Goal: Task Accomplishment & Management: Manage account settings

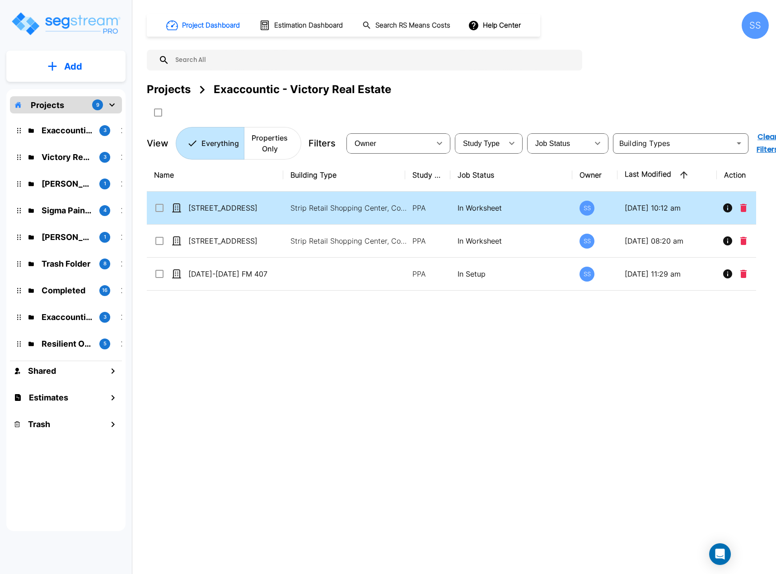
click at [227, 201] on td "[STREET_ADDRESS]" at bounding box center [215, 208] width 136 height 33
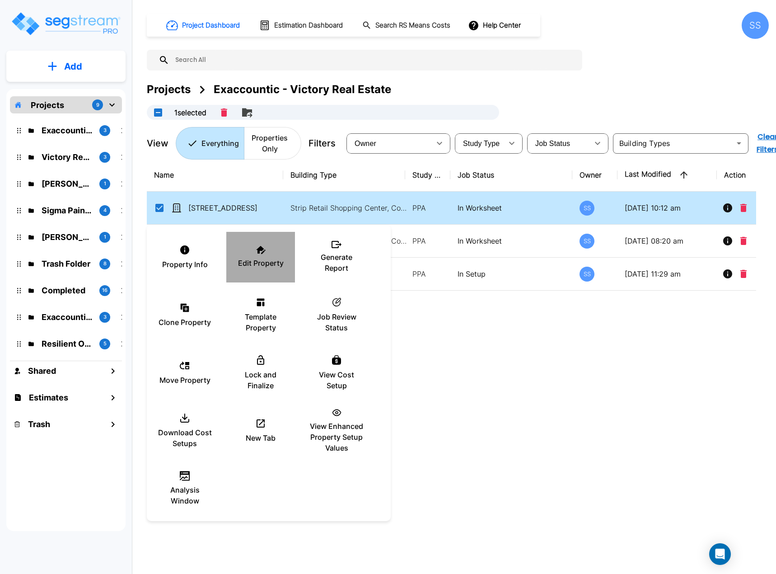
click at [266, 254] on div "Edit Property" at bounding box center [261, 257] width 54 height 45
click at [614, 58] on div at bounding box center [388, 287] width 776 height 574
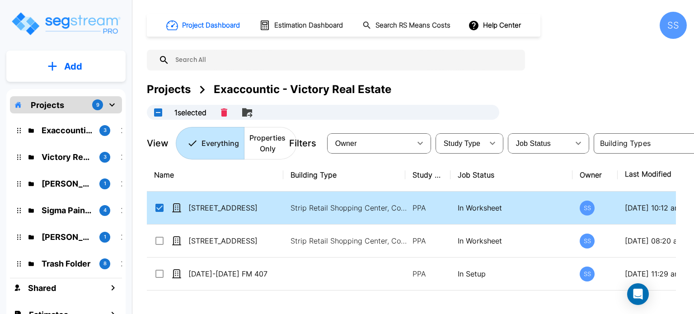
click at [163, 205] on icon at bounding box center [159, 208] width 8 height 8
checkbox input "false"
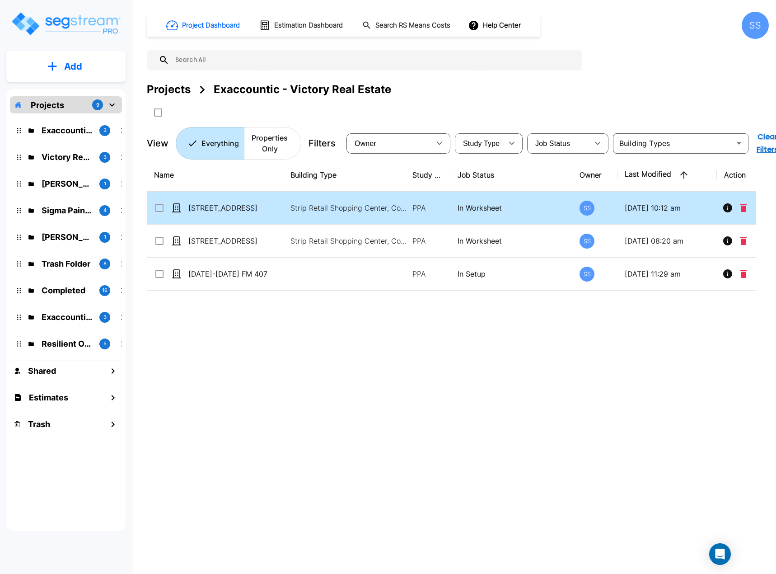
click at [61, 164] on div "Victory Real Estate 3" at bounding box center [73, 156] width 118 height 19
click at [63, 158] on p "Victory Real Estate" at bounding box center [67, 157] width 51 height 12
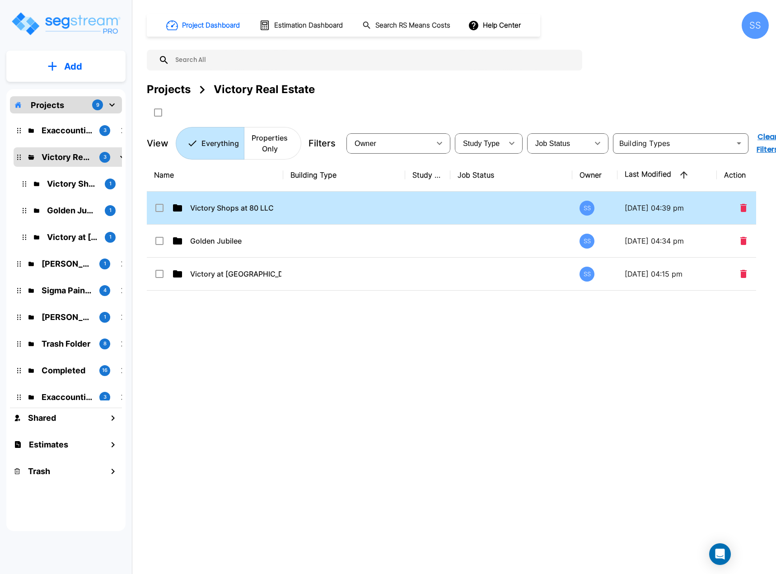
drag, startPoint x: 201, startPoint y: 197, endPoint x: 209, endPoint y: 206, distance: 12.2
click at [205, 202] on td "Victory Shops at 80 LLC" at bounding box center [215, 208] width 136 height 33
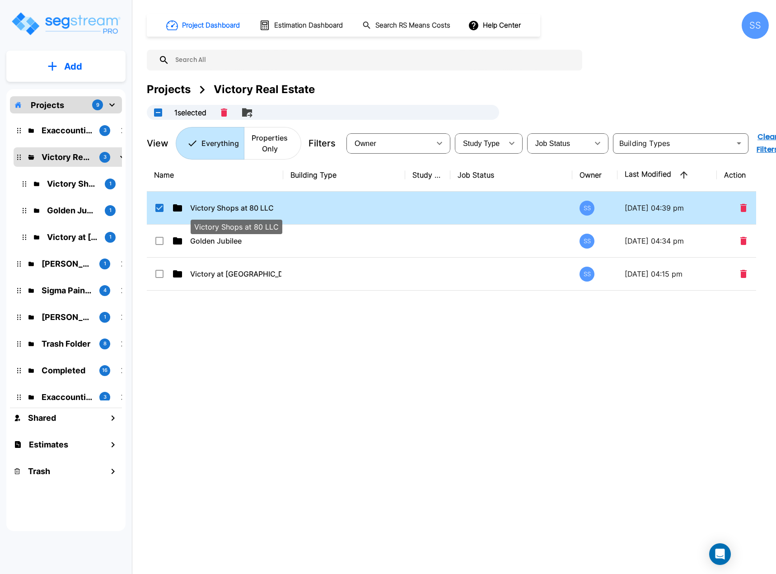
click at [209, 206] on p "Victory Shops at 80 LLC" at bounding box center [235, 207] width 91 height 11
checkbox input "false"
click at [209, 206] on p "Victory Shops at 80 LLC" at bounding box center [235, 207] width 91 height 11
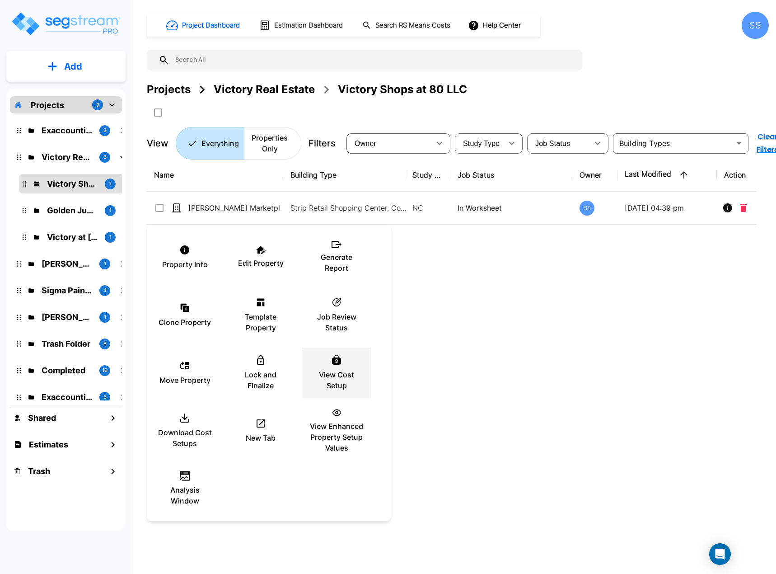
click at [333, 366] on div "View Cost Setup" at bounding box center [337, 372] width 54 height 45
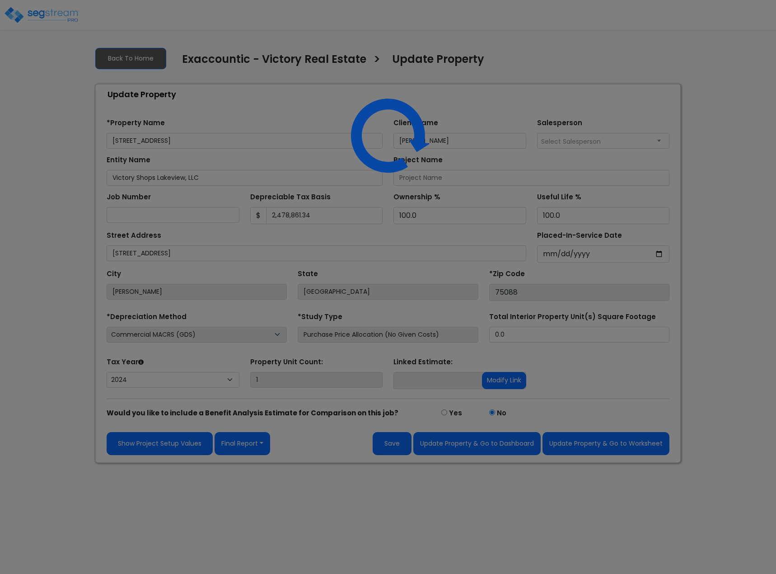
select select "2024"
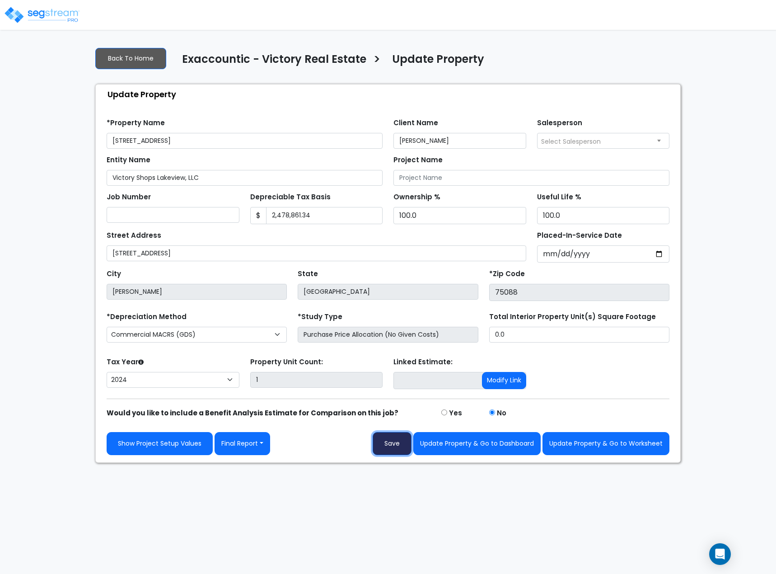
click at [398, 442] on button "Save" at bounding box center [392, 443] width 39 height 23
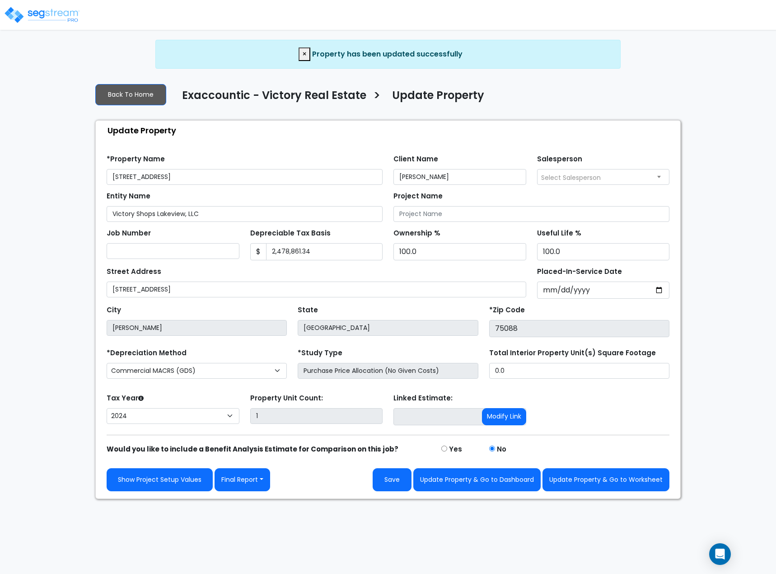
select select "2024"
click at [578, 475] on button "Update Property & Go to Worksheet" at bounding box center [606, 479] width 127 height 23
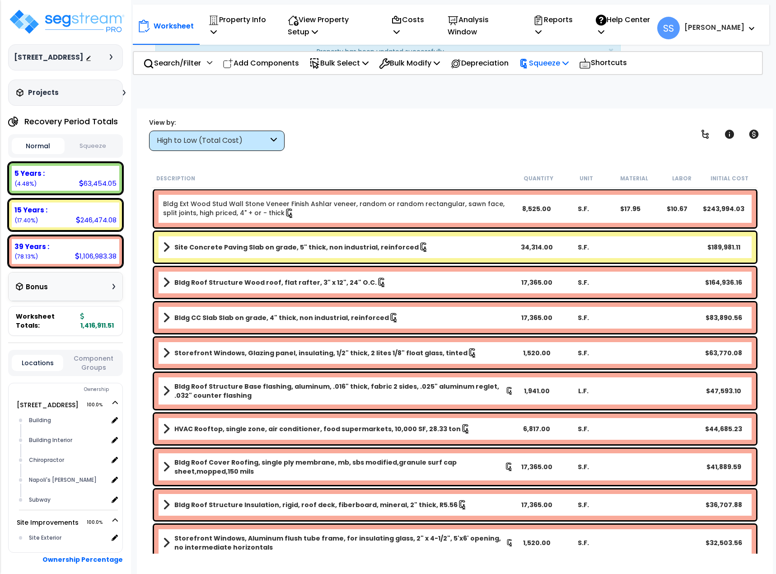
click at [553, 70] on div "Squeeze" at bounding box center [544, 62] width 50 height 21
click at [556, 83] on link "Re-squeeze" at bounding box center [559, 83] width 89 height 18
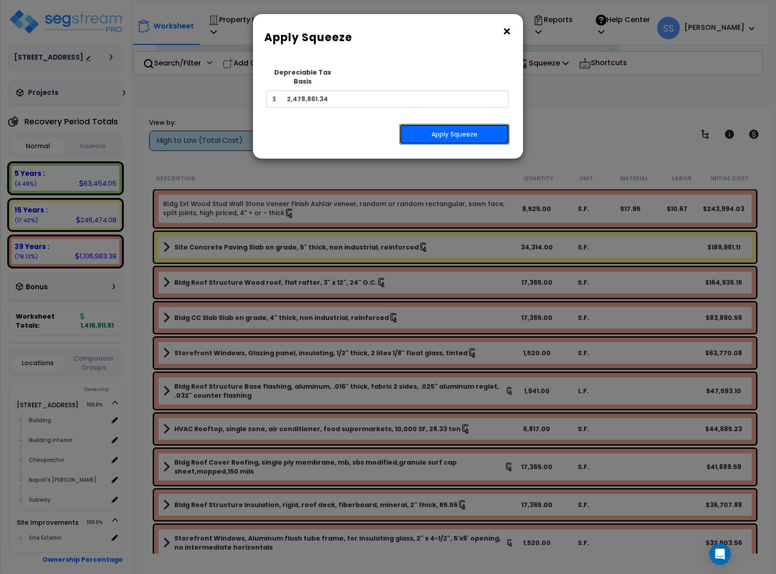
click at [478, 126] on button "Apply Squeeze" at bounding box center [454, 134] width 110 height 21
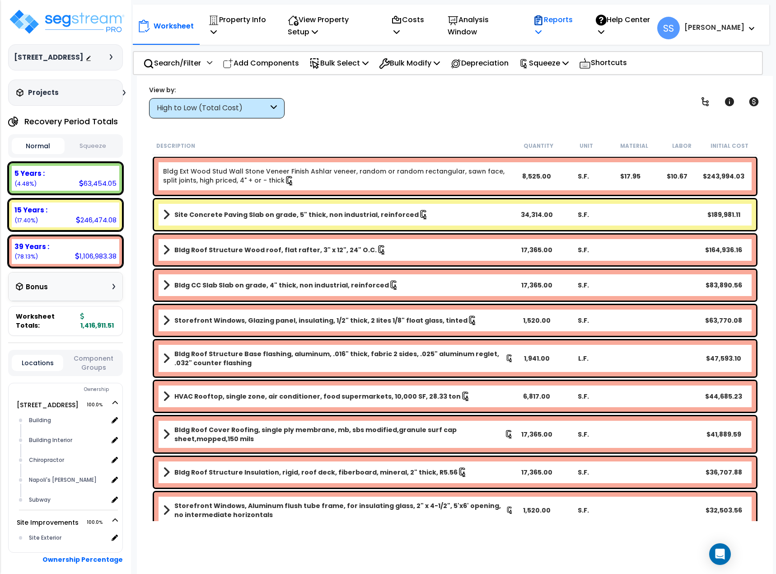
click at [568, 27] on p "Reports" at bounding box center [554, 26] width 43 height 24
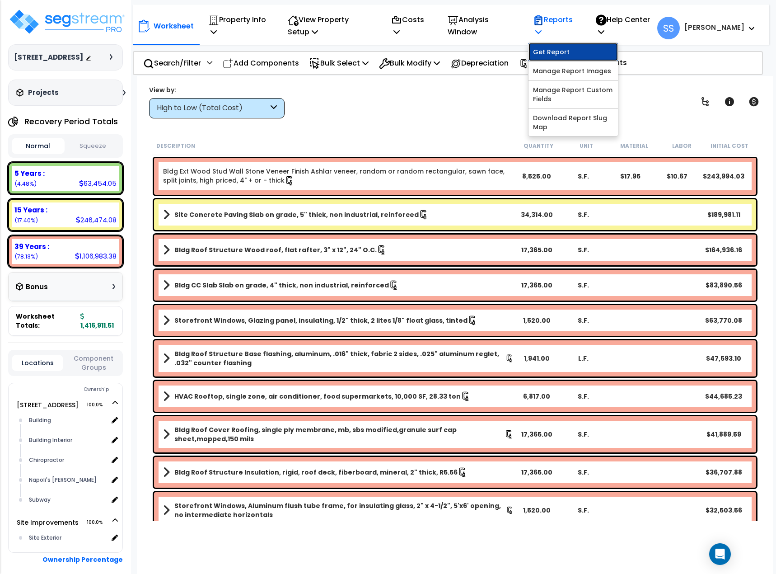
click at [566, 50] on link "Get Report" at bounding box center [573, 52] width 89 height 18
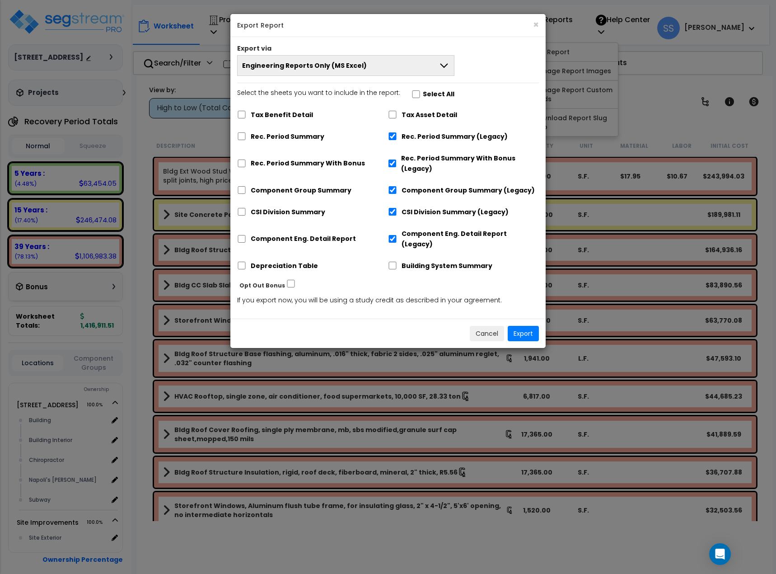
click at [423, 96] on label "Select All" at bounding box center [439, 94] width 32 height 10
click at [421, 96] on input "Select the sheets you want to include in the report: Select All" at bounding box center [416, 94] width 9 height 8
checkbox input "true"
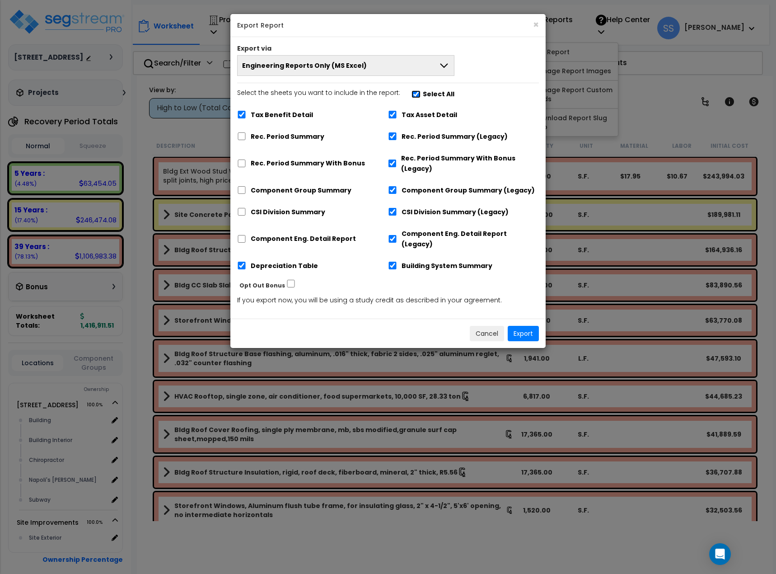
checkbox input "true"
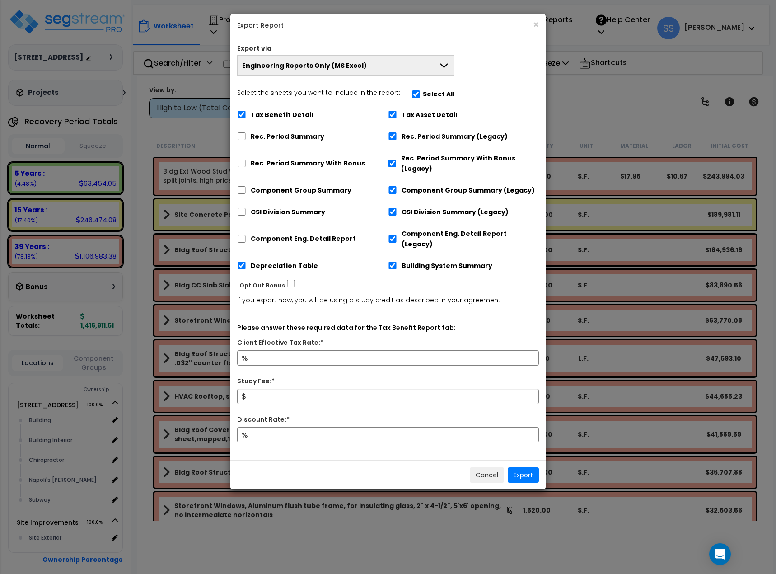
click at [414, 90] on label "Select the sheets you want to include in the report: Select All" at bounding box center [345, 95] width 217 height 15
click at [414, 90] on input "Select the sheets you want to include in the report: Select All" at bounding box center [416, 94] width 9 height 8
checkbox input "false"
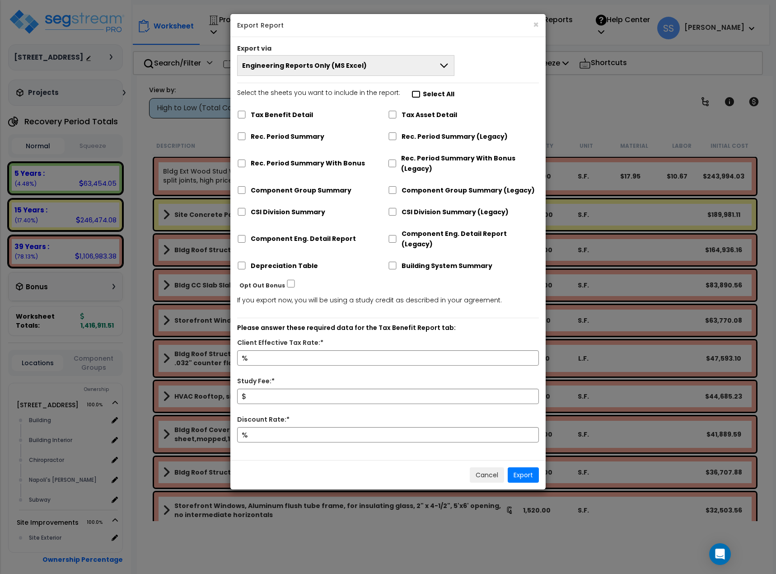
checkbox input "false"
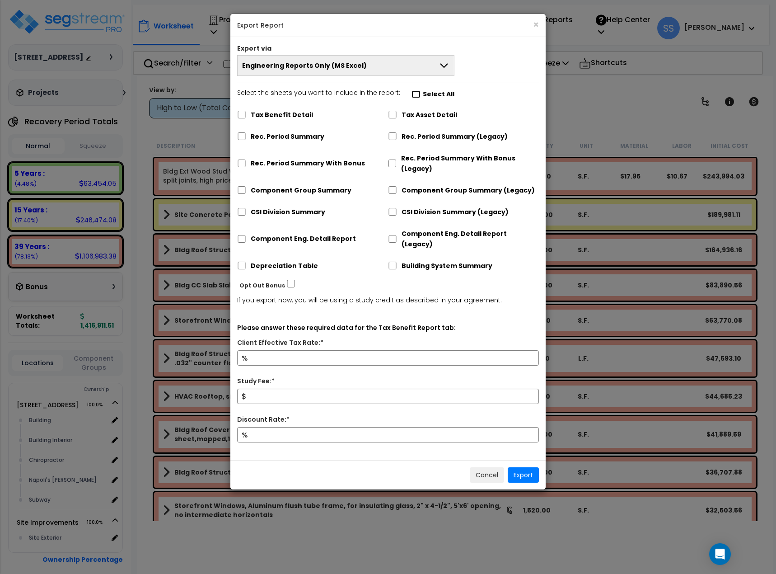
checkbox input "false"
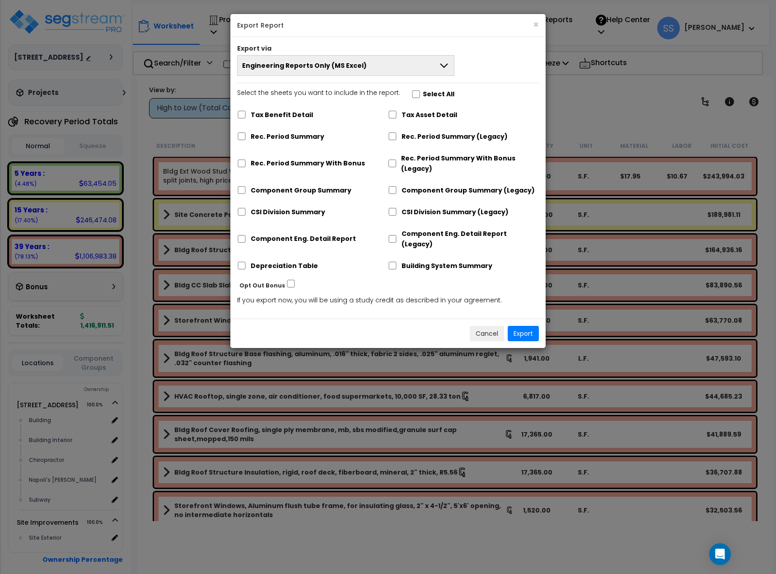
click at [423, 95] on label "Select All" at bounding box center [439, 94] width 32 height 10
click at [420, 95] on input "Select the sheets you want to include in the report: Select All" at bounding box center [416, 94] width 9 height 8
checkbox input "true"
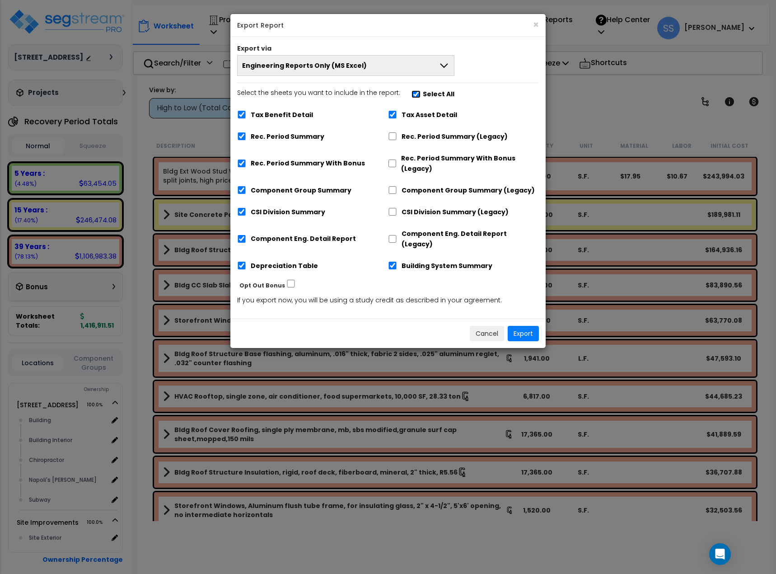
checkbox input "true"
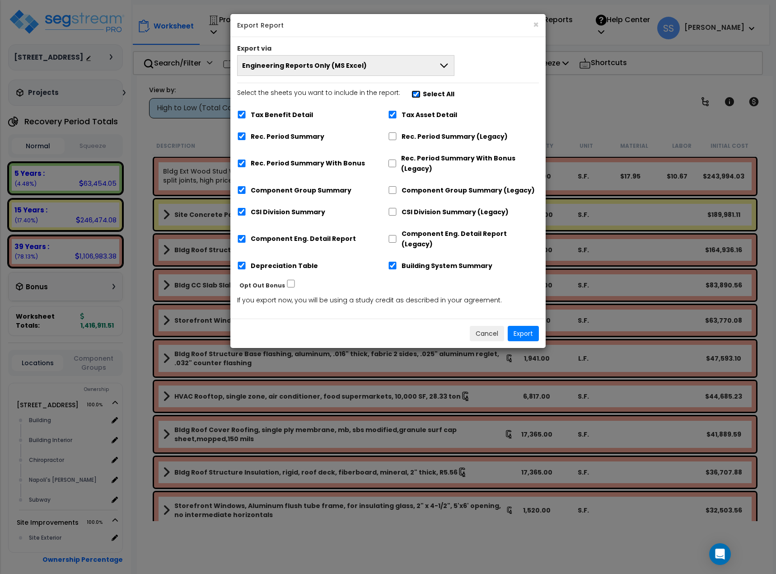
checkbox input "true"
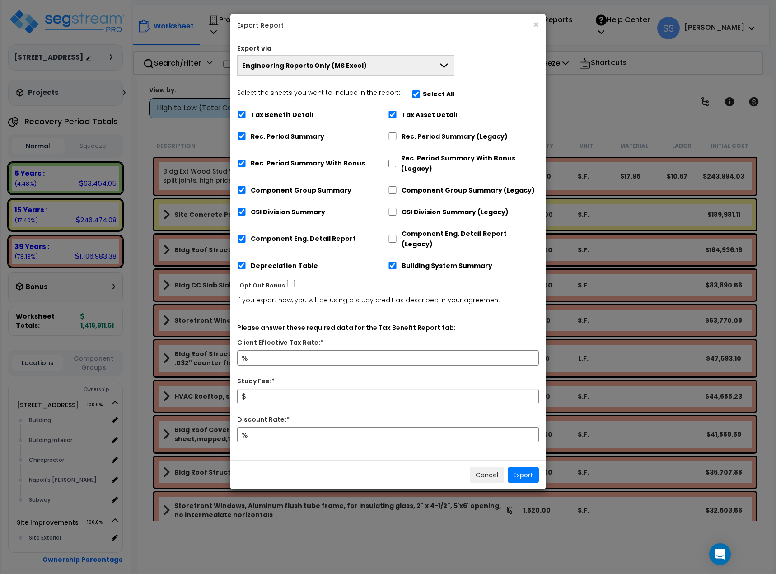
click at [400, 115] on div "Tax Asset Detail" at bounding box center [463, 113] width 151 height 17
click at [397, 117] on input "Tax Asset Detail" at bounding box center [392, 115] width 9 height 8
checkbox input "false"
click at [394, 262] on input "Building System Summary" at bounding box center [392, 266] width 9 height 8
checkbox input "false"
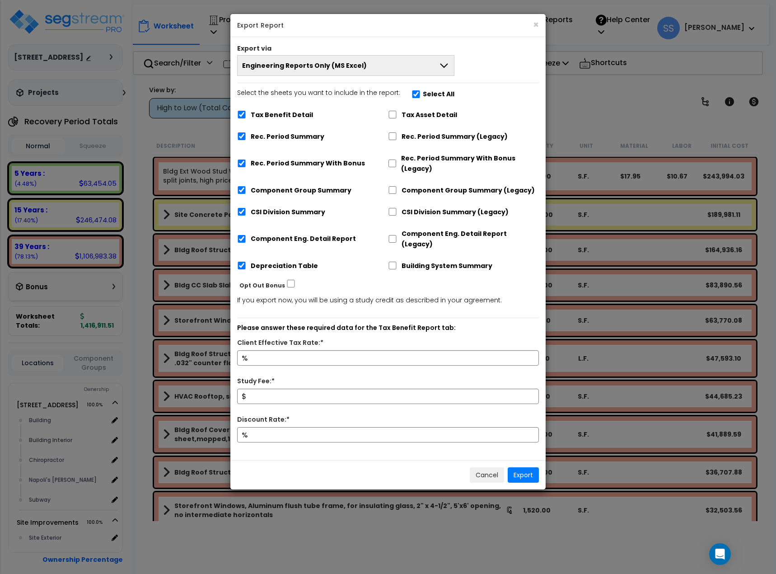
click at [260, 112] on label "Tax Benefit Detail" at bounding box center [282, 115] width 62 height 10
click at [246, 112] on input "Tax Benefit Detail" at bounding box center [241, 115] width 9 height 8
checkbox input "false"
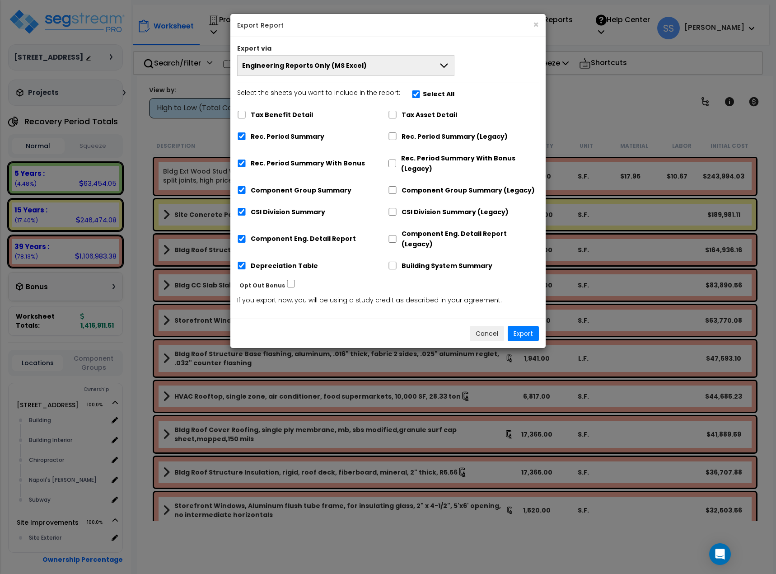
click at [352, 63] on span "Engineering Reports Only (MS Excel)" at bounding box center [304, 65] width 125 height 9
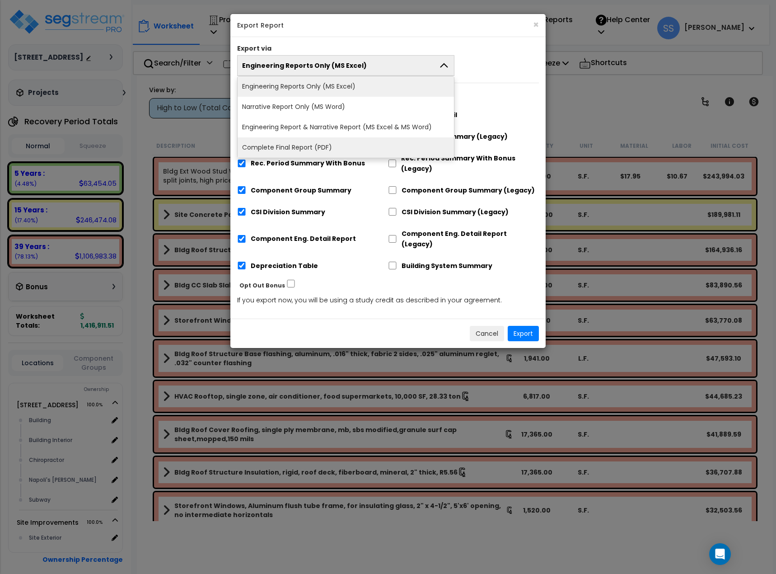
click at [323, 146] on li "Complete Final Report (PDF)" at bounding box center [346, 147] width 216 height 20
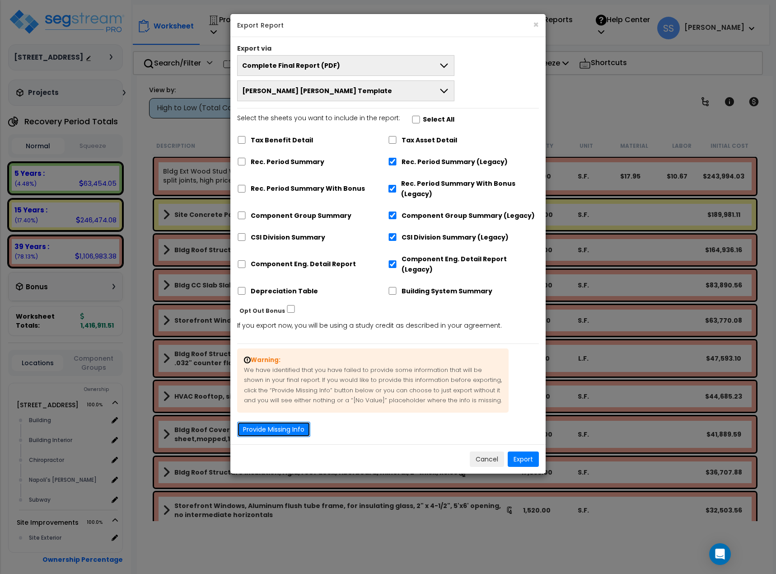
click at [259, 422] on button "Provide Missing Info" at bounding box center [273, 429] width 73 height 15
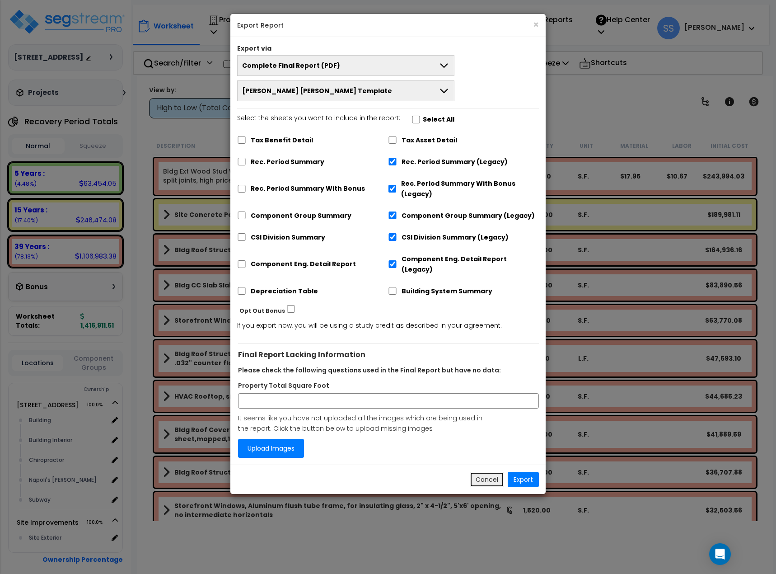
click at [485, 474] on button "Cancel" at bounding box center [487, 479] width 34 height 15
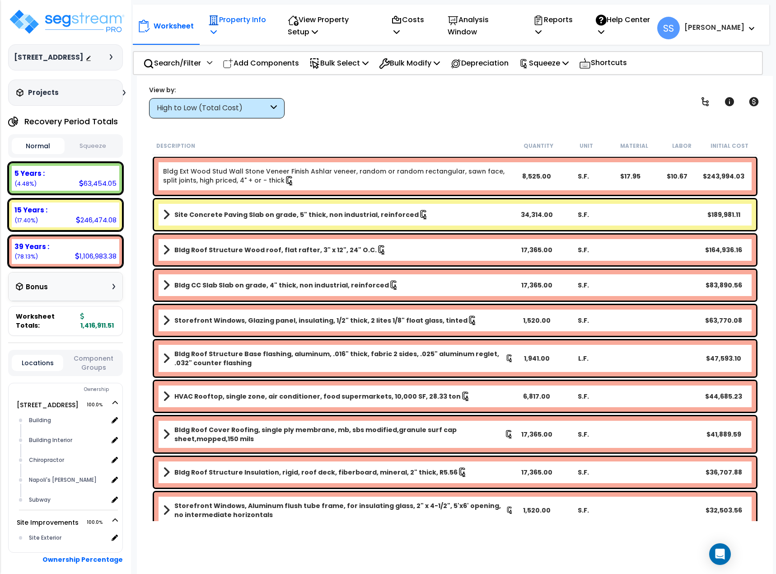
click at [237, 16] on p "Property Info" at bounding box center [238, 26] width 60 height 24
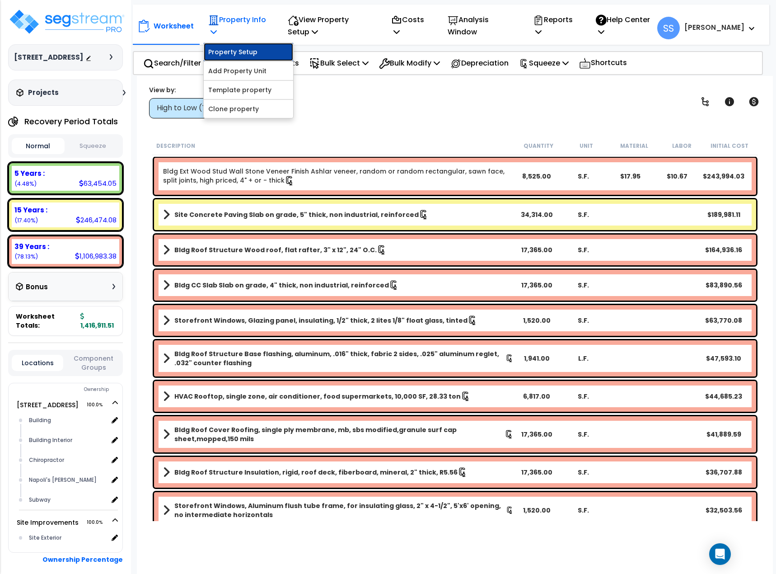
click at [230, 47] on link "Property Setup" at bounding box center [248, 52] width 89 height 18
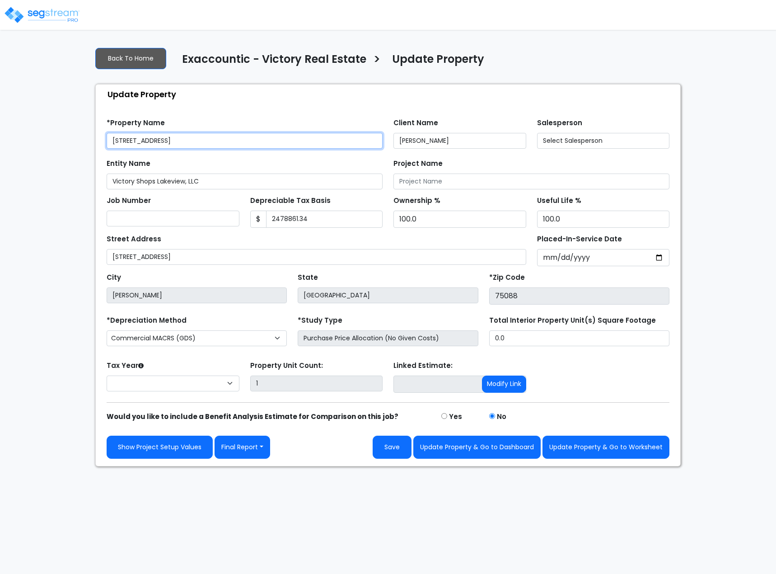
type input "2,478,861.34"
select select "2024"
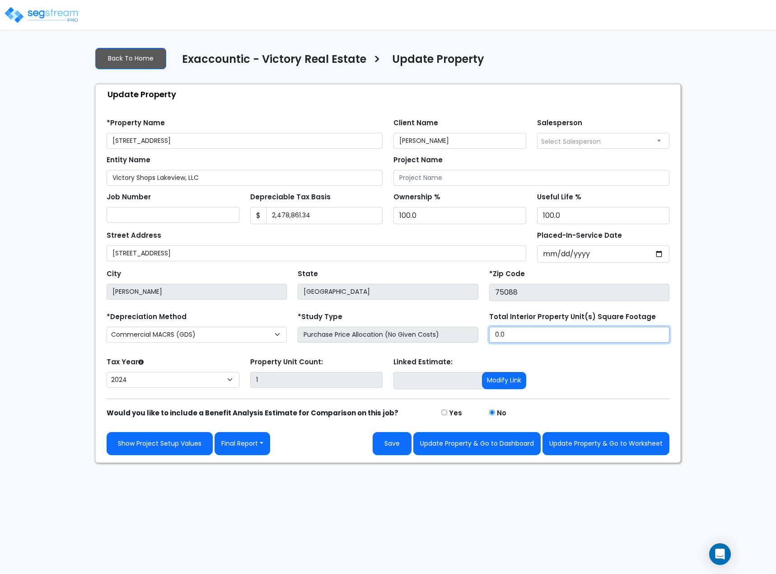
drag, startPoint x: 513, startPoint y: 339, endPoint x: 485, endPoint y: 338, distance: 28.5
click at [485, 338] on div "Total Interior Property Unit(s) Square Footage 0.0" at bounding box center [579, 328] width 191 height 36
type input "17,365"
click at [399, 443] on button "Save" at bounding box center [392, 443] width 39 height 23
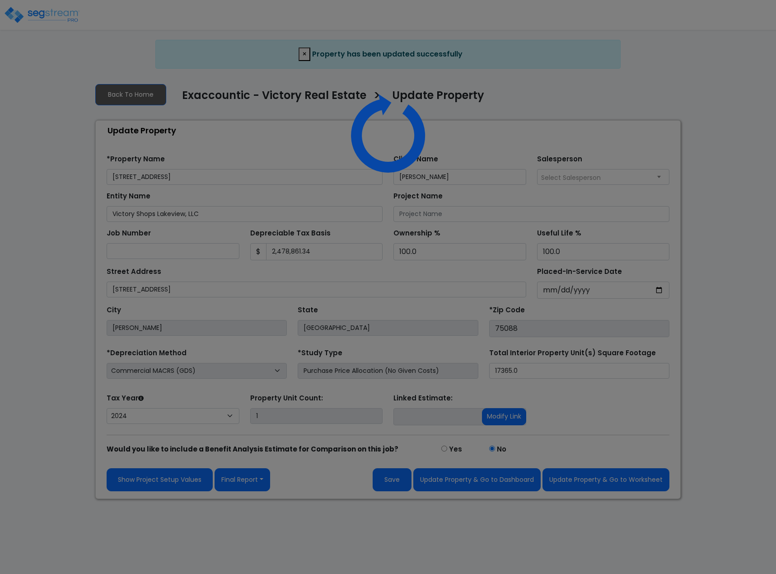
select select "2024"
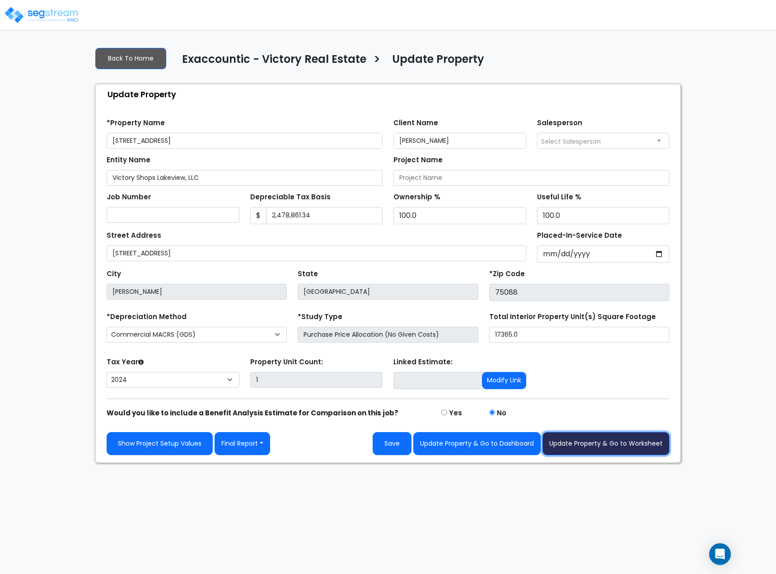
click at [605, 443] on button "Update Property & Go to Worksheet" at bounding box center [606, 443] width 127 height 23
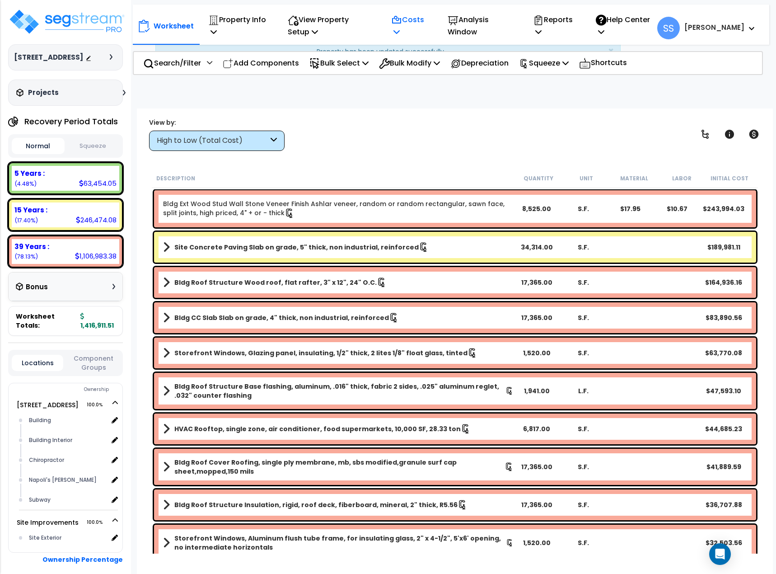
click at [428, 22] on p "Costs" at bounding box center [409, 26] width 37 height 24
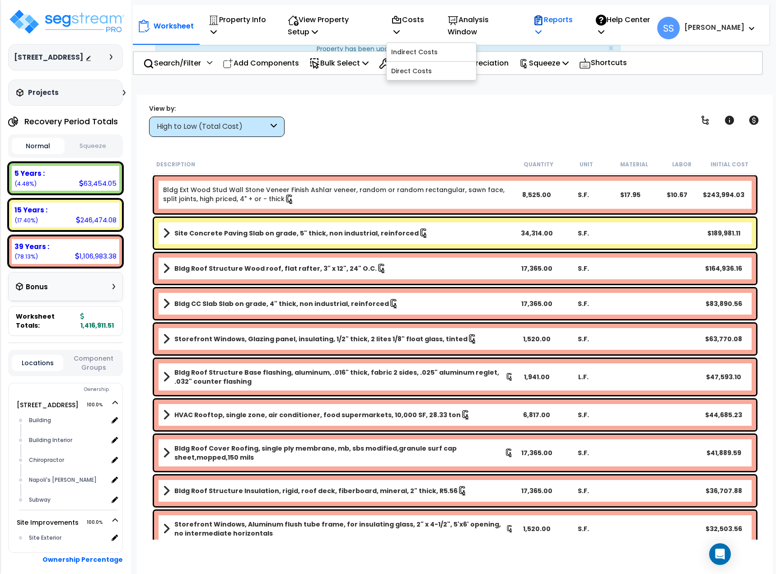
click at [543, 23] on icon at bounding box center [539, 19] width 8 height 9
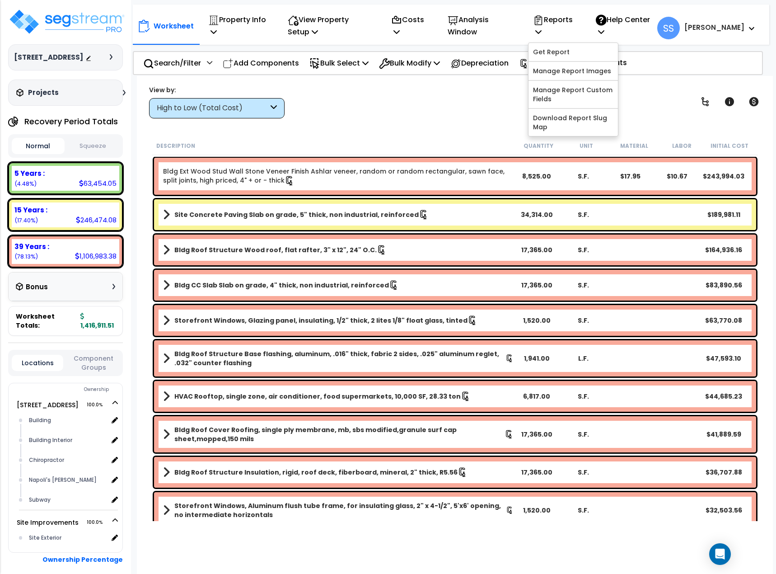
click at [106, 153] on button "Squeeze" at bounding box center [93, 146] width 53 height 16
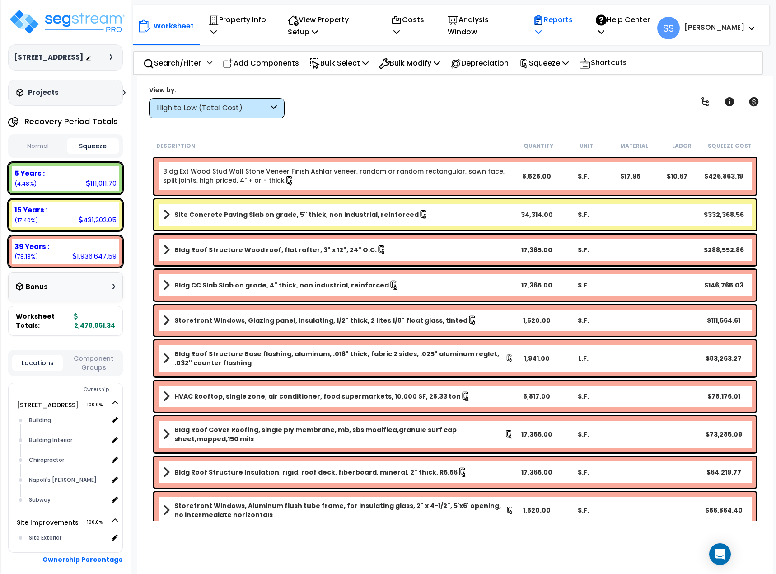
click at [544, 22] on icon at bounding box center [538, 20] width 11 height 11
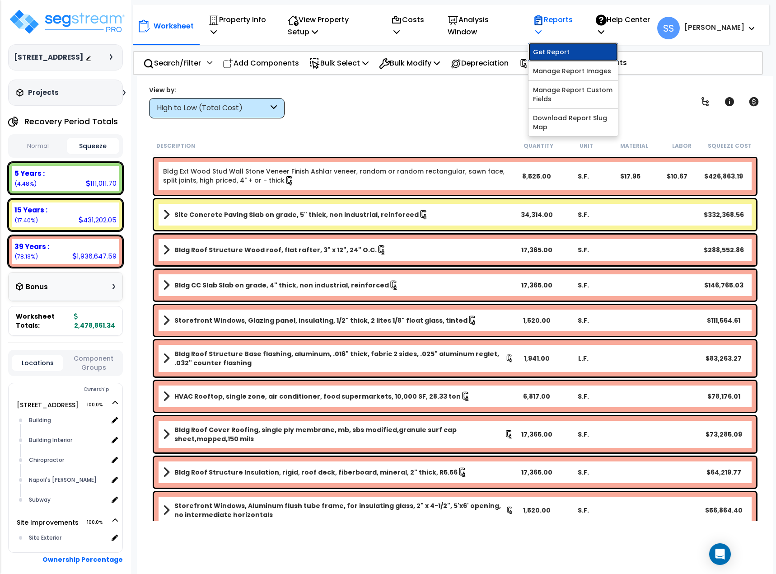
click at [572, 46] on link "Get Report" at bounding box center [573, 52] width 89 height 18
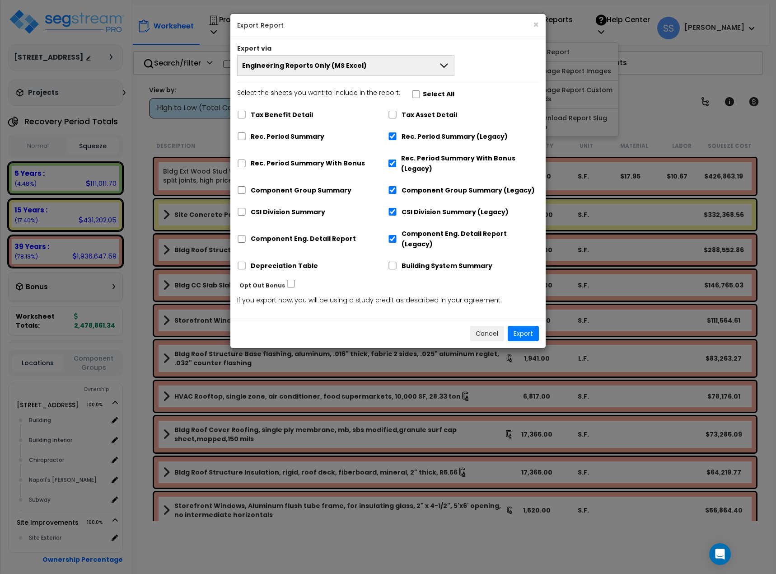
click at [416, 96] on label "Select the sheets you want to include in the report: Select All" at bounding box center [345, 95] width 217 height 15
click at [416, 96] on input "Select the sheets you want to include in the report: Select All" at bounding box center [416, 94] width 9 height 8
checkbox input "true"
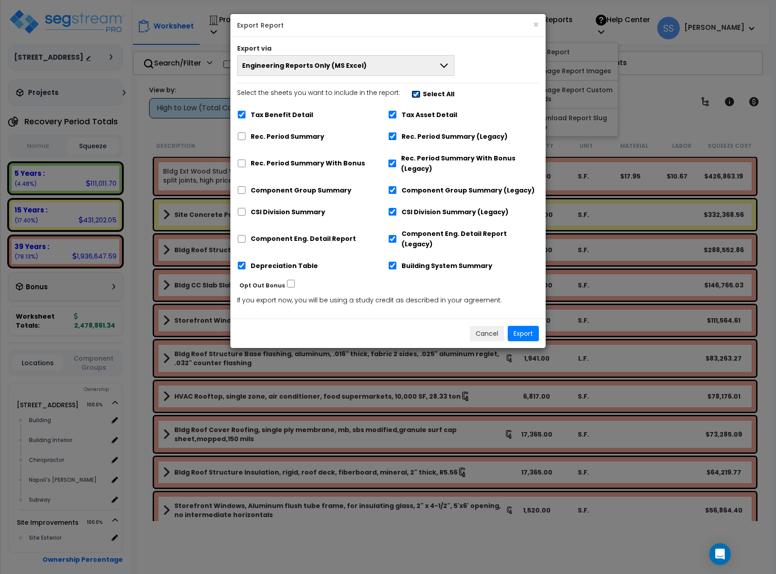
checkbox input "true"
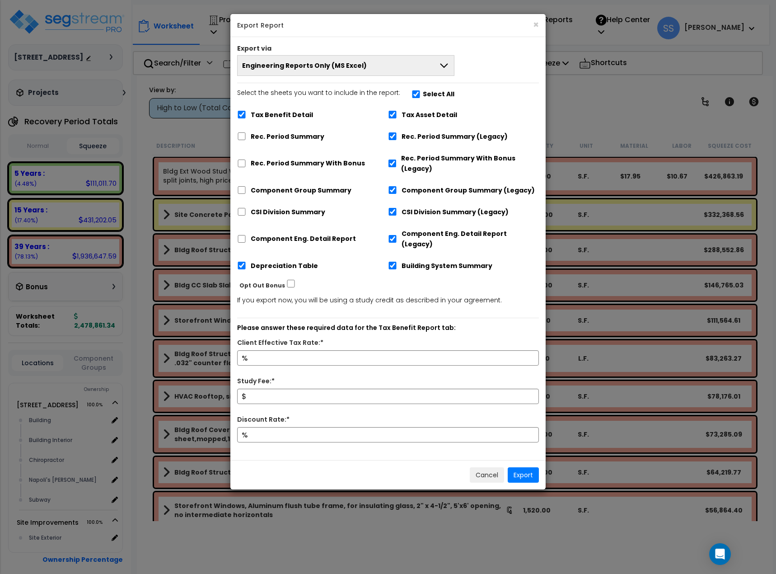
click at [416, 96] on label "Select the sheets you want to include in the report: Select All" at bounding box center [345, 95] width 217 height 15
click at [416, 96] on input "Select the sheets you want to include in the report: Select All" at bounding box center [416, 94] width 9 height 8
checkbox input "false"
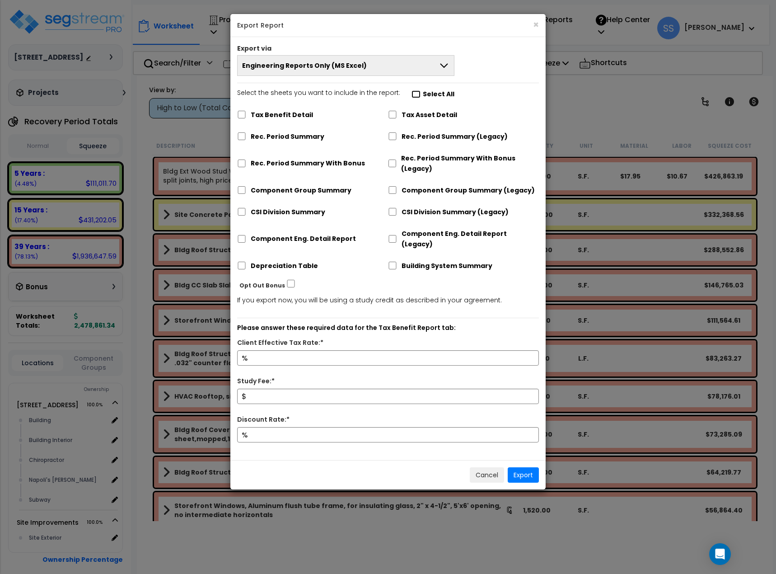
checkbox input "false"
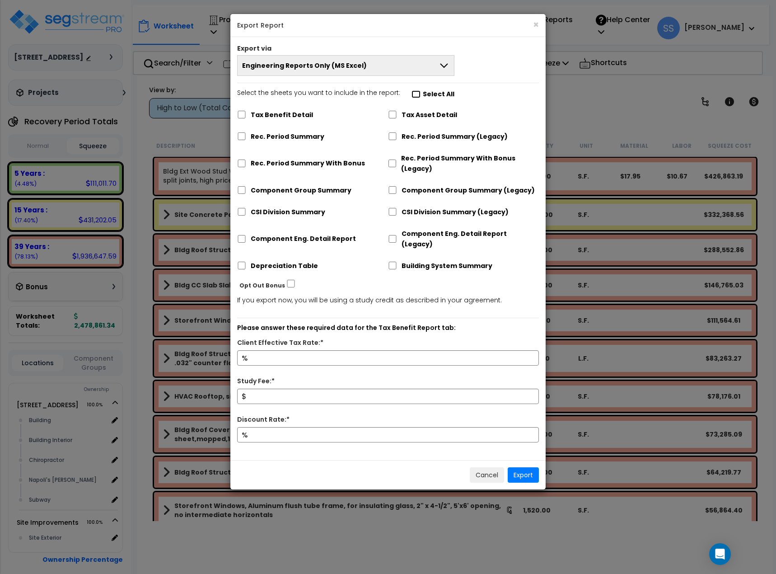
checkbox input "false"
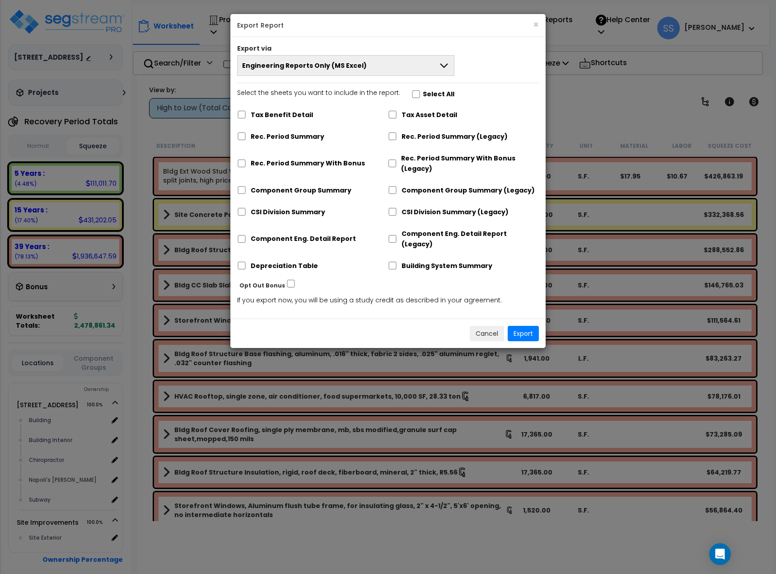
click at [416, 96] on label "Select the sheets you want to include in the report: Select All" at bounding box center [345, 95] width 217 height 15
click at [416, 96] on input "Select the sheets you want to include in the report: Select All" at bounding box center [416, 94] width 9 height 8
checkbox input "true"
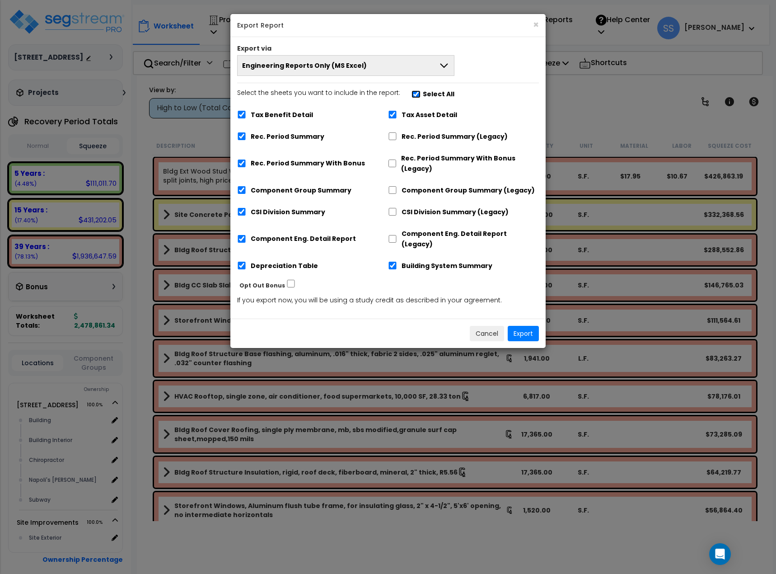
checkbox input "true"
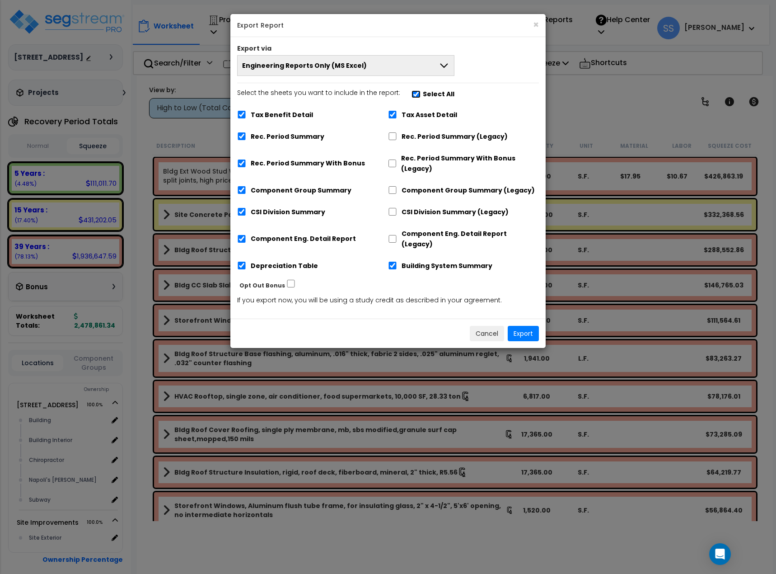
checkbox input "true"
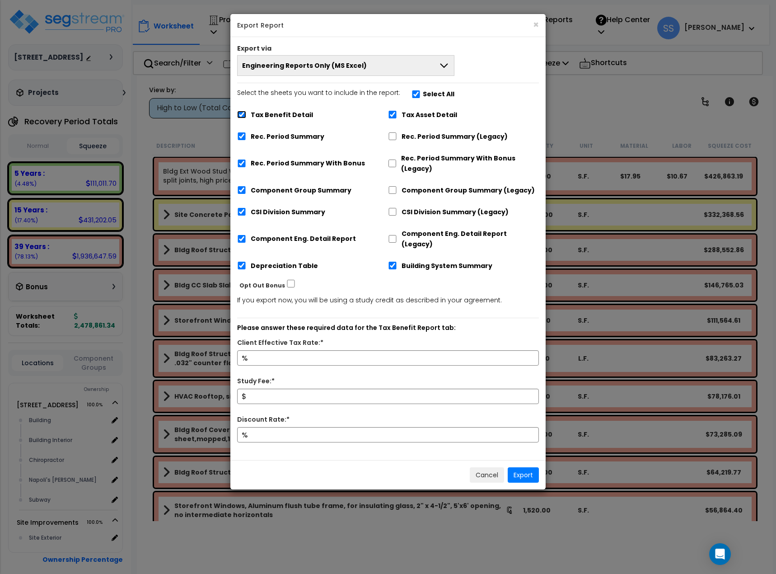
click at [239, 113] on input "Tax Benefit Detail" at bounding box center [241, 115] width 9 height 8
checkbox input "false"
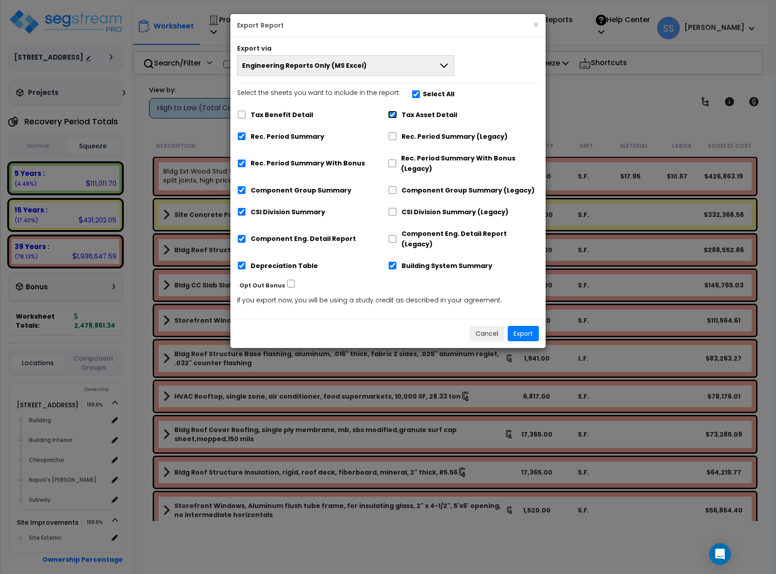
click at [393, 113] on input "Tax Asset Detail" at bounding box center [392, 115] width 9 height 8
checkbox input "false"
click at [390, 262] on input "Building System Summary" at bounding box center [392, 266] width 9 height 8
checkbox input "false"
click at [242, 137] on input "Rec. Period Summary" at bounding box center [241, 136] width 9 height 8
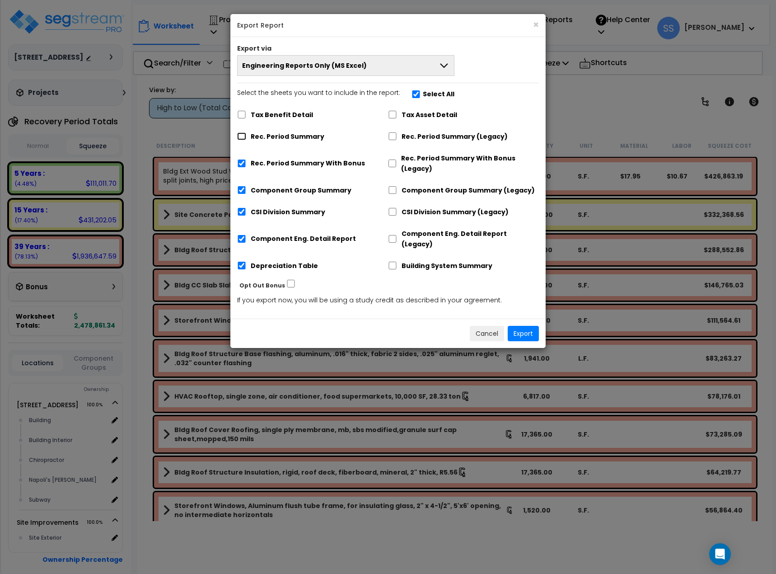
click at [241, 137] on input "Rec. Period Summary" at bounding box center [241, 136] width 9 height 8
checkbox input "true"
click at [241, 163] on input "Rec. Period Summary With Bonus" at bounding box center [241, 163] width 9 height 8
checkbox input "false"
drag, startPoint x: 522, startPoint y: 324, endPoint x: 376, endPoint y: 309, distance: 146.2
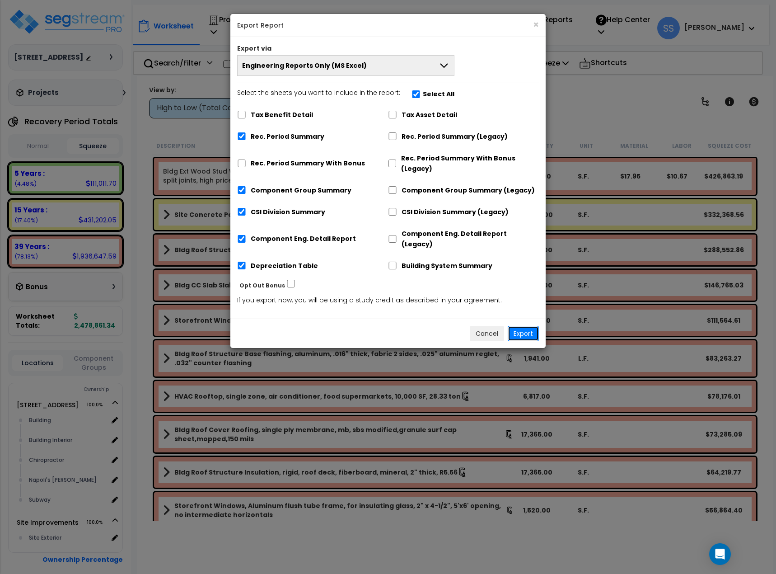
click at [376, 319] on div "Cancel Export" at bounding box center [387, 333] width 315 height 29
click at [532, 326] on button "Export" at bounding box center [523, 333] width 31 height 15
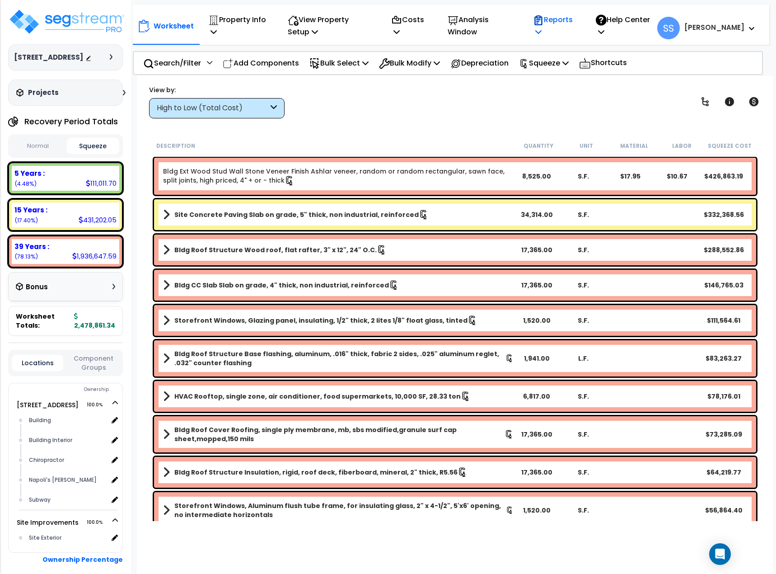
click at [577, 24] on p "Reports" at bounding box center [554, 26] width 43 height 24
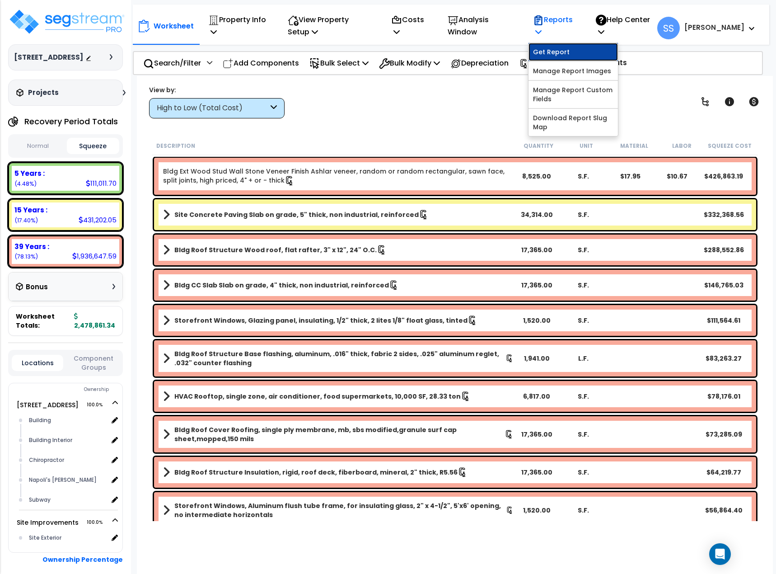
click at [588, 55] on link "Get Report" at bounding box center [573, 52] width 89 height 18
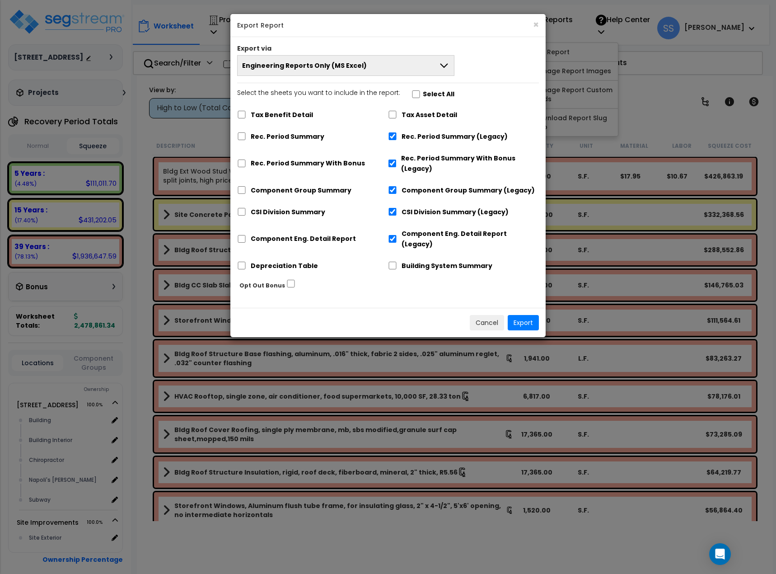
click at [356, 60] on button "Engineering Reports Only (MS Excel)" at bounding box center [345, 65] width 217 height 21
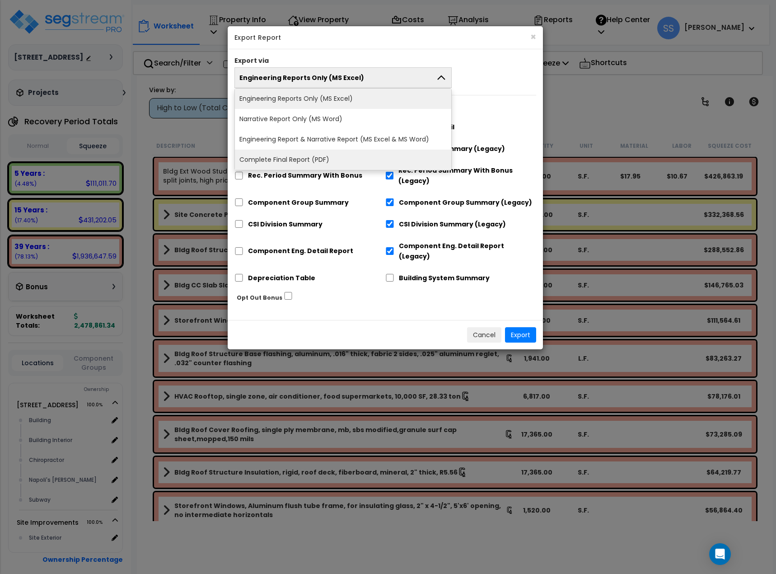
drag, startPoint x: 314, startPoint y: 137, endPoint x: 311, endPoint y: 149, distance: 12.5
click at [311, 149] on li "Engineering Report & Narrative Report (MS Excel & MS Word)" at bounding box center [343, 139] width 216 height 20
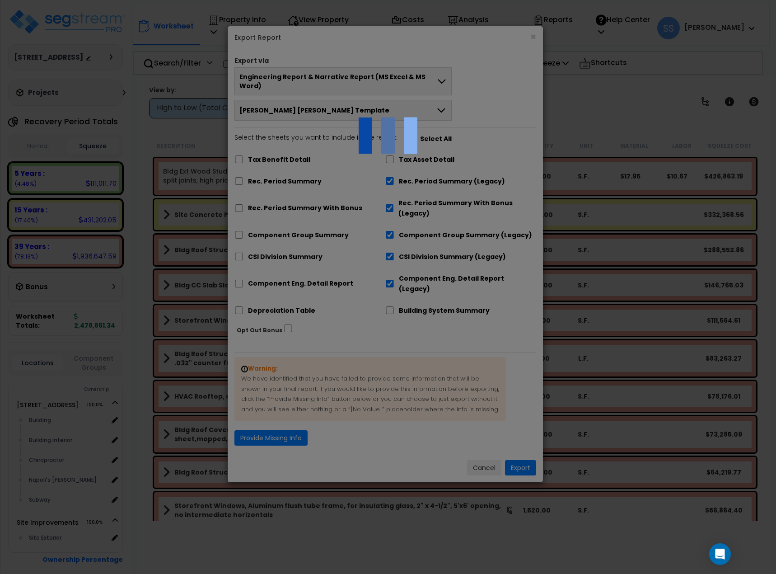
click at [374, 75] on div at bounding box center [388, 287] width 776 height 574
click at [374, 76] on div at bounding box center [388, 287] width 776 height 574
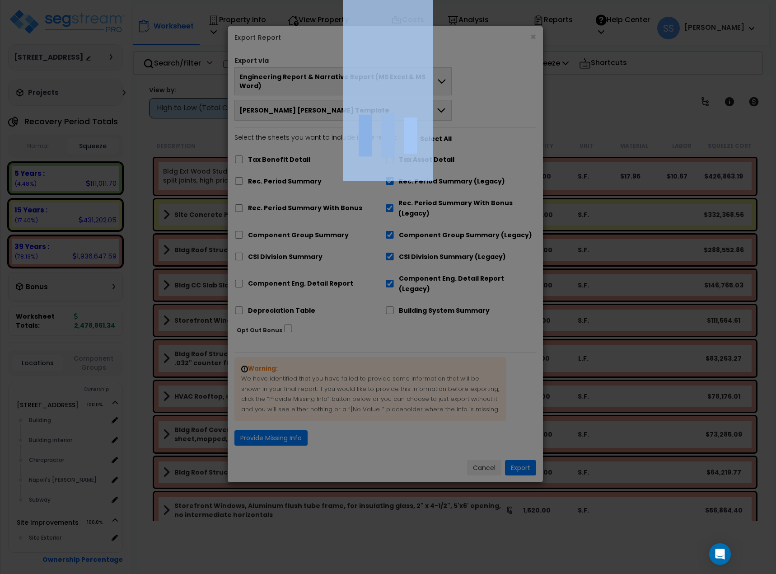
click at [374, 76] on div at bounding box center [388, 287] width 776 height 574
click at [497, 68] on div at bounding box center [388, 287] width 776 height 574
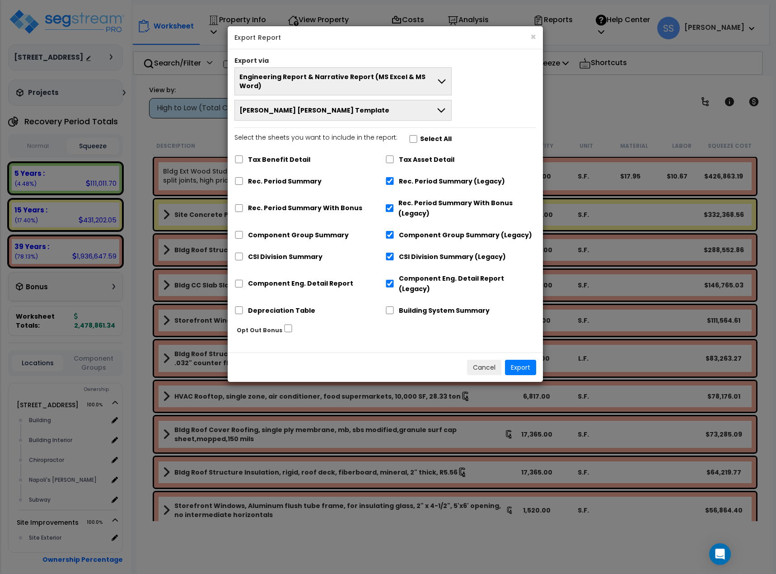
click at [337, 77] on span "Engineering Report & Narrative Report (MS Excel & MS Word)" at bounding box center [337, 81] width 197 height 18
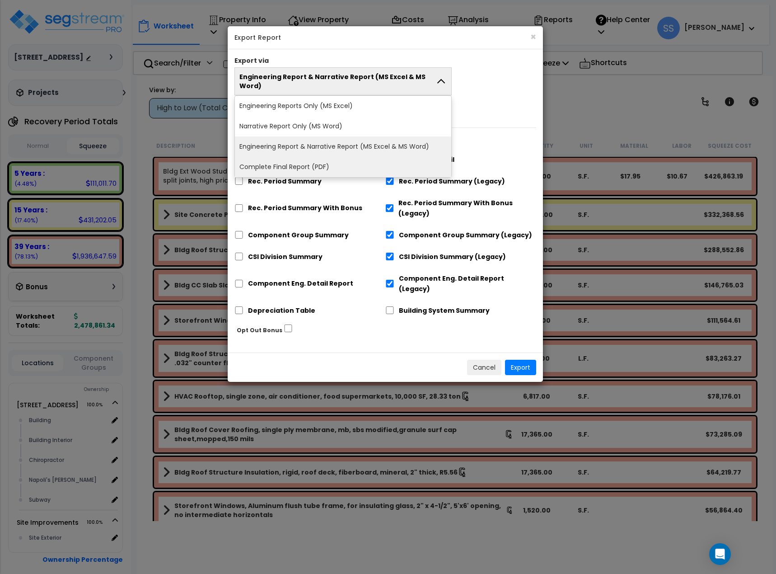
click at [326, 160] on li "Complete Final Report (PDF)" at bounding box center [343, 167] width 216 height 20
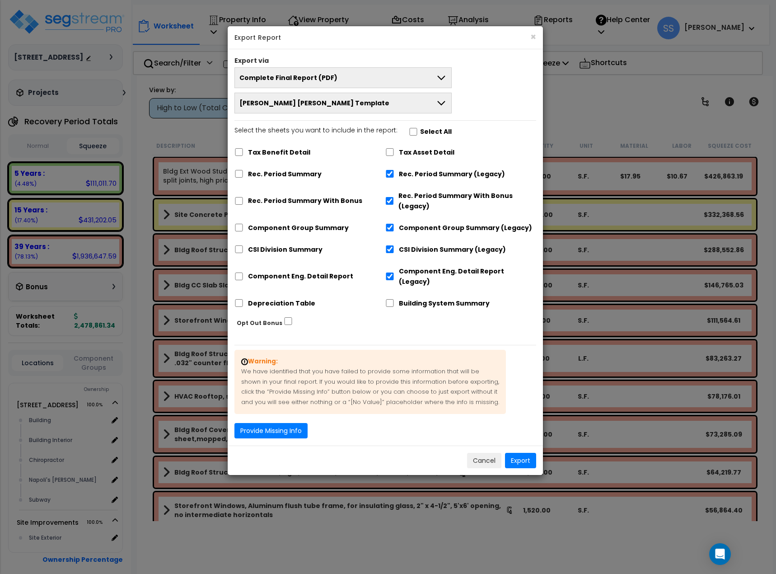
click at [420, 130] on label "Select All" at bounding box center [436, 132] width 32 height 10
click at [415, 130] on input "Select the sheets you want to include in the report: Select All" at bounding box center [413, 132] width 9 height 8
checkbox input "true"
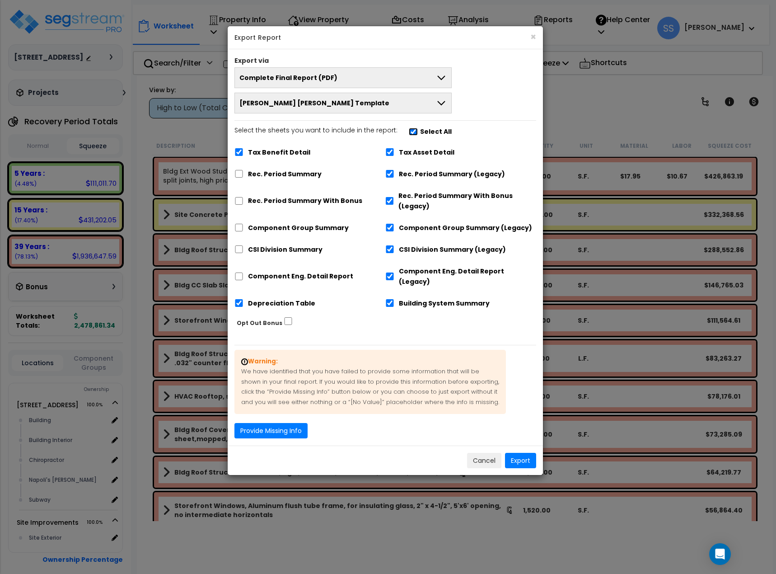
checkbox input "true"
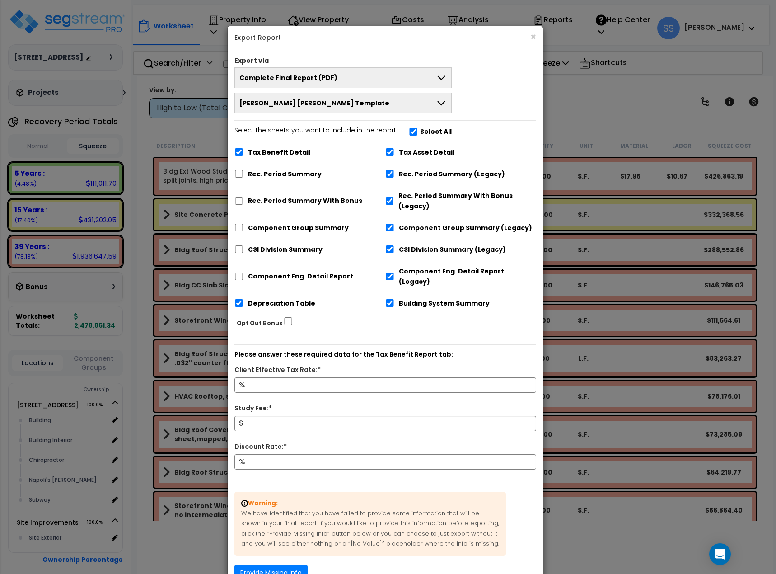
click at [420, 130] on label "Select All" at bounding box center [436, 132] width 32 height 10
click at [415, 130] on input "Select the sheets you want to include in the report: Select All" at bounding box center [413, 132] width 9 height 8
checkbox input "false"
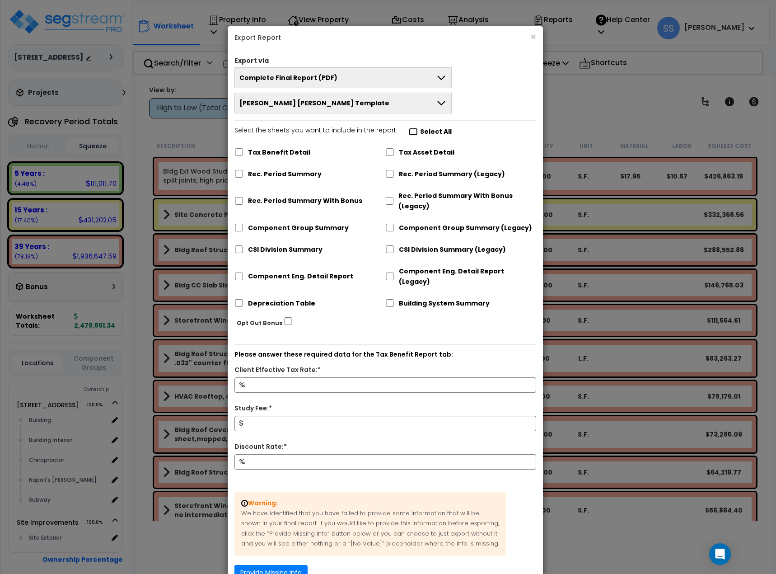
checkbox input "false"
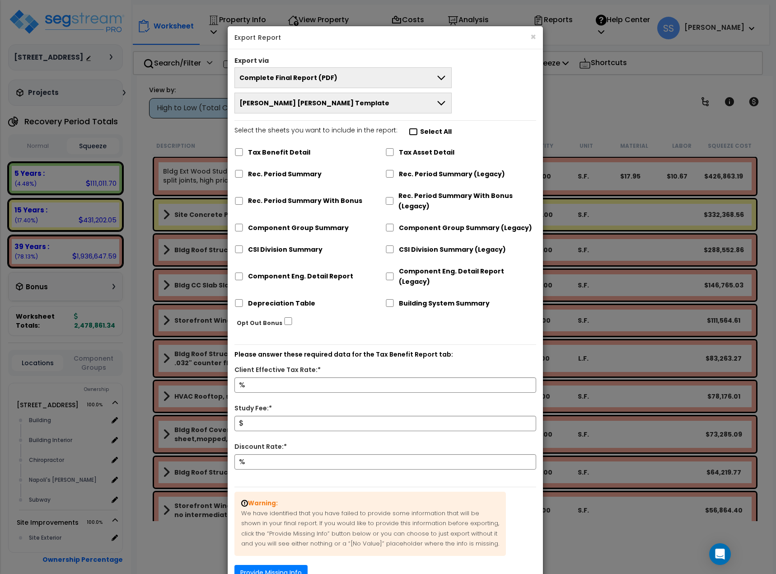
checkbox input "false"
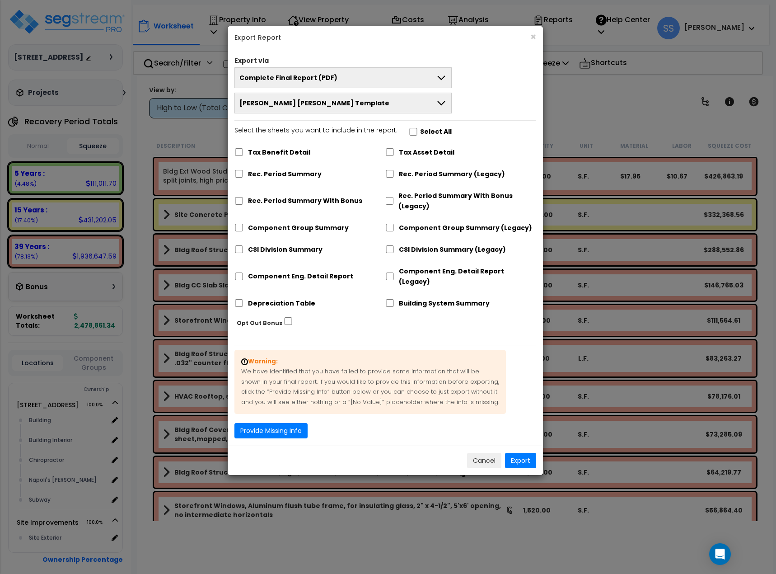
click at [420, 130] on label "Select All" at bounding box center [436, 132] width 32 height 10
click at [415, 130] on input "Select the sheets you want to include in the report: Select All" at bounding box center [413, 132] width 9 height 8
checkbox input "true"
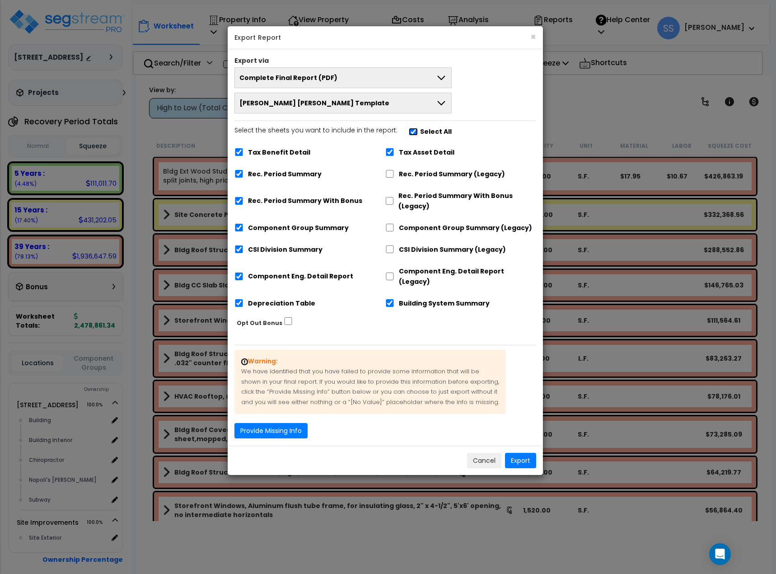
checkbox input "true"
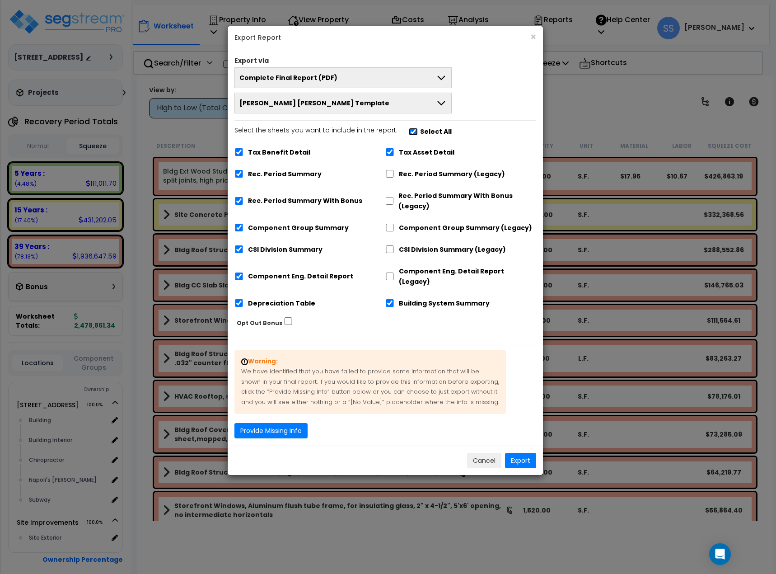
checkbox input "true"
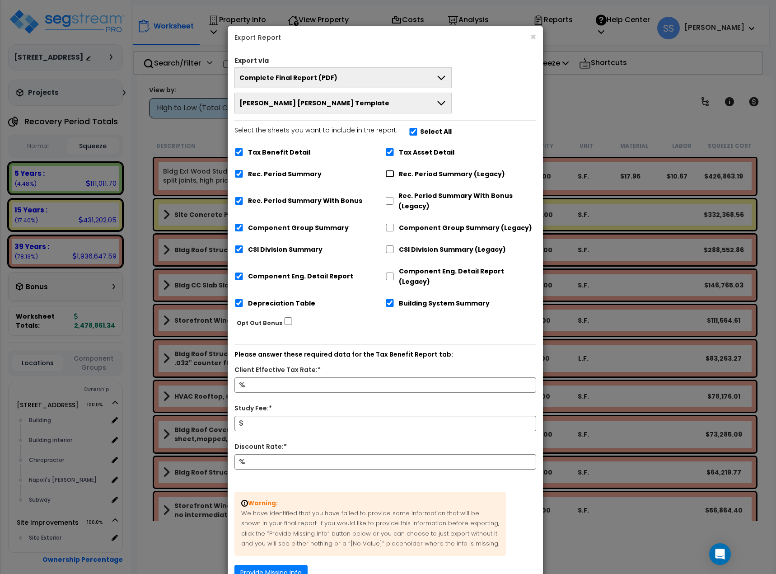
click at [388, 171] on input "Rec. Period Summary (Legacy)" at bounding box center [389, 174] width 9 height 8
checkbox input "true"
checkbox input "false"
click at [240, 200] on input "Rec. Period Summary With Bonus" at bounding box center [239, 201] width 9 height 8
checkbox input "false"
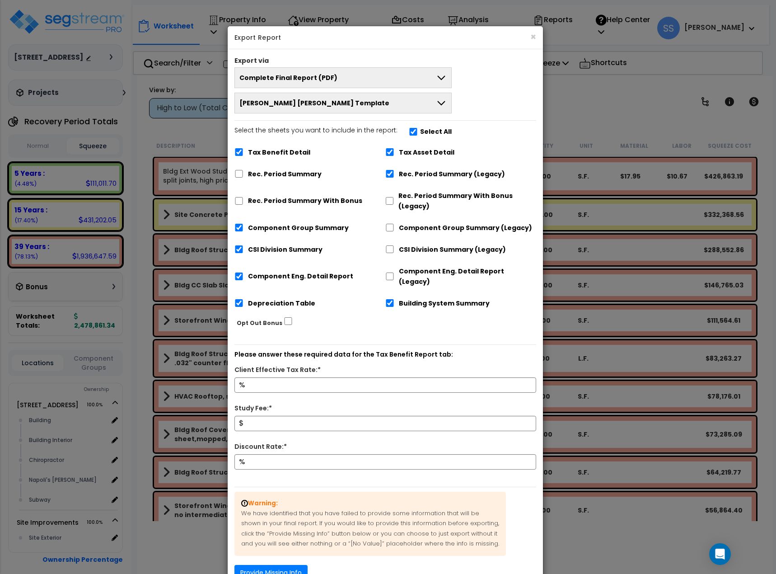
click at [398, 295] on div "Building System Summary" at bounding box center [460, 302] width 151 height 17
click at [263, 154] on label "Tax Benefit Detail" at bounding box center [279, 152] width 62 height 10
click at [244, 154] on input "Tax Benefit Detail" at bounding box center [239, 152] width 9 height 8
checkbox input "false"
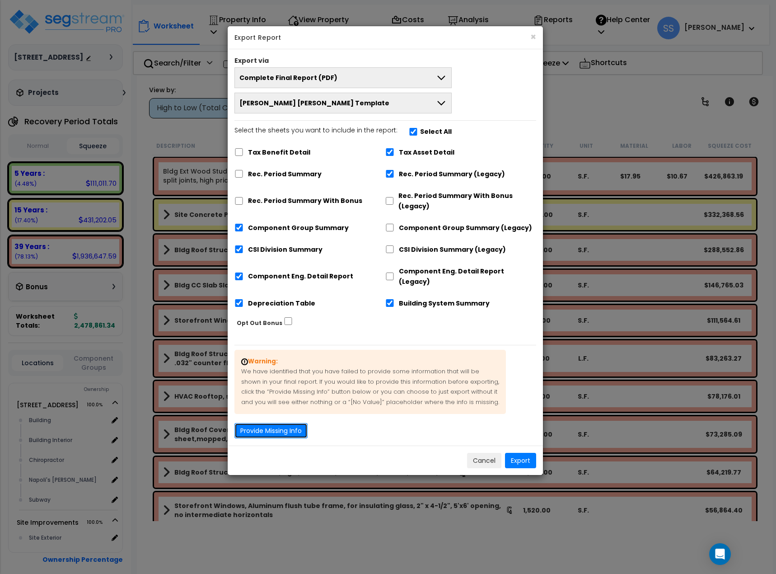
click at [276, 424] on button "Provide Missing Info" at bounding box center [271, 430] width 73 height 15
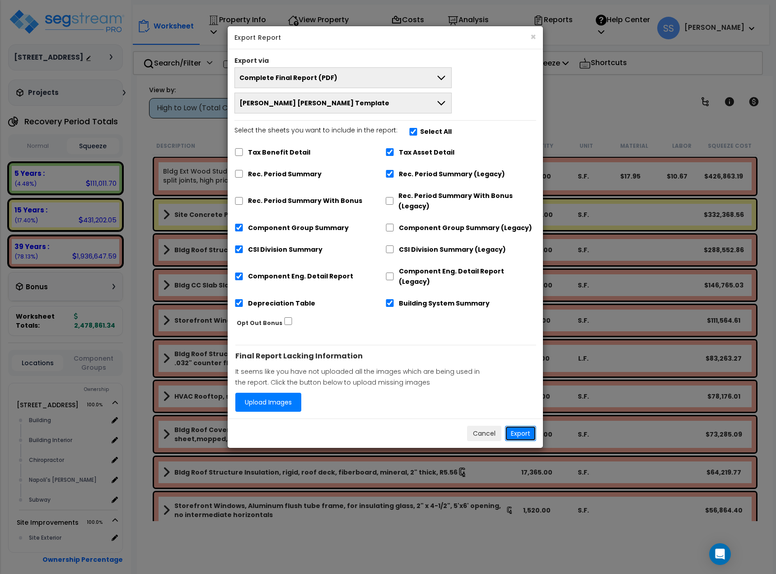
click at [523, 427] on button "Export" at bounding box center [520, 433] width 31 height 15
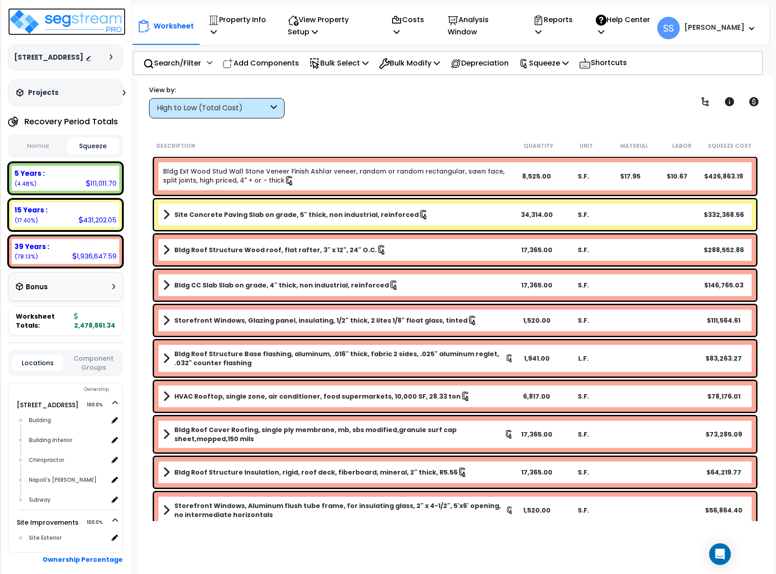
click at [75, 24] on img at bounding box center [66, 21] width 117 height 27
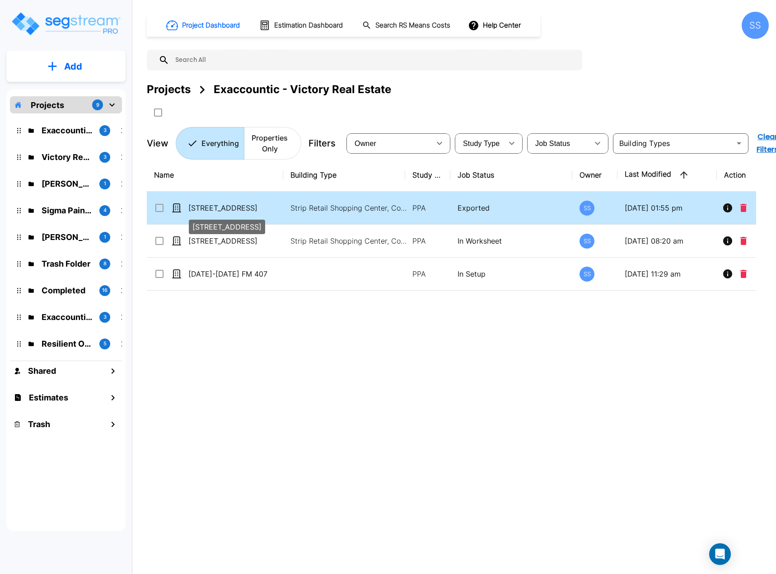
click at [208, 204] on p "[STREET_ADDRESS]" at bounding box center [233, 207] width 91 height 11
checkbox input "true"
click at [208, 204] on p "[STREET_ADDRESS]" at bounding box center [233, 207] width 91 height 11
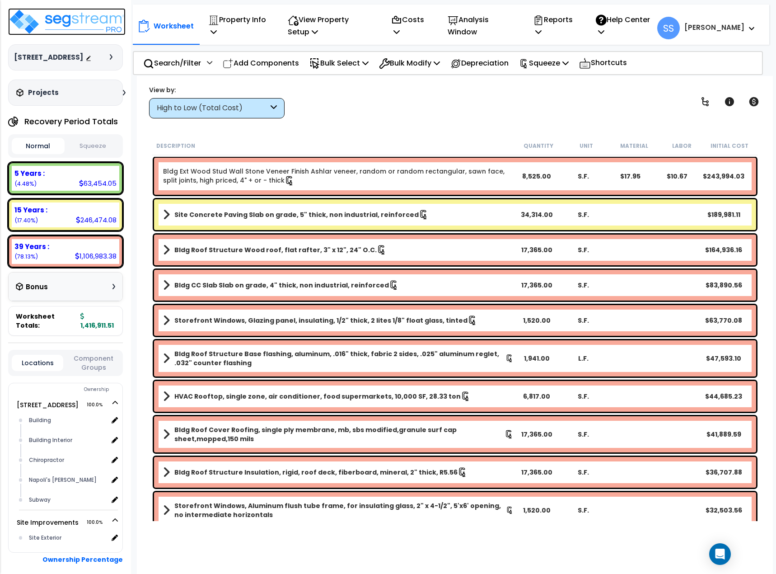
click at [33, 23] on img at bounding box center [66, 21] width 117 height 27
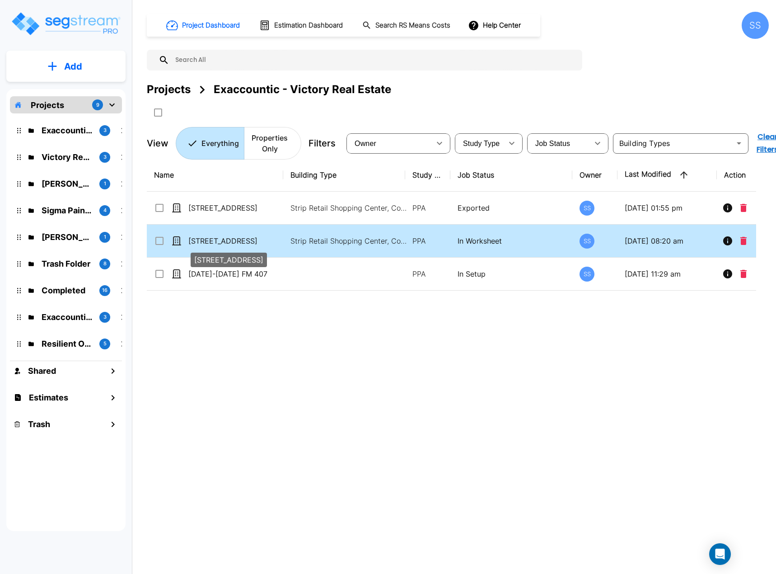
click at [231, 239] on p "[STREET_ADDRESS]" at bounding box center [233, 240] width 91 height 11
checkbox input "true"
click at [231, 239] on p "[STREET_ADDRESS]" at bounding box center [233, 240] width 91 height 11
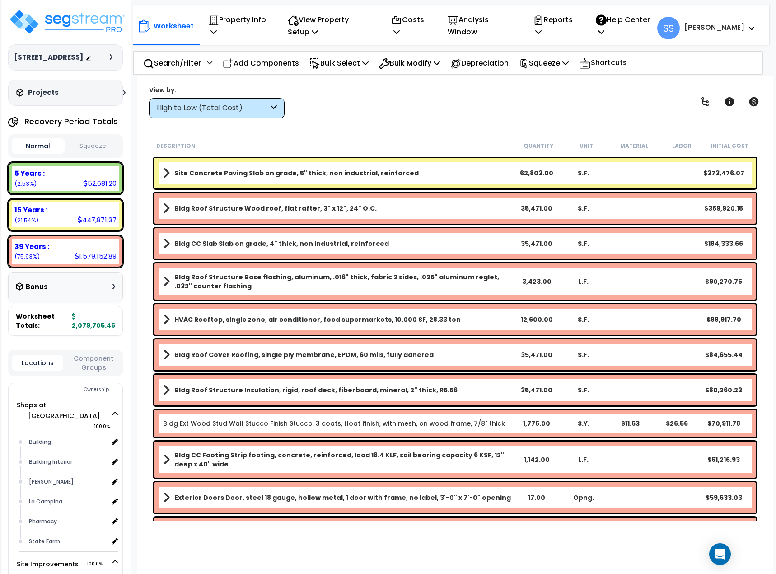
click at [98, 154] on button "Squeeze" at bounding box center [93, 146] width 53 height 16
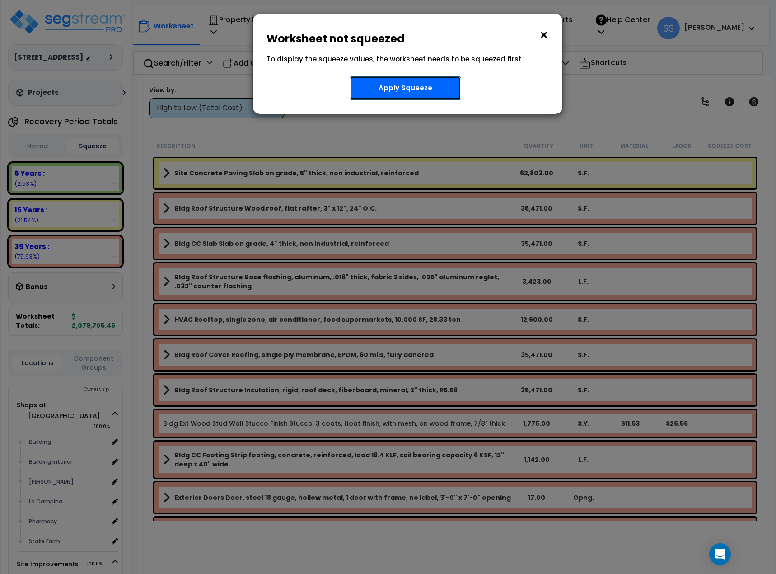
click at [453, 89] on button "Apply Squeeze" at bounding box center [406, 87] width 112 height 23
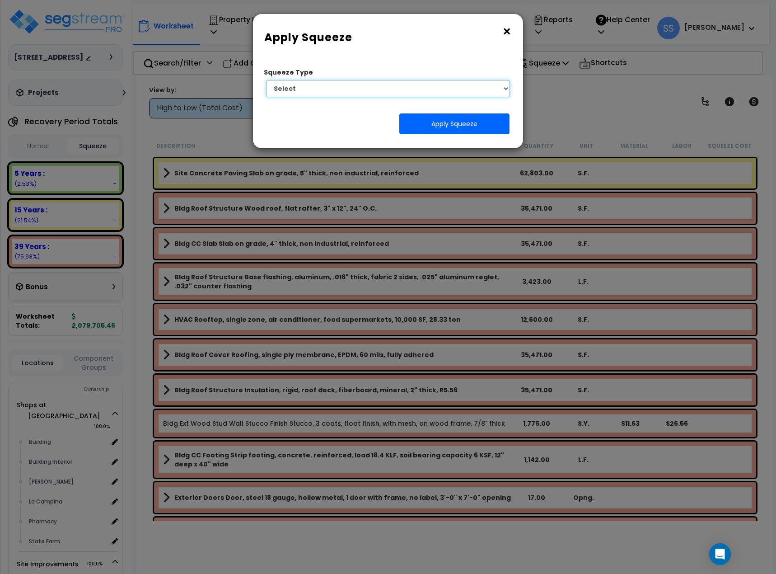
click at [441, 91] on select "Select 1. Squeeze Entire Worksheet 2. Squeeze by Takeoff Cost 3. Squeeze by Uni…" at bounding box center [388, 88] width 244 height 17
select select "squeeze_entire_takeoffsheet"
click at [266, 80] on select "Select 1. Squeeze Entire Worksheet 2. Squeeze by Takeoff Cost 3. Squeeze by Uni…" at bounding box center [388, 88] width 244 height 17
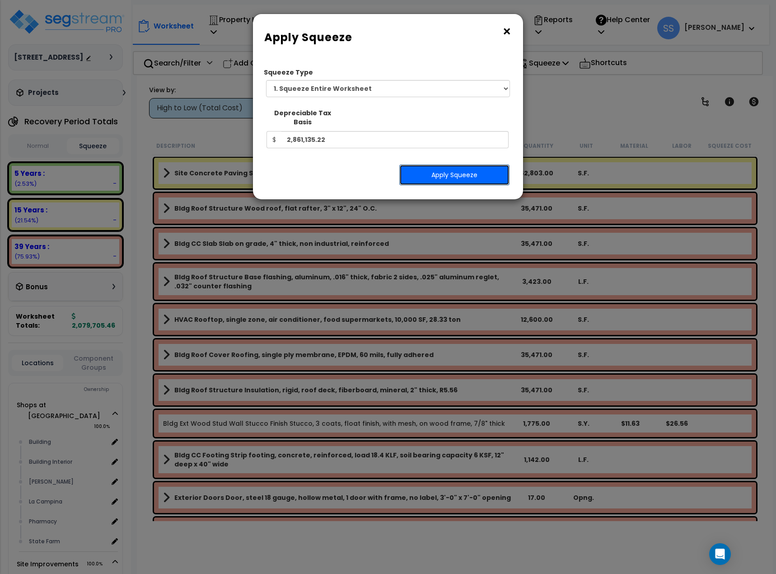
click at [426, 164] on button "Apply Squeeze" at bounding box center [454, 174] width 110 height 21
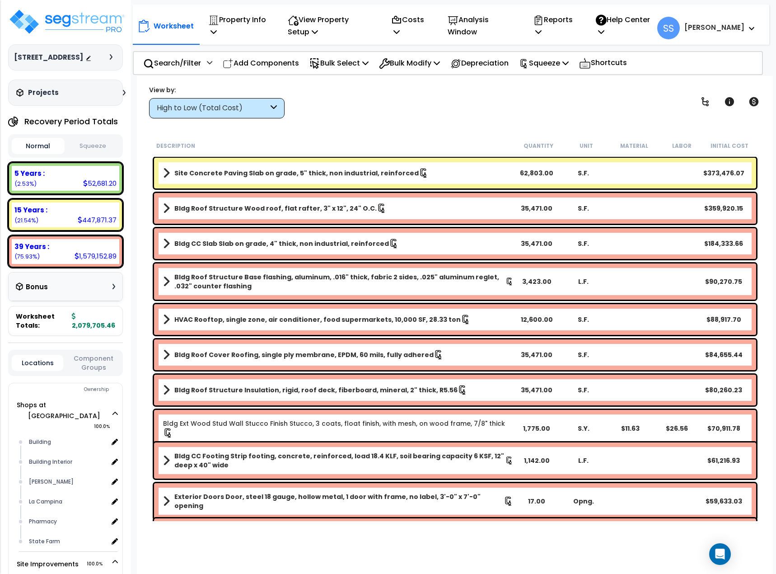
click at [116, 154] on button "Squeeze" at bounding box center [93, 146] width 53 height 16
click at [572, 25] on p "Reports" at bounding box center [554, 26] width 43 height 24
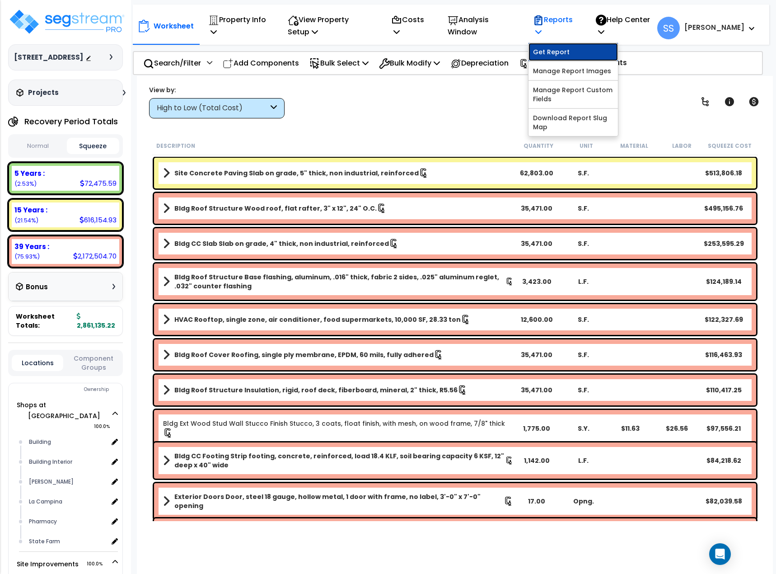
click at [572, 50] on link "Get Report" at bounding box center [573, 52] width 89 height 18
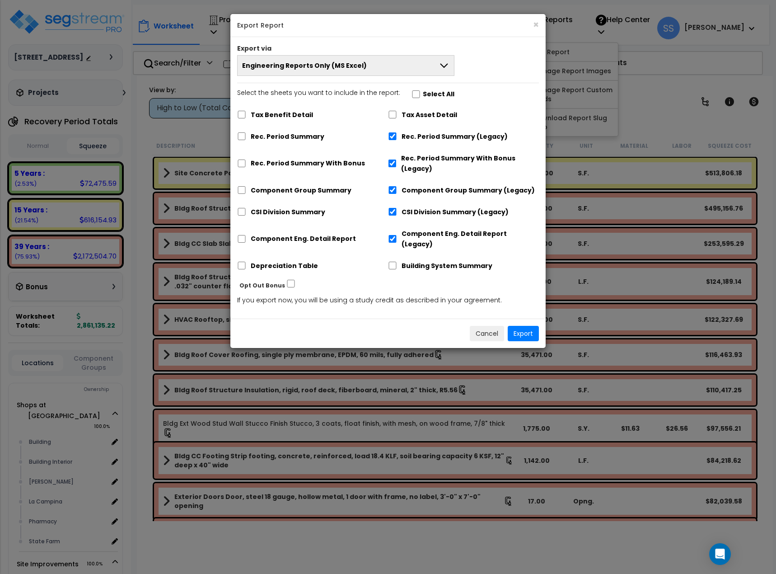
click at [428, 72] on button "Engineering Reports Only (MS Excel)" at bounding box center [345, 65] width 217 height 21
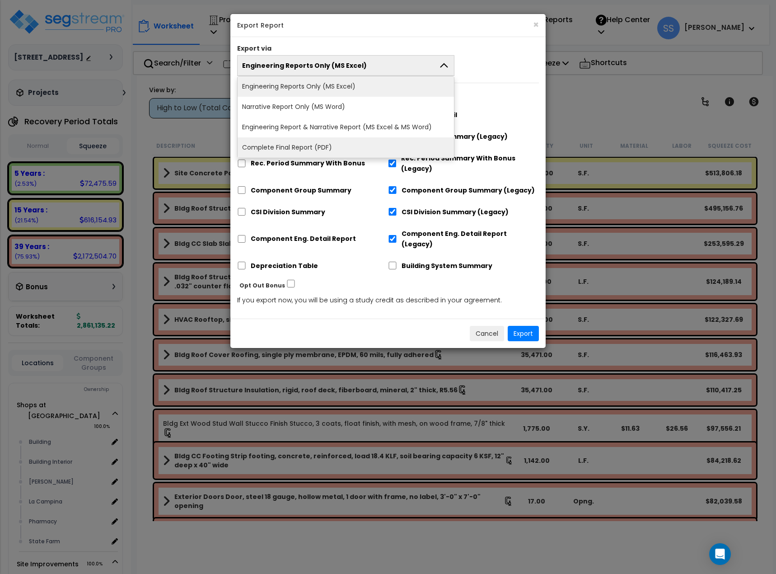
click at [363, 143] on li "Complete Final Report (PDF)" at bounding box center [346, 147] width 216 height 20
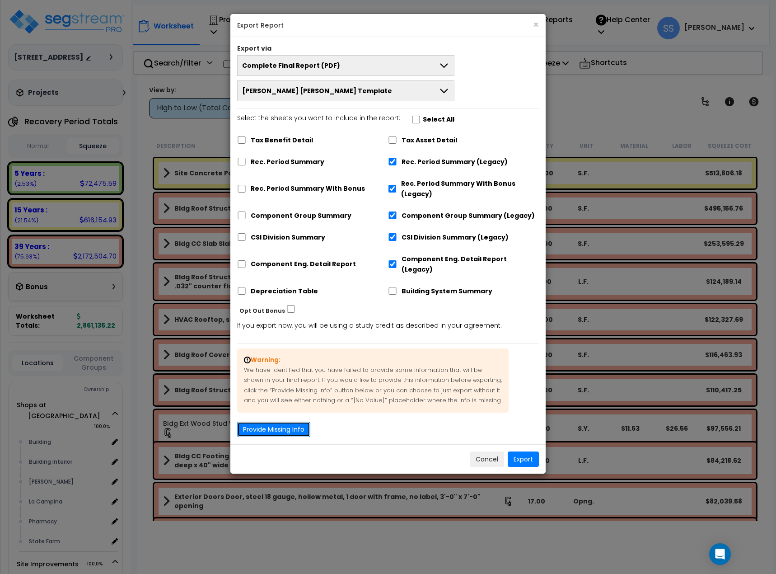
click at [283, 422] on button "Provide Missing Info" at bounding box center [273, 429] width 73 height 15
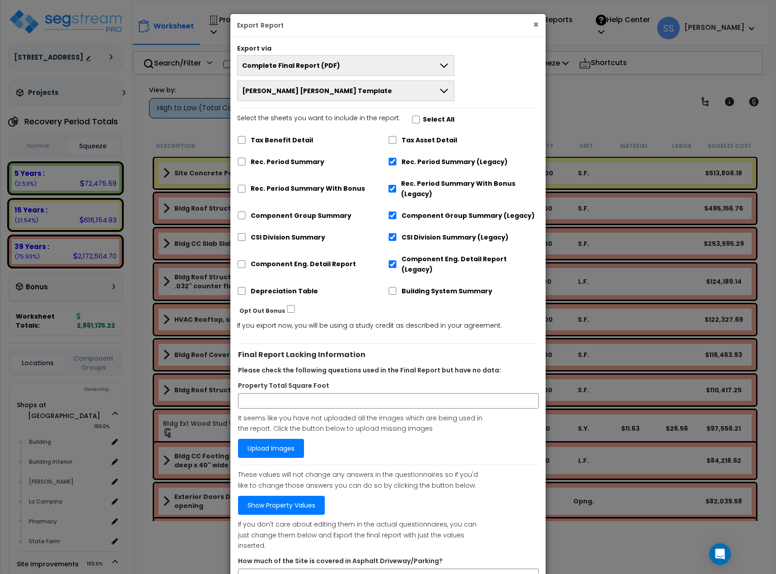
click at [535, 23] on button "×" at bounding box center [536, 24] width 6 height 9
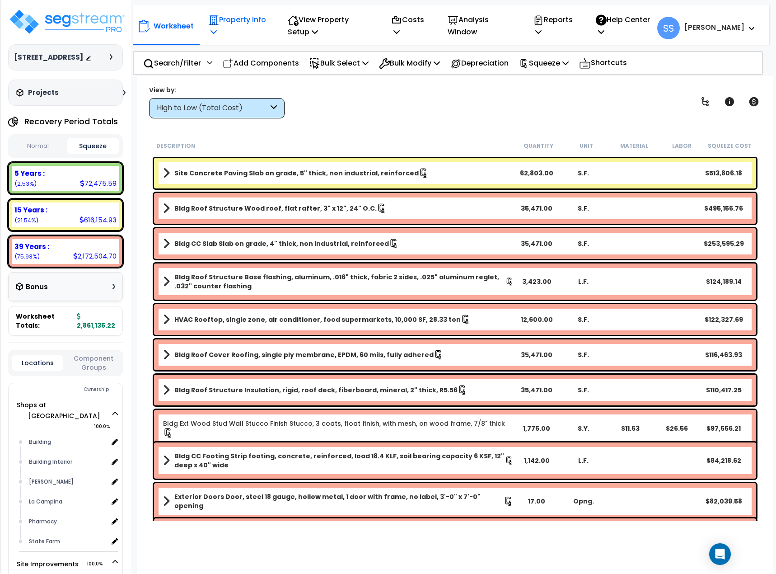
click at [219, 18] on p "Property Info" at bounding box center [238, 26] width 60 height 24
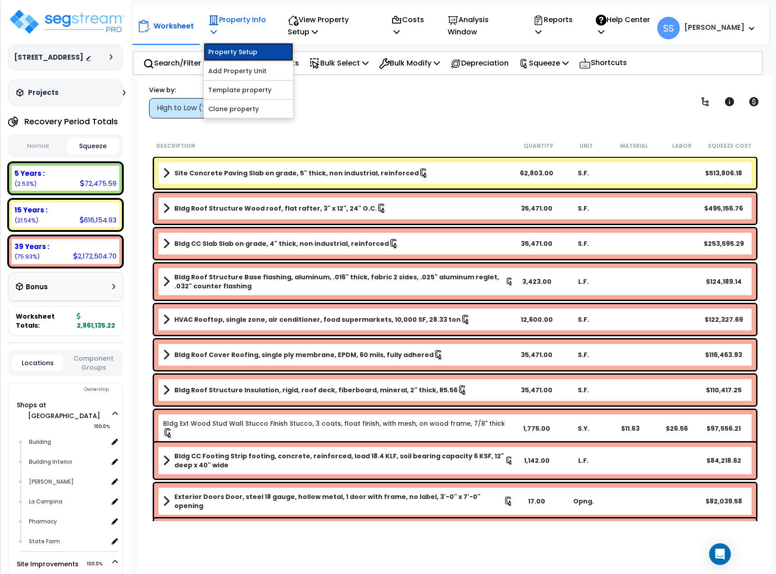
click at [231, 50] on link "Property Setup" at bounding box center [248, 52] width 89 height 18
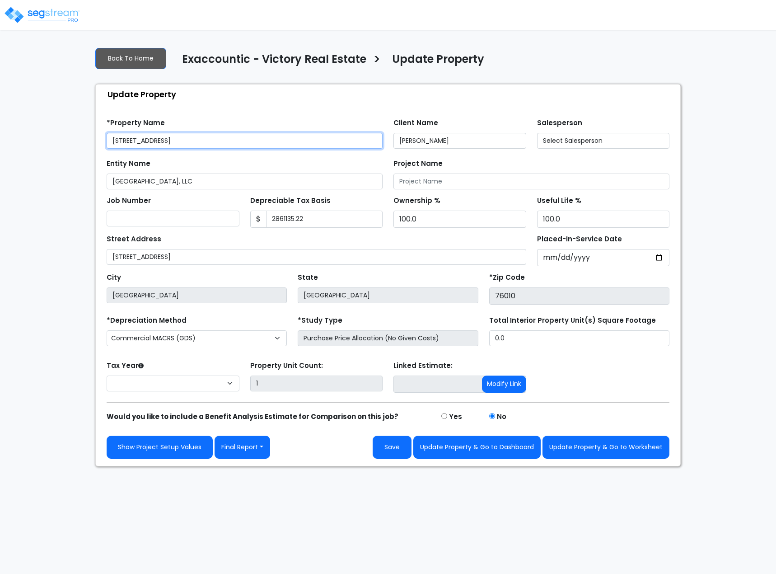
type input "2,861,135.22"
select select "2024"
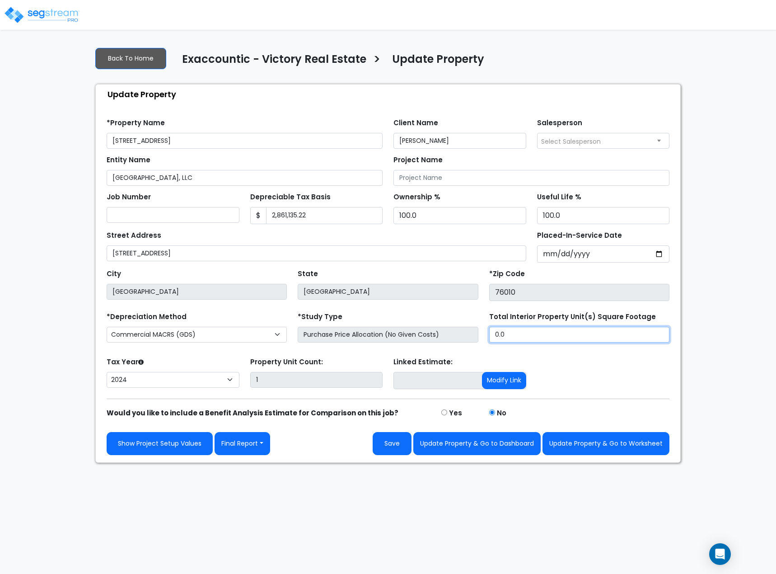
drag, startPoint x: 502, startPoint y: 333, endPoint x: 508, endPoint y: 333, distance: 6.3
click at [505, 333] on input "0.0" at bounding box center [579, 335] width 180 height 16
type input "."
click at [593, 358] on div "Tax Year Please Enter The Placed In Service Date First. 2026 2025 2024 Prior Ye…" at bounding box center [388, 373] width 574 height 36
click at [525, 328] on input "35,471" at bounding box center [579, 335] width 180 height 16
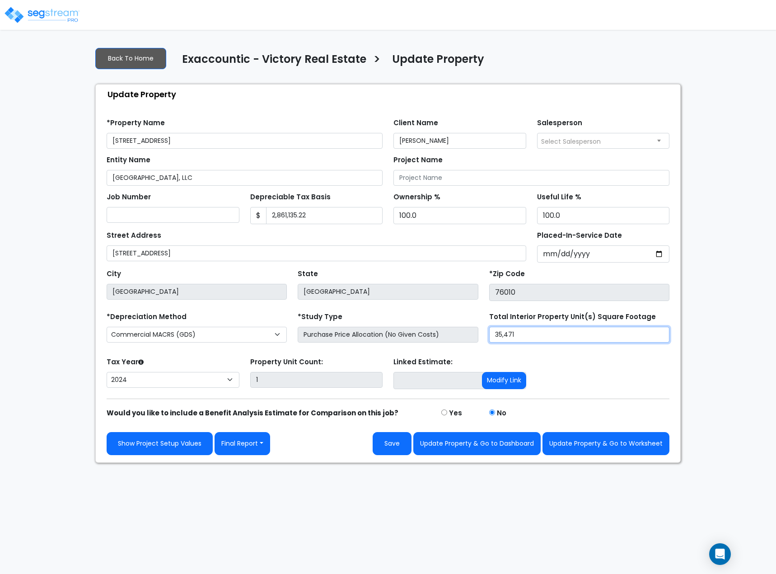
drag, startPoint x: 520, startPoint y: 333, endPoint x: 504, endPoint y: 336, distance: 16.1
click at [504, 336] on input "35,471" at bounding box center [579, 335] width 180 height 16
drag, startPoint x: 539, startPoint y: 334, endPoint x: 408, endPoint y: 333, distance: 131.0
click at [409, 333] on div "*Depreciation Method Commercial MACRS (GDS) Residential Rental MACRS (GDS) Comm…" at bounding box center [388, 328] width 574 height 36
type input "35,000"
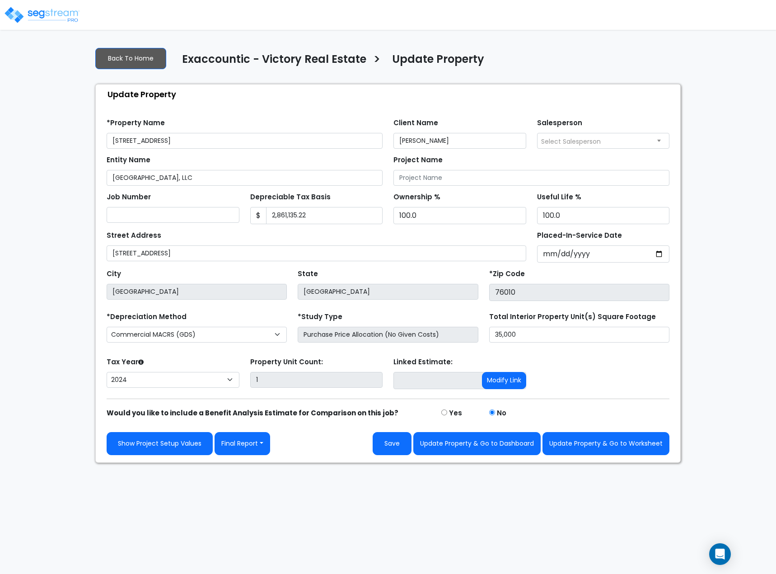
click at [605, 358] on div "Tax Year Please Enter The Placed In Service Date First. 2026 2025 2024 Prior Ye…" at bounding box center [388, 373] width 574 height 36
click at [377, 440] on button "Save" at bounding box center [392, 443] width 39 height 23
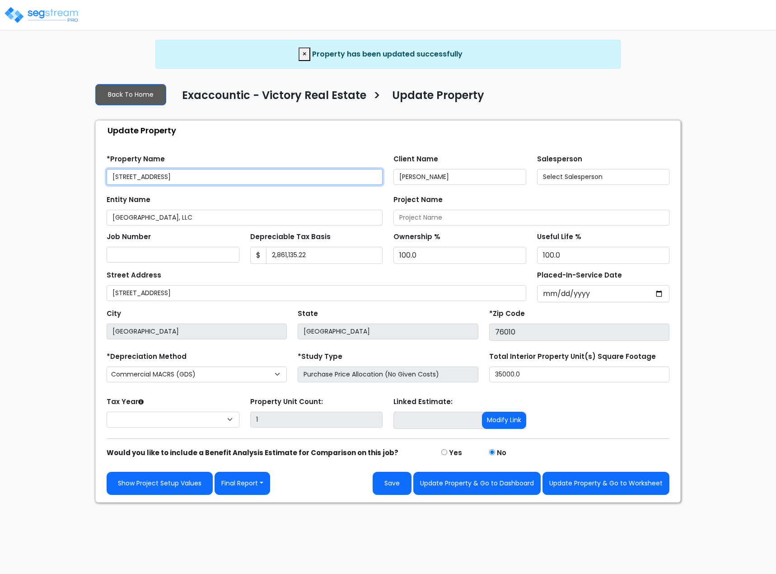
select select "2024"
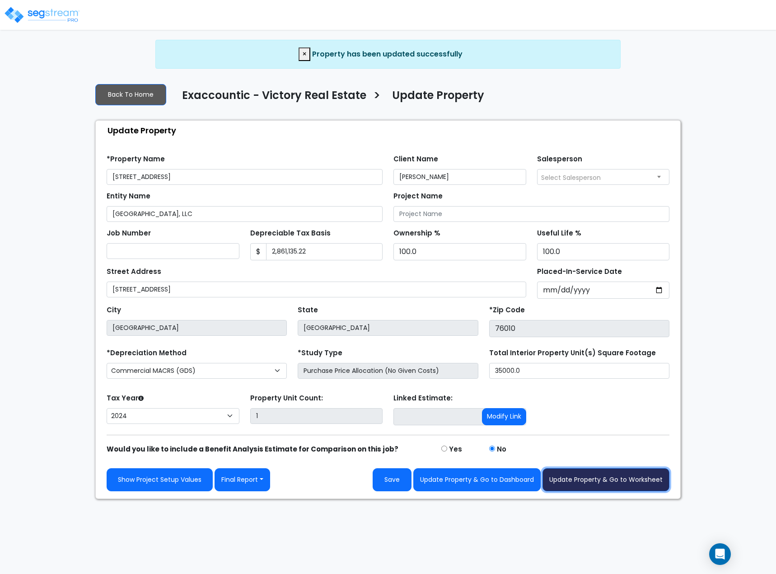
click at [622, 479] on button "Update Property & Go to Worksheet" at bounding box center [606, 479] width 127 height 23
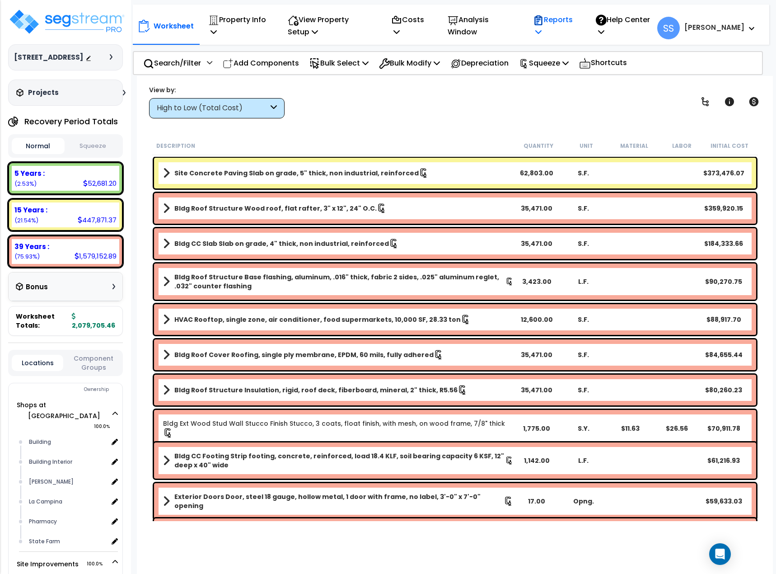
click at [544, 20] on icon at bounding box center [538, 20] width 11 height 11
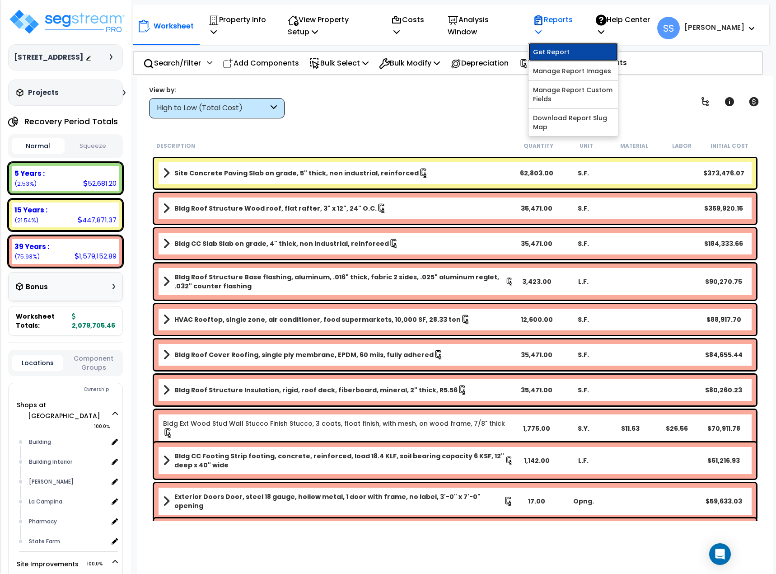
click at [563, 50] on link "Get Report" at bounding box center [573, 52] width 89 height 18
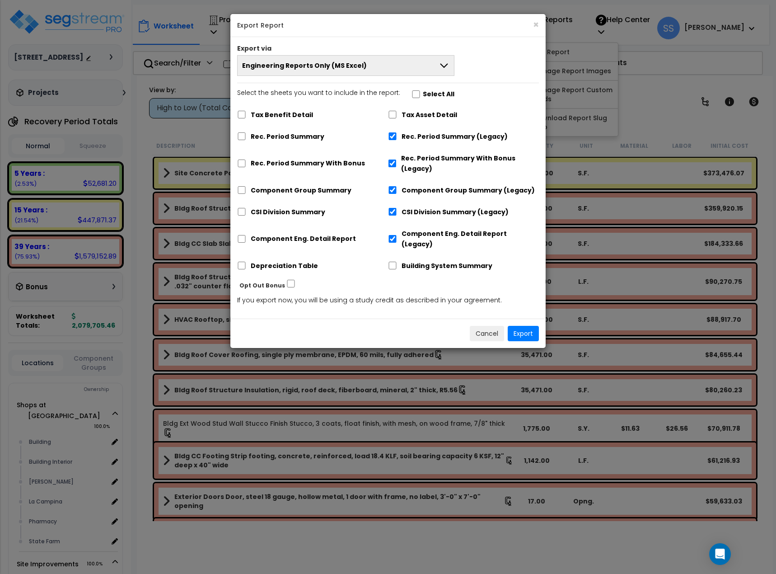
click at [274, 68] on span "Engineering Reports Only (MS Excel)" at bounding box center [304, 65] width 125 height 9
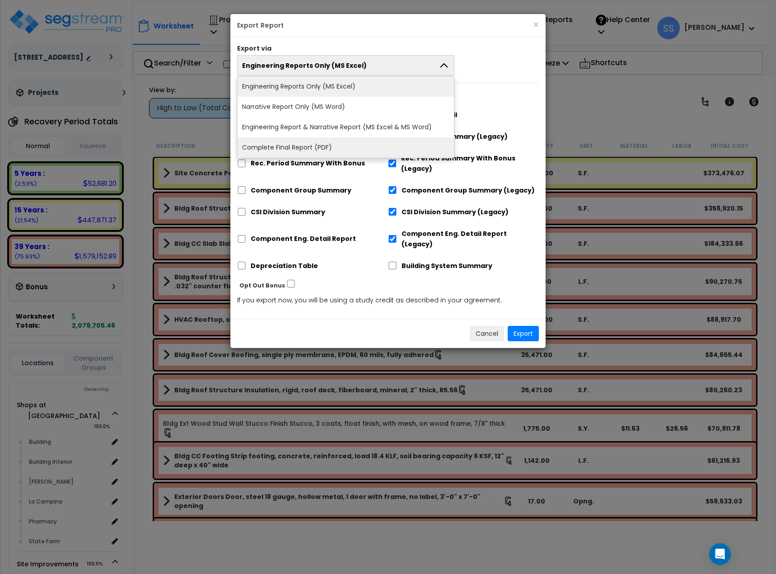
click at [268, 144] on li "Complete Final Report (PDF)" at bounding box center [346, 147] width 216 height 20
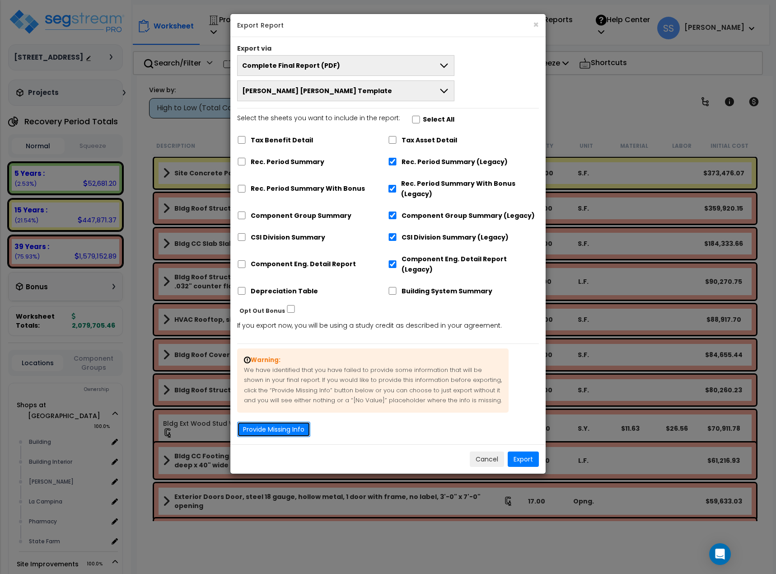
click at [260, 422] on button "Provide Missing Info" at bounding box center [273, 429] width 73 height 15
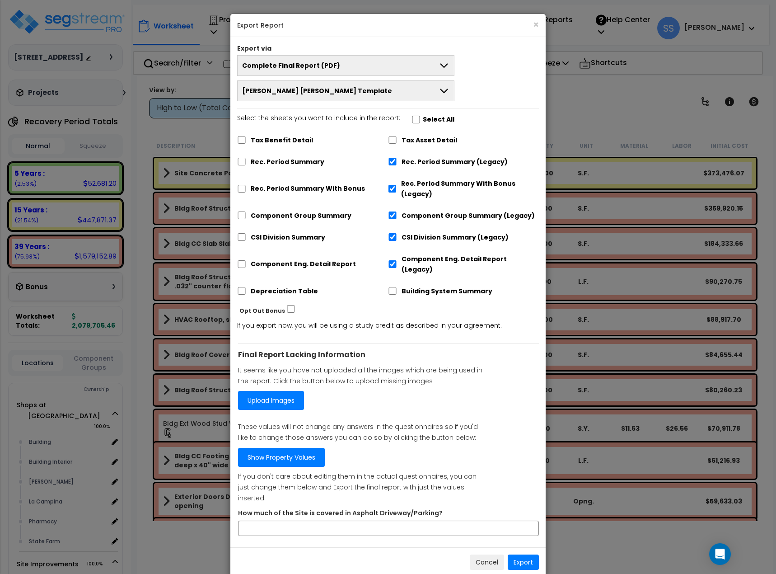
click at [363, 508] on label "How much of the Site is covered in Asphalt Driveway/Parking?" at bounding box center [340, 513] width 205 height 10
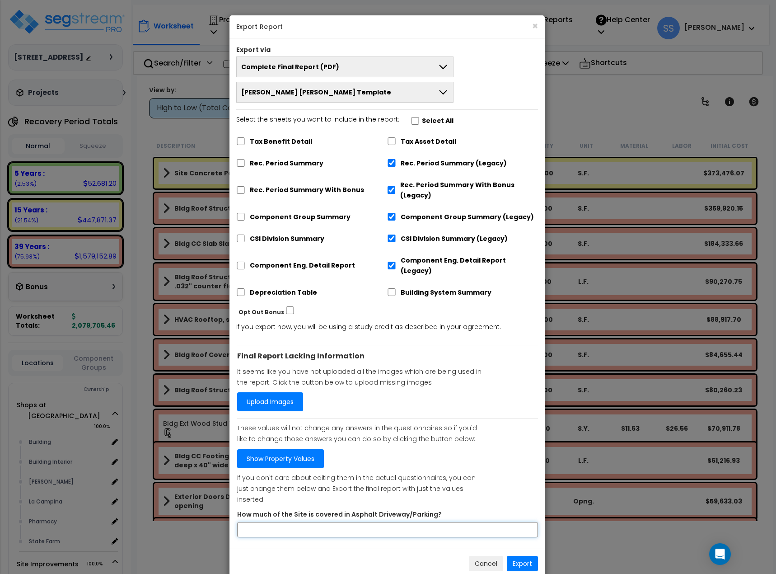
click at [358, 522] on input "How much of the Site is covered in Asphalt Driveway/Parking?" at bounding box center [387, 529] width 301 height 15
type input "0"
click at [414, 120] on input "Select the sheets you want to include in the report: Select All" at bounding box center [415, 121] width 9 height 8
checkbox input "true"
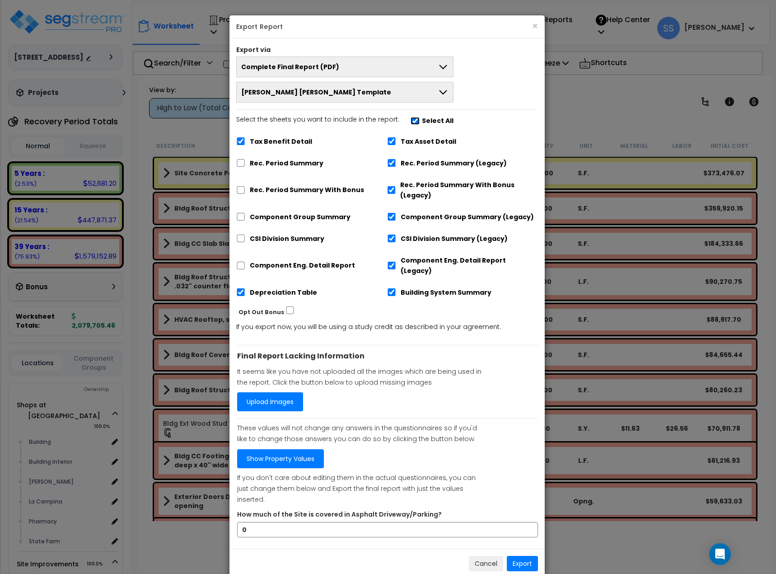
checkbox input "true"
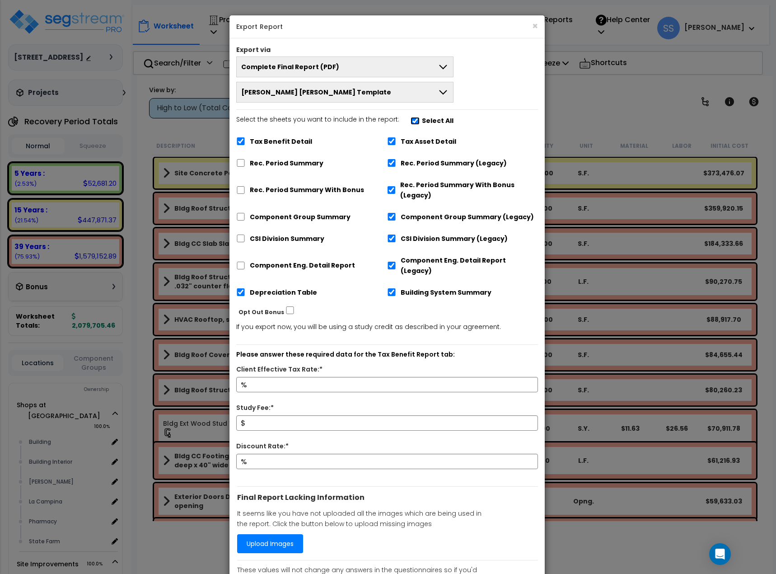
click at [414, 120] on input "Select the sheets you want to include in the report: Select All" at bounding box center [415, 121] width 9 height 8
checkbox input "false"
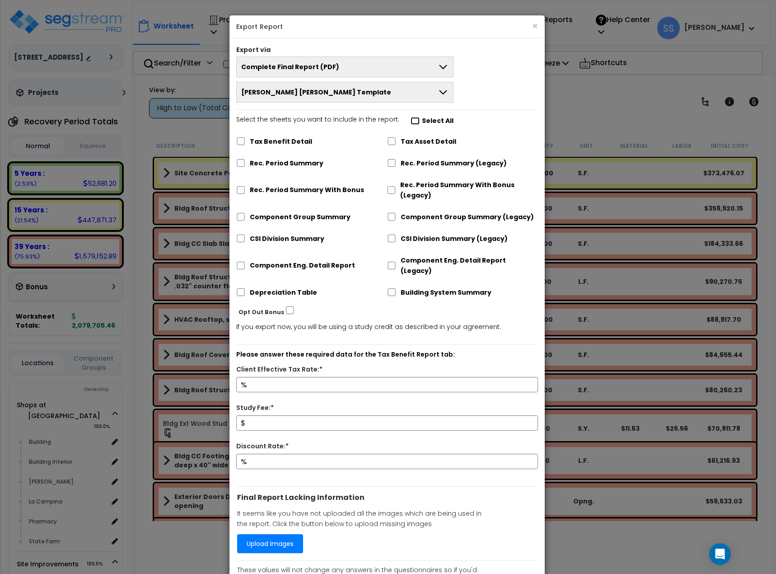
checkbox input "false"
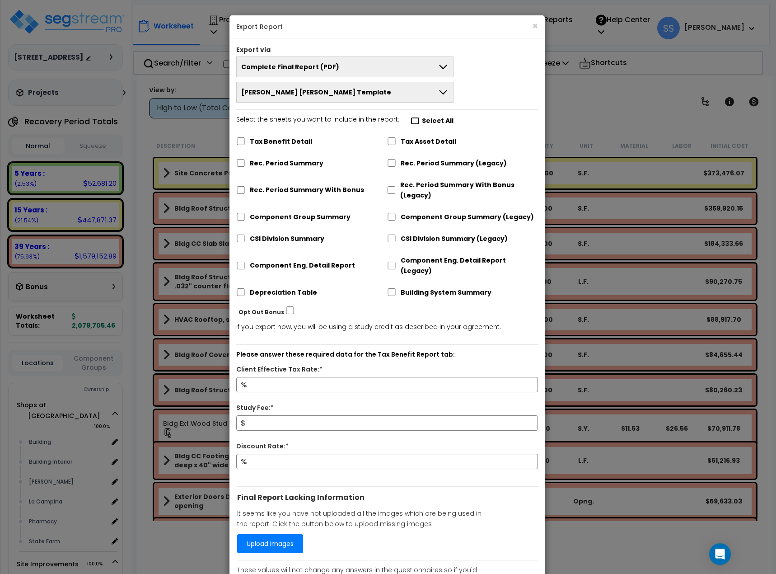
checkbox input "false"
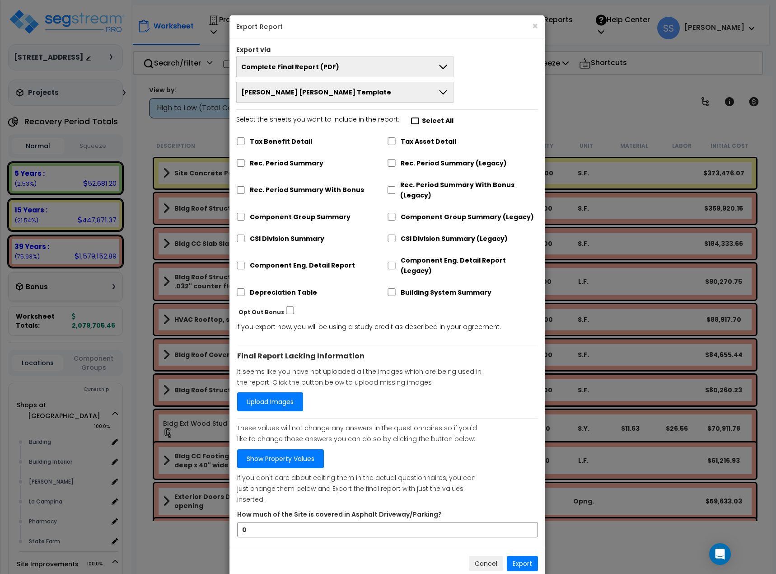
click at [411, 121] on input "Select the sheets you want to include in the report: Select All" at bounding box center [415, 121] width 9 height 8
checkbox input "true"
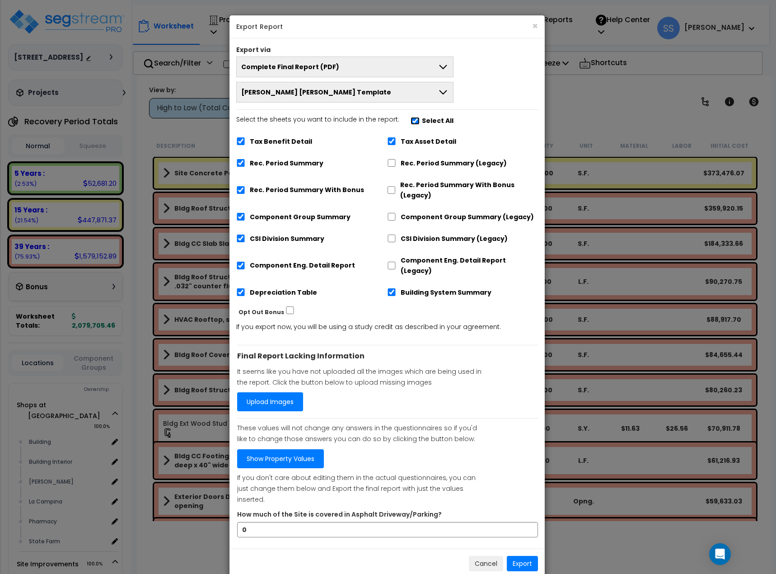
checkbox input "true"
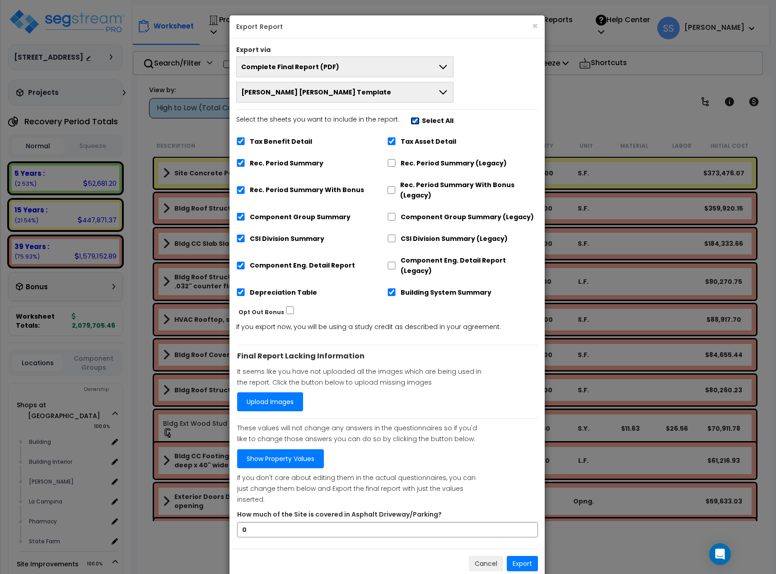
checkbox input "true"
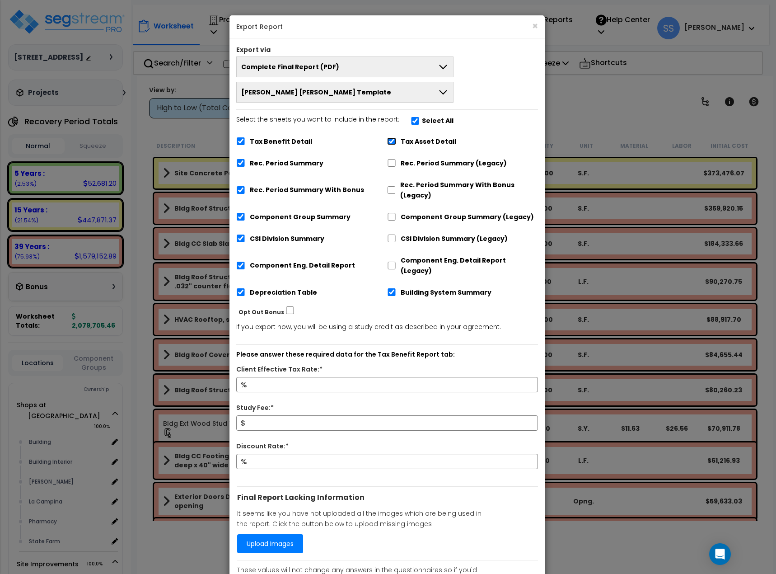
click at [390, 140] on input "Tax Asset Detail" at bounding box center [391, 141] width 9 height 8
checkbox input "false"
click at [265, 138] on label "Tax Benefit Detail" at bounding box center [281, 141] width 62 height 10
click at [245, 138] on input "Tax Benefit Detail" at bounding box center [240, 141] width 9 height 8
checkbox input "false"
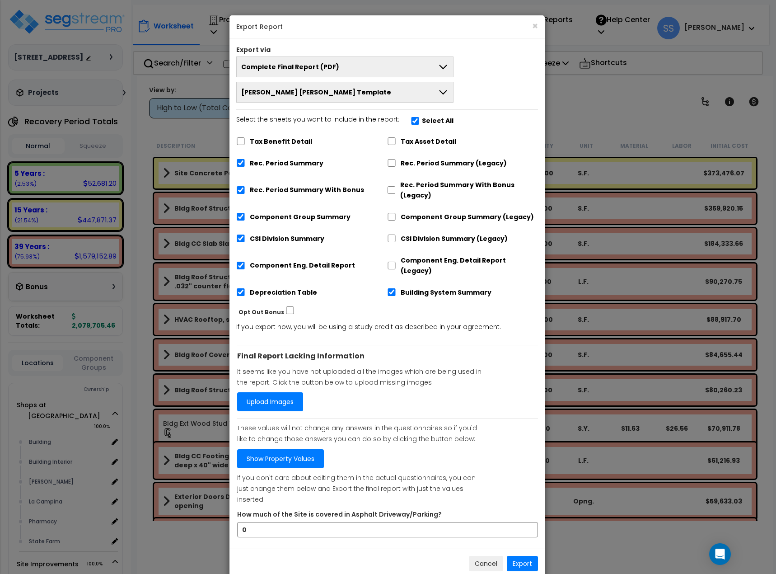
click at [387, 158] on div "Rec. Period Summary (Legacy)" at bounding box center [462, 162] width 151 height 17
click at [389, 159] on div "Rec. Period Summary (Legacy)" at bounding box center [462, 162] width 151 height 17
click at [388, 162] on input "Rec. Period Summary (Legacy)" at bounding box center [391, 163] width 9 height 8
checkbox input "true"
checkbox input "false"
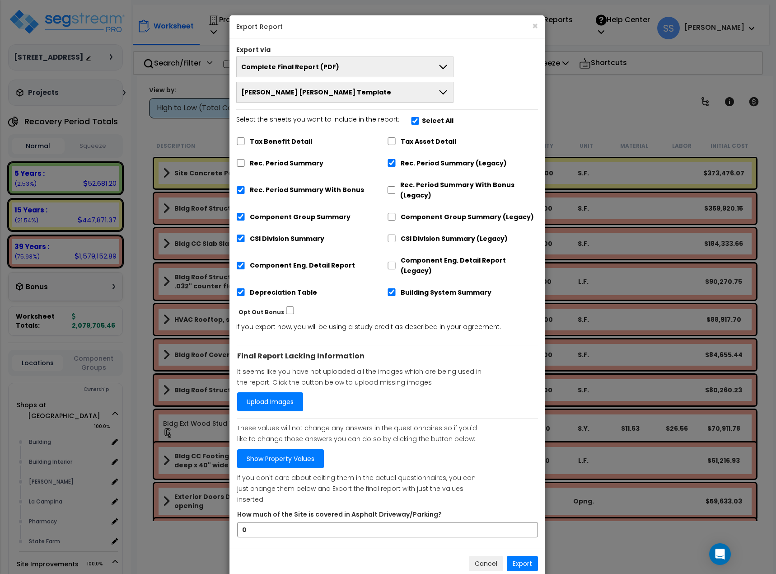
click at [240, 194] on div "Rec. Period Summary With Bonus" at bounding box center [311, 189] width 151 height 28
click at [241, 190] on input "Rec. Period Summary With Bonus" at bounding box center [240, 190] width 9 height 8
checkbox input "false"
click at [532, 556] on button "Export" at bounding box center [522, 563] width 31 height 15
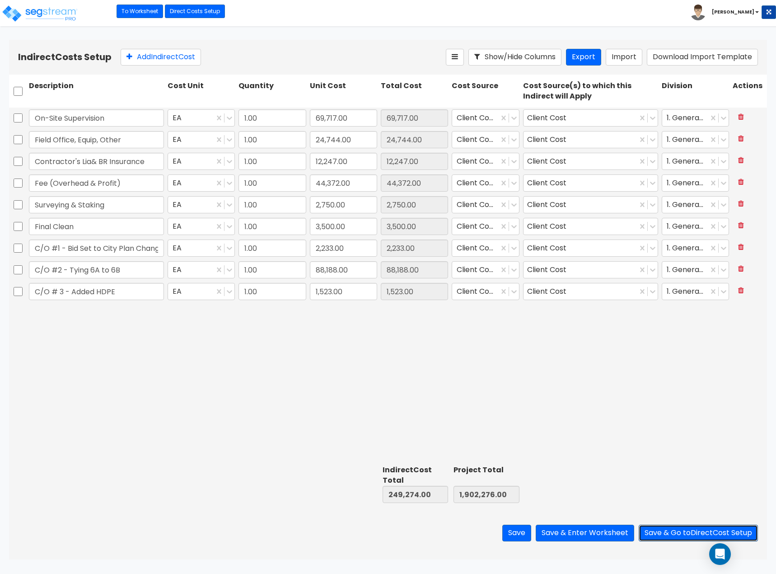
click at [685, 530] on button "Save & Go to Direct Cost Setup" at bounding box center [698, 533] width 119 height 17
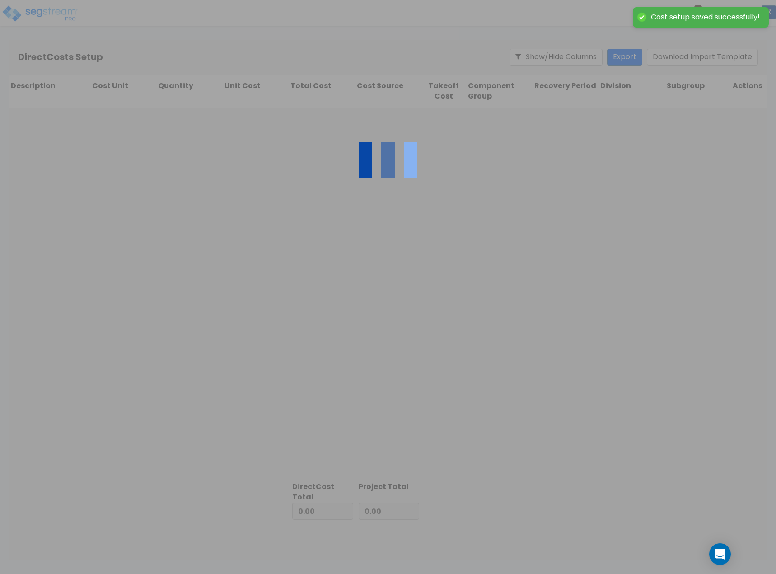
type input "249,274.00"
type input "1,653,002.00"
type input "1,902,276.00"
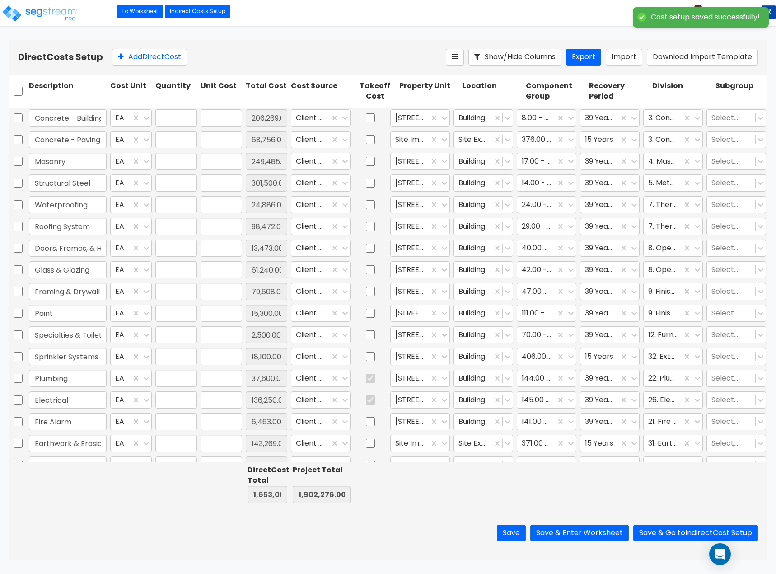
type input "1.00"
type input "206,269.00"
type input "1.00"
type input "68,756.00"
type input "1.00"
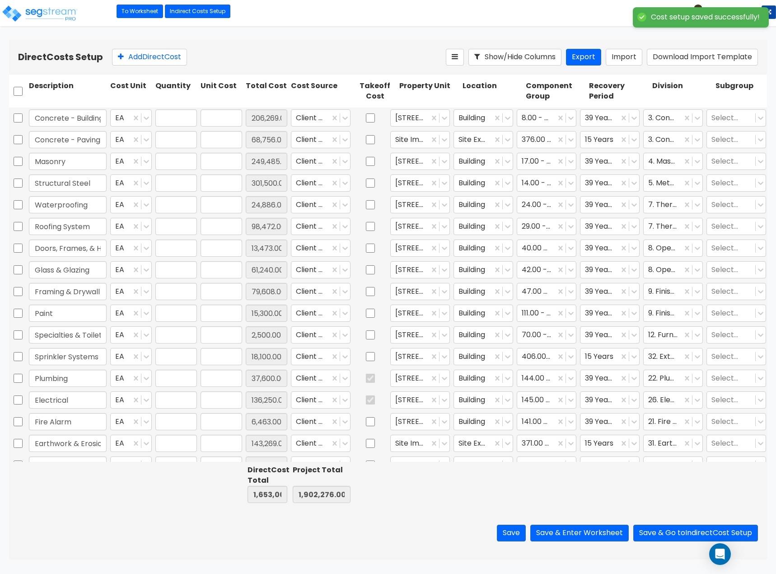
type input "249,485.00"
type input "1.00"
type input "301,500.00"
type input "1.00"
type input "24,886.00"
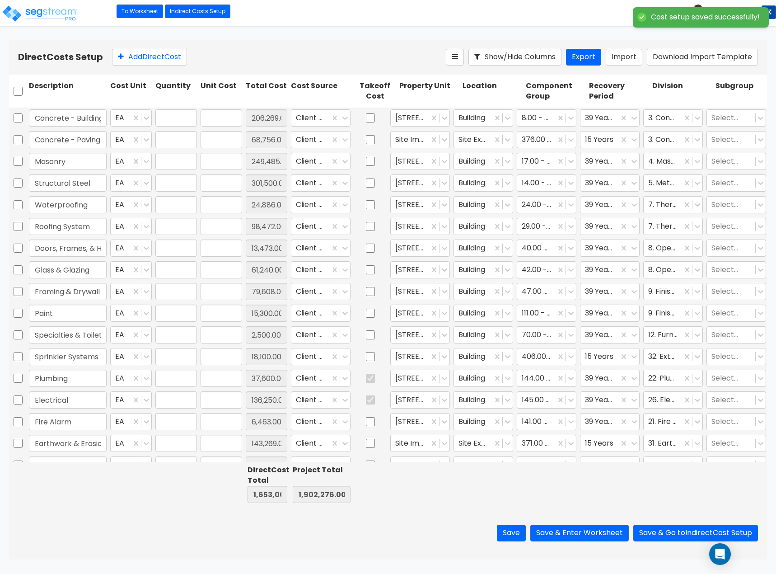
type input "1.00"
type input "98,472.00"
type input "1.00"
type input "13,473.00"
type input "1.00"
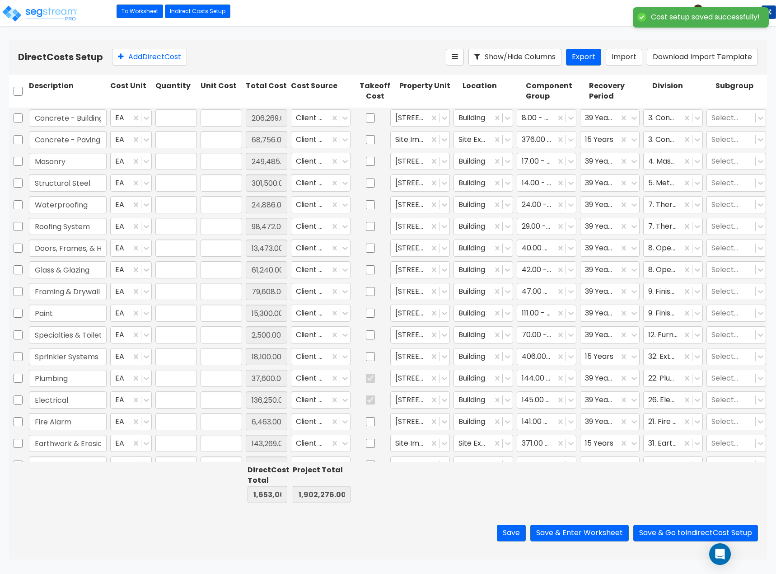
type input "61,240.00"
type input "1.00"
type input "79,608.00"
type input "1.00"
type input "15,300.00"
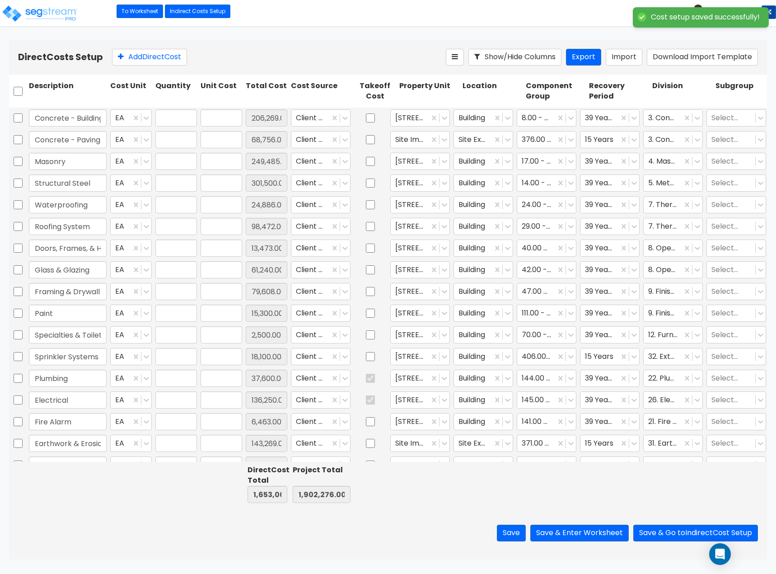
type input "1.00"
type input "2,500.00"
type input "1.00"
type input "18,100.00"
type input "1.00"
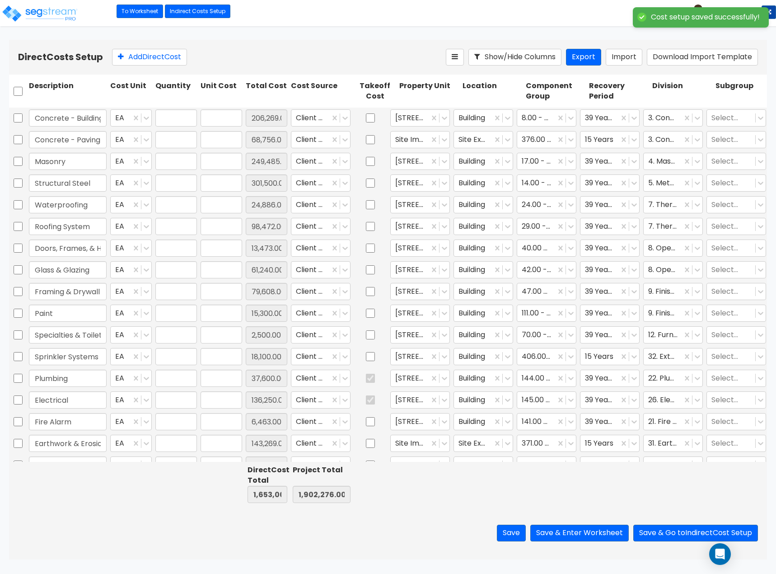
type input "37,600.00"
type input "1.00"
type input "136,250.00"
type input "1.00"
type input "6,463.00"
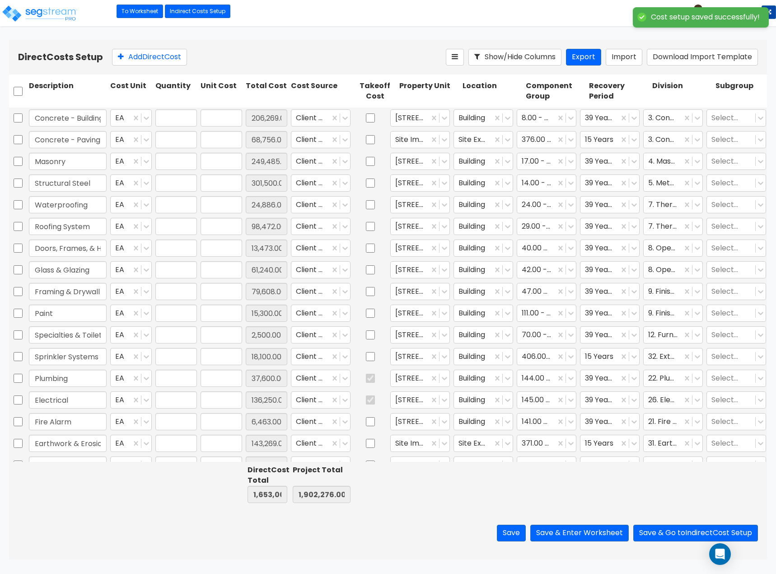
type input "1.00"
type input "143,269.00"
type input "1.00"
type input "599.00"
type input "1.00"
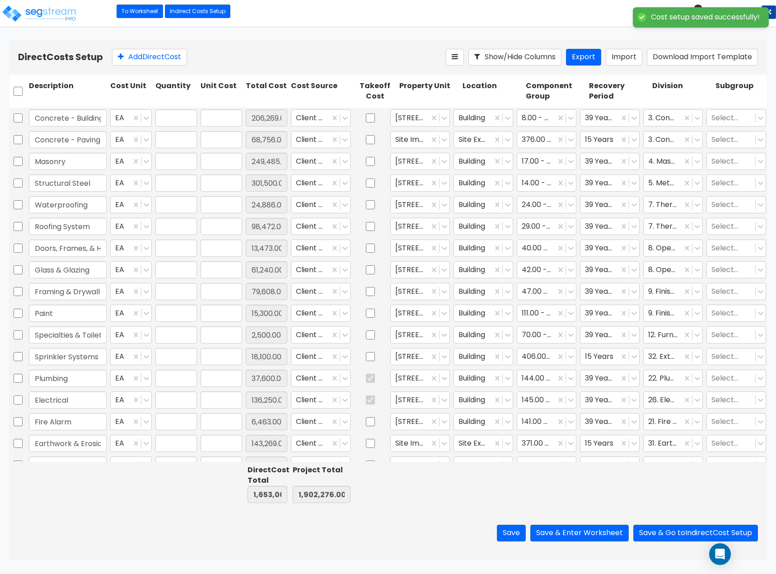
type input "6,950.00"
type input "1.00"
type input "60,248.00"
type input "1.00"
type input "86,600.00"
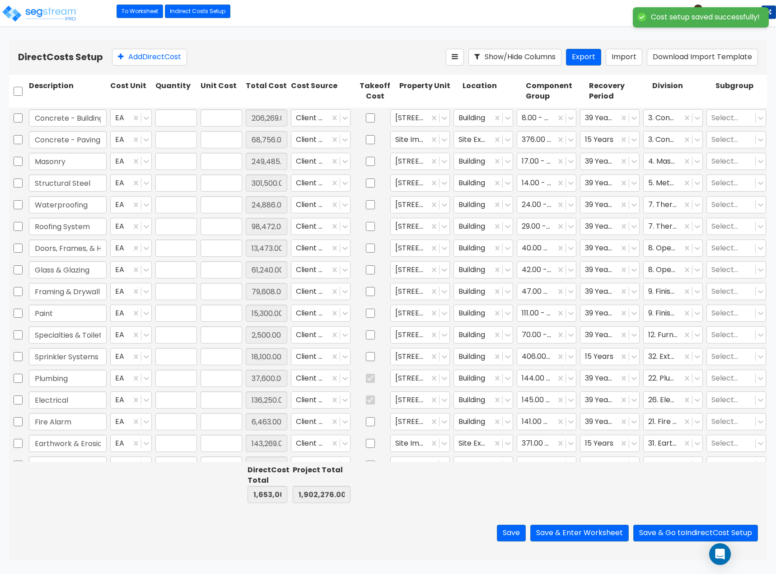
type input "1.00"
type input "32,603.00"
type input "1.00"
type input "2,831.00"
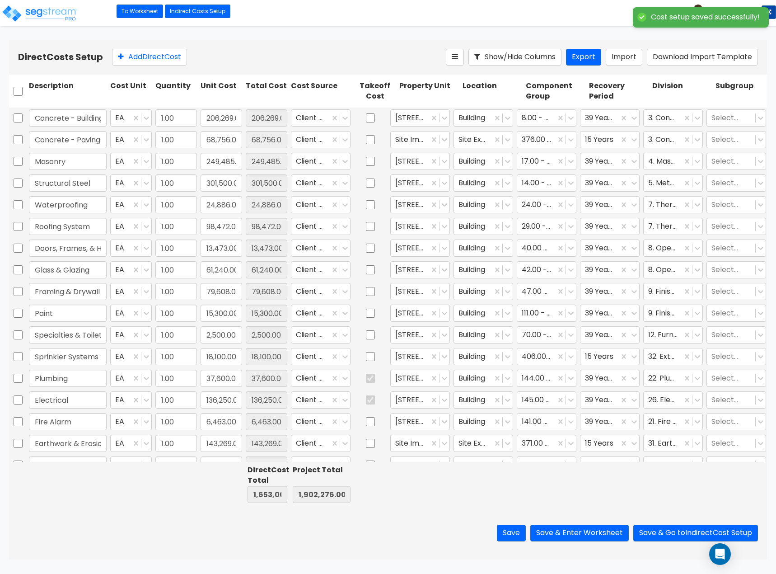
scroll to position [130, 0]
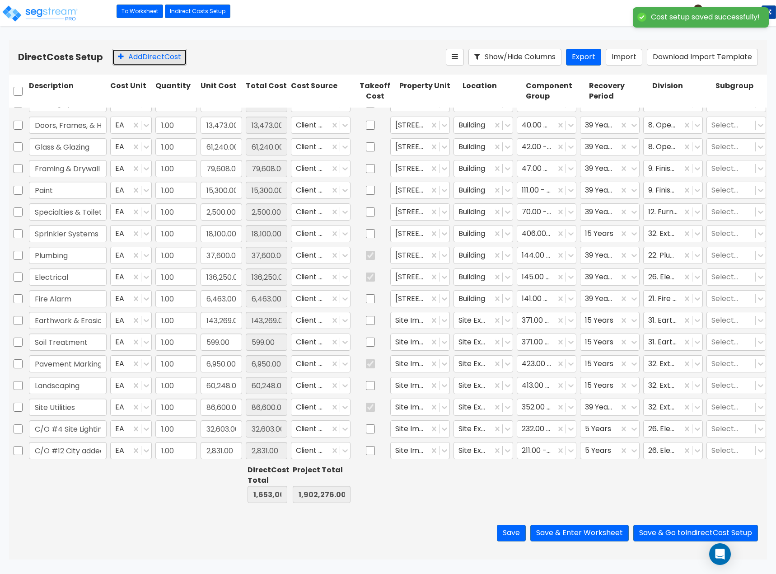
click at [154, 56] on button "Add Direct Cost" at bounding box center [149, 57] width 75 height 17
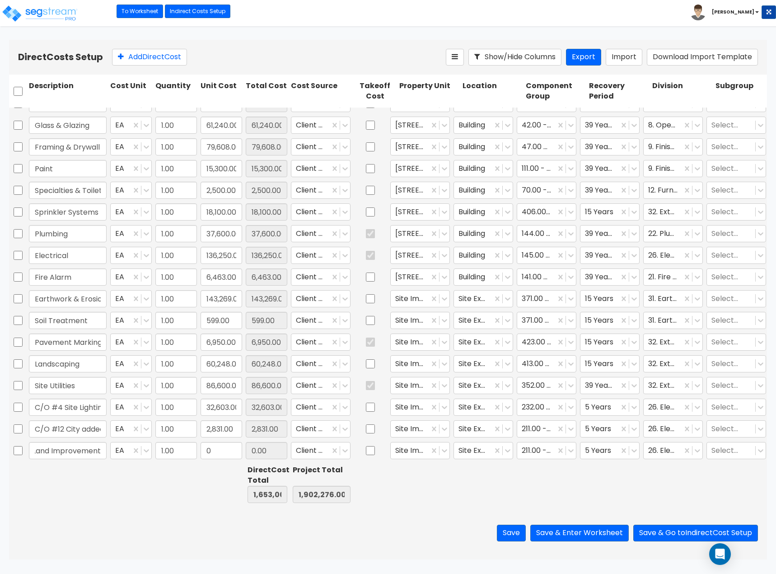
scroll to position [0, 6]
type input "Land Improvements"
click at [233, 447] on input "0" at bounding box center [222, 450] width 42 height 17
type input "85,779.57"
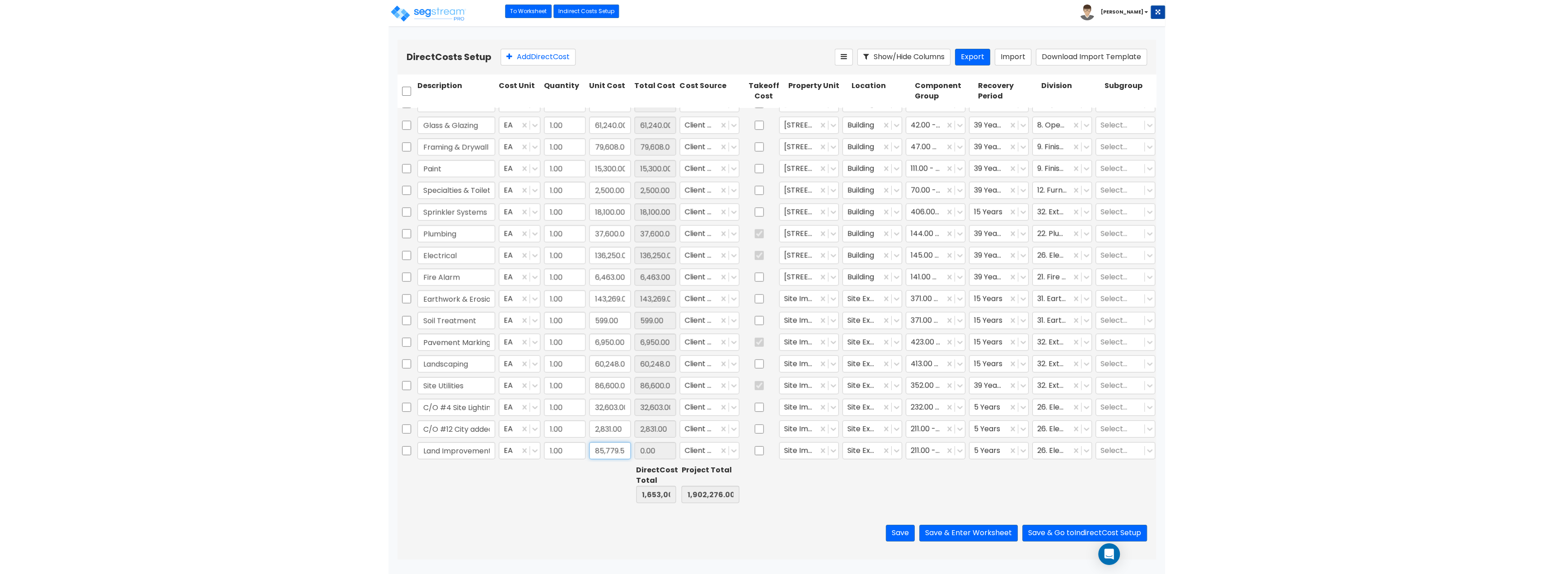
scroll to position [0, 3]
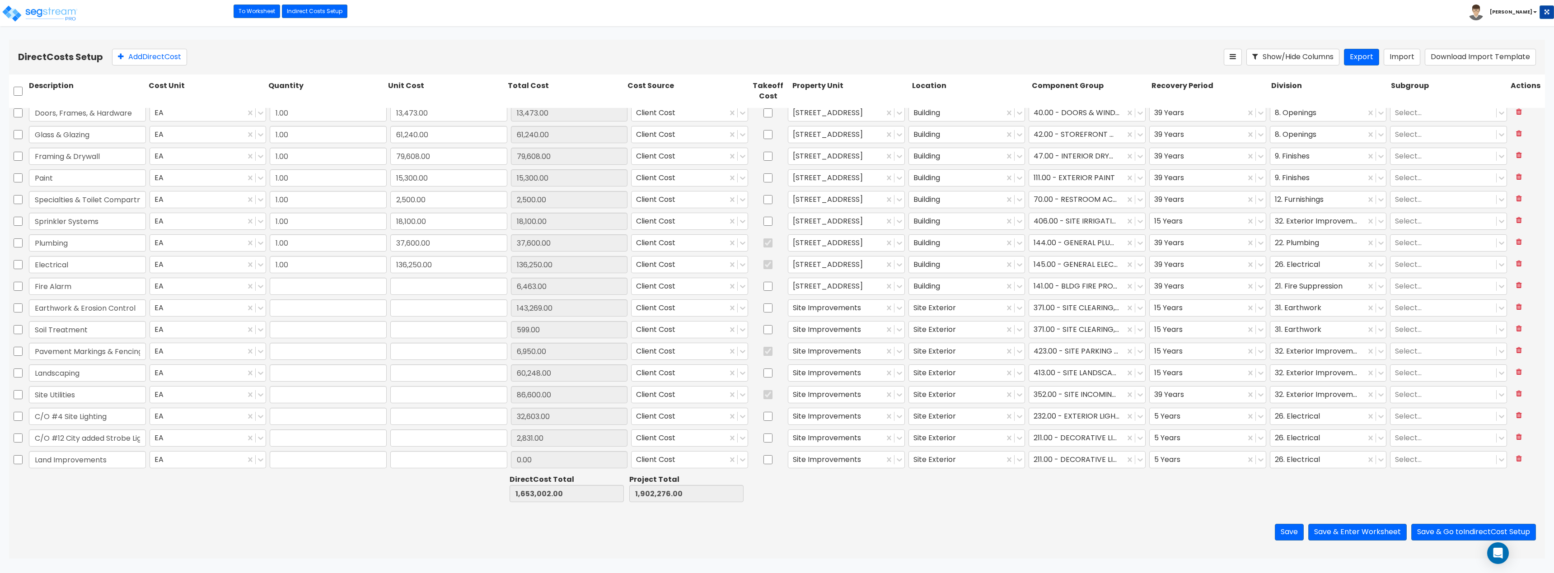
type input "1.00"
type input "6,463.00"
type input "1.00"
type input "143,269.00"
type input "1.00"
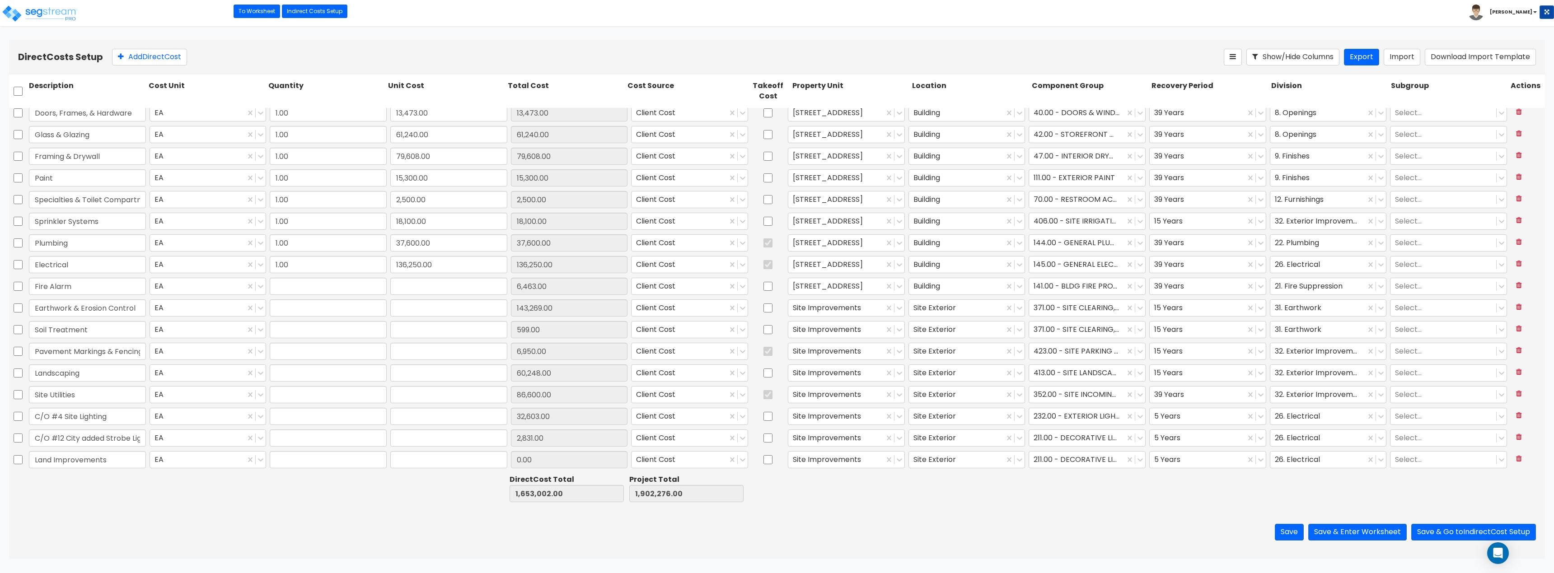
type input "599.00"
type input "1.00"
type input "6,950.00"
type input "1.00"
type input "60,248.00"
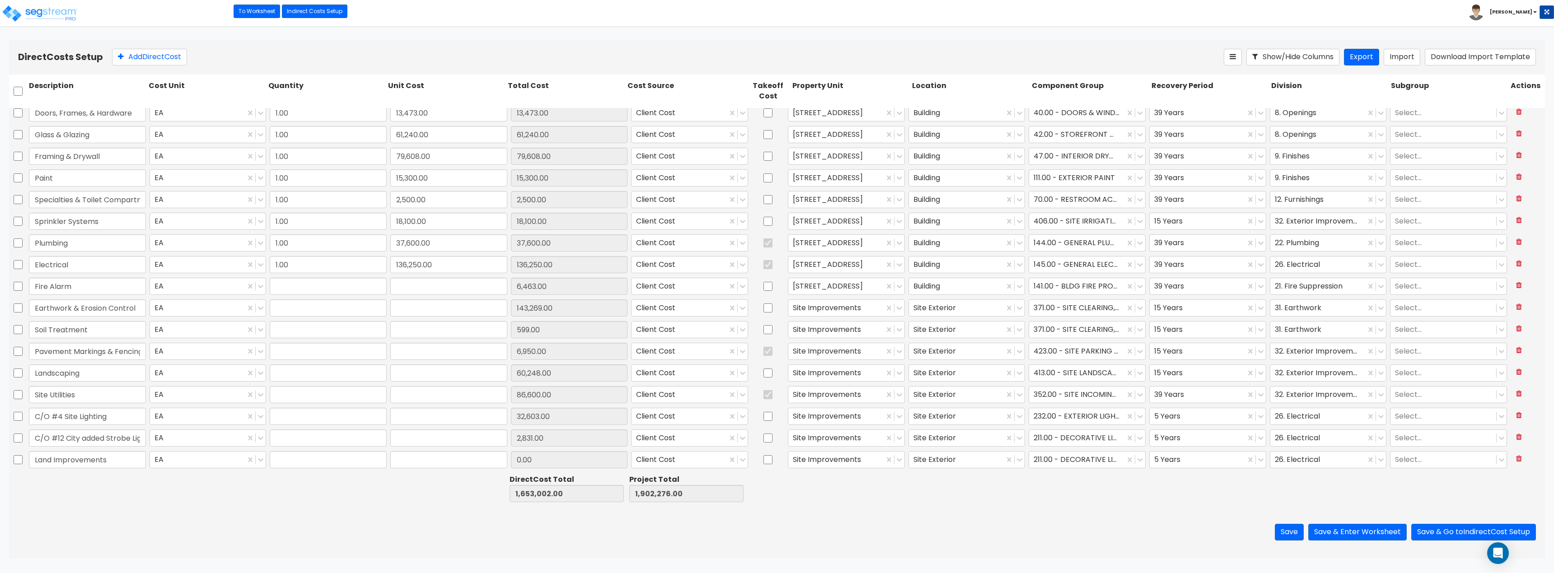
type input "1.00"
type input "86,600.00"
type input "1.00"
type input "32,603.00"
type input "1.00"
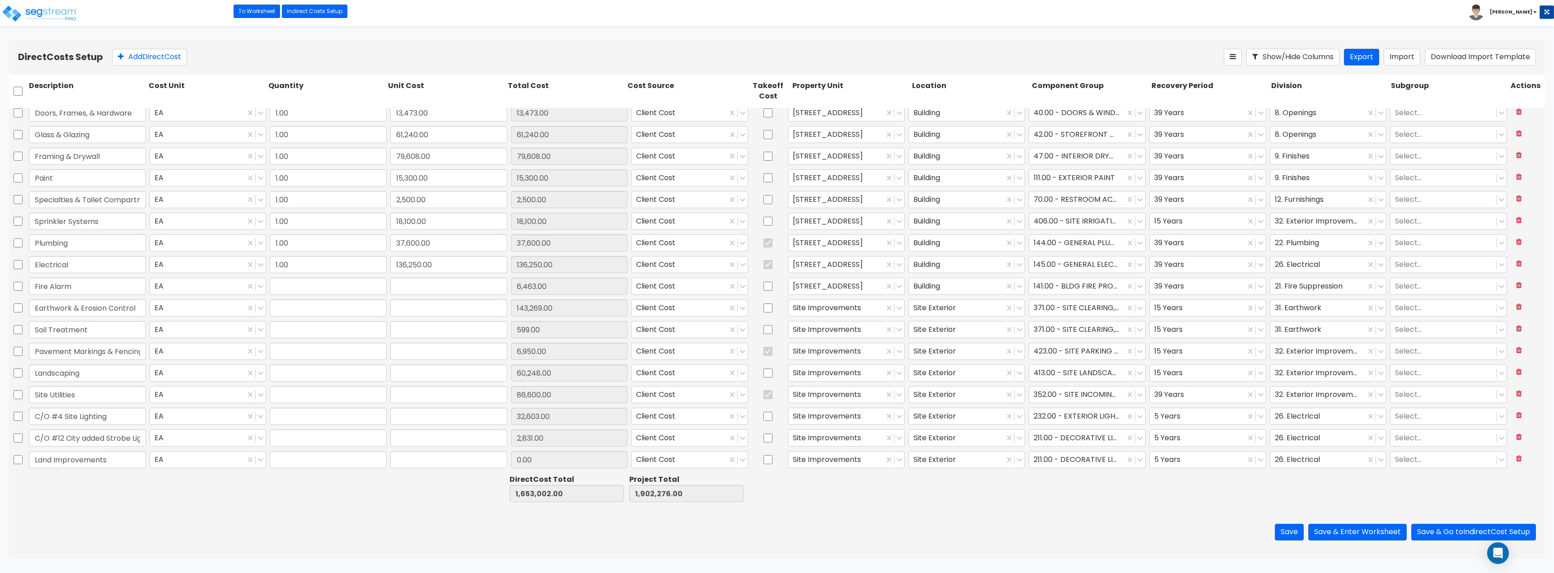
type input "2,831.00"
type input "1.00"
type input "0"
click at [776, 466] on div at bounding box center [1077, 461] width 87 height 12
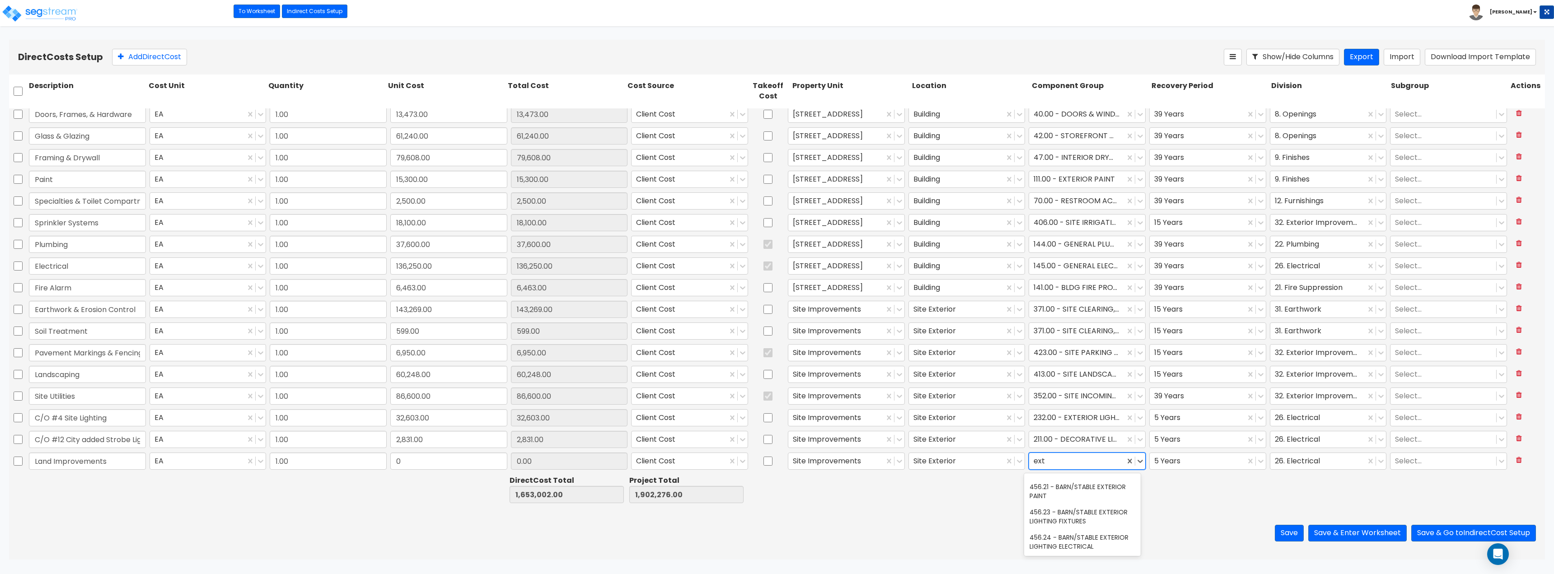
scroll to position [0, 0]
type input "exter"
drag, startPoint x: 1054, startPoint y: 462, endPoint x: 1025, endPoint y: 460, distance: 29.0
click at [776, 460] on div "211.00 - DECORATIVE LIGHTING FIXTURES" at bounding box center [1077, 461] width 96 height 16
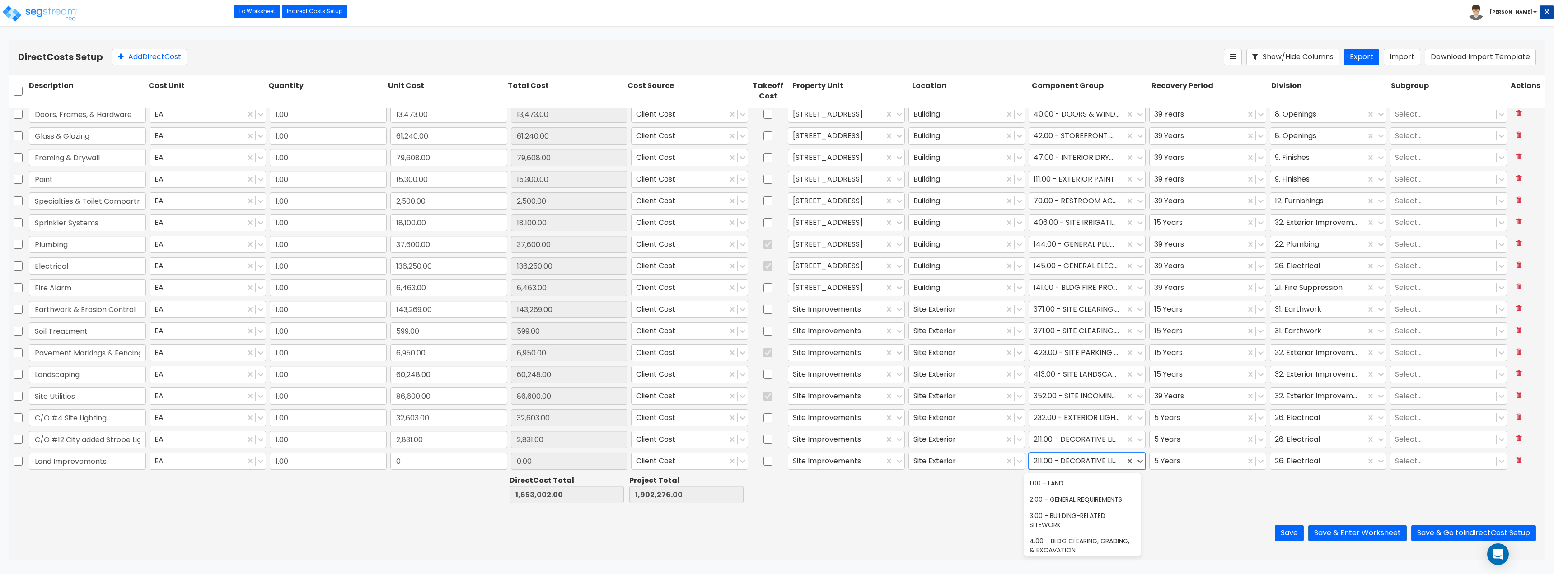
click at [776, 461] on div at bounding box center [1077, 461] width 87 height 12
click at [776, 463] on div at bounding box center [1318, 461] width 87 height 12
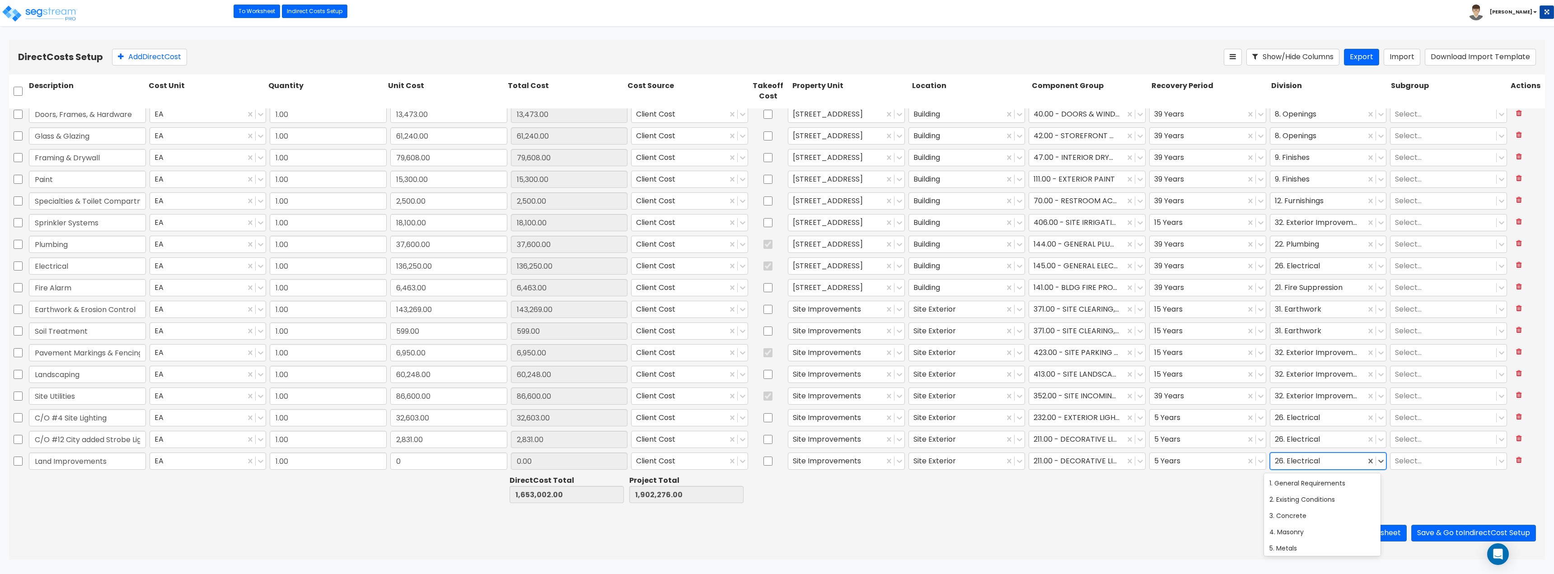
type input "x"
type input "ex"
click at [776, 464] on div at bounding box center [1197, 461] width 87 height 12
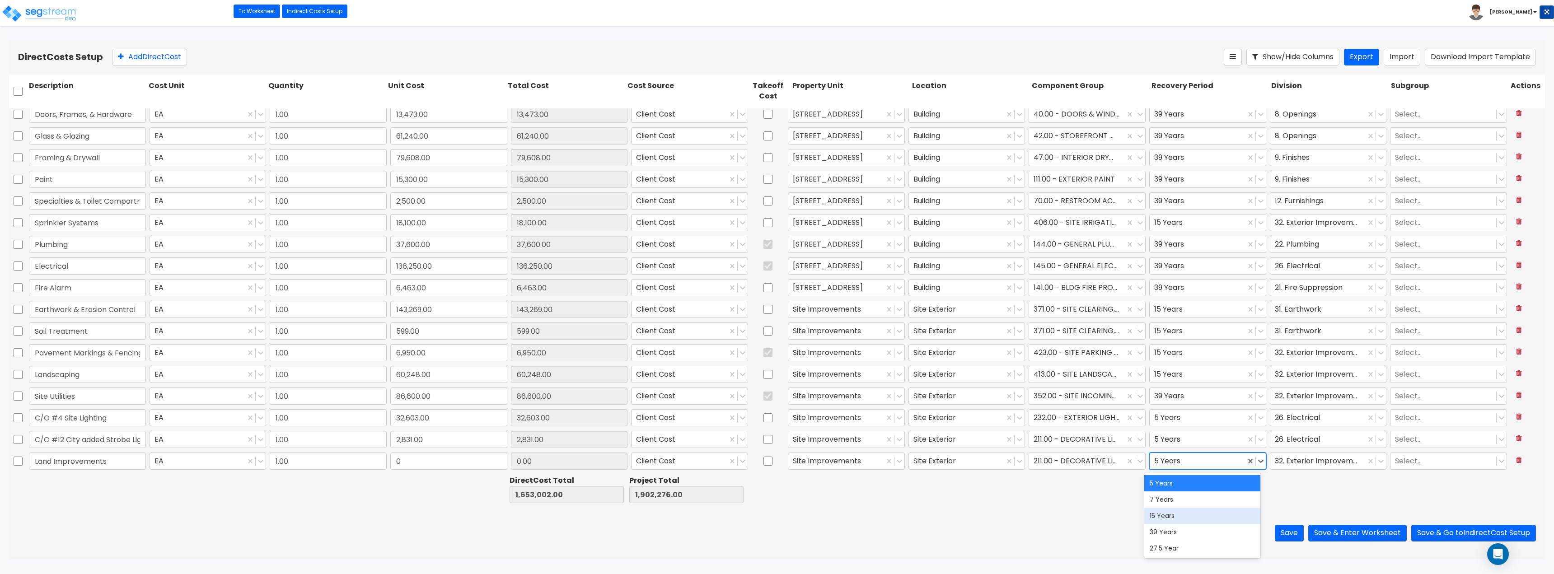
click at [776, 512] on div "15 Years" at bounding box center [1202, 516] width 116 height 16
click at [776, 460] on div at bounding box center [1077, 461] width 87 height 12
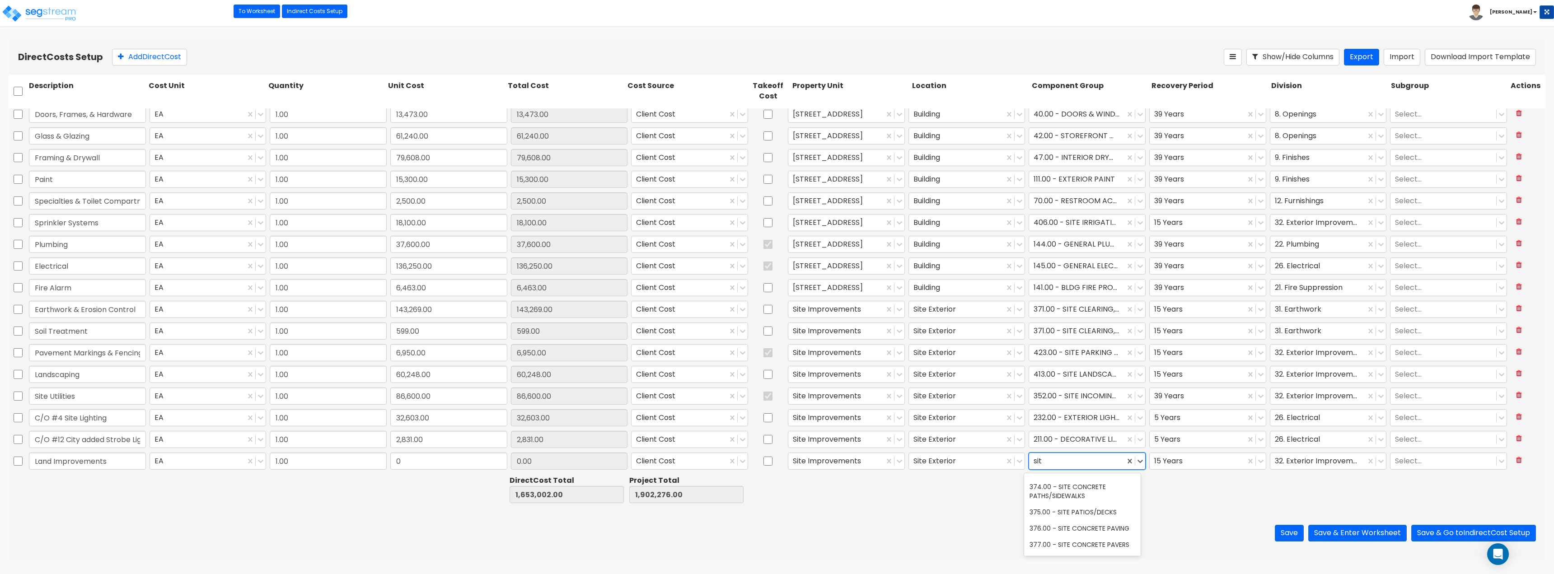
scroll to position [463, 0]
type input "site par"
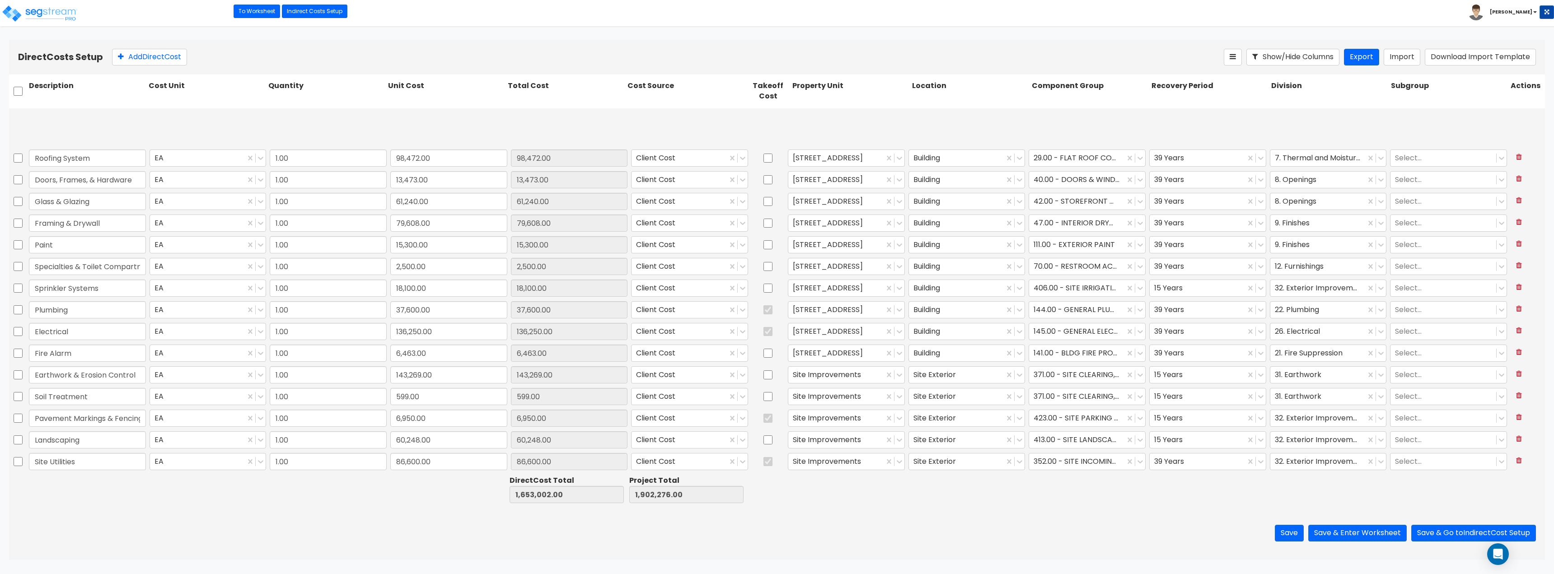
scroll to position [135, 0]
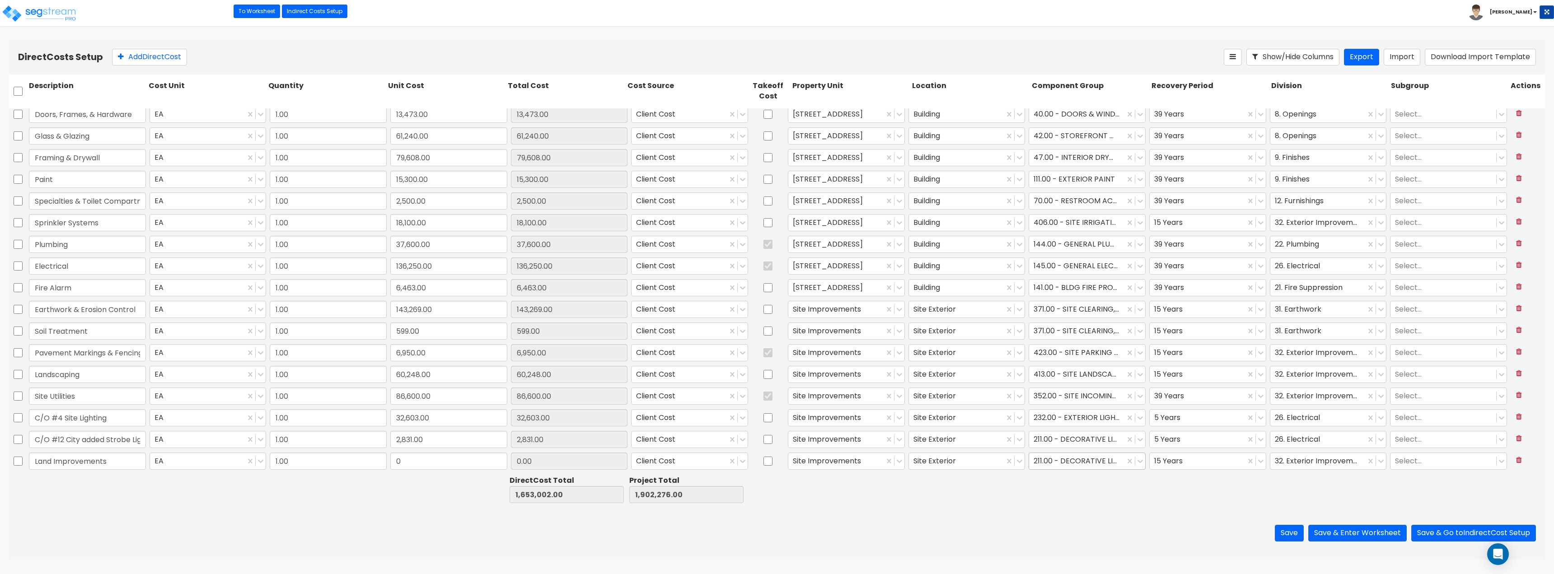
click at [776, 460] on div at bounding box center [1077, 461] width 87 height 12
type input "site conc"
click at [776, 481] on div "374.00 - SITE CONCRETE PATHS/SIDEWALKS" at bounding box center [1082, 493] width 116 height 25
drag, startPoint x: 432, startPoint y: 470, endPoint x: 398, endPoint y: 459, distance: 35.6
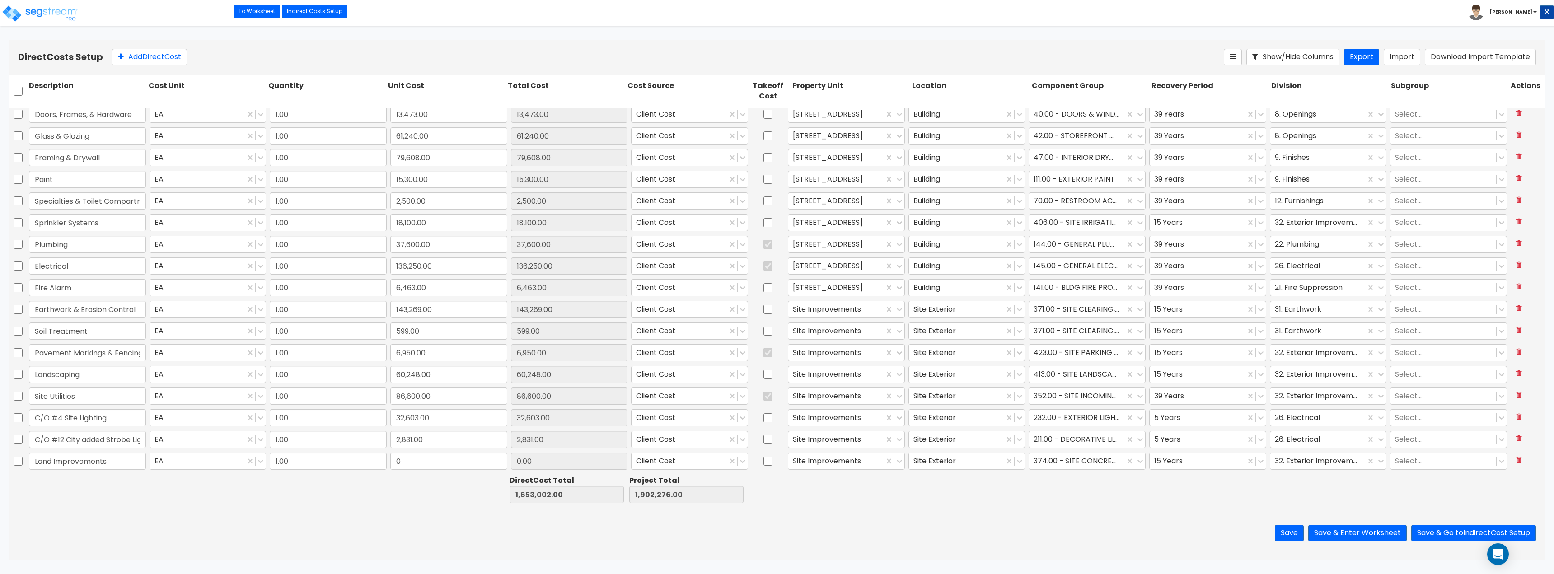
click at [398, 459] on div "0" at bounding box center [449, 461] width 121 height 21
type input "85,779.57"
drag, startPoint x: 295, startPoint y: 455, endPoint x: 257, endPoint y: 453, distance: 38.5
click at [257, 453] on div "Land Improvements EA 85,779.57 0.00 Client Cost Site Improvements Site Exterior…" at bounding box center [777, 461] width 1536 height 21
click at [460, 459] on input "text" at bounding box center [448, 461] width 117 height 17
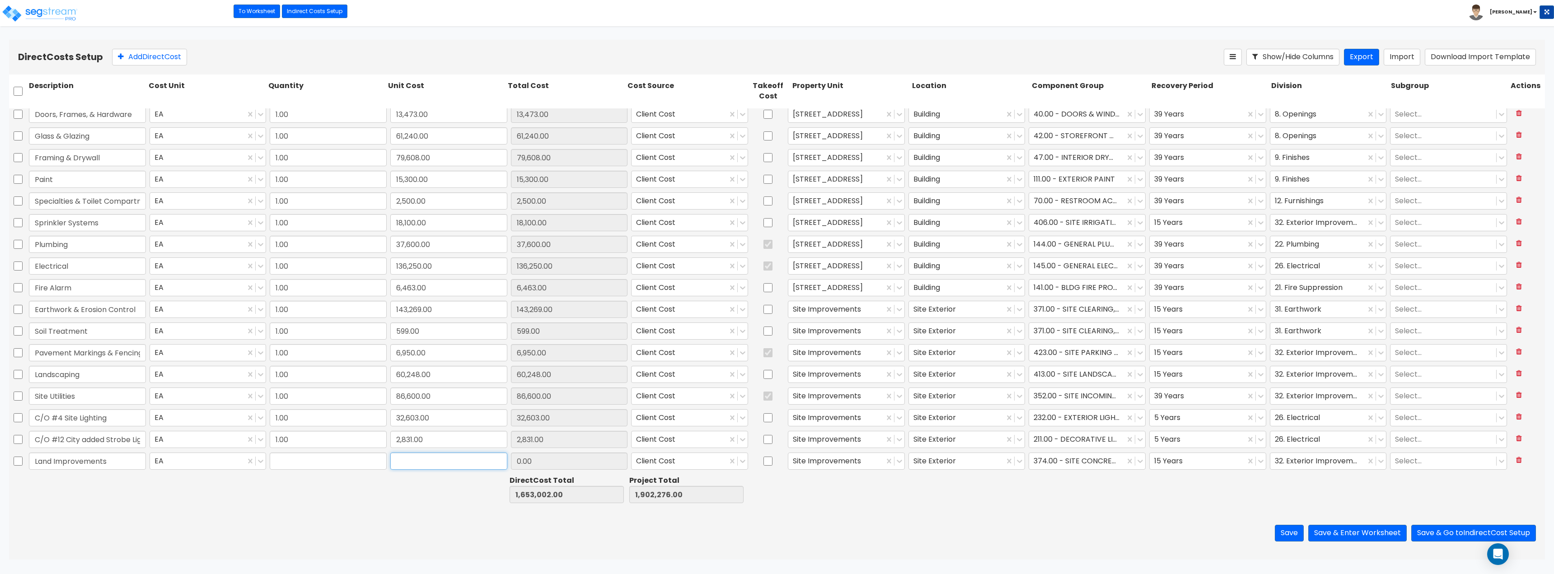
paste input "85,779.57"
type input "85,779.57"
click at [354, 460] on input "text" at bounding box center [328, 461] width 117 height 17
type input "1.00"
click at [173, 52] on button "Add Direct Cost" at bounding box center [149, 57] width 75 height 17
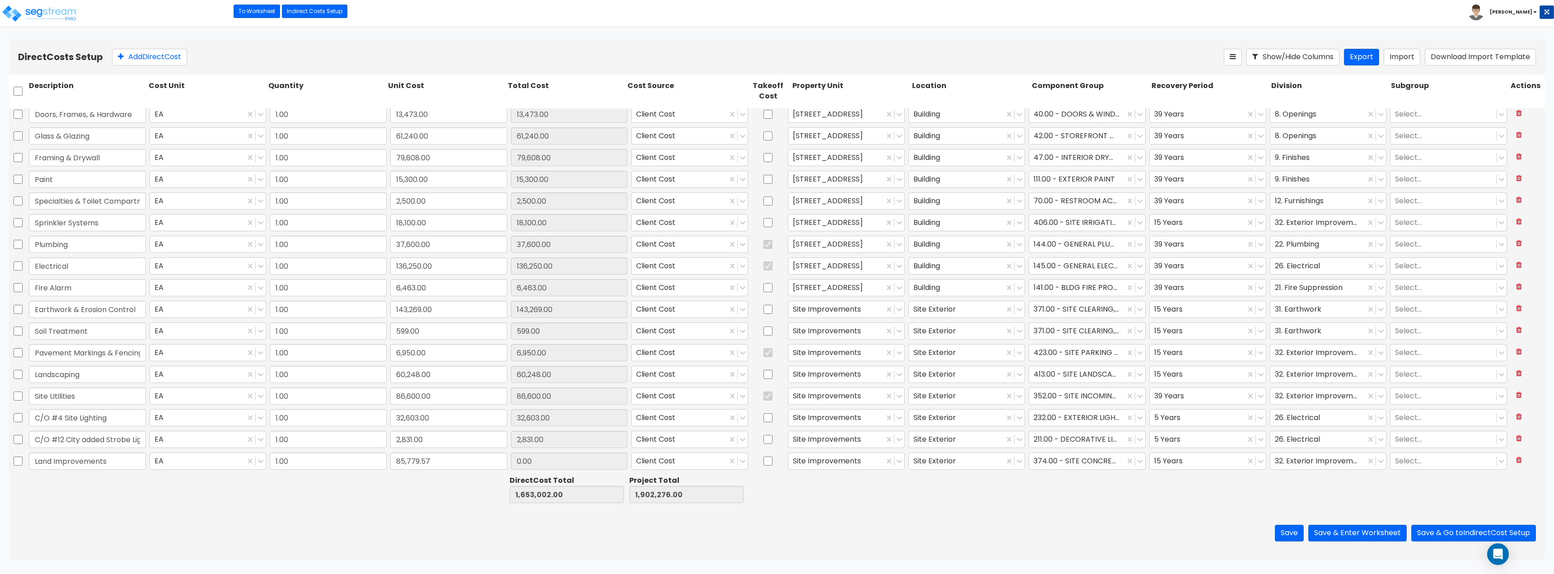
type input "1,738,781.57"
type input "1,988,055.57"
type input "85,779.57"
type input "Signage"
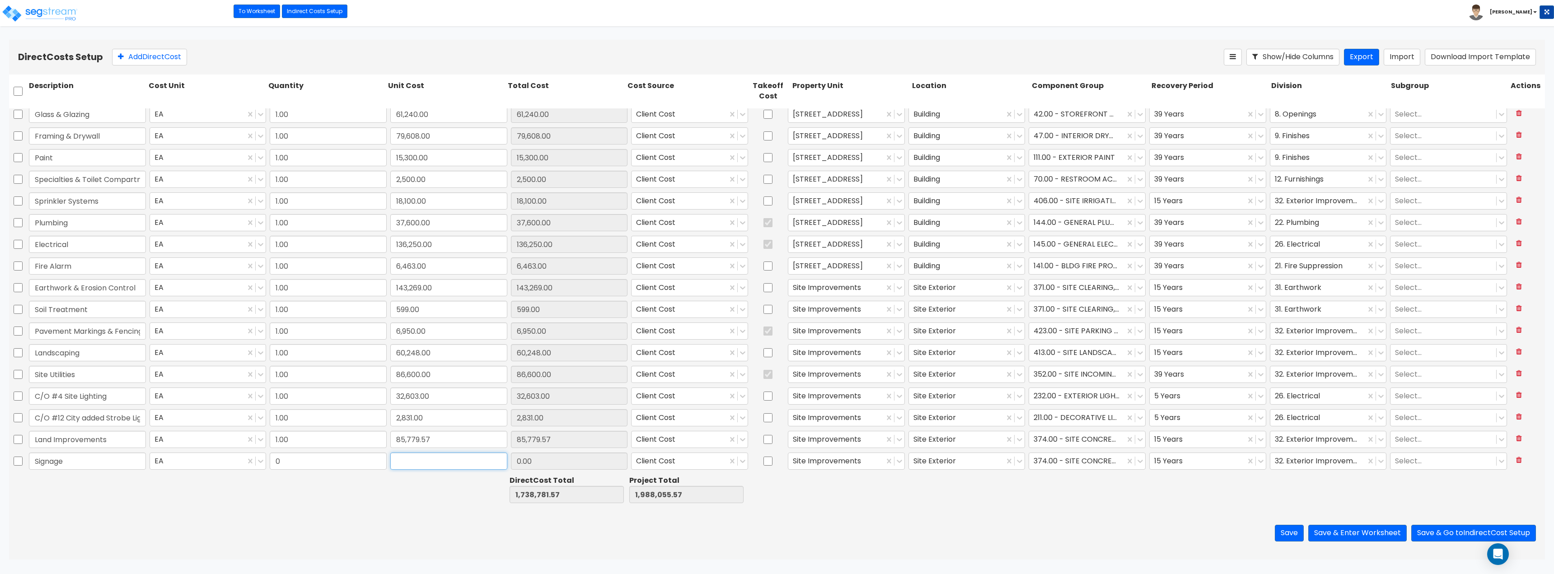
click at [436, 459] on input "text" at bounding box center [448, 461] width 117 height 17
click at [368, 459] on input "0" at bounding box center [328, 461] width 117 height 17
type input "1"
click at [456, 455] on input "text" at bounding box center [448, 461] width 117 height 17
type input "16,068.01"
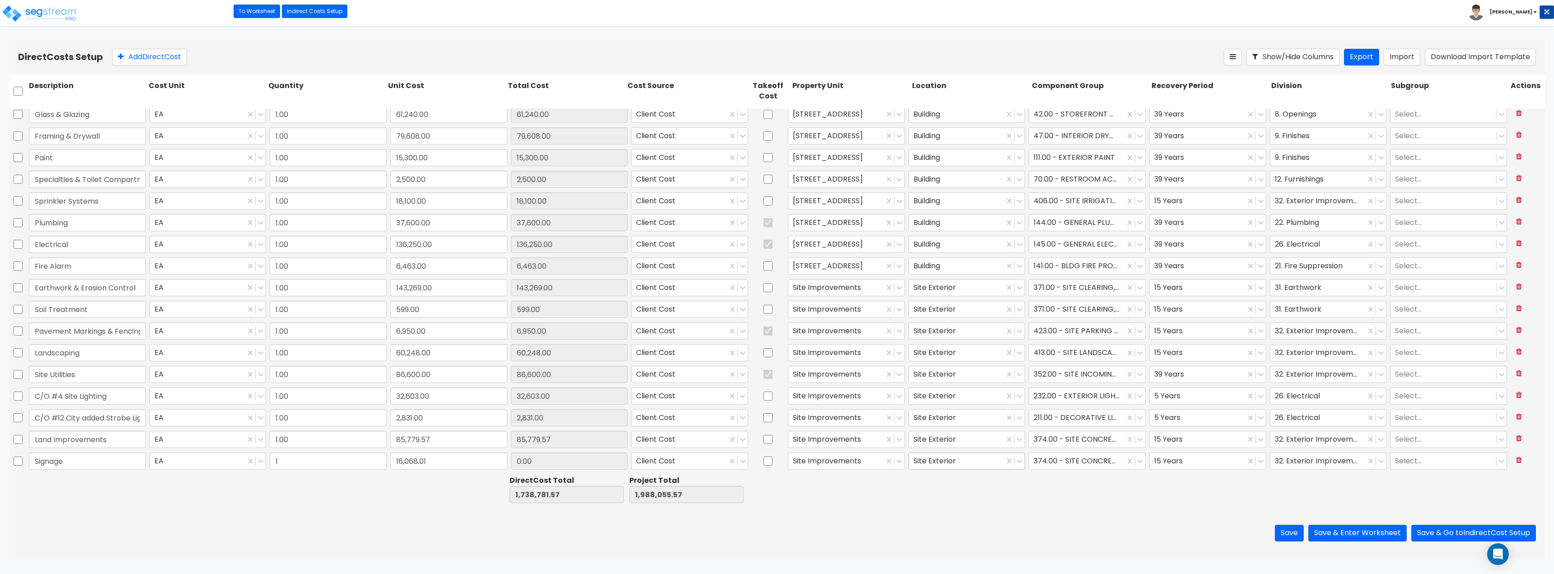
click at [776, 462] on div at bounding box center [957, 461] width 87 height 12
type input "1,754,849.58"
type input "2,004,123.58"
type input "16,068.01"
click at [776, 462] on div at bounding box center [957, 461] width 87 height 12
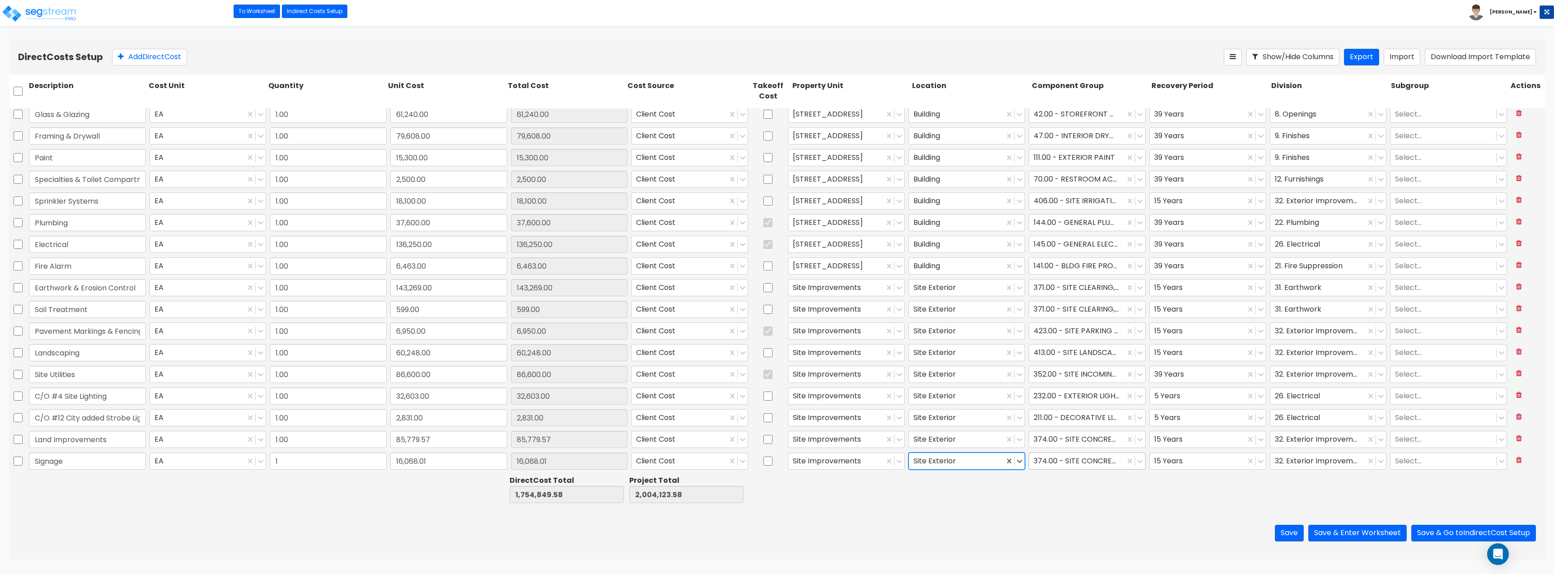
click at [776, 460] on div at bounding box center [1077, 461] width 87 height 12
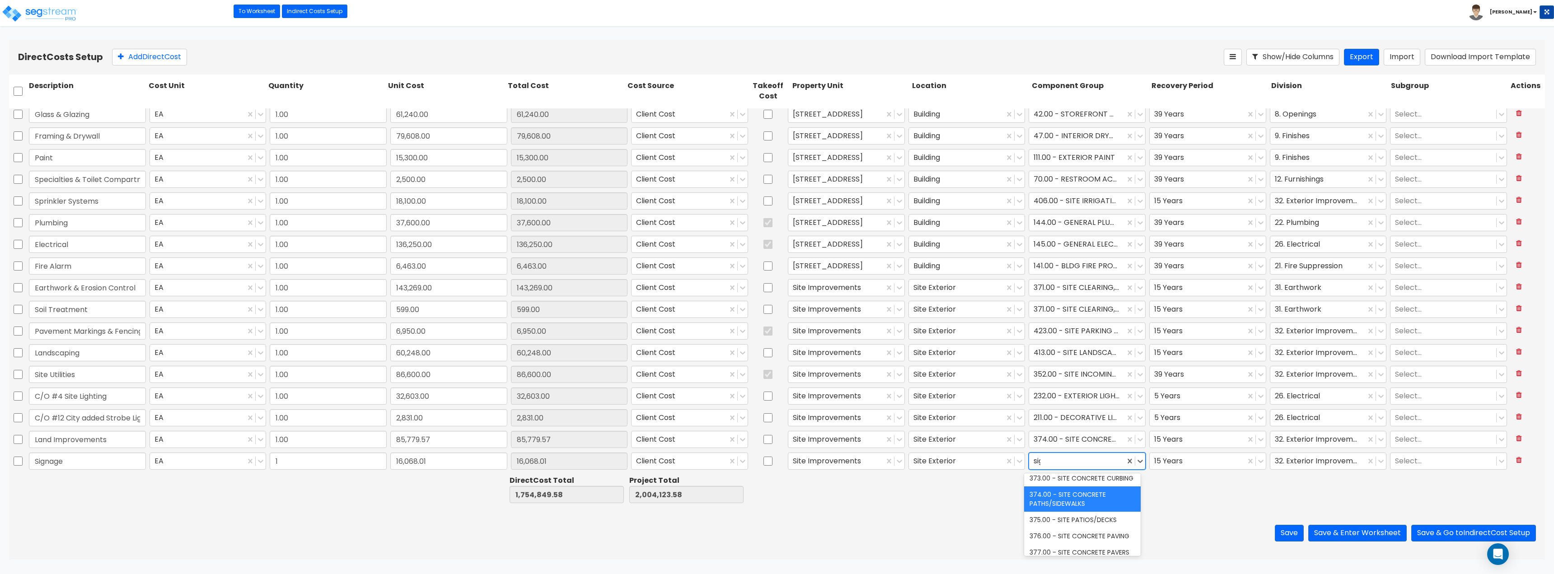
scroll to position [87, 0]
type input "signage"
click at [776, 492] on div "439.00 - SITE SIGNAGE" at bounding box center [1082, 496] width 116 height 16
click at [776, 457] on div at bounding box center [1197, 461] width 87 height 12
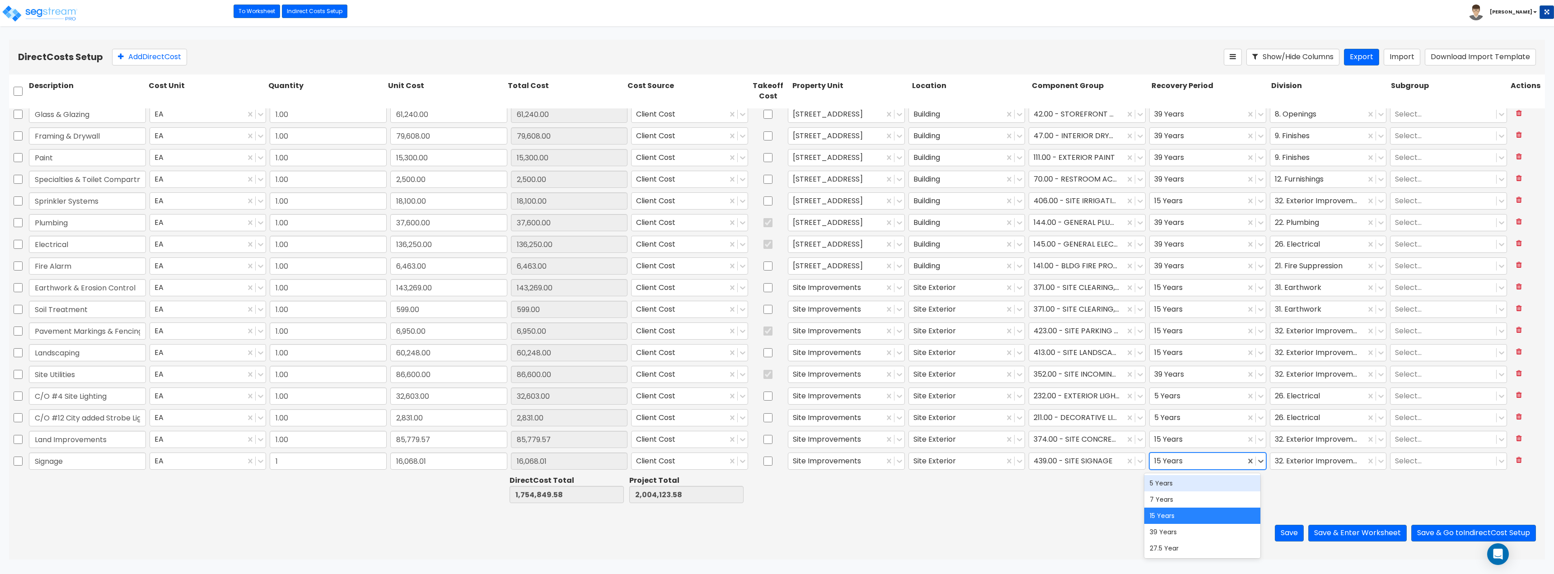
click at [776, 476] on div "5 Years" at bounding box center [1202, 483] width 116 height 16
click at [776, 534] on button "Save" at bounding box center [1289, 533] width 29 height 17
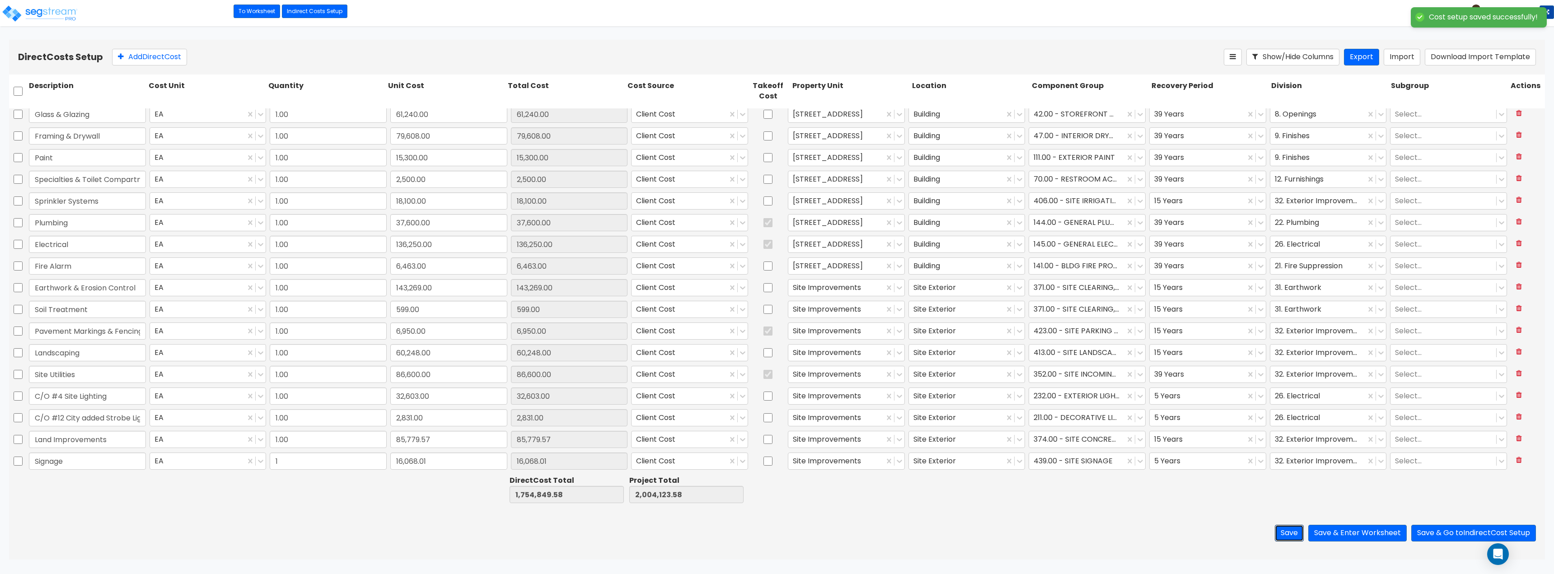
type input "1.00"
click at [776, 528] on button "Save & Go to Indirect Cost Setup" at bounding box center [1474, 533] width 125 height 17
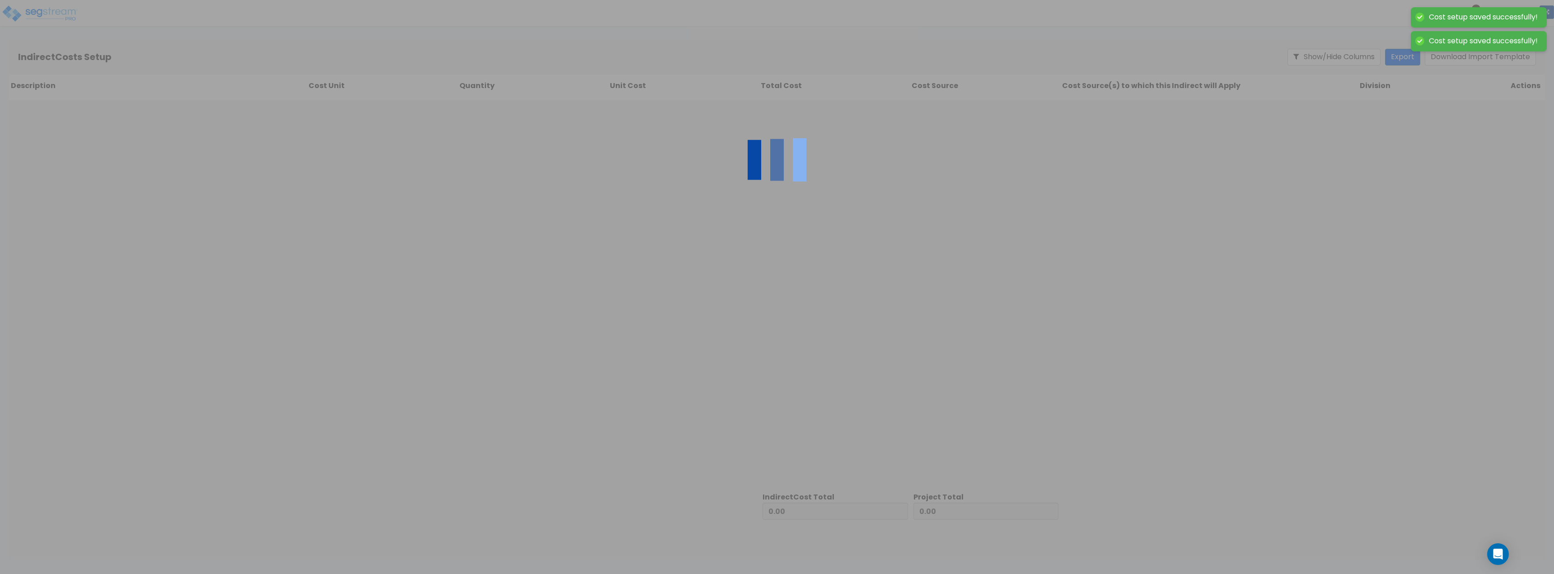
type input "1,754,849.58"
type input "249,274.00"
type input "2,004,123.58"
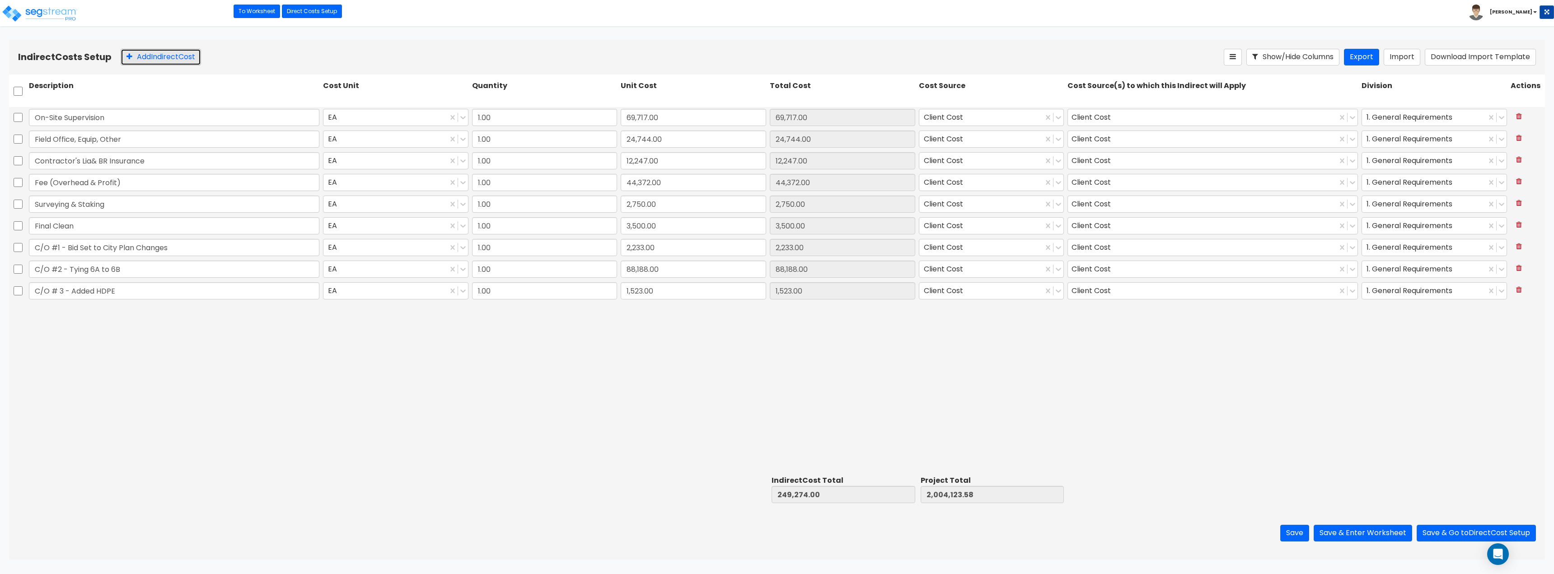
click at [133, 52] on button "Add Indirect Cost" at bounding box center [161, 57] width 80 height 17
type input "Indirect Costs"
click at [711, 314] on input "0" at bounding box center [693, 312] width 145 height 17
drag, startPoint x: 156, startPoint y: 55, endPoint x: 126, endPoint y: 208, distance: 156.1
click at [156, 55] on button "Add Indirect Cost" at bounding box center [161, 57] width 80 height 17
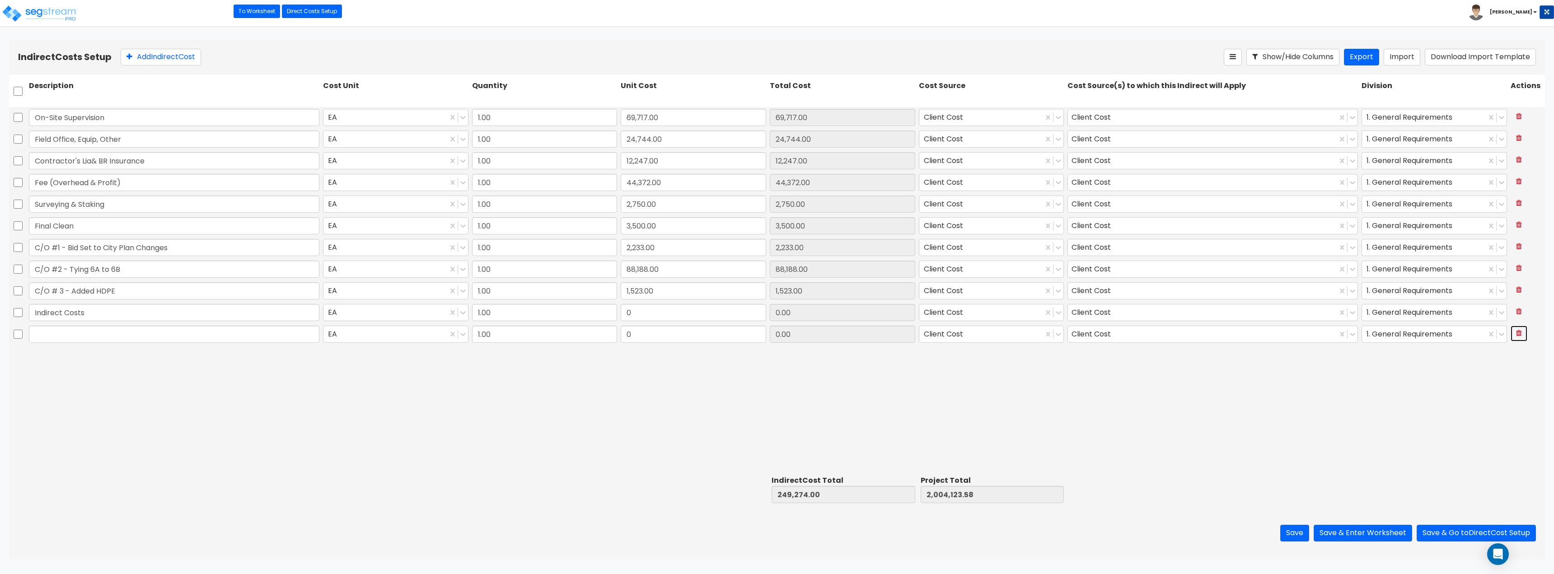
click at [776, 334] on button at bounding box center [1519, 334] width 17 height 16
click at [636, 306] on input "0" at bounding box center [693, 312] width 145 height 17
type input "502,105.53"
type input "751,379.53"
type input "2,506,229.11"
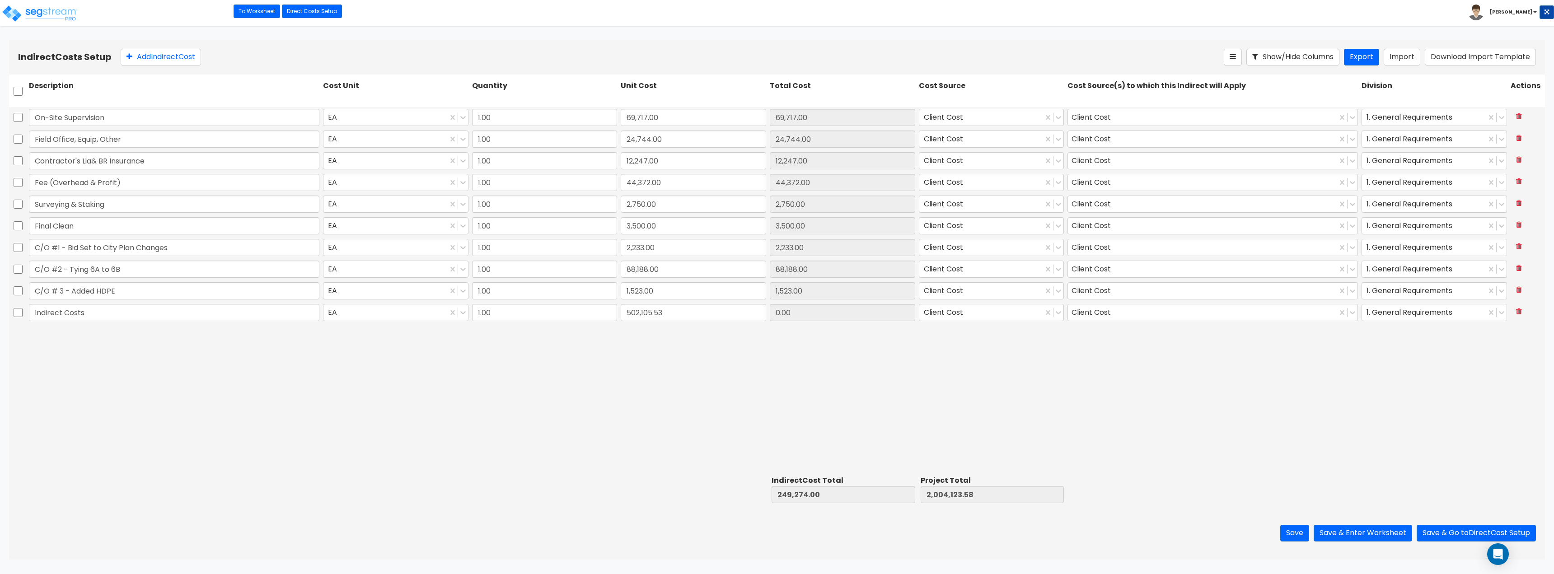
type input "502,105.53"
click at [776, 389] on div "On-Site Supervision EA 1.00 69,717.00 69,717.00 Client Cost Client Cost 1. Gene…" at bounding box center [777, 290] width 1536 height 366
click at [776, 532] on button "Save" at bounding box center [1294, 533] width 29 height 17
click at [776, 529] on button "Save & Enter Worksheet" at bounding box center [1363, 533] width 98 height 17
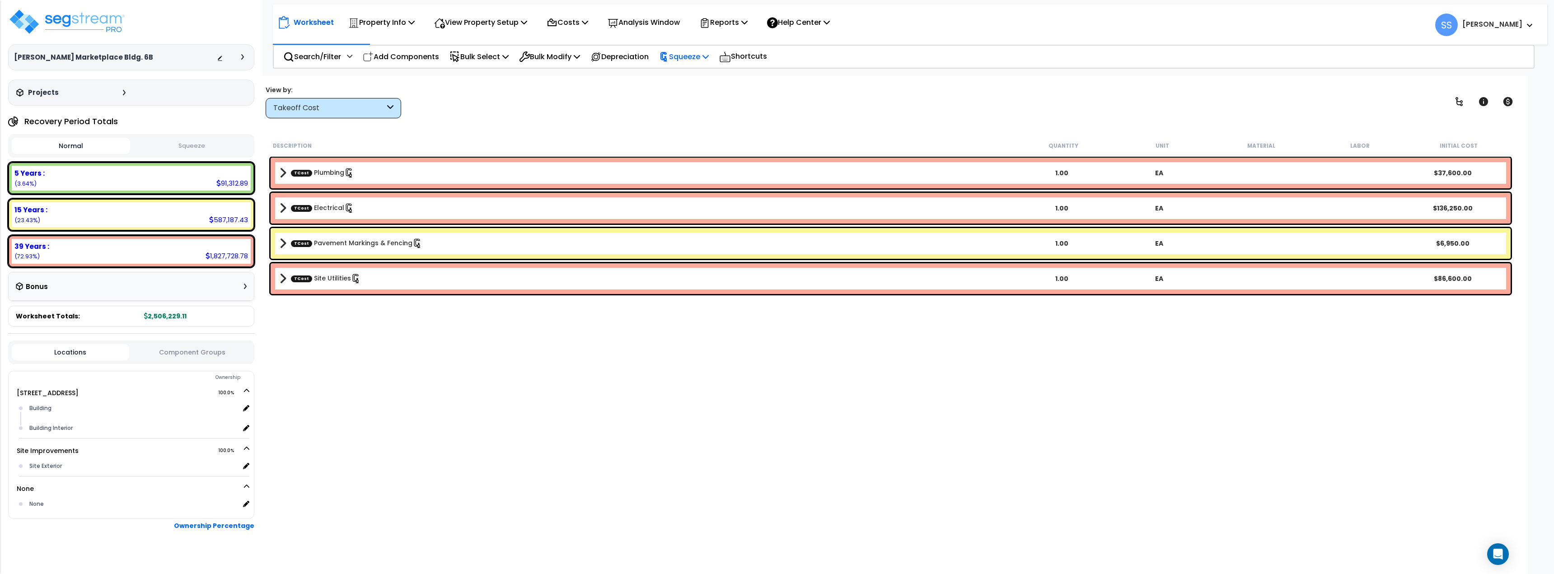
click at [701, 63] on div "Squeeze" at bounding box center [684, 56] width 50 height 21
click at [701, 75] on link "Re-squeeze" at bounding box center [699, 77] width 89 height 18
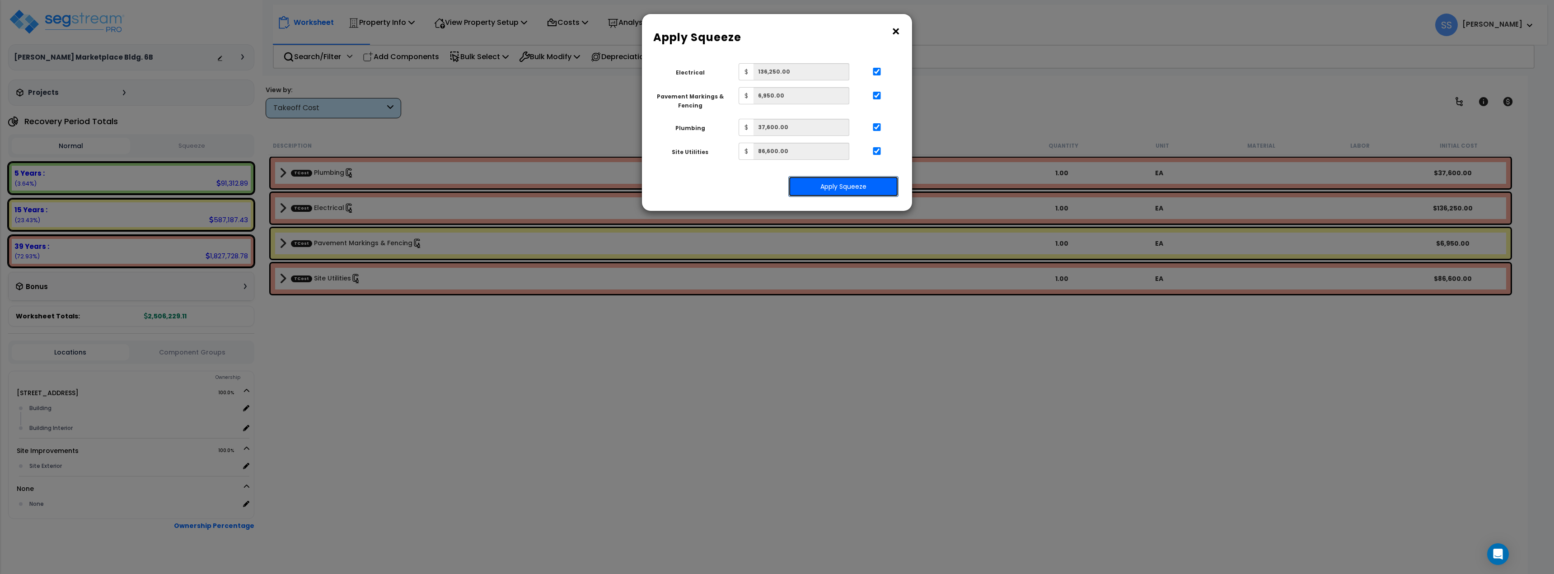
click at [852, 186] on button "Apply Squeeze" at bounding box center [843, 186] width 110 height 21
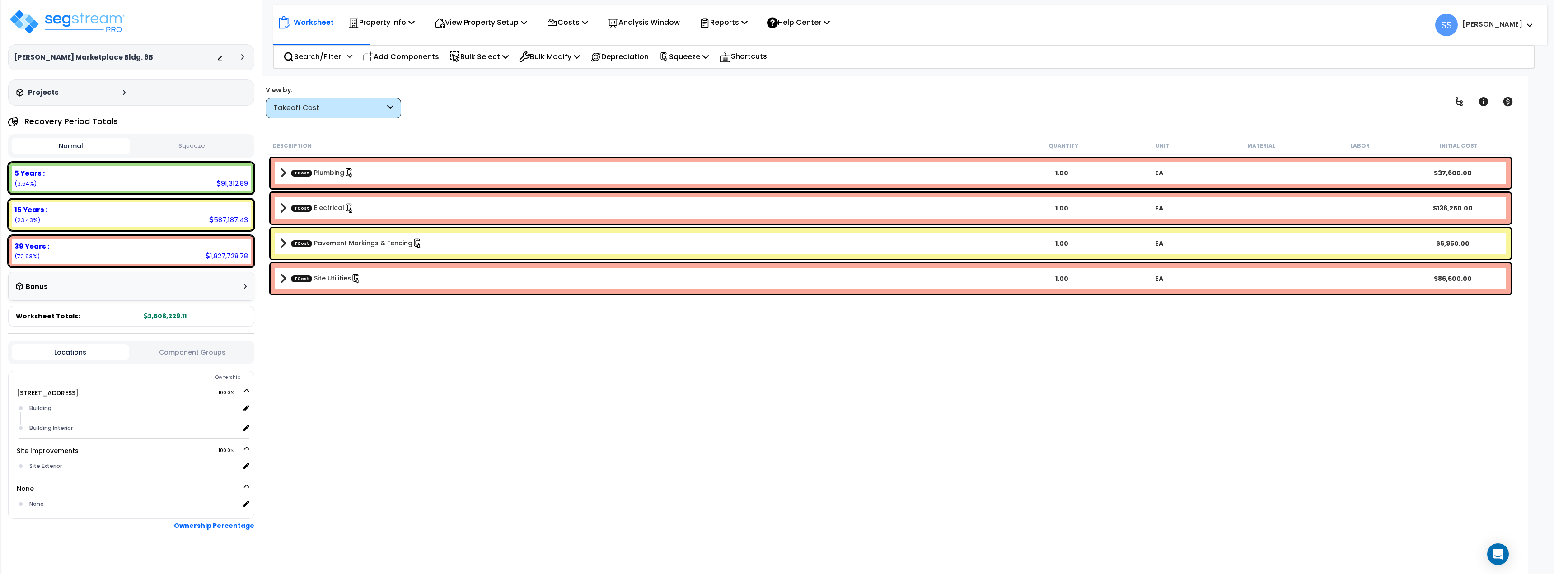
click at [171, 147] on button "Squeeze" at bounding box center [191, 146] width 118 height 16
click at [92, 151] on button "Normal" at bounding box center [71, 146] width 118 height 16
click at [190, 143] on button "Squeeze" at bounding box center [191, 146] width 118 height 16
click at [323, 104] on div "Takeoff Cost" at bounding box center [329, 108] width 112 height 10
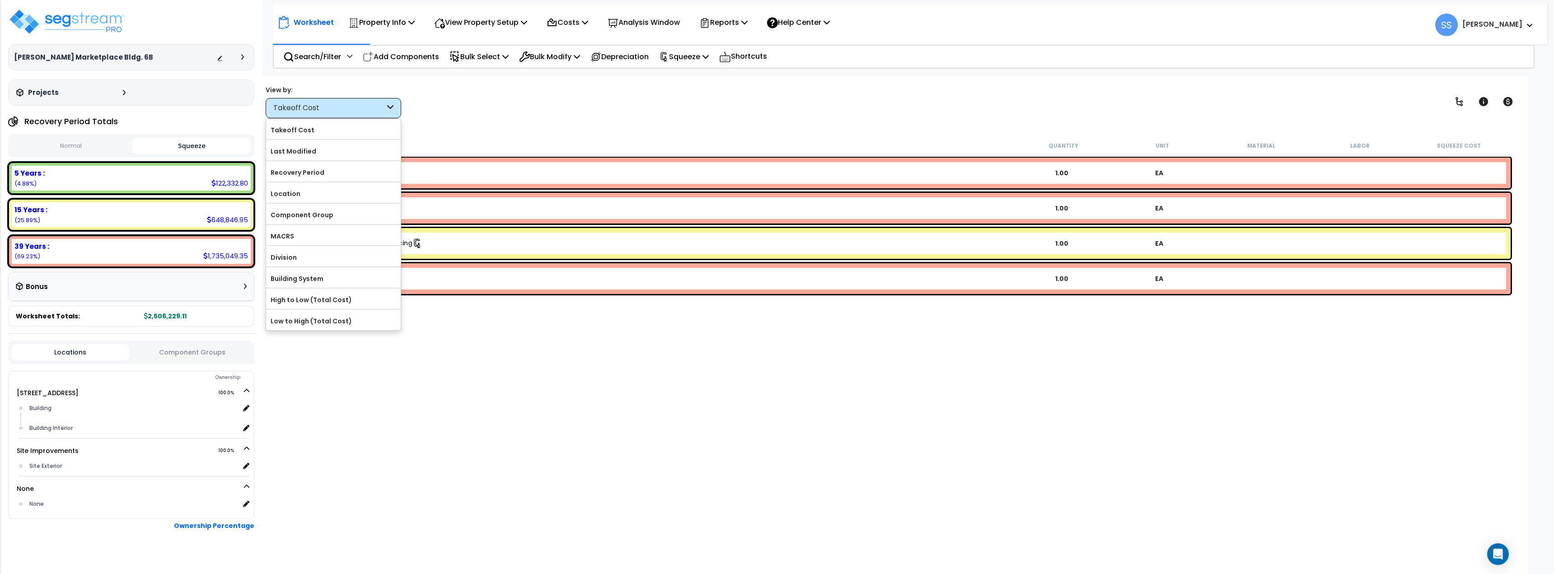
click at [522, 108] on div "View by: Takeoff Cost Takeoff Cost" at bounding box center [891, 101] width 1257 height 33
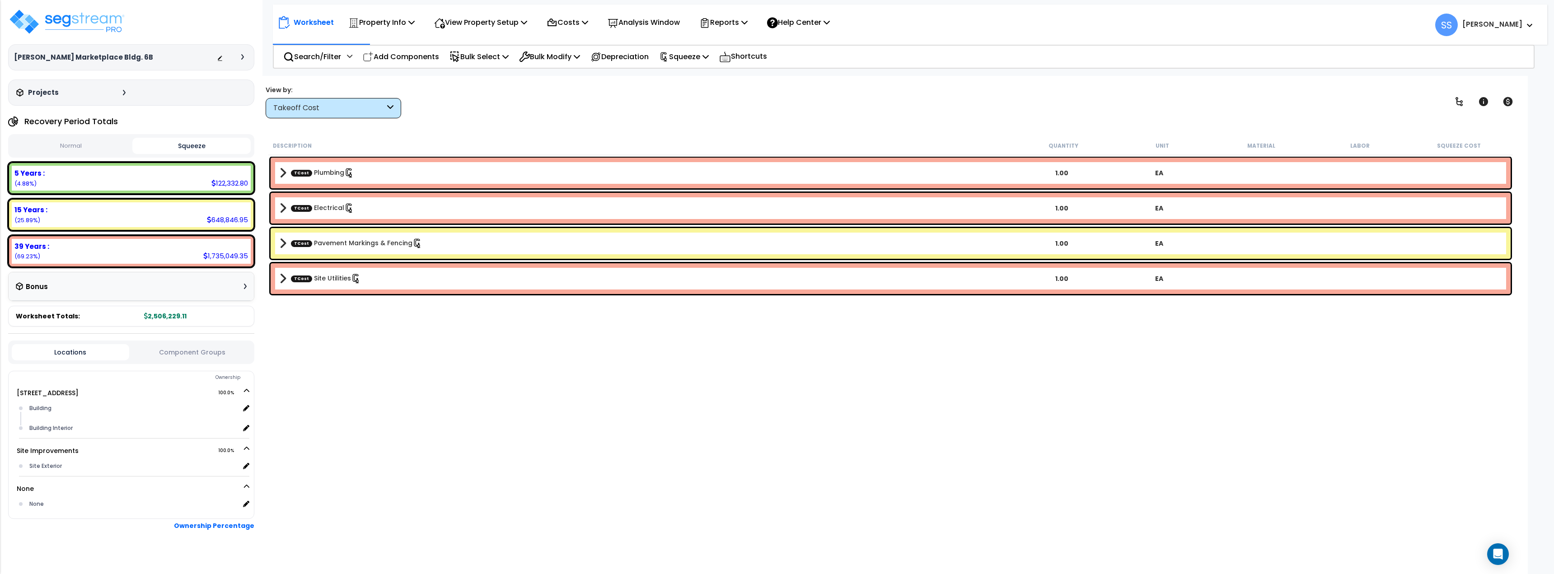
click at [279, 237] on div "TCost Pavement Markings & Fencing 1.00 EA" at bounding box center [891, 243] width 1240 height 31
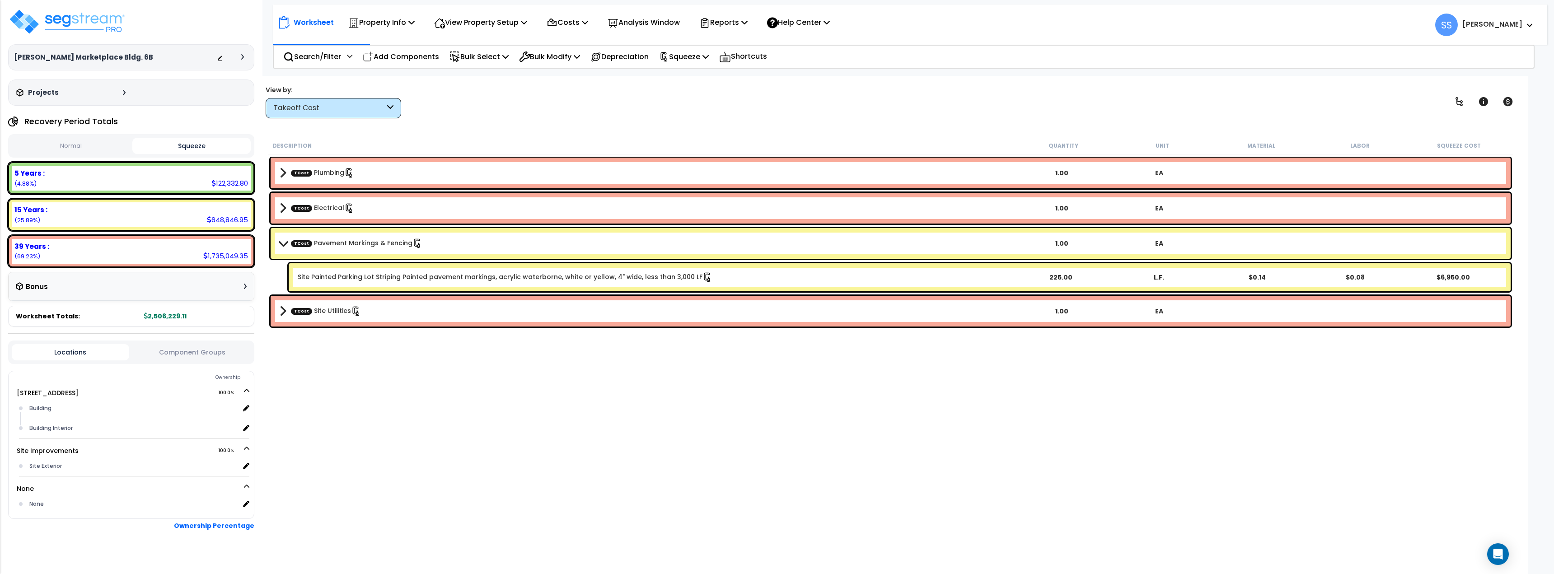
click at [297, 318] on div "TCost Site Utilities 1.00 EA" at bounding box center [891, 311] width 1240 height 31
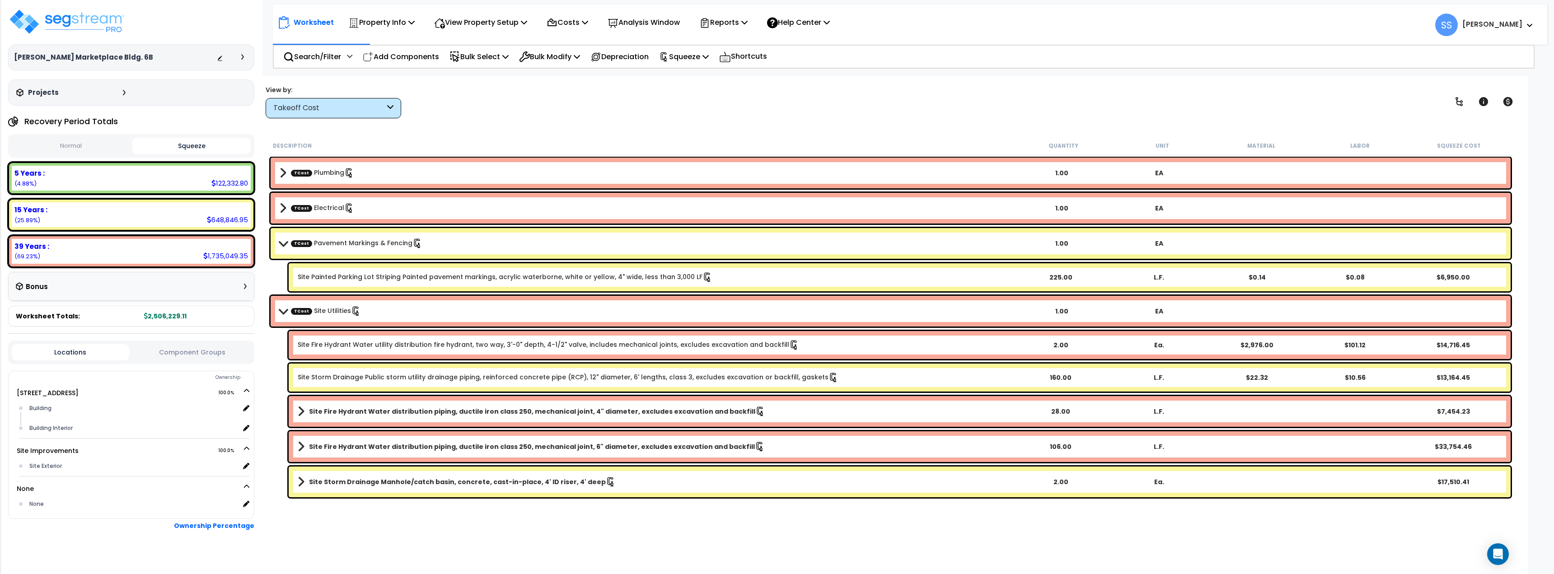
click at [296, 318] on div "TCost Site Utilities 1.00 EA" at bounding box center [891, 311] width 1240 height 31
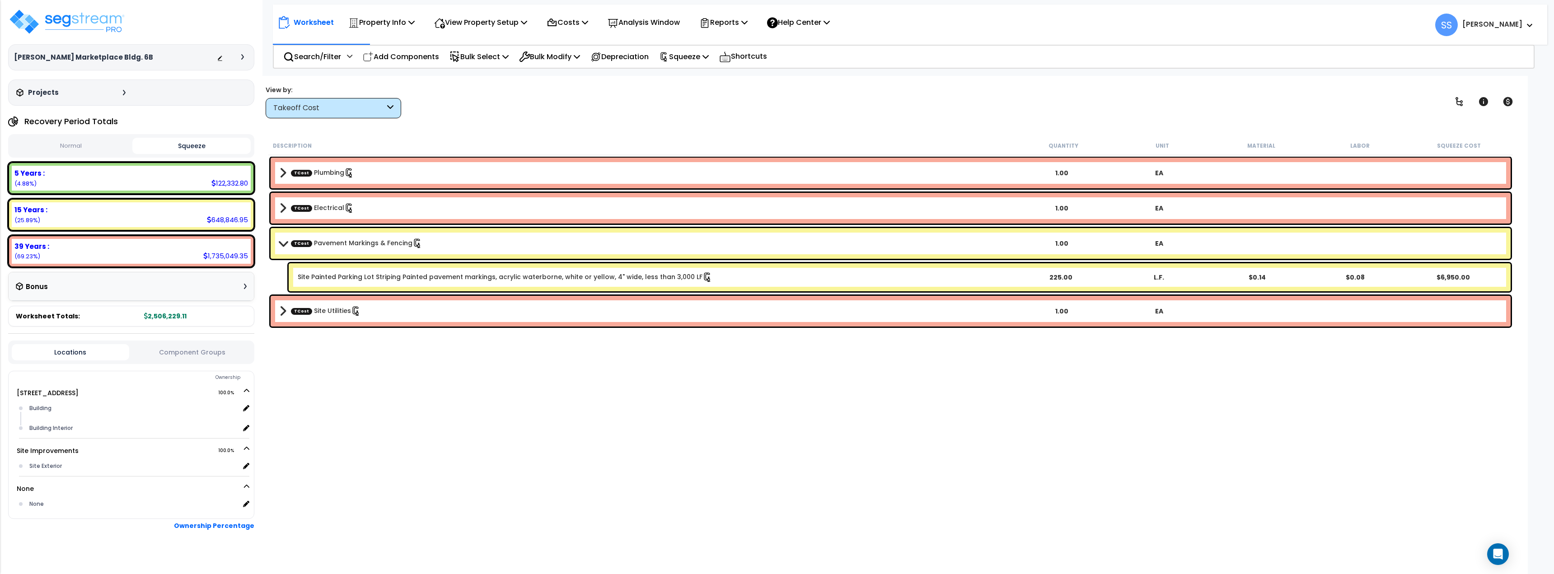
click at [291, 241] on link "TCost Pavement Markings & Fencing" at bounding box center [356, 244] width 131 height 10
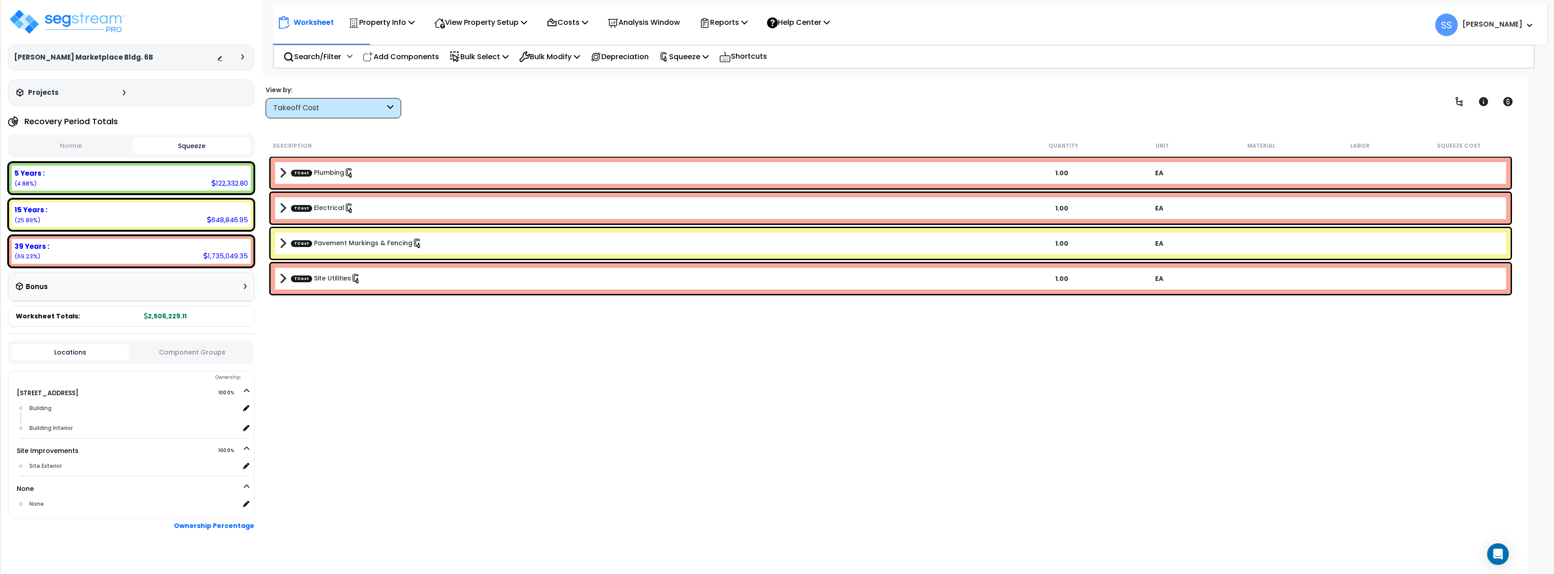
click at [395, 436] on div "Description Quantity Unit Material Labor Squeeze Cost TCost Plumbing 1.00 EA TC…" at bounding box center [891, 328] width 1248 height 385
click at [69, 22] on img at bounding box center [66, 21] width 117 height 27
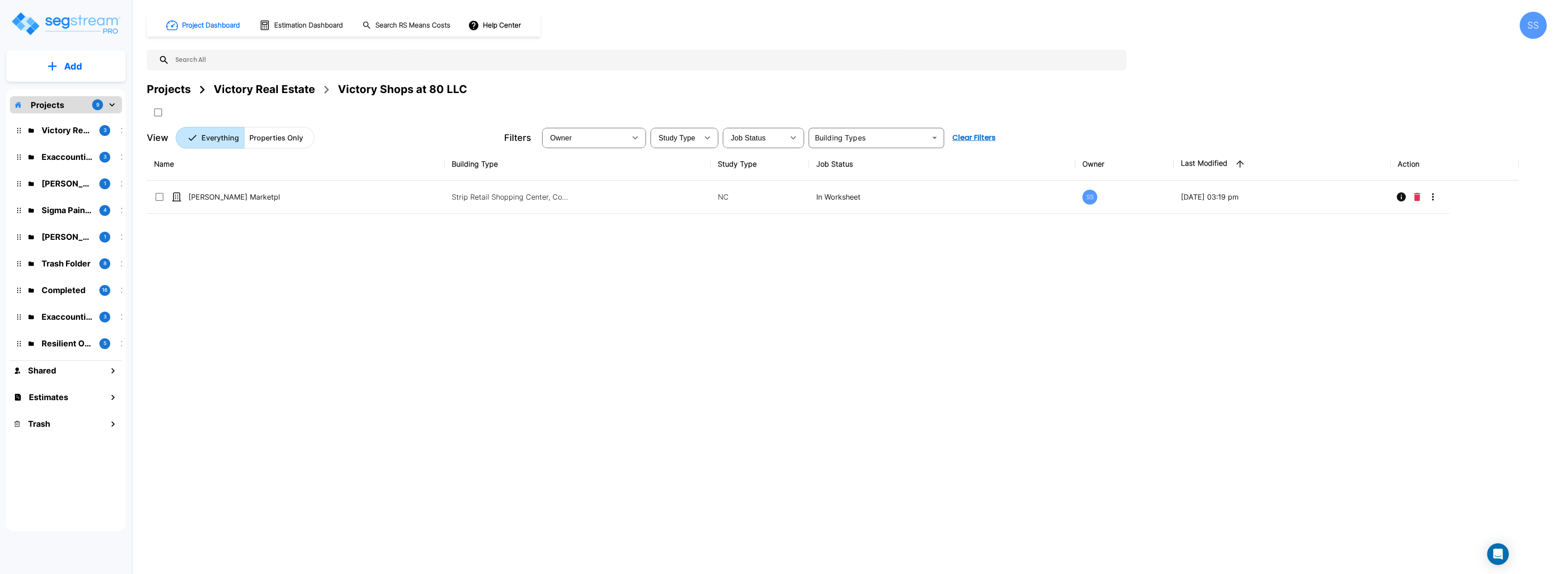
click at [278, 93] on div "Victory Real Estate" at bounding box center [264, 89] width 101 height 16
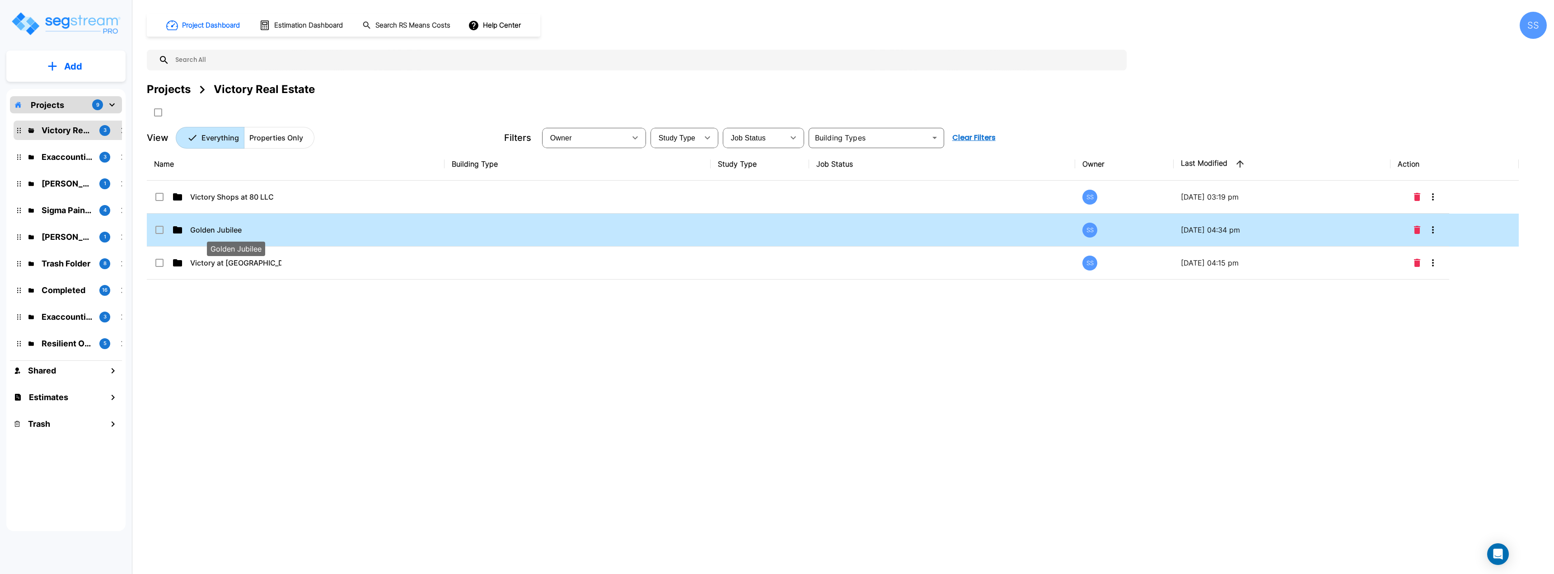
click at [227, 226] on p "Golden Jubilee" at bounding box center [235, 230] width 91 height 11
checkbox input "true"
click at [227, 226] on p "Golden Jubilee" at bounding box center [235, 230] width 91 height 11
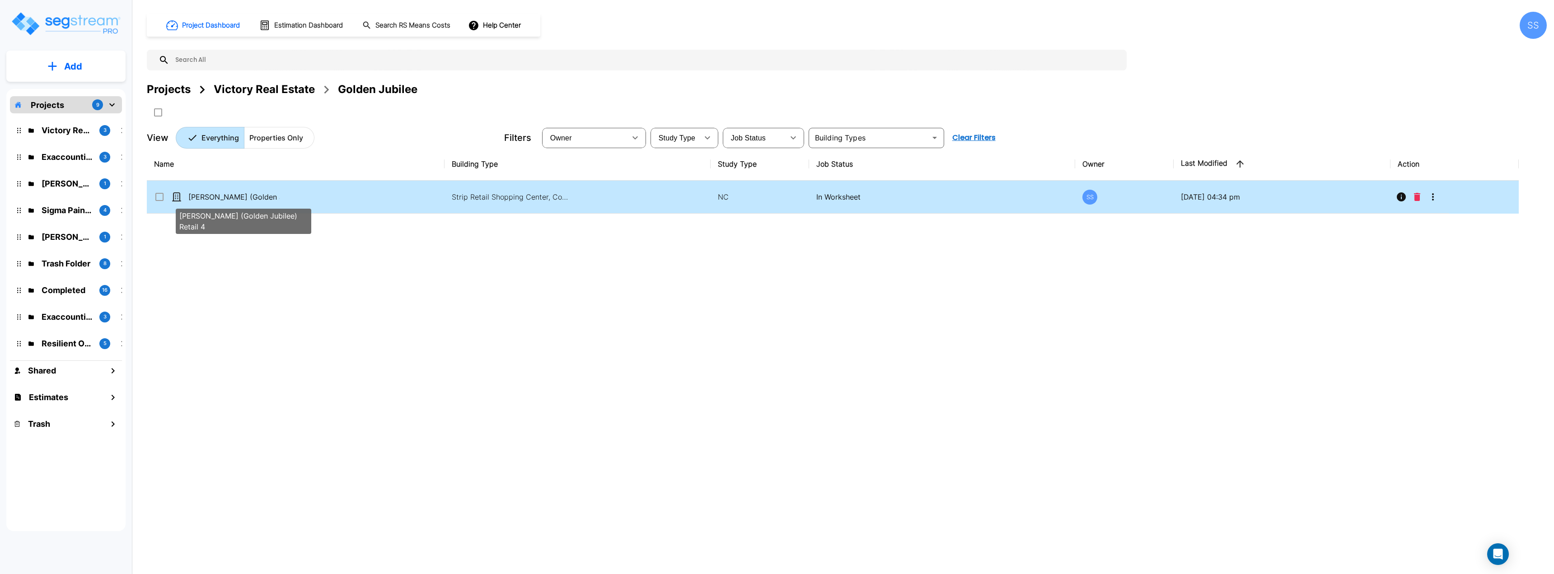
click at [243, 196] on p "[PERSON_NAME] (Golden Jubilee) Retail 4" at bounding box center [233, 197] width 91 height 11
click at [239, 194] on p "[PERSON_NAME] (Golden Jubilee) Retail 4" at bounding box center [233, 197] width 91 height 11
checkbox input "false"
click at [239, 194] on p "[PERSON_NAME] (Golden Jubilee) Retail 4" at bounding box center [233, 197] width 91 height 11
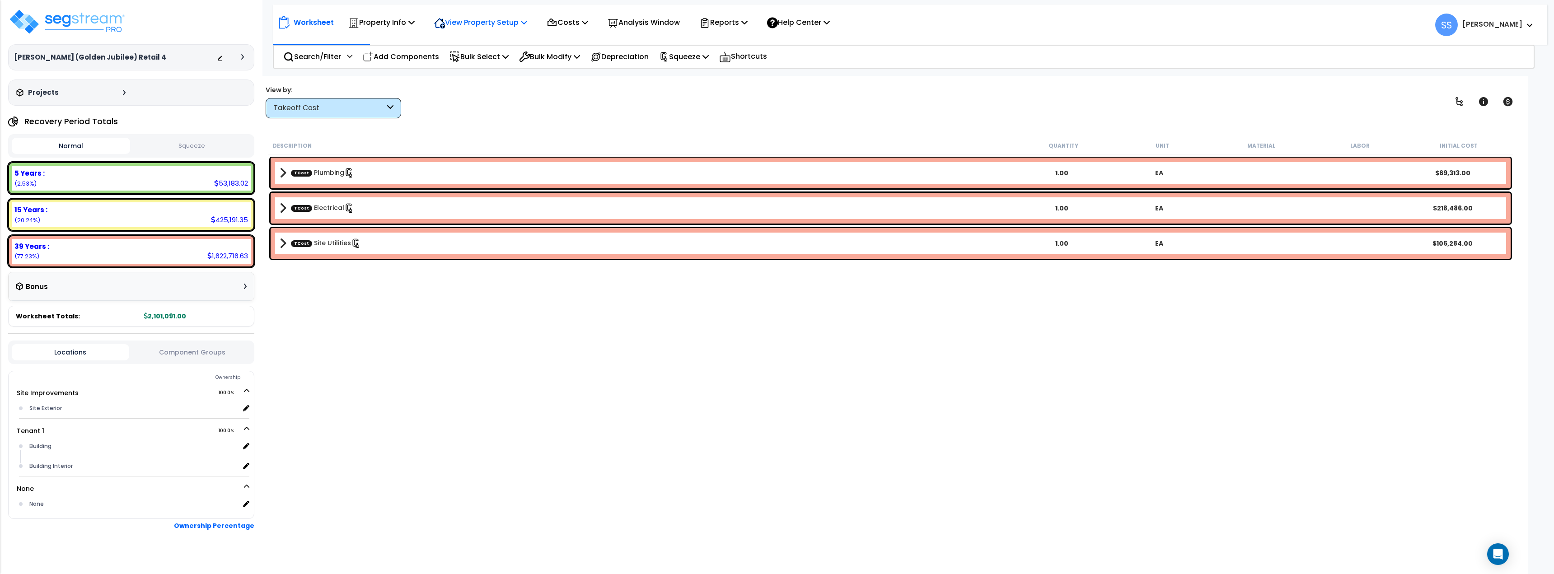
click at [500, 19] on p "View Property Setup" at bounding box center [480, 22] width 93 height 12
click at [574, 22] on p "Costs" at bounding box center [568, 22] width 42 height 12
click at [579, 59] on link "Direct Costs" at bounding box center [586, 62] width 89 height 18
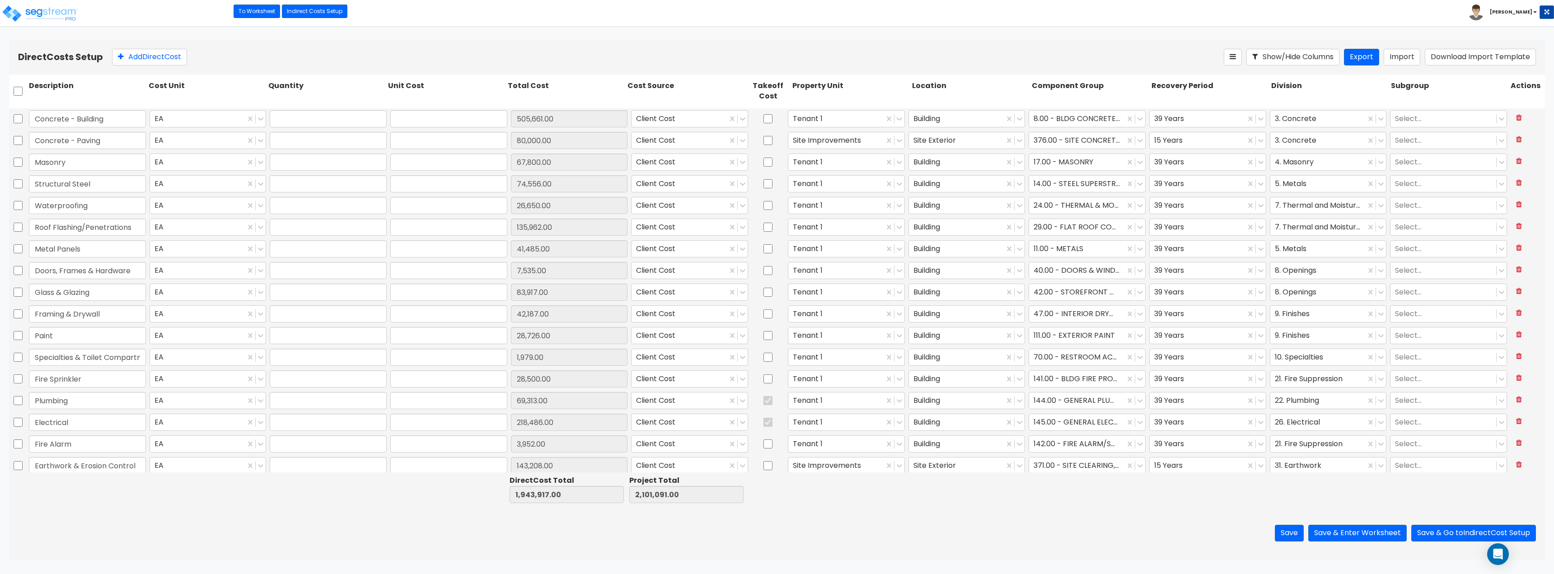
type input "1.00"
type input "505,661.00"
type input "1.00"
type input "80,000.00"
type input "1.00"
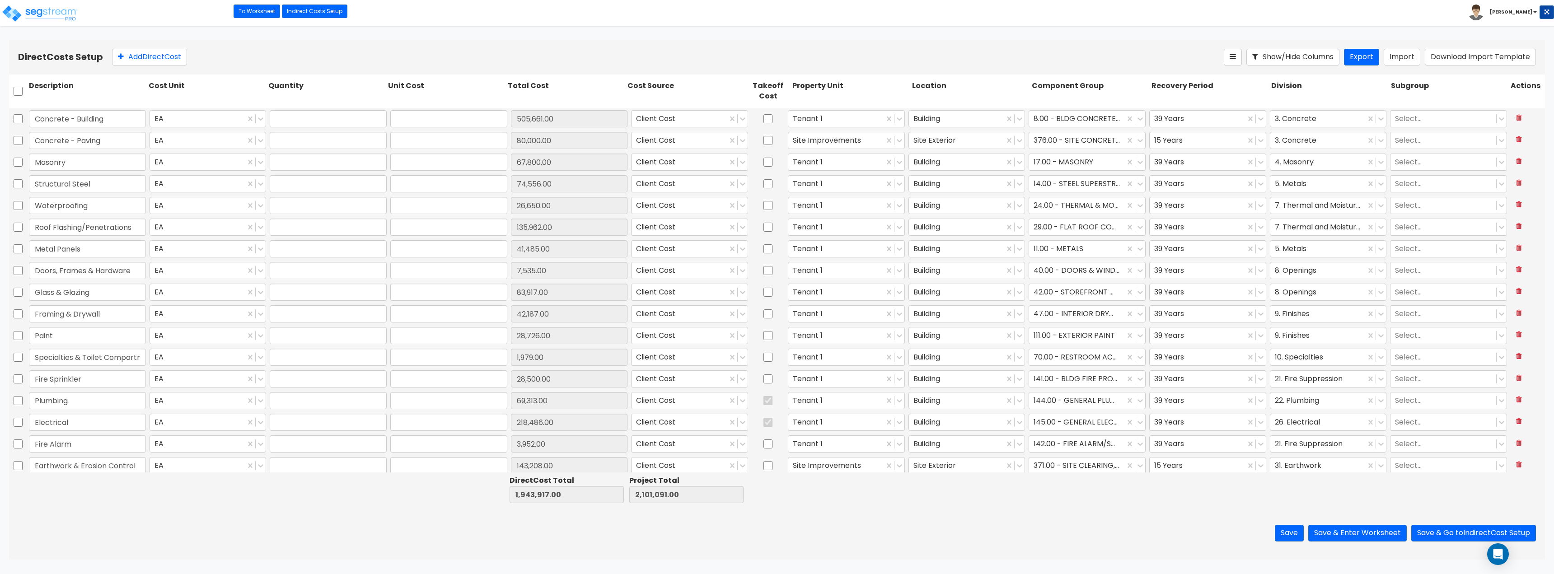
type input "67,800.00"
type input "1.00"
type input "74,556.00"
type input "1.00"
type input "26,650.00"
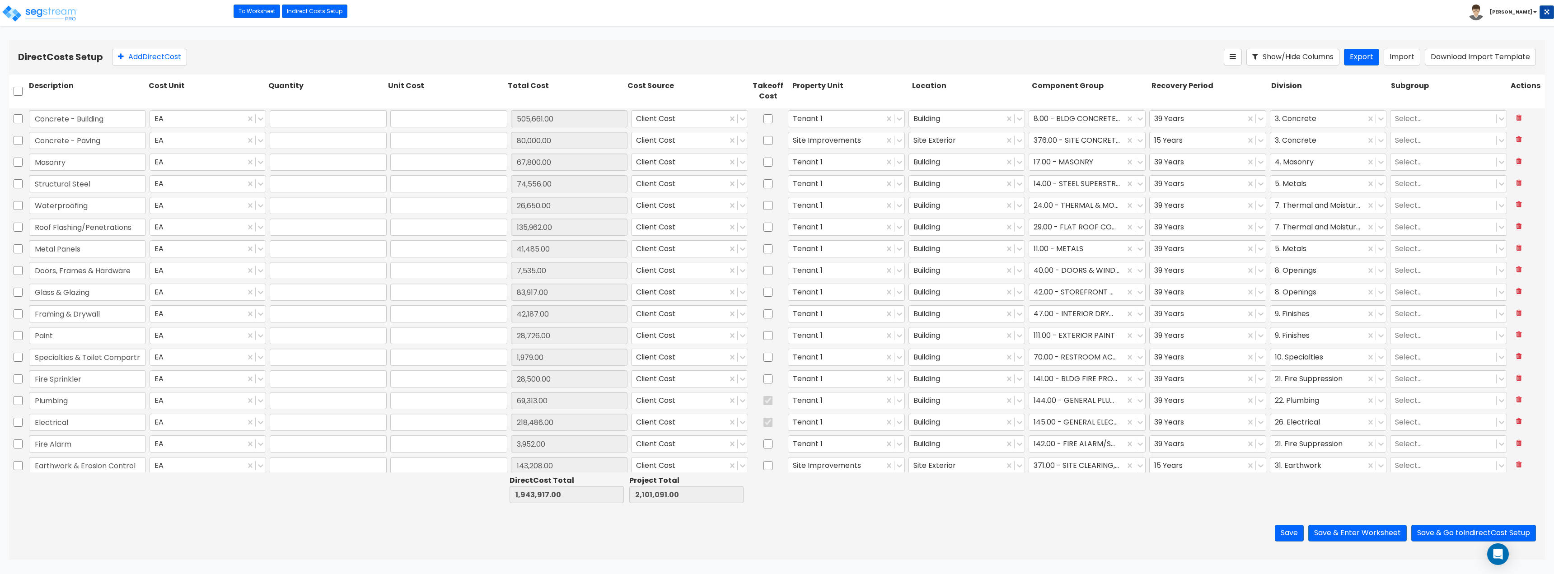
type input "1.00"
type input "135,962.00"
type input "1.00"
type input "41,485.00"
type input "1.00"
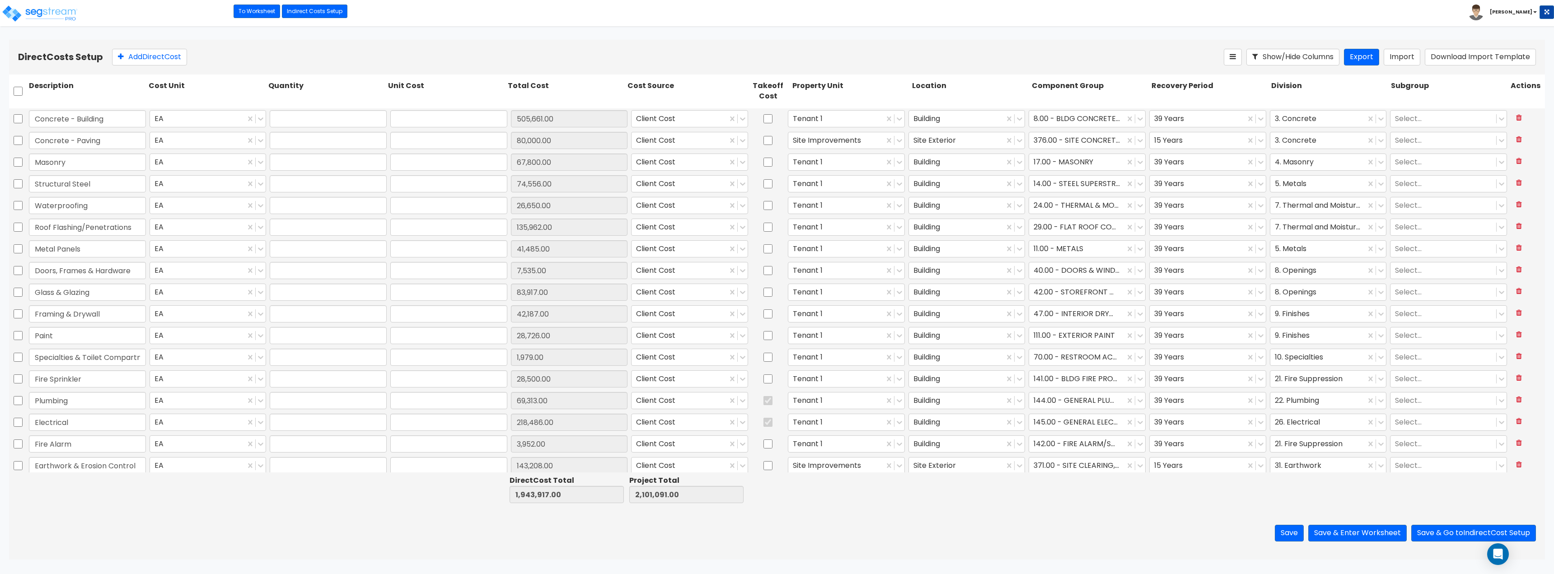
type input "7,535.00"
type input "1.00"
type input "83,917.00"
type input "1.00"
type input "42,187.00"
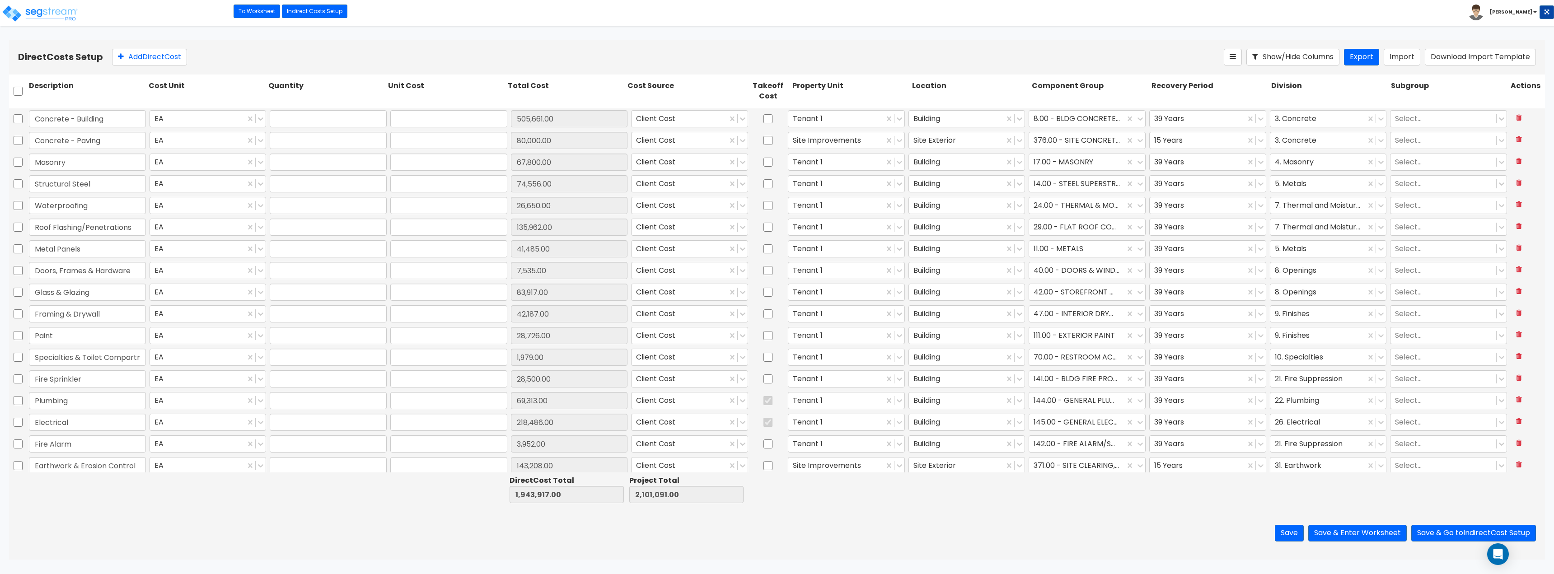
type input "1.00"
type input "28,726.00"
type input "1.00"
type input "1,979.00"
type input "1.00"
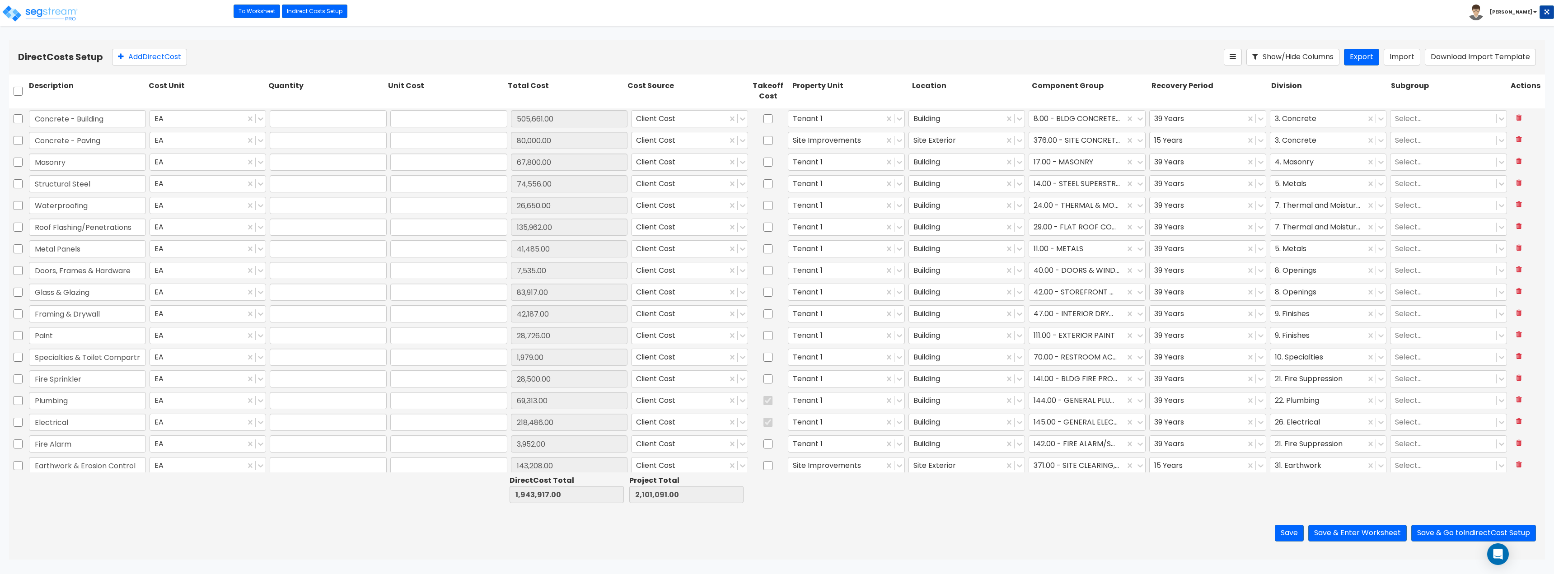
type input "28,500.00"
type input "1.00"
type input "69,313.00"
type input "1.00"
type input "218,486.00"
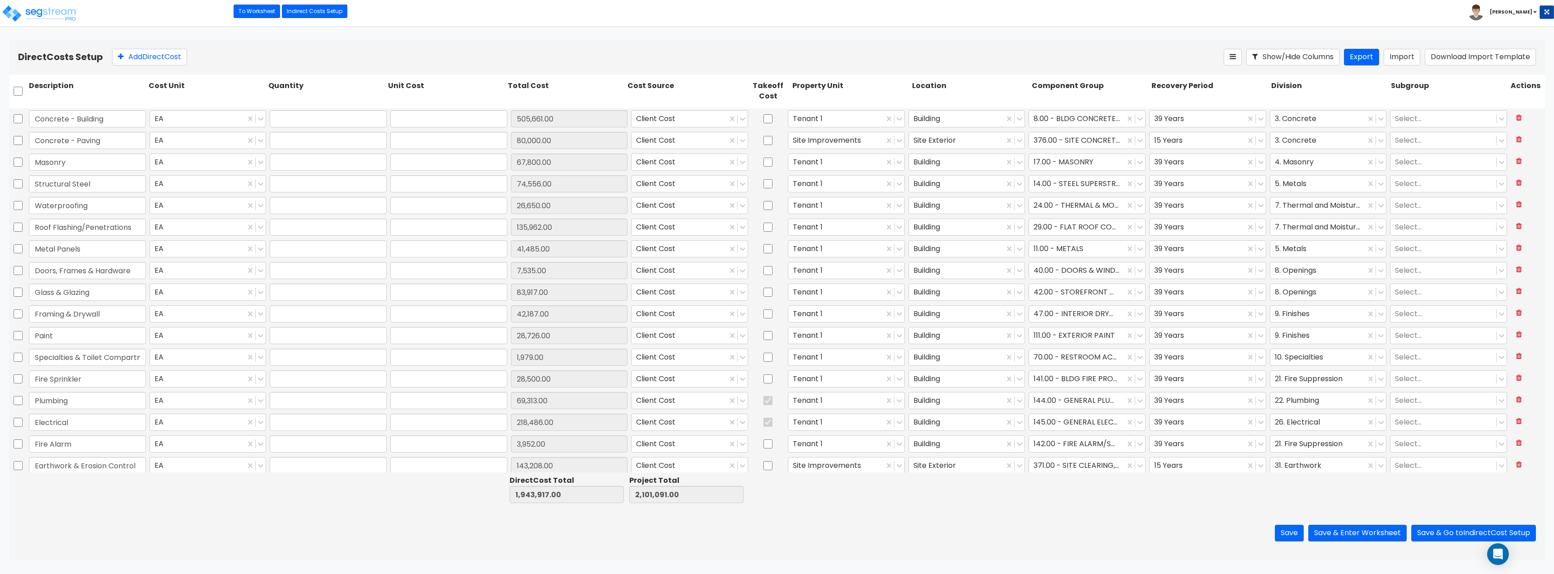
type input "1.00"
type input "3,952.00"
type input "1.00"
type input "143,208.00"
type input "1.00"
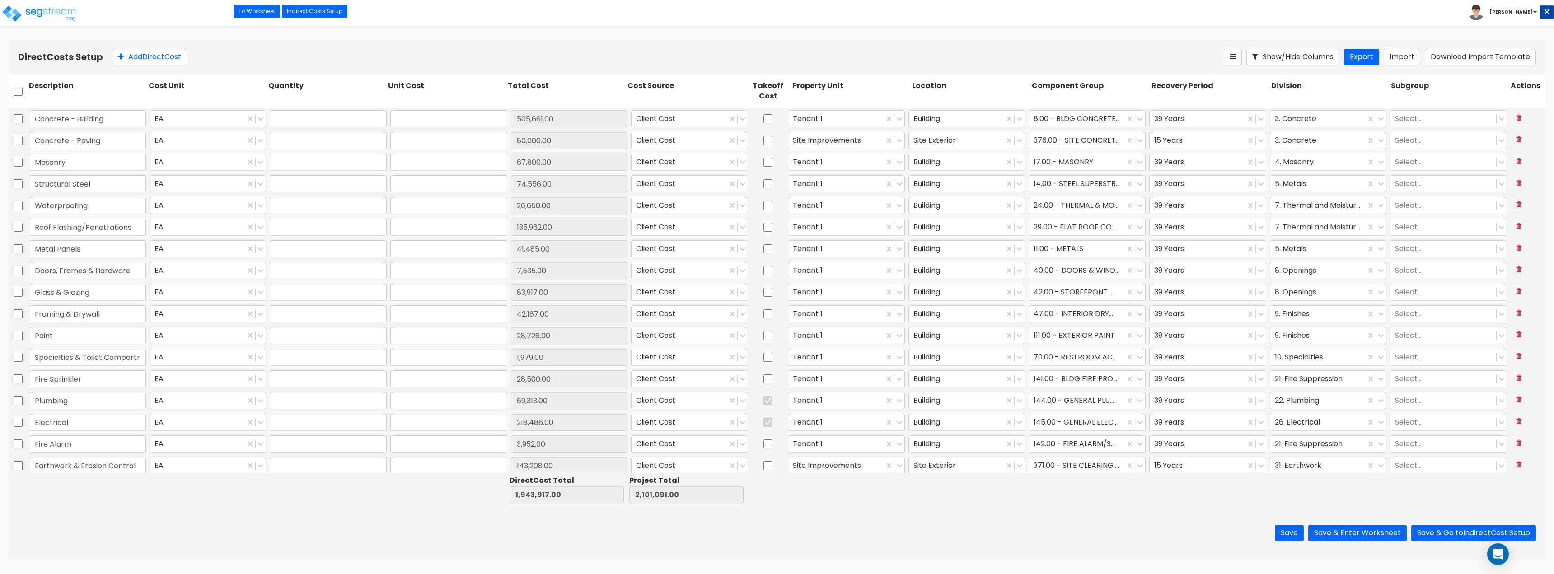
type input "1,231.00"
type input "1.00"
type input "6,251.00"
type input "1.00"
type input "71,508.00"
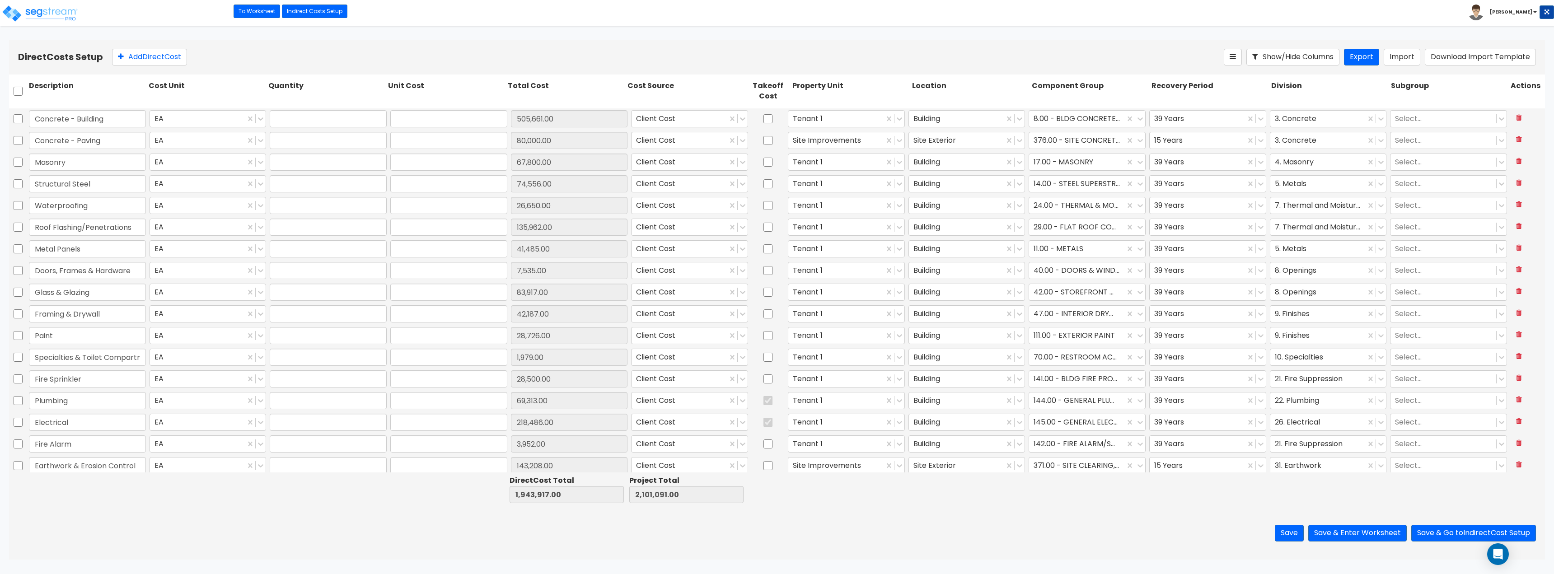
type input "1.00"
type input "106,284.00"
type input "1.00"
type input "6,813.00"
type input "1.00"
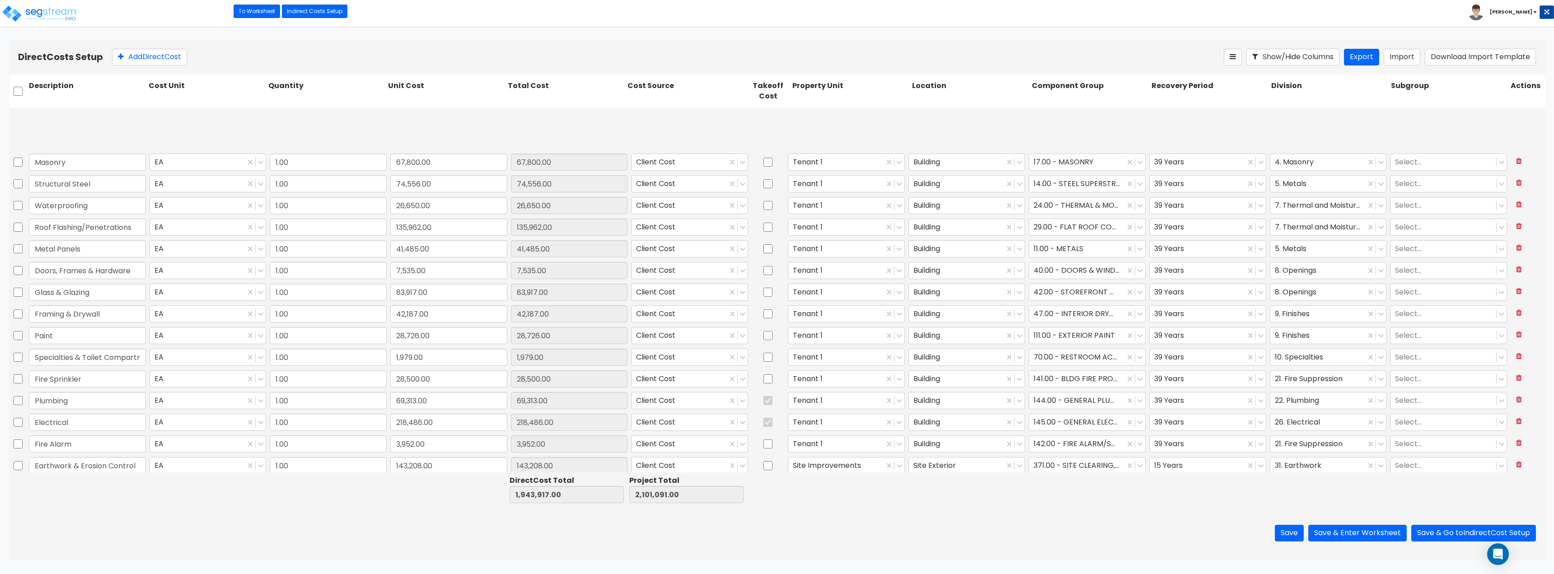
type input "9,784.00"
type input "1.00"
type input "23,268.00"
type input "1.00"
type input "43,163.00"
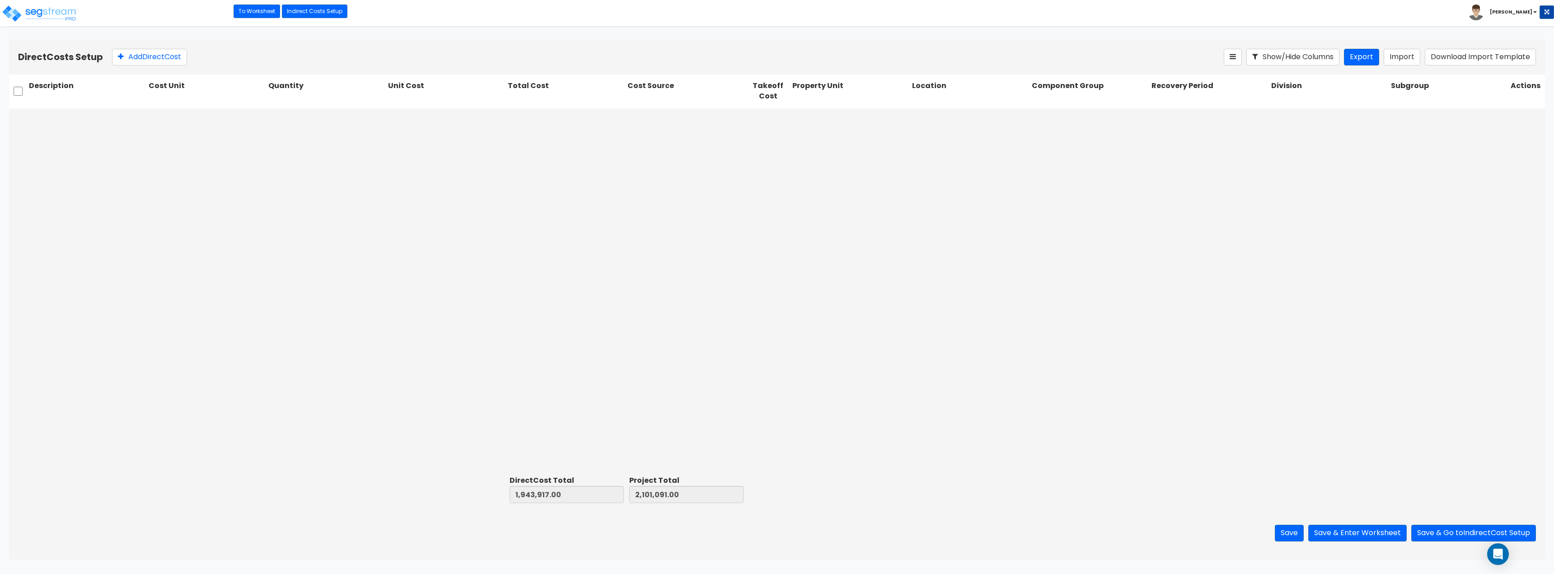
type input "1.00"
type input "5,303.00"
type input "1.00"
type input "4,593.00"
type input "1.00"
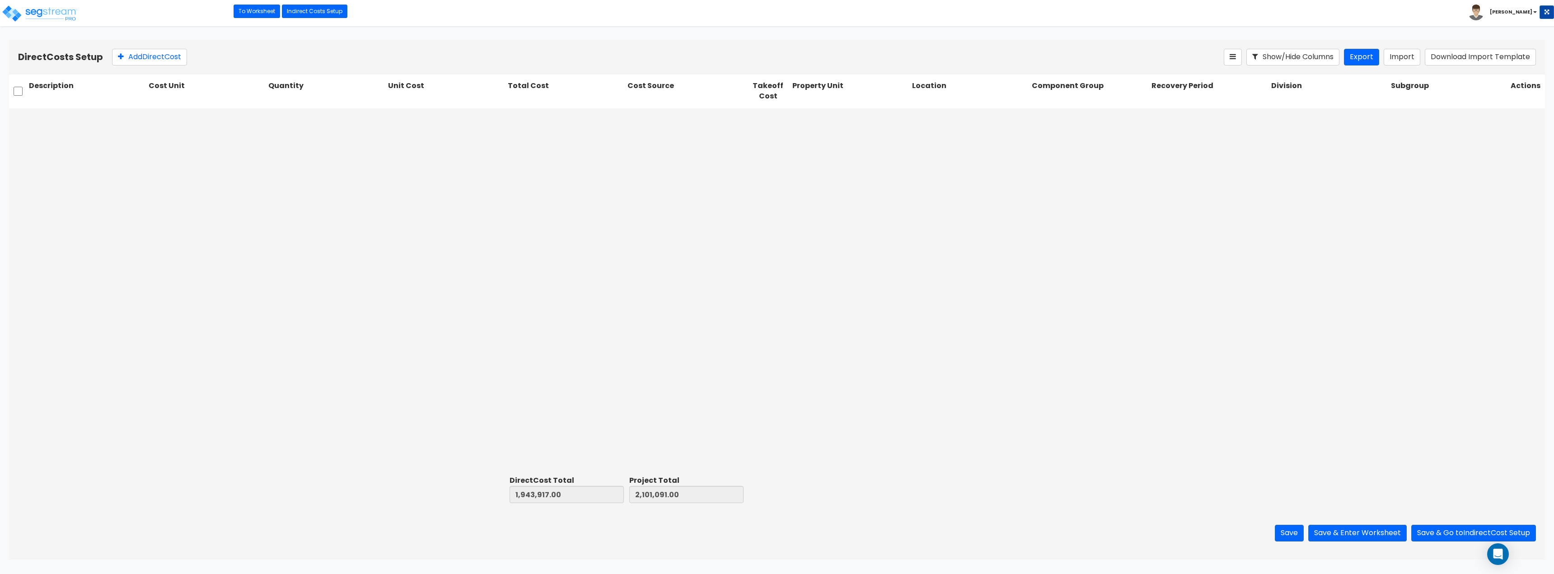
type input "7,758.00"
type input "1.00"
type input "1,715.00"
type input "1.00"
type input "26,421.00"
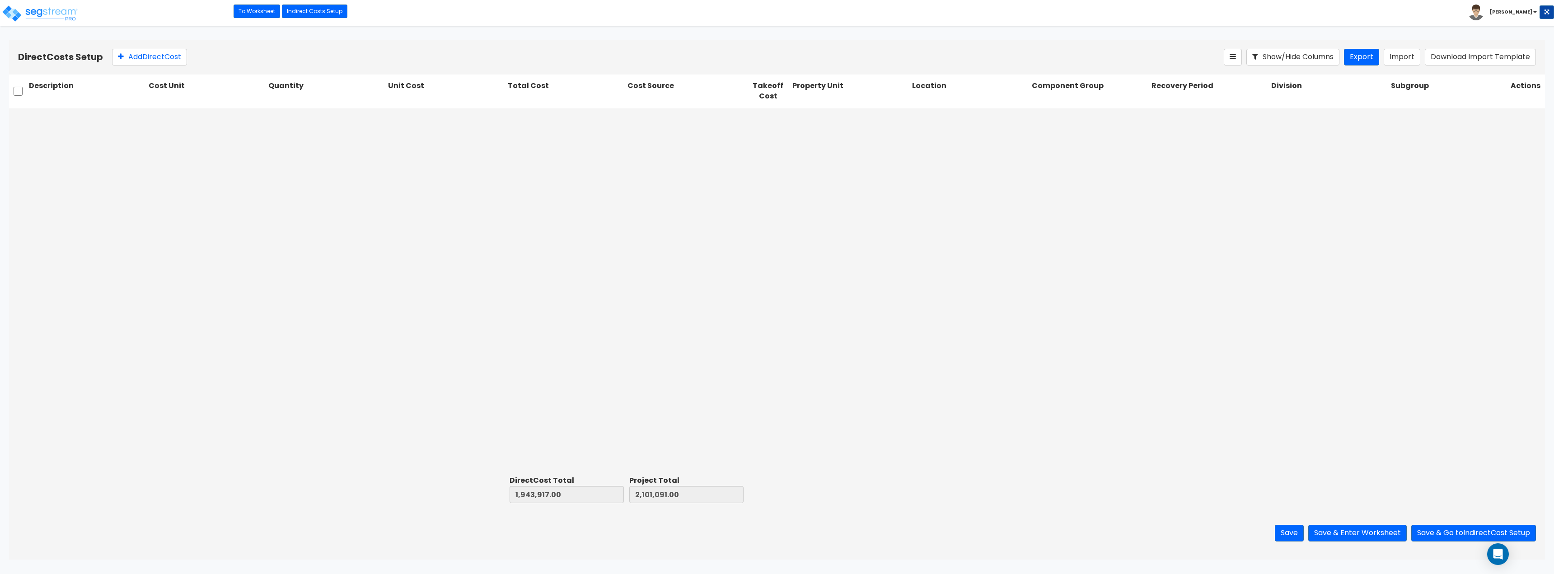
type input "1.00"
type input "1,912.00"
type input "1.00"
type input "4,374.00"
type input "1.00"
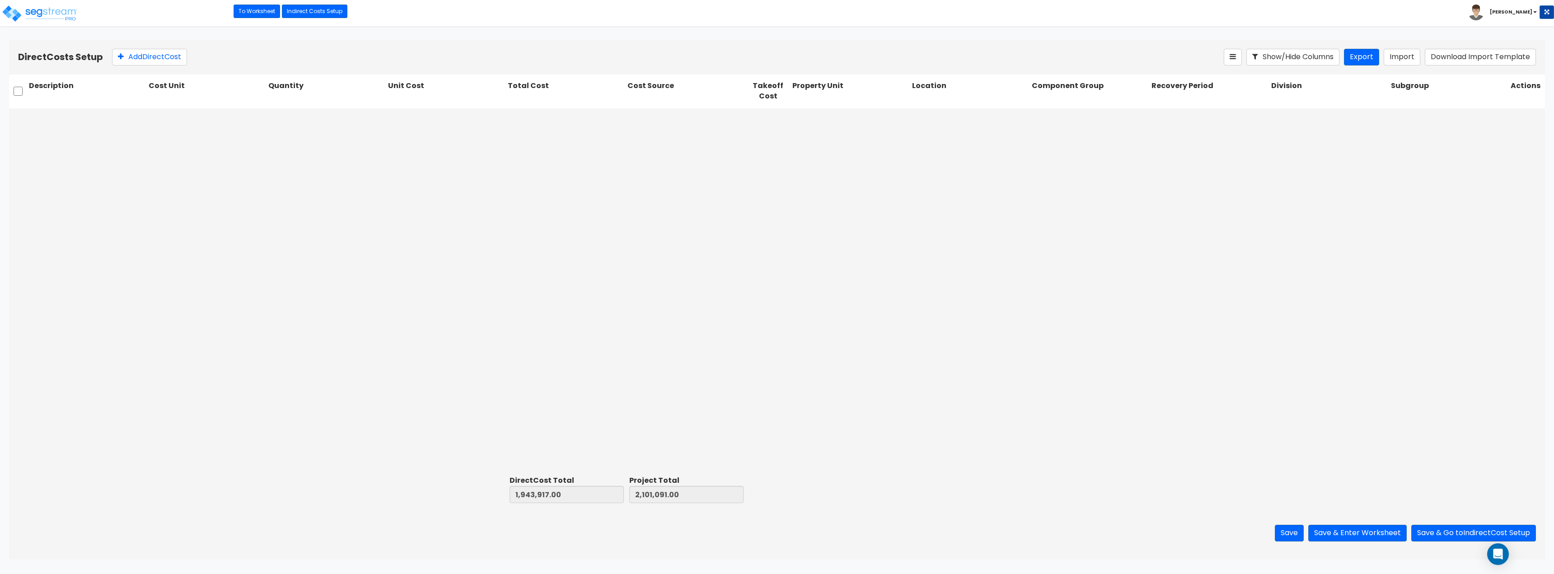
type input "921.00"
type input "1.00"
type input "5,986.00"
type input "1.00"
type input "3,742.00"
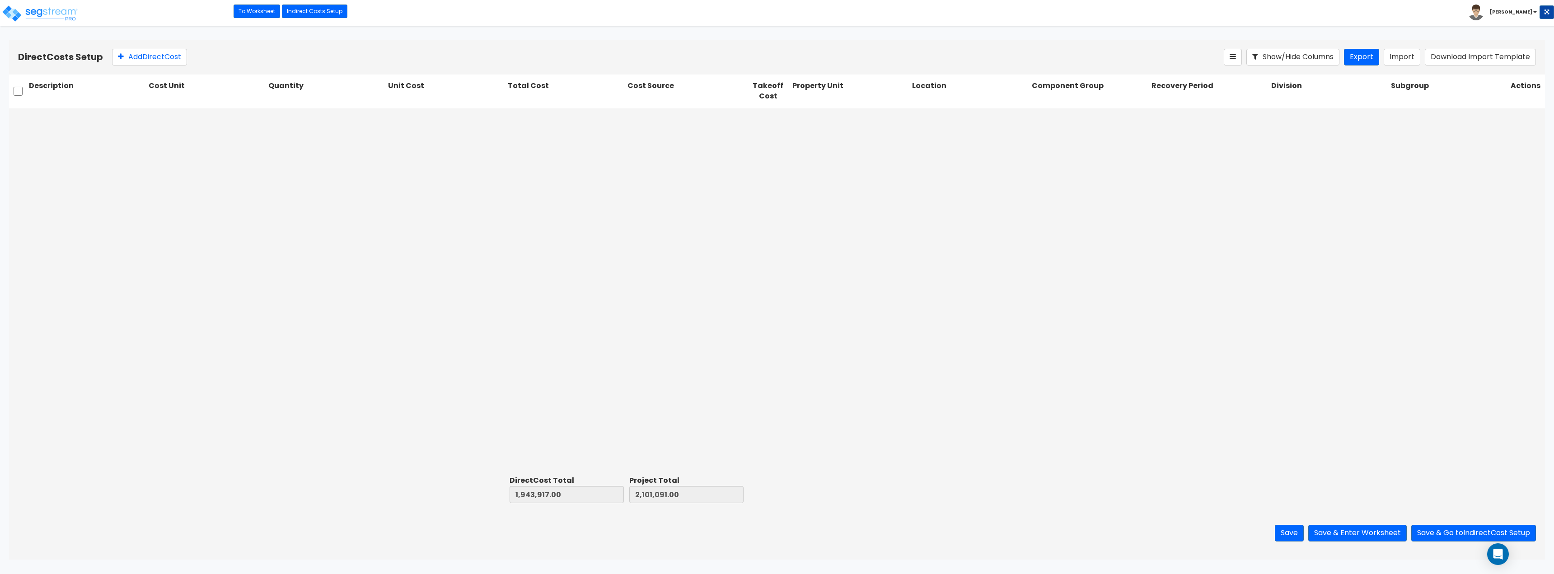
type input "1.00"
type input "24,747.00"
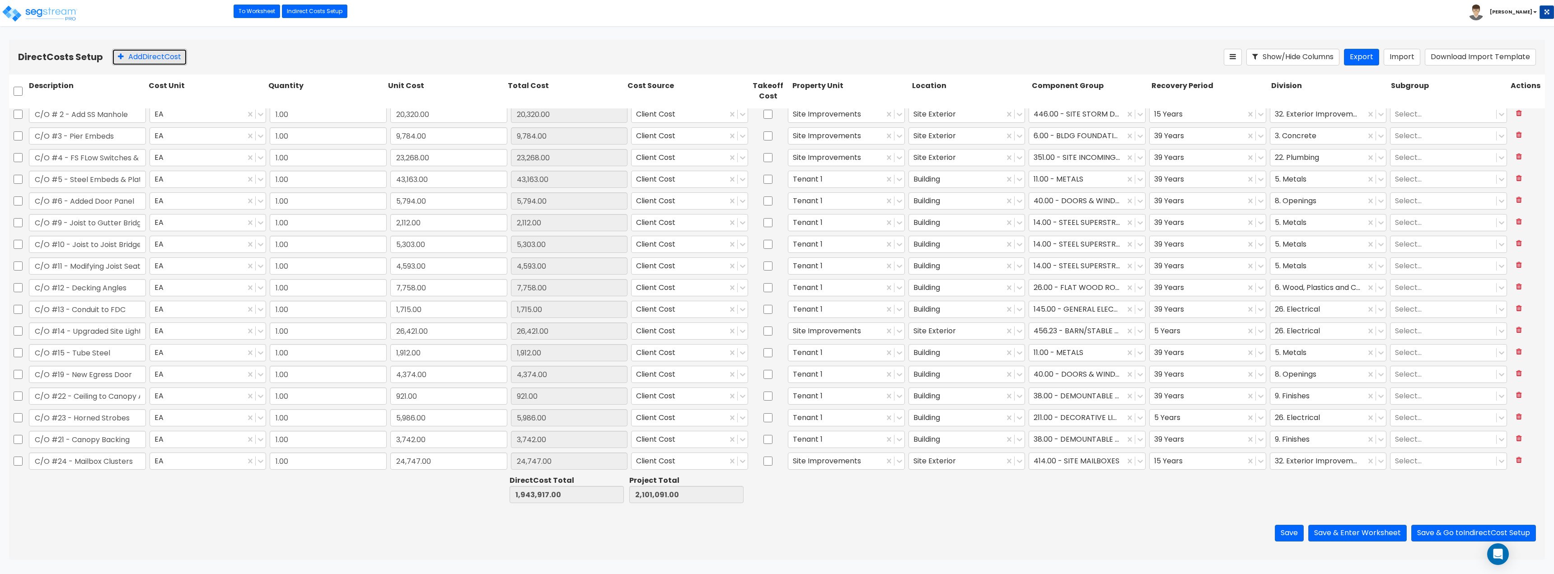
click at [160, 59] on button "Add Direct Cost" at bounding box center [149, 57] width 75 height 17
type input "Land Improvements"
click at [472, 457] on input "0" at bounding box center [448, 461] width 117 height 17
type input "181,090.19"
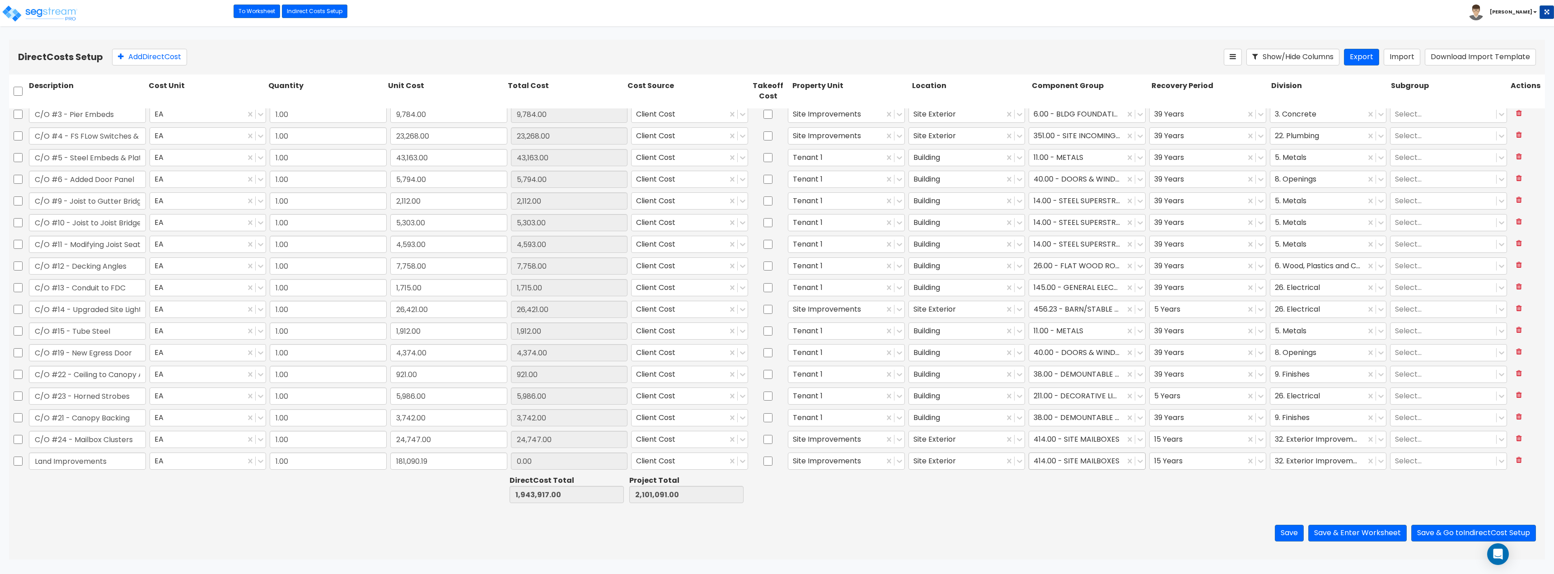
click at [1081, 466] on div at bounding box center [1077, 461] width 87 height 12
type input "181,090.19"
click at [1081, 466] on div at bounding box center [1077, 461] width 87 height 12
click div
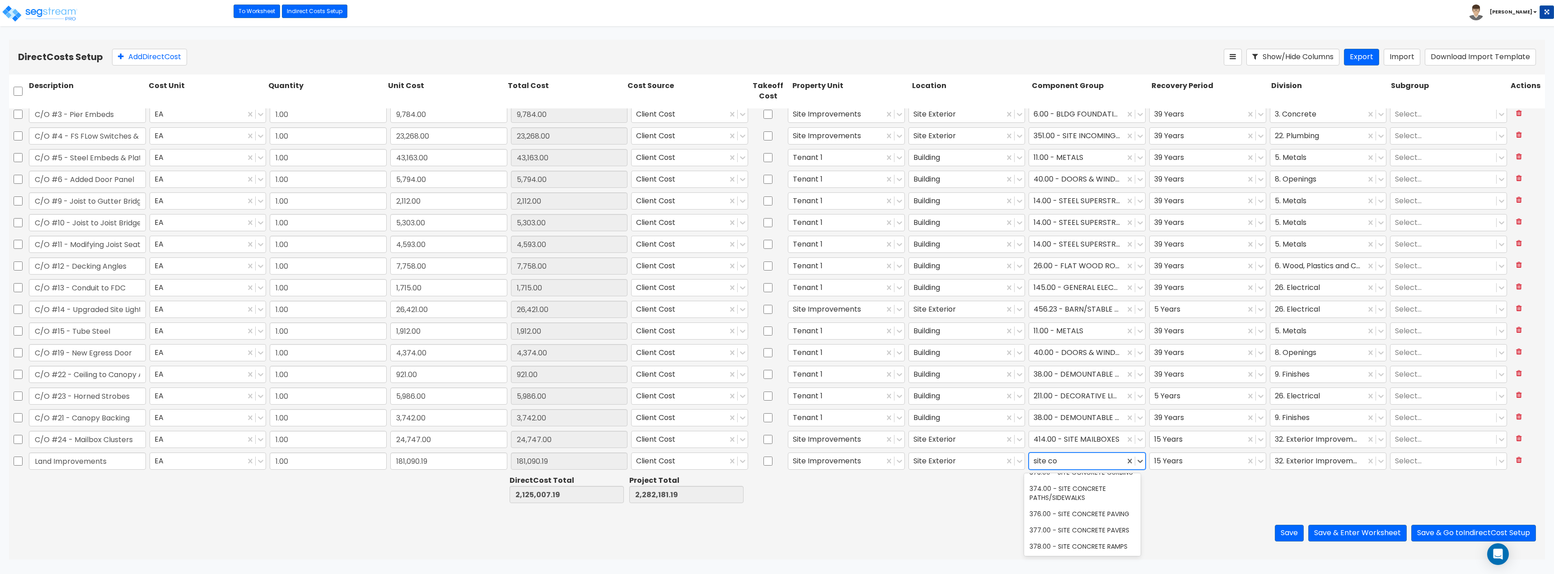
type input "site con"
click div "374.00 - SITE CONCRETE PATHS/SIDEWALKS"
click button "Add Direct Cost"
type input "i"
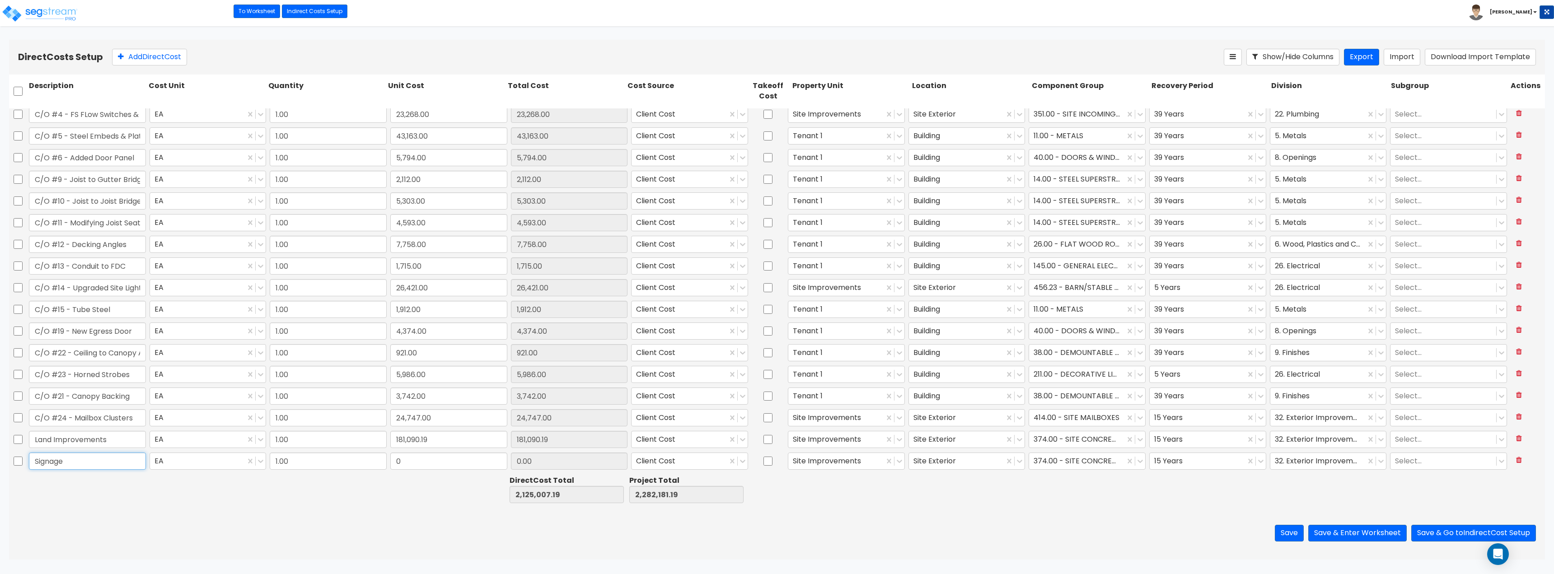
type input "Signage"
click input "0"
type input "7,440.86"
click button "Save & Go to Indirect Cost Setup"
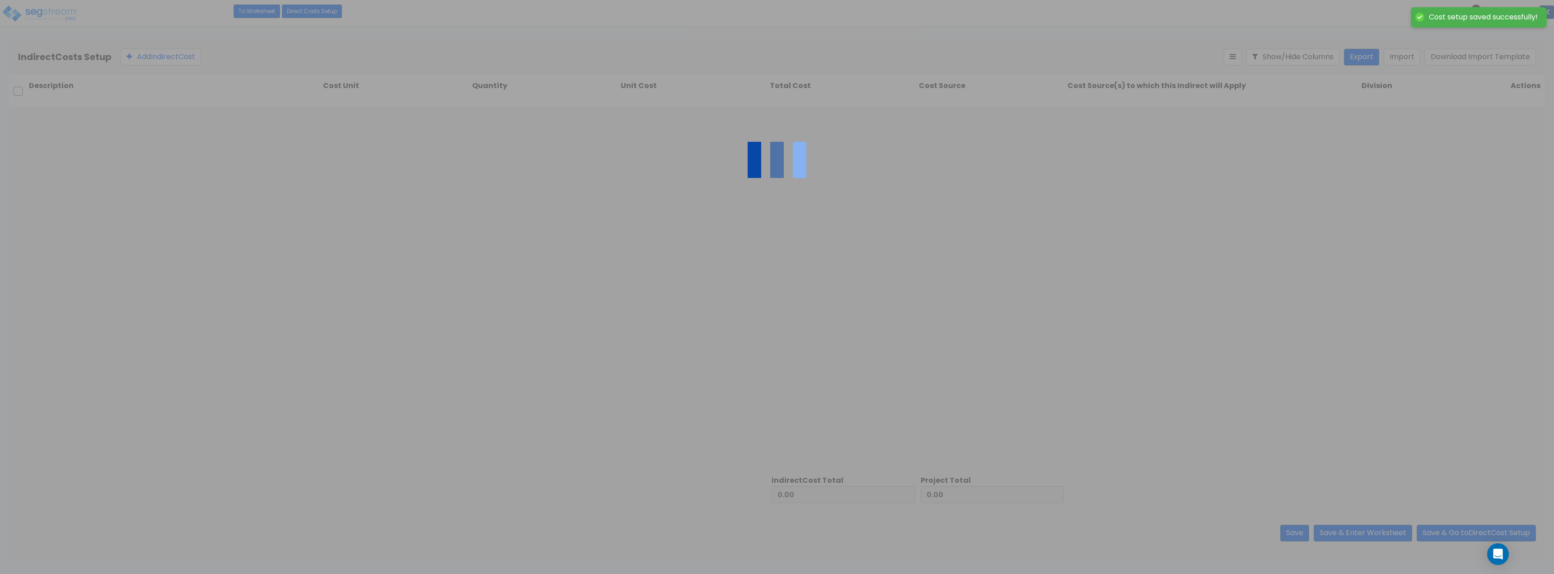
type input "2,132,448.05"
type input "157,174.00"
type input "2,289,622.05"
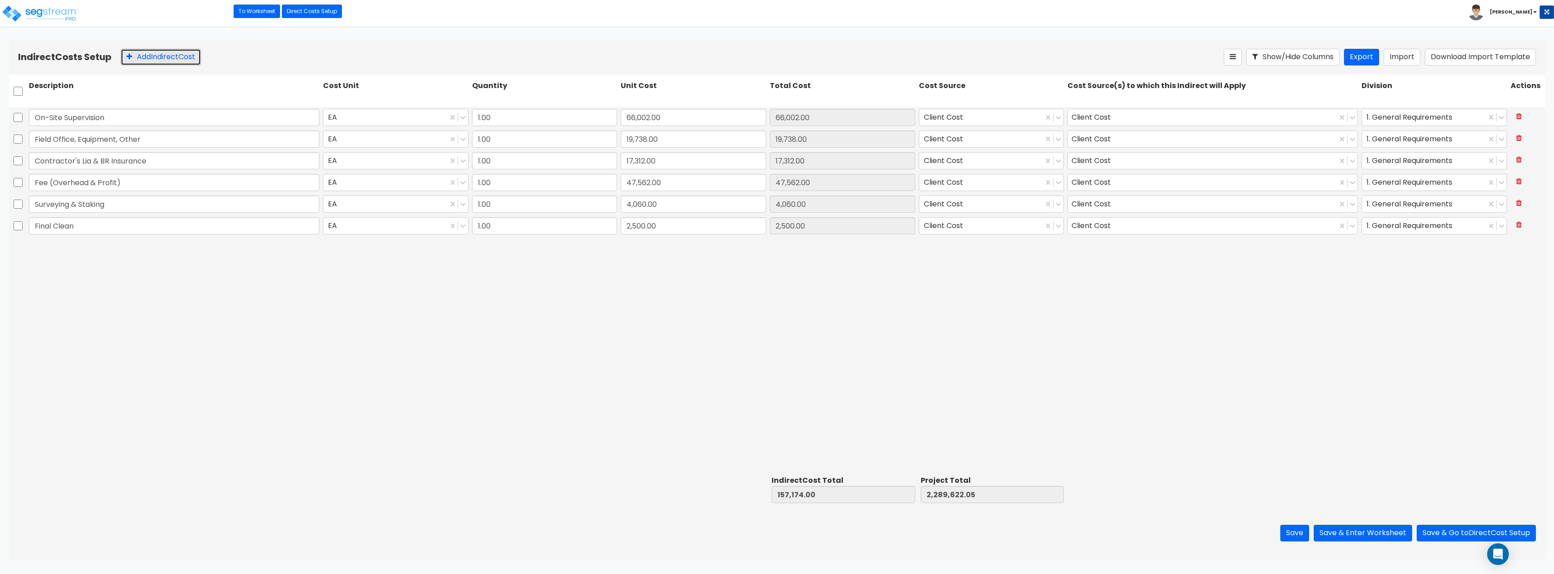
click button "Add Indirect Cost"
type input "Indirect Cost"
click input "0"
type input "1,521,291.95"
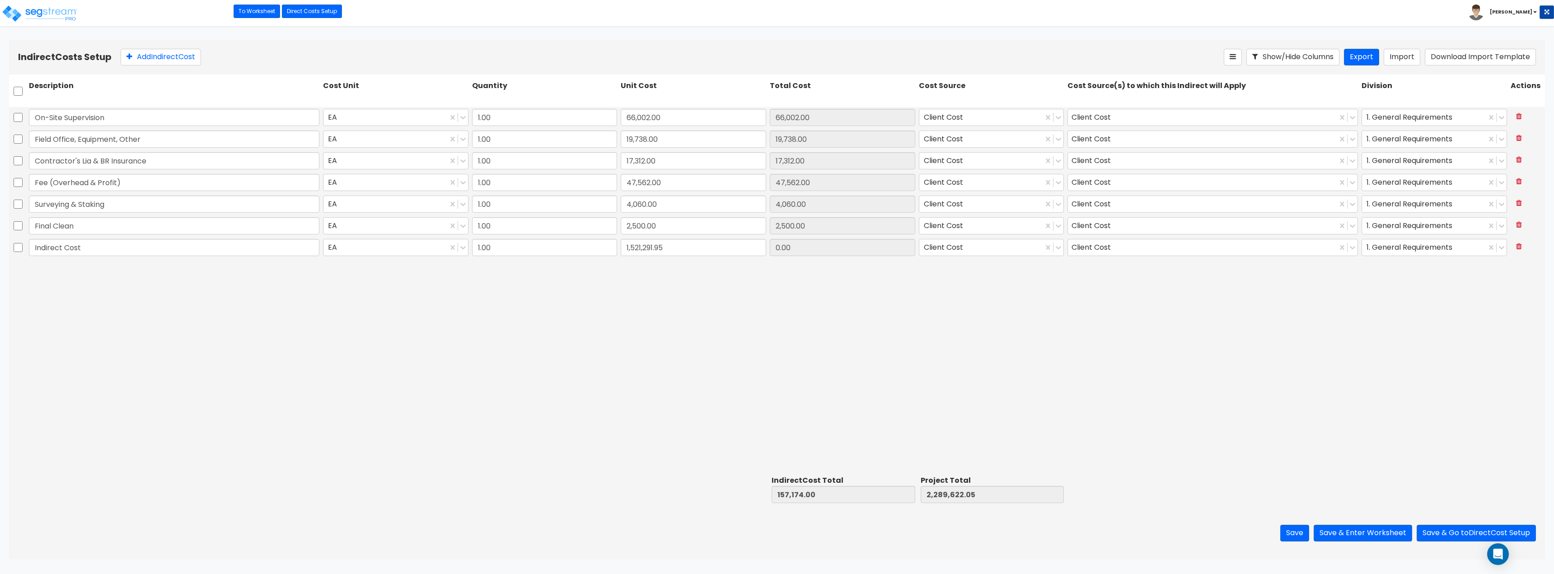
type input "1,678,465.95"
type input "3,810,914.00"
type input "1,521,291.95"
click div "On-Site Supervision EA 1.00 66,002.00 66,002.00 Client Cost Client Cost 1. Gene…"
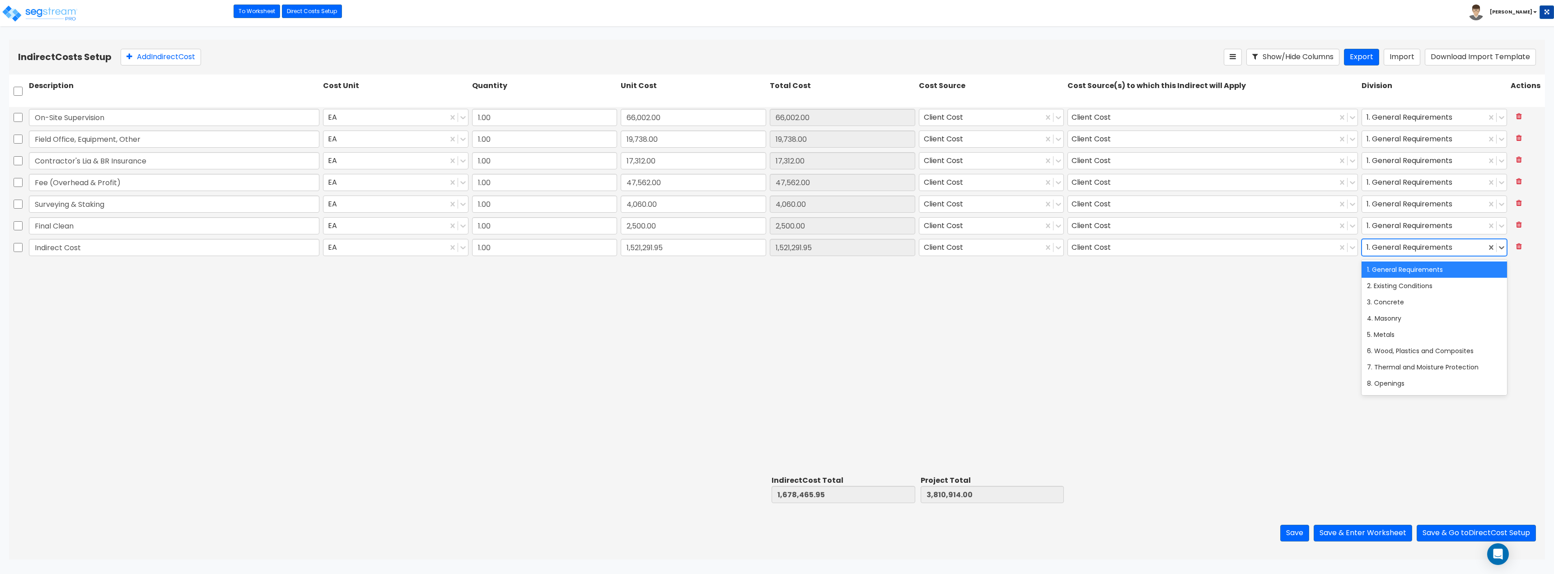
click div
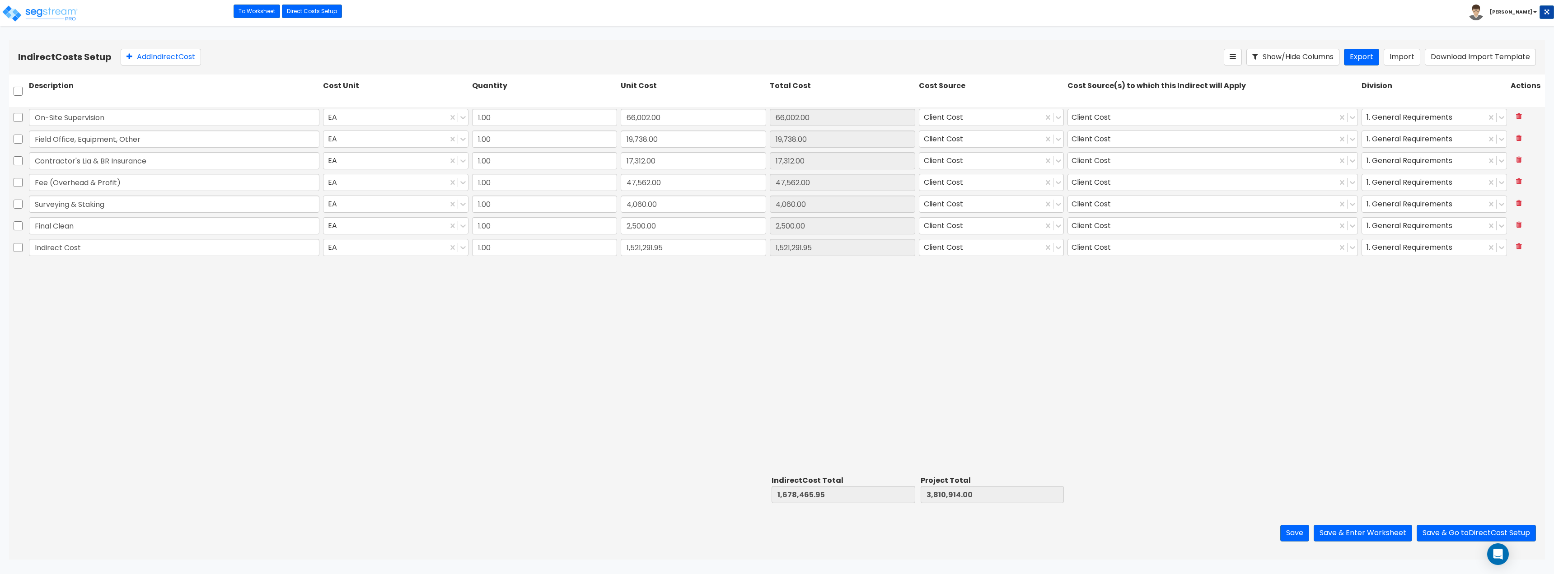
click div "On-Site Supervision EA 1.00 66,002.00 66,002.00 Client Cost Client Cost 1. Gene…"
click button "Save"
click div "On-Site Supervision EA 1.00 66,002.00 66,002.00 Client Cost Client Cost 1. Gene…"
click button "Save & Enter Worksheet"
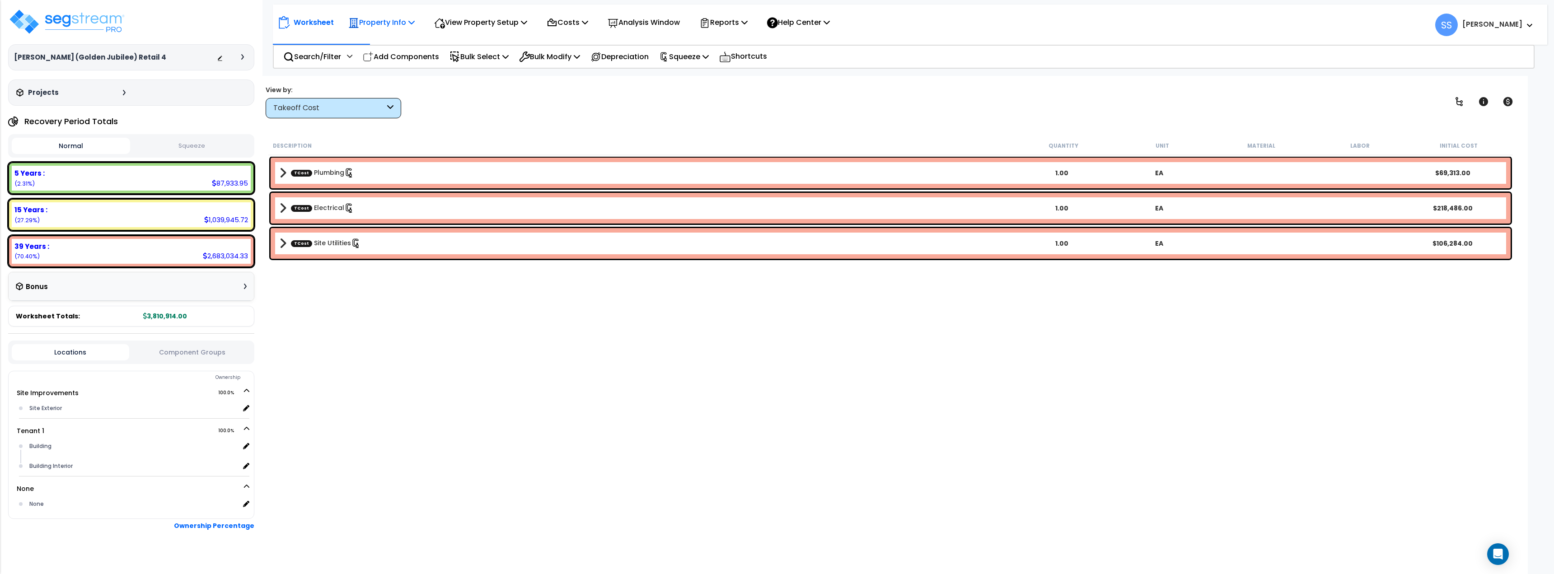
click at [370, 28] on p "Property Info" at bounding box center [381, 22] width 66 height 12
click at [375, 44] on link "Property Setup" at bounding box center [388, 43] width 89 height 18
click at [727, 21] on p "Reports" at bounding box center [723, 22] width 48 height 12
click at [732, 43] on link "Get Report" at bounding box center [739, 43] width 89 height 18
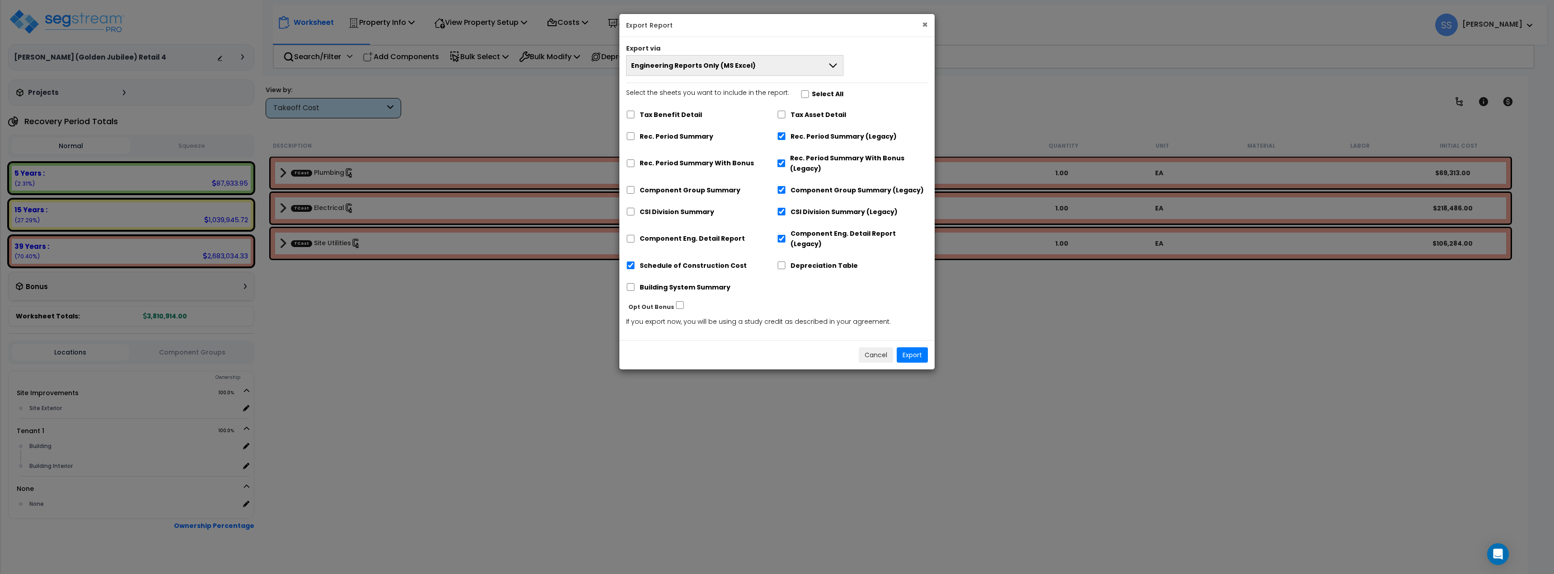
click at [926, 24] on button "×" at bounding box center [925, 24] width 6 height 9
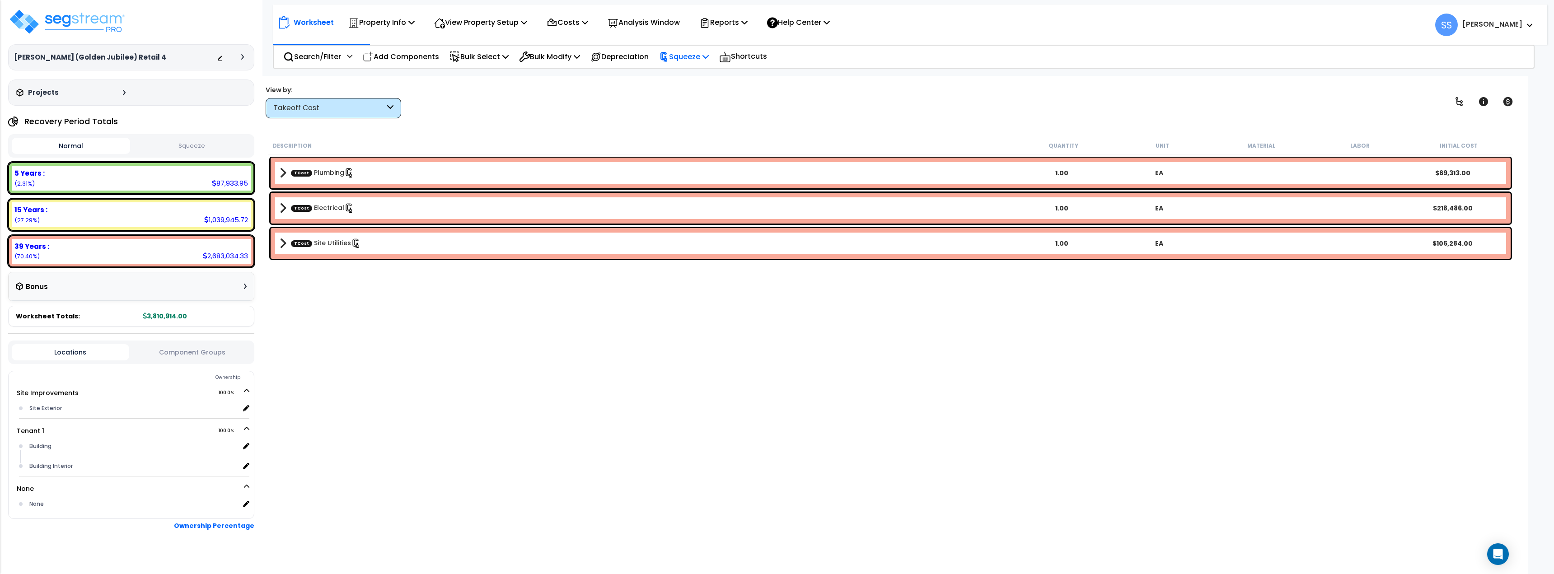
click at [688, 55] on p "Squeeze" at bounding box center [684, 57] width 50 height 12
click at [703, 73] on link "Re-squeeze" at bounding box center [699, 77] width 89 height 18
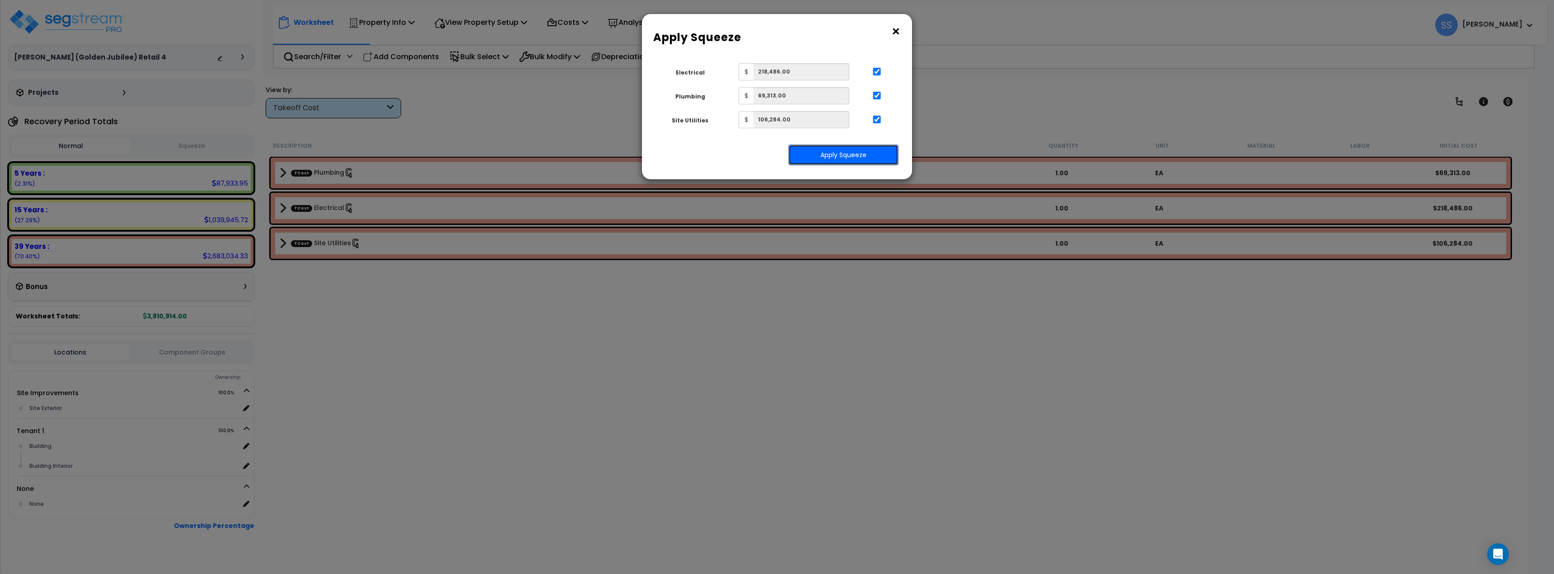
click at [852, 156] on button "Apply Squeeze" at bounding box center [843, 155] width 110 height 21
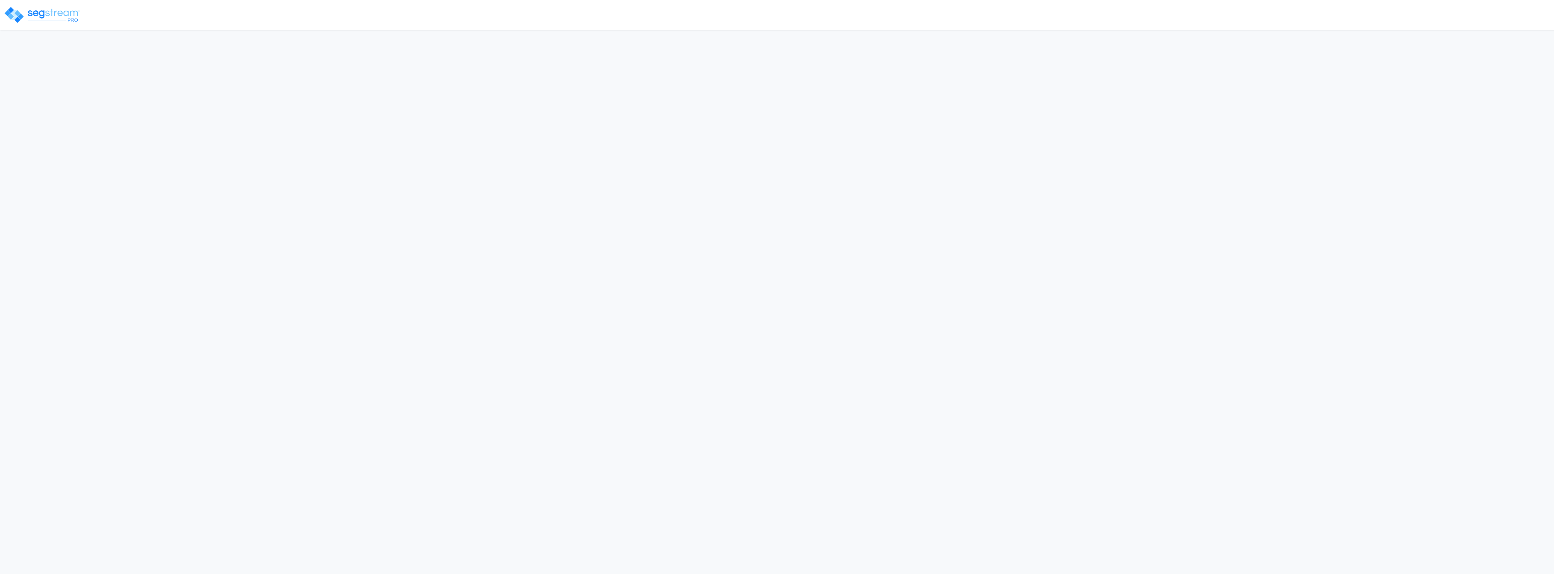
select select "2024"
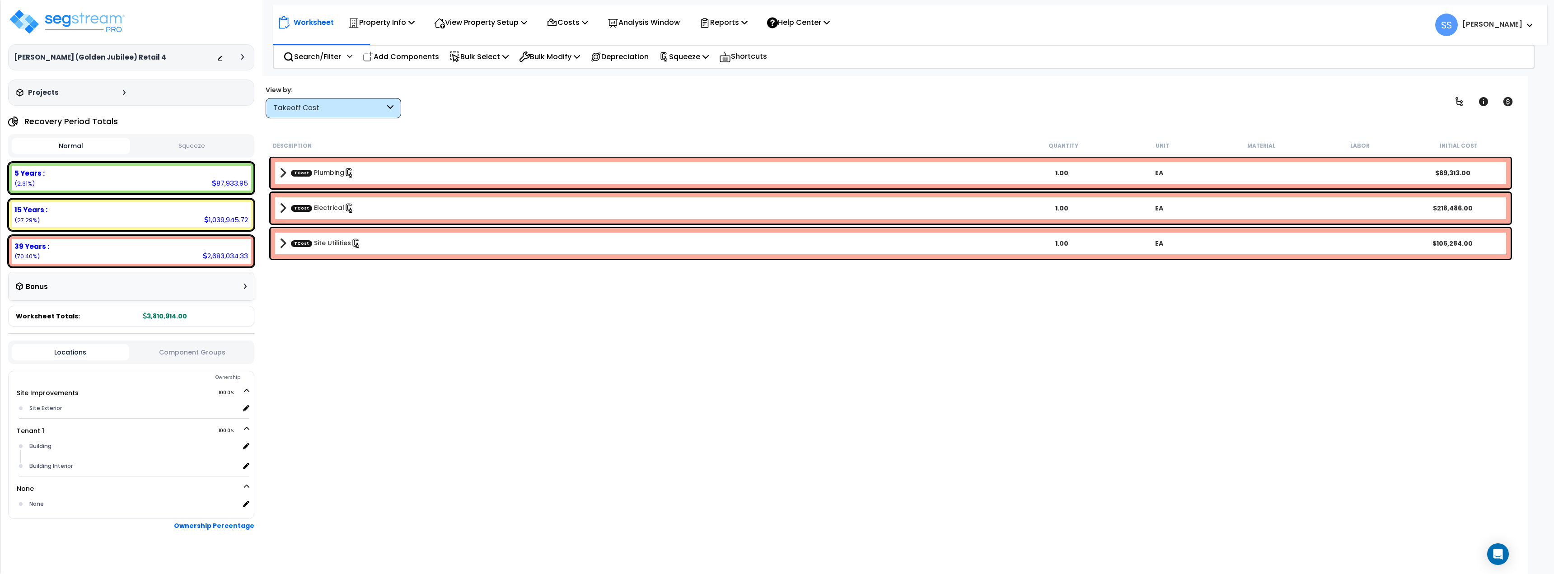
click at [196, 149] on button "Squeeze" at bounding box center [191, 146] width 118 height 16
drag, startPoint x: 444, startPoint y: 338, endPoint x: 289, endPoint y: 259, distance: 174.0
click at [441, 336] on div "Description Quantity Unit Material Labor Squeeze Cost TCost Plumbing 1.00 EA TC…" at bounding box center [891, 328] width 1248 height 385
click at [658, 119] on div "Worksheet Property Info Property Setup Add Property Unit Template property Clon…" at bounding box center [890, 363] width 1275 height 574
click at [476, 414] on div "Description Quantity Unit Material Labor Squeeze Cost TCost Plumbing 1.00 EA TC…" at bounding box center [891, 328] width 1248 height 385
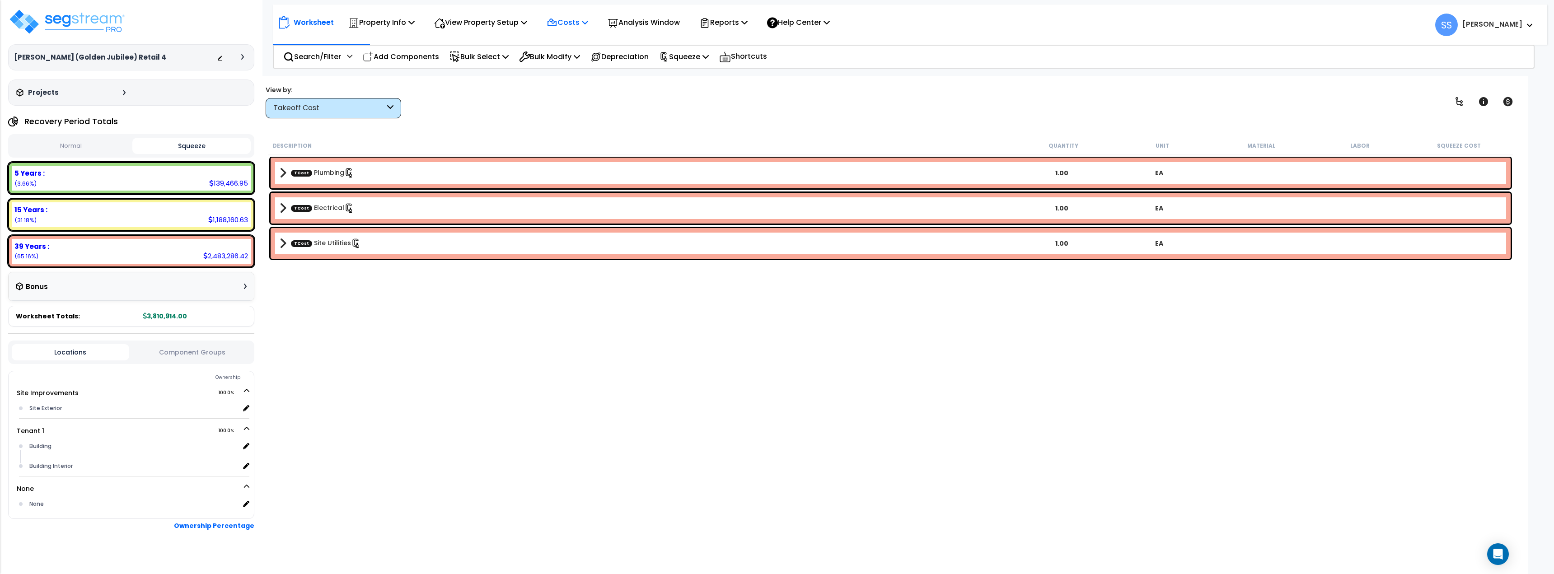
click at [579, 18] on p "Costs" at bounding box center [568, 22] width 42 height 12
click at [571, 44] on link "Indirect Costs" at bounding box center [586, 43] width 89 height 18
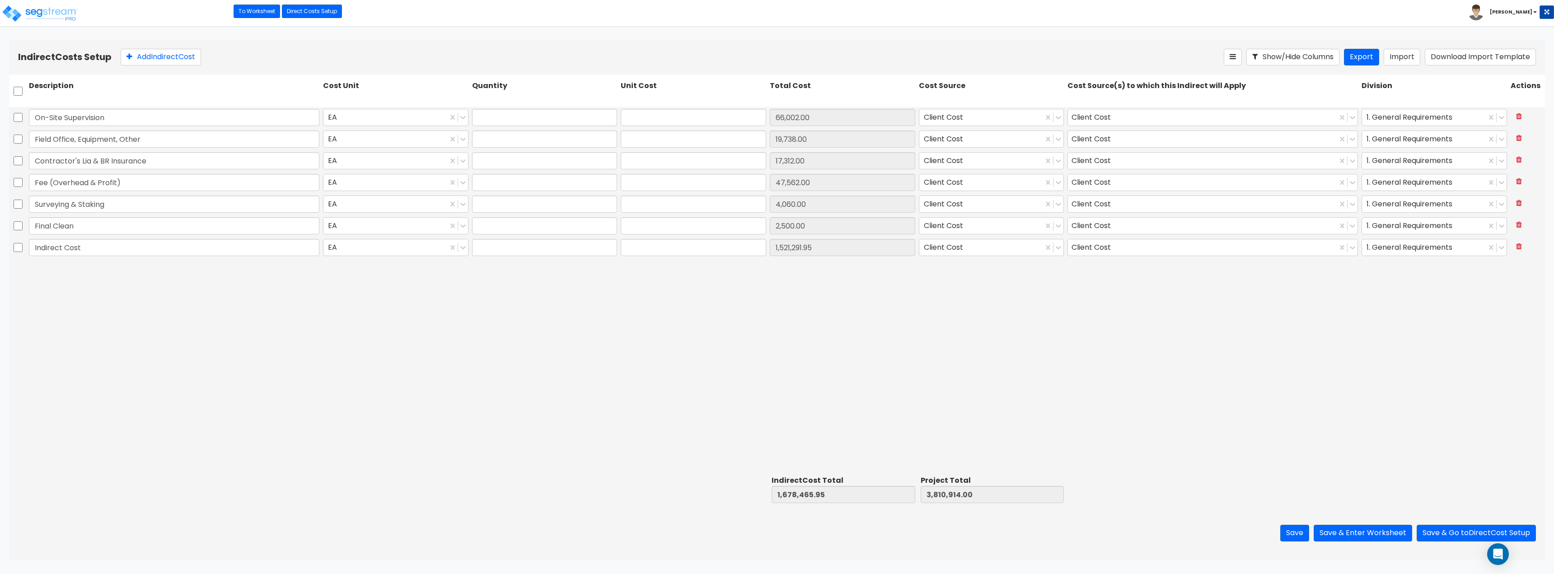
type input "1.00"
type input "66,002.00"
type input "1.00"
type input "19,738.00"
type input "1.00"
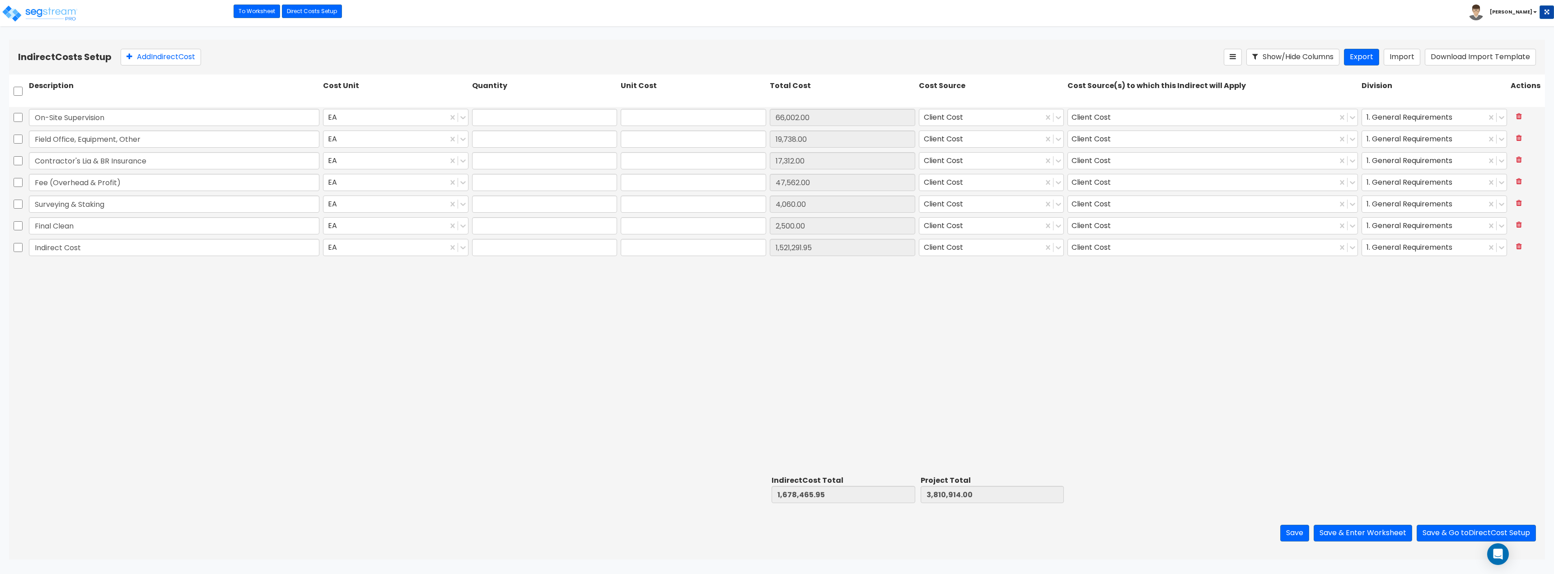
type input "17,312.00"
type input "1.00"
type input "47,562.00"
type input "1.00"
type input "4,060.00"
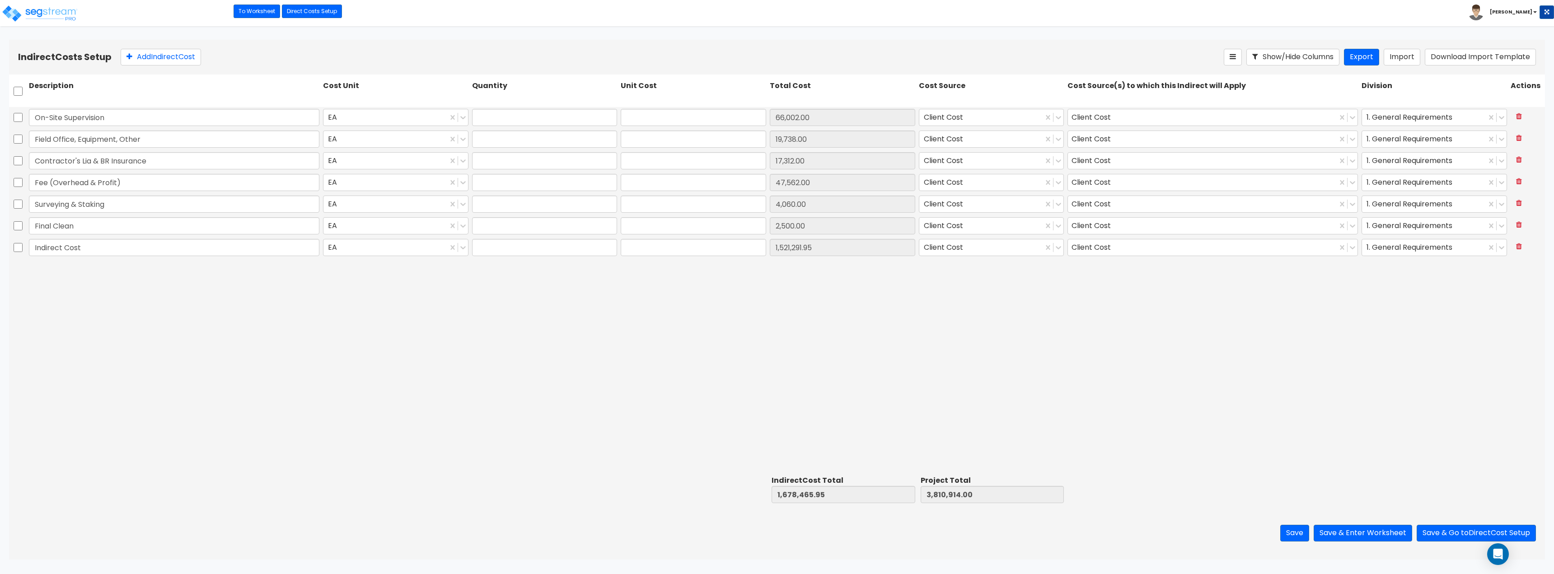
type input "1.00"
type input "2,500.00"
type input "1.00"
type input "1,521,291.95"
drag, startPoint x: 14, startPoint y: 246, endPoint x: 19, endPoint y: 246, distance: 5.4
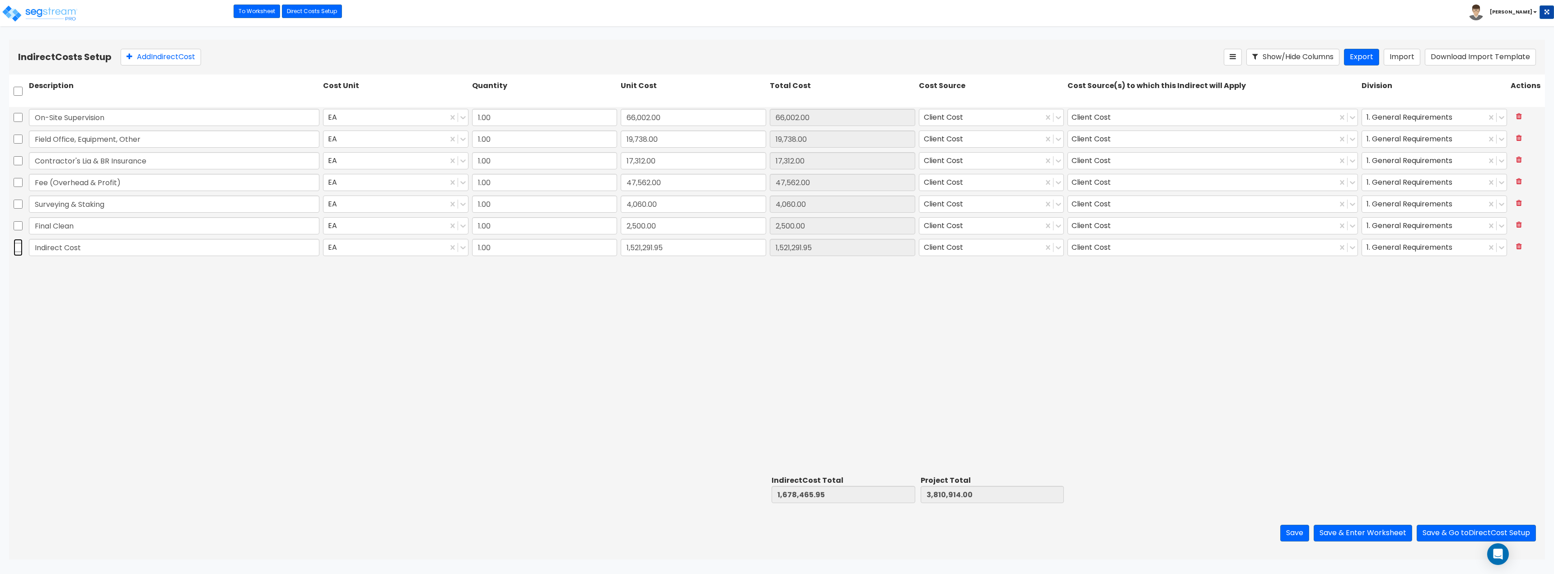
click at [14, 246] on input "checkbox" at bounding box center [18, 247] width 9 height 17
checkbox input "true"
click at [1519, 247] on icon at bounding box center [1519, 246] width 6 height 7
click at [173, 56] on button "Add Indirect Cost" at bounding box center [161, 57] width 80 height 17
type input "Architect Fees"
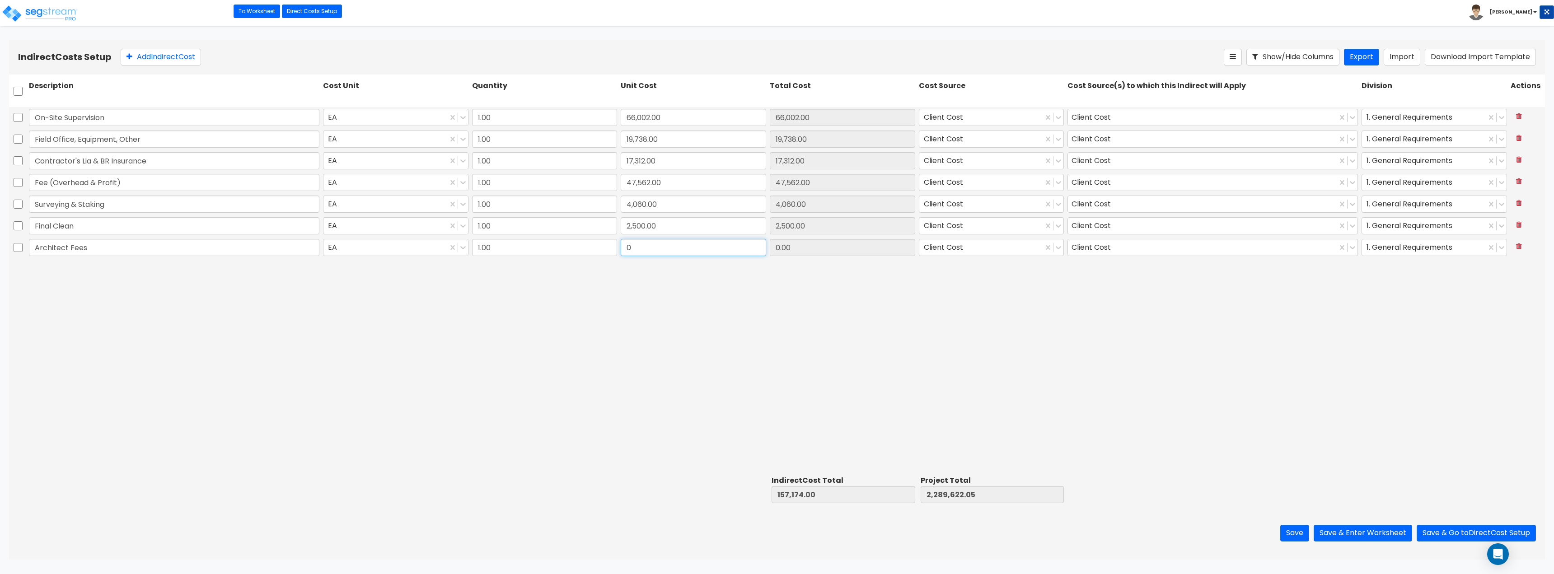
click at [643, 250] on input "0" at bounding box center [693, 247] width 145 height 17
type input "15,530"
type input "15,530.00"
drag, startPoint x: 195, startPoint y: 60, endPoint x: 190, endPoint y: 61, distance: 5.3
click at [194, 60] on button "Add Indirect Cost" at bounding box center [161, 57] width 80 height 17
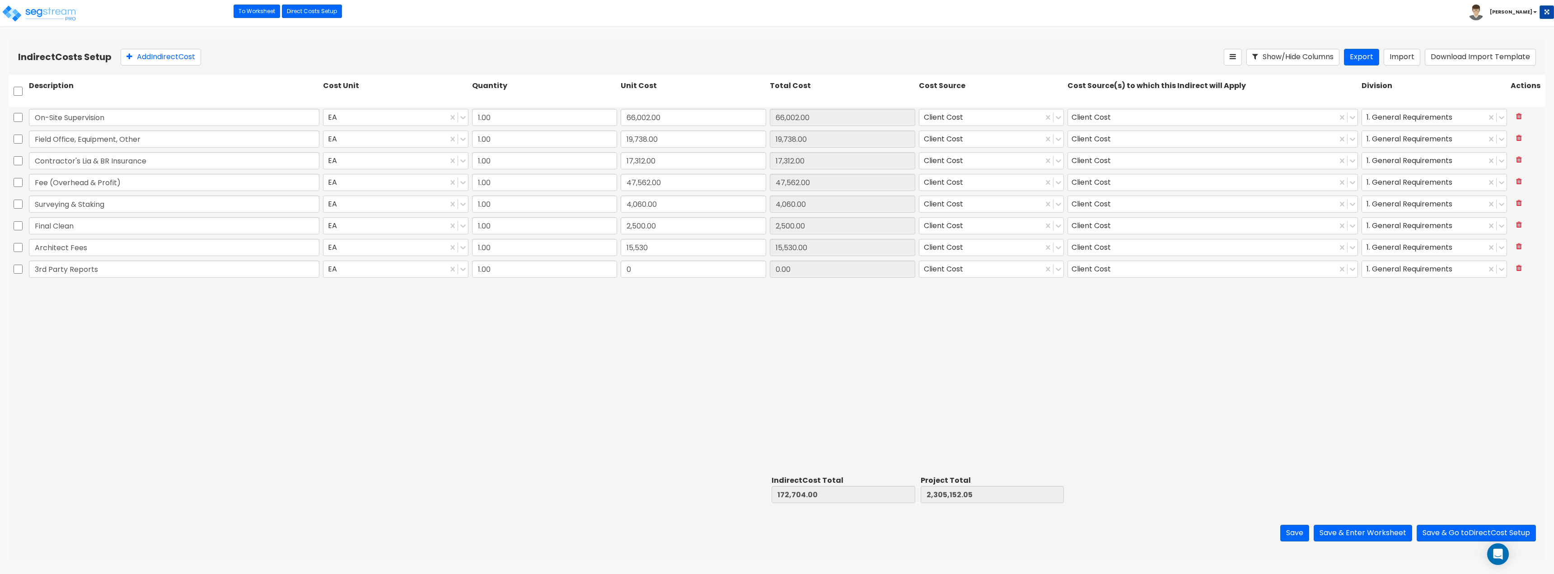
type input "3rd Party Reports"
click at [652, 273] on input "0" at bounding box center [693, 269] width 145 height 17
type input "1,260"
type input "1,260.00"
click at [168, 52] on button "Add Indirect Cost" at bounding box center [161, 57] width 80 height 17
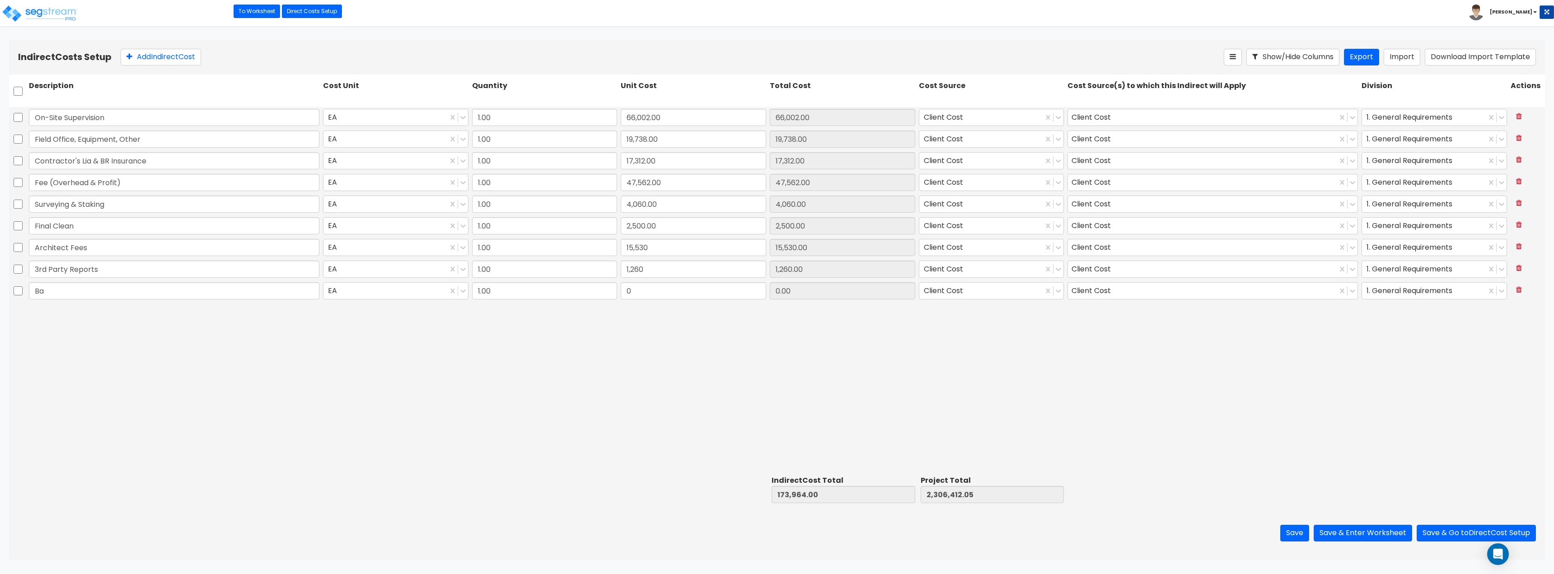
type input "B"
type input "Inspection Fees"
click at [640, 292] on input "0" at bounding box center [693, 290] width 145 height 17
type input "183"
type input "183.00"
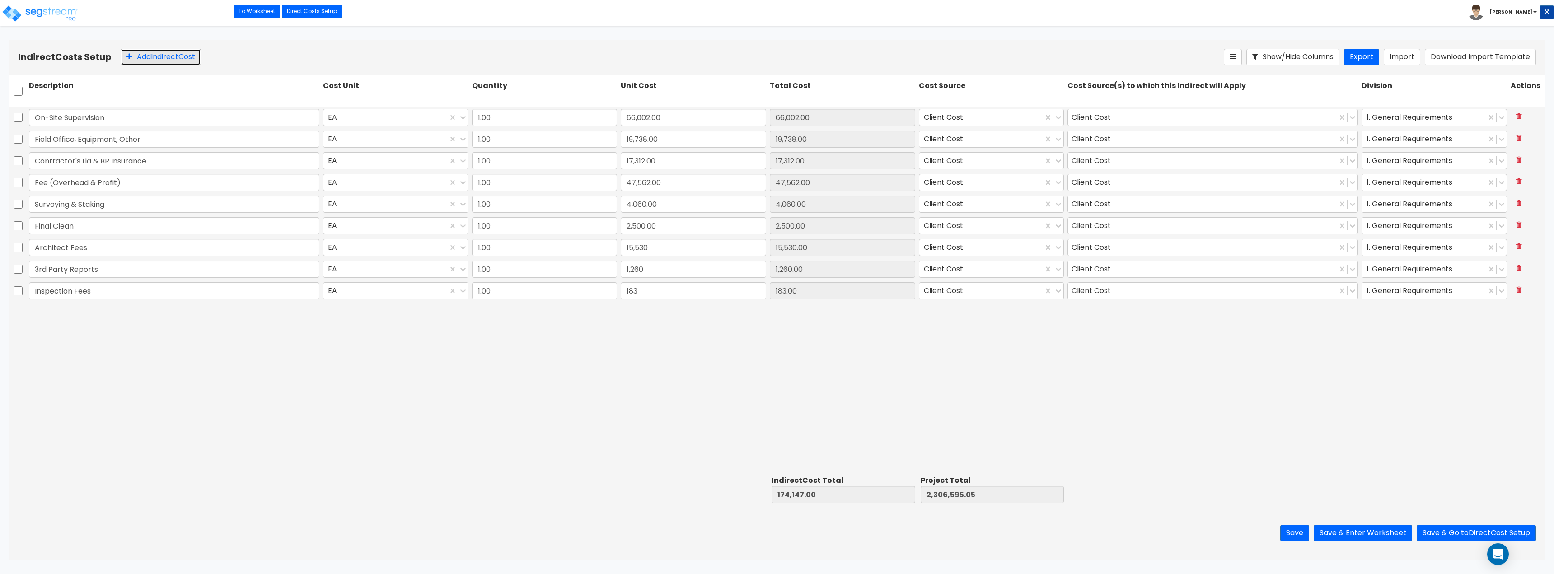
click at [181, 58] on button "Add Indirect Cost" at bounding box center [161, 57] width 80 height 17
type input "Development Fee"
click at [650, 315] on input "0" at bounding box center [693, 312] width 145 height 17
type input "112,566.56"
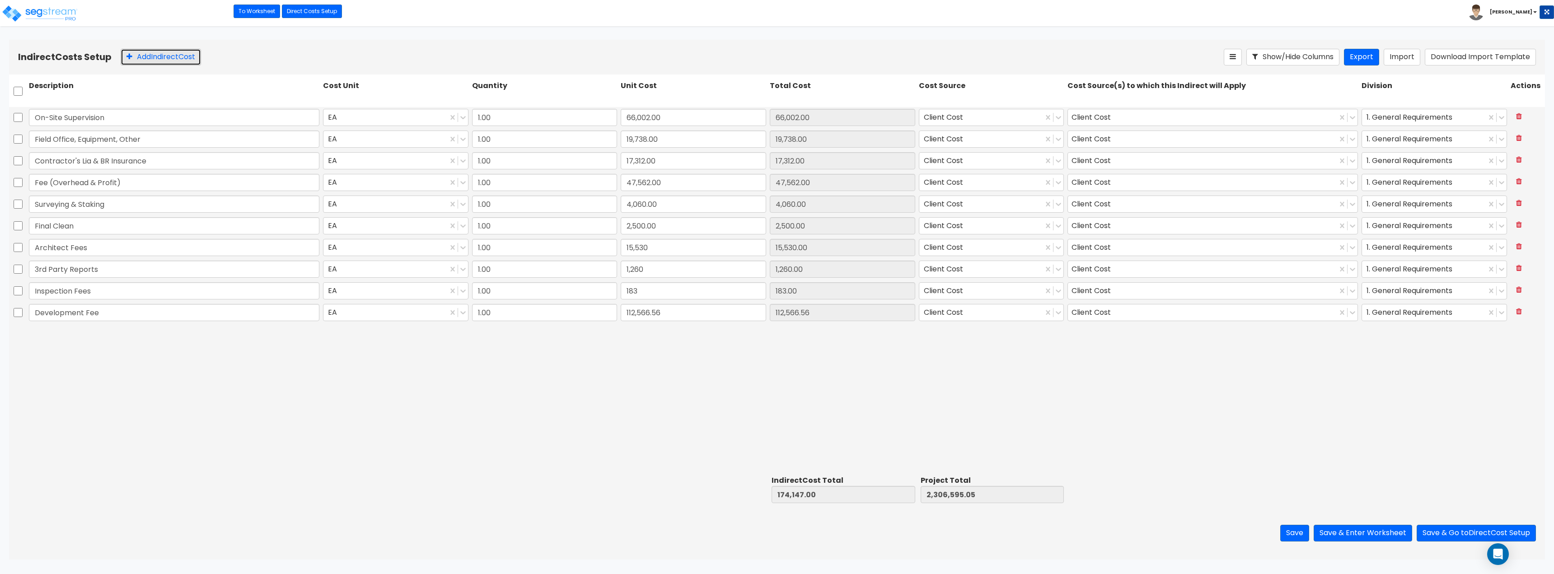
click at [174, 60] on button "Add Indirect Cost" at bounding box center [161, 57] width 80 height 17
type input "Engineering Fee"
click at [632, 333] on input "0" at bounding box center [693, 334] width 145 height 17
type input "4,387.48"
click at [164, 61] on button "Add Indirect Cost" at bounding box center [161, 57] width 80 height 17
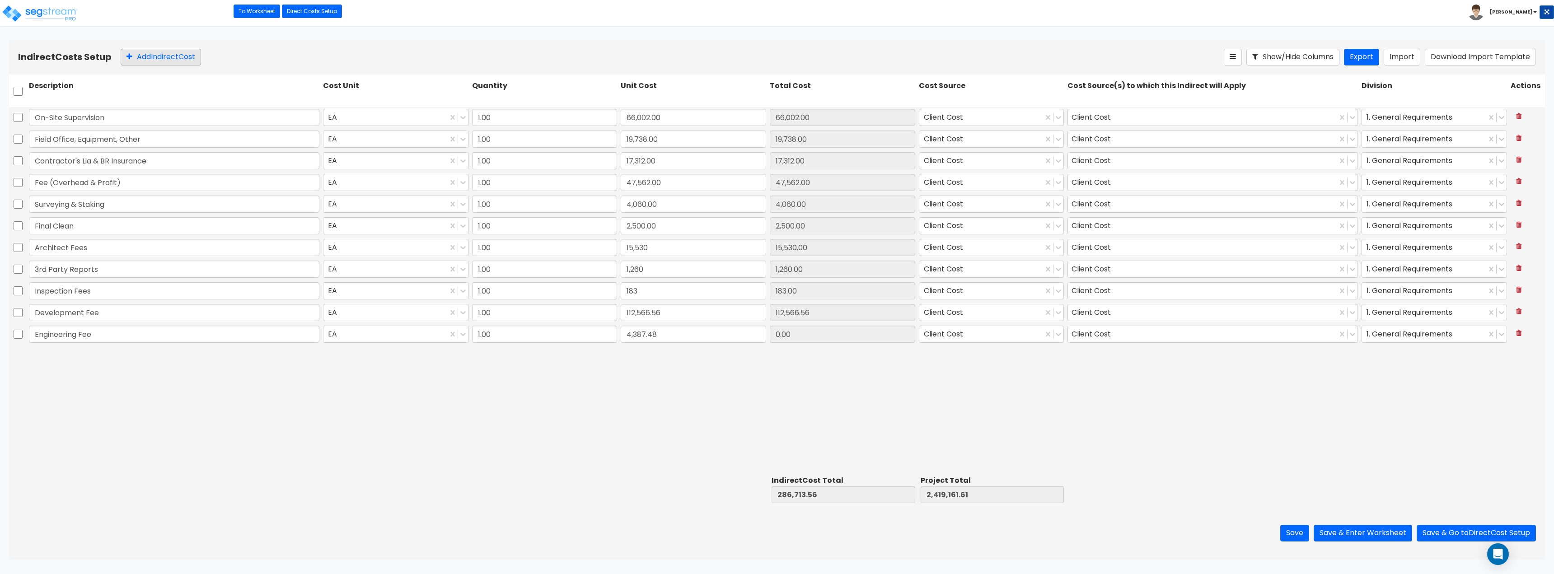
type input "4,387.48"
type input "Geotech Report"
click at [658, 357] on input "0" at bounding box center [693, 355] width 145 height 17
type input "1,365"
click at [167, 61] on button "Add Indirect Cost" at bounding box center [161, 57] width 80 height 17
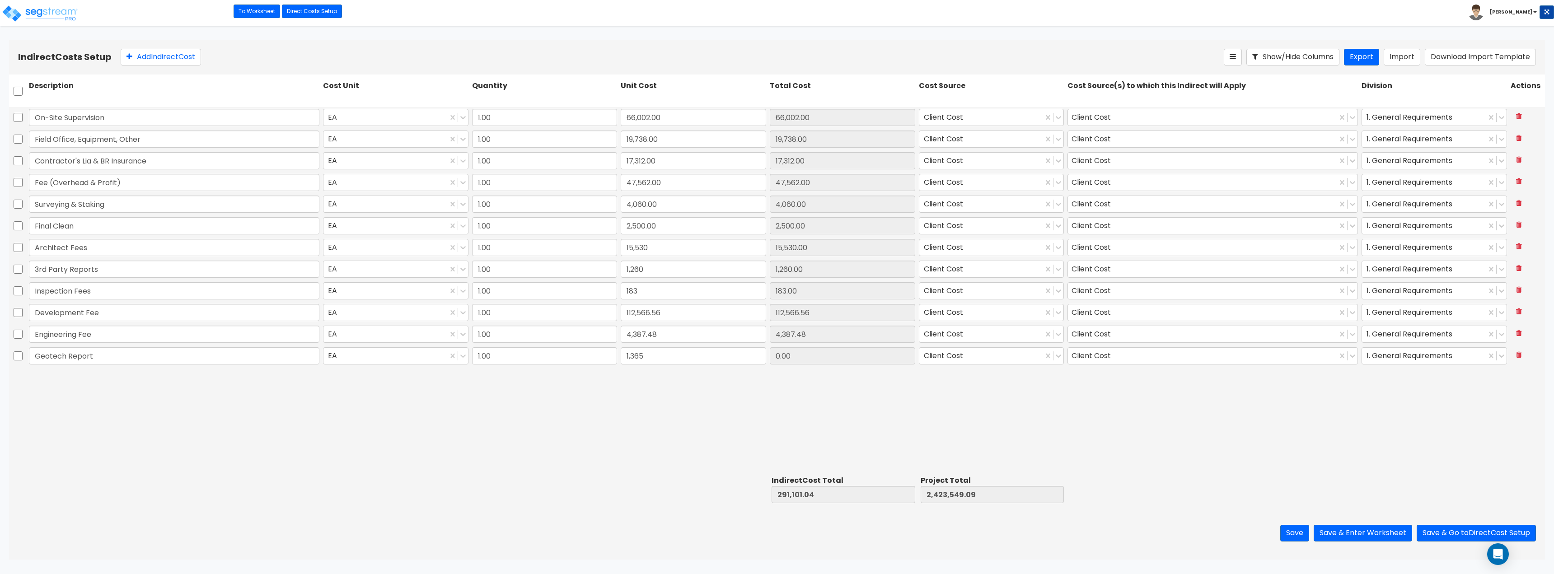
type input "1,365.00"
type input "Insurance"
click at [671, 375] on input "0" at bounding box center [693, 377] width 145 height 17
type input "117.17"
click at [169, 58] on button "Add Indirect Cost" at bounding box center [161, 57] width 80 height 17
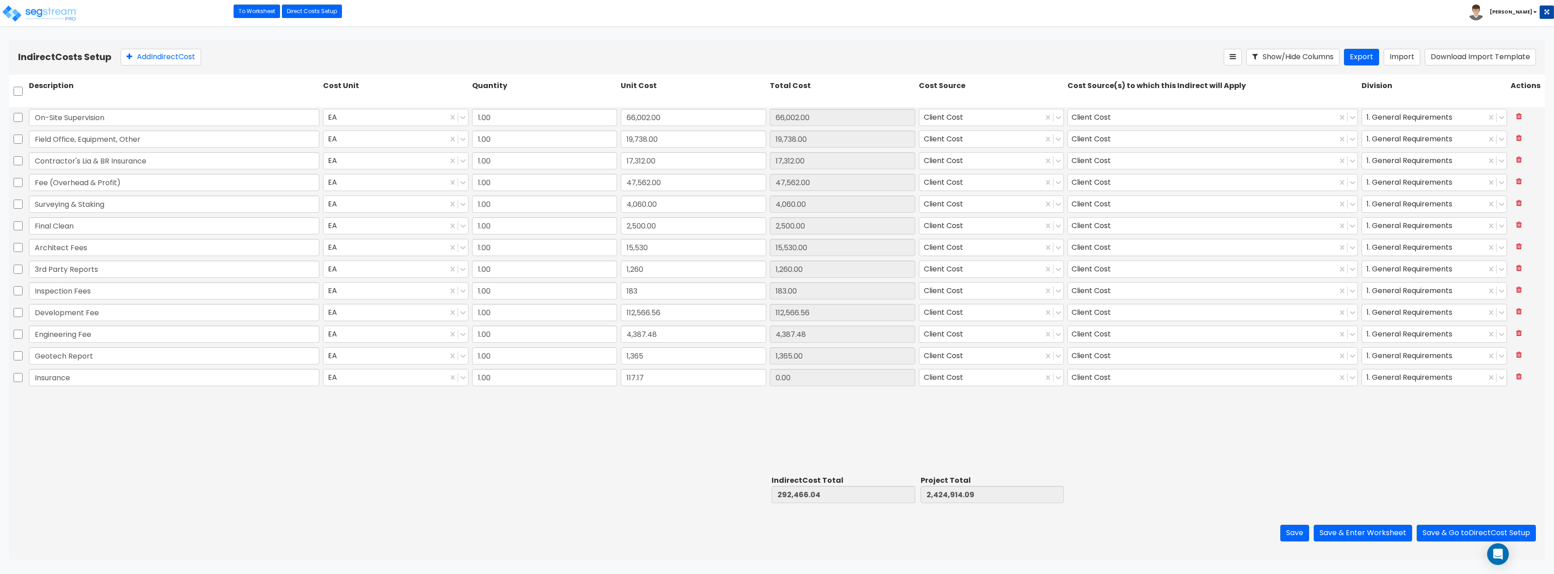
type input "117.17"
type input "Legal Fees"
click at [634, 396] on input "0" at bounding box center [693, 399] width 145 height 17
type input "24,094.39"
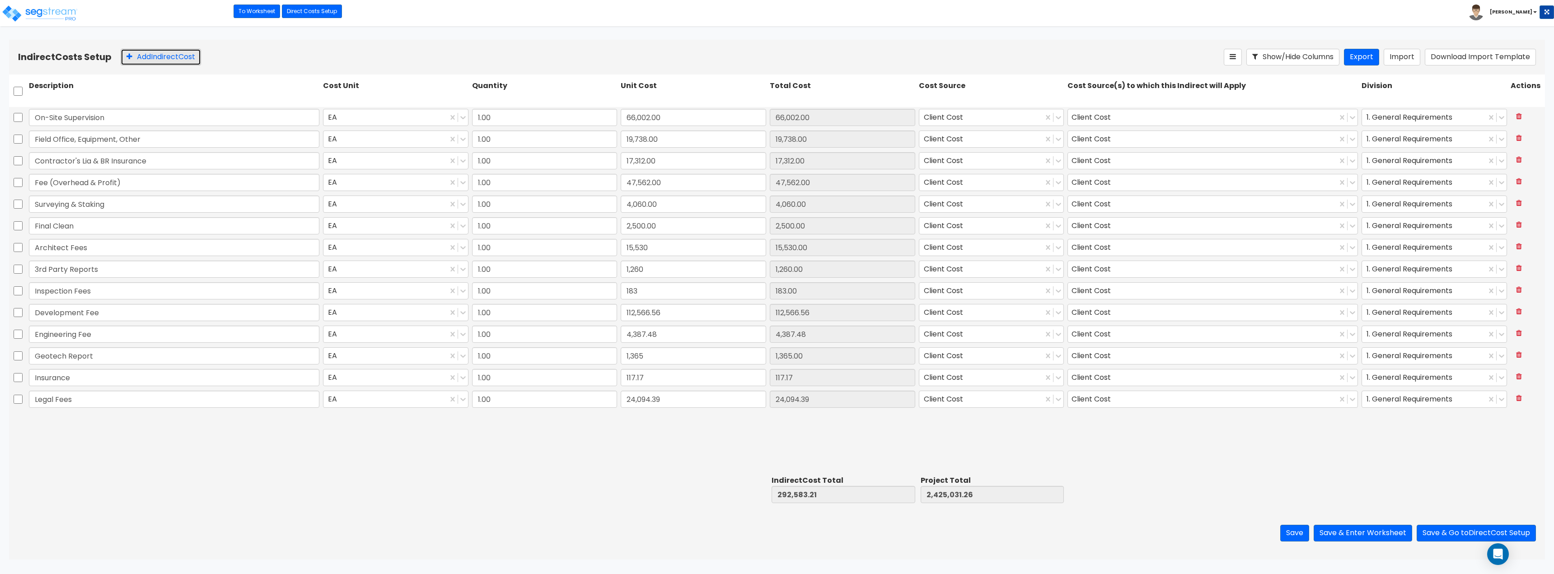
click at [150, 57] on button "Add Indirect Cost" at bounding box center [161, 57] width 80 height 17
type input "C"
type input "Soft Costs"
click at [457, 526] on div "Save Save & Enter Worksheet Save & Go to Direct Cost Setup" at bounding box center [777, 533] width 1536 height 53
drag, startPoint x: 14, startPoint y: 247, endPoint x: 16, endPoint y: 254, distance: 7.4
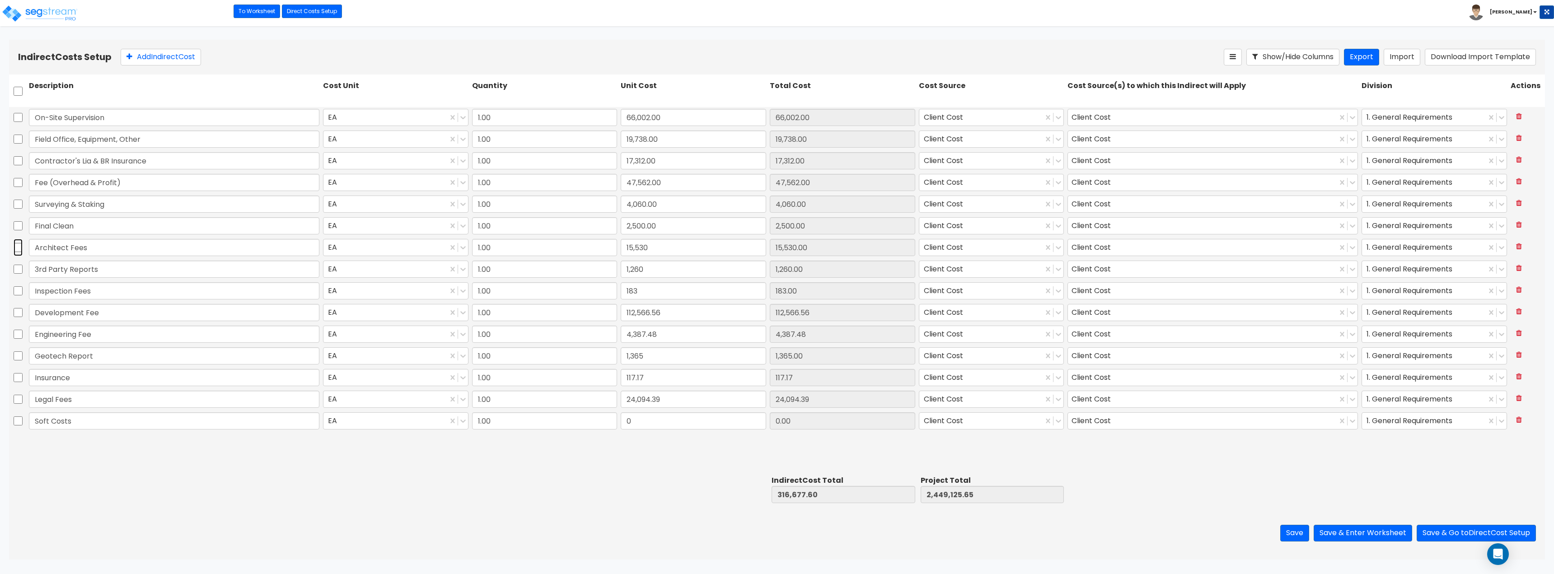
click at [14, 247] on input "checkbox" at bounding box center [18, 247] width 9 height 17
checkbox input "true"
drag, startPoint x: 19, startPoint y: 271, endPoint x: 19, endPoint y: 282, distance: 11.3
click at [19, 271] on input "checkbox" at bounding box center [18, 269] width 9 height 17
checkbox input "true"
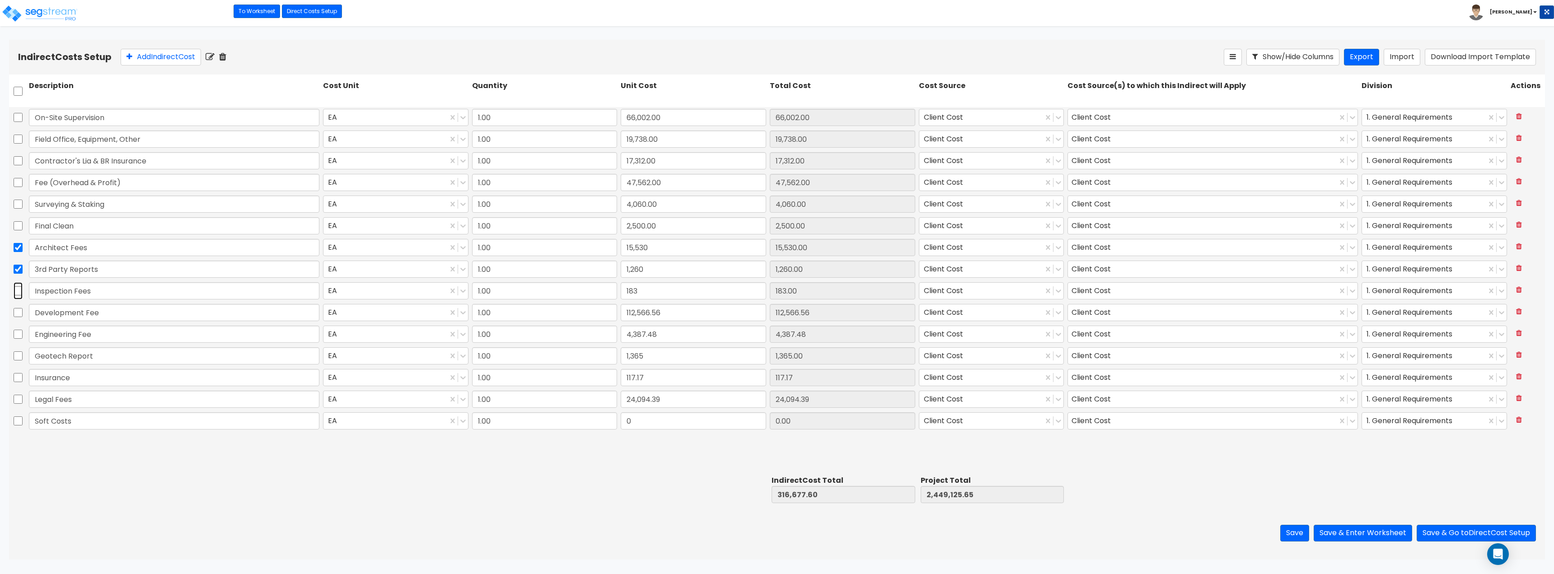
drag, startPoint x: 19, startPoint y: 290, endPoint x: 19, endPoint y: 306, distance: 15.8
click at [19, 291] on input "checkbox" at bounding box center [18, 290] width 9 height 17
checkbox input "true"
click at [19, 312] on input "checkbox" at bounding box center [18, 312] width 9 height 17
checkbox input "true"
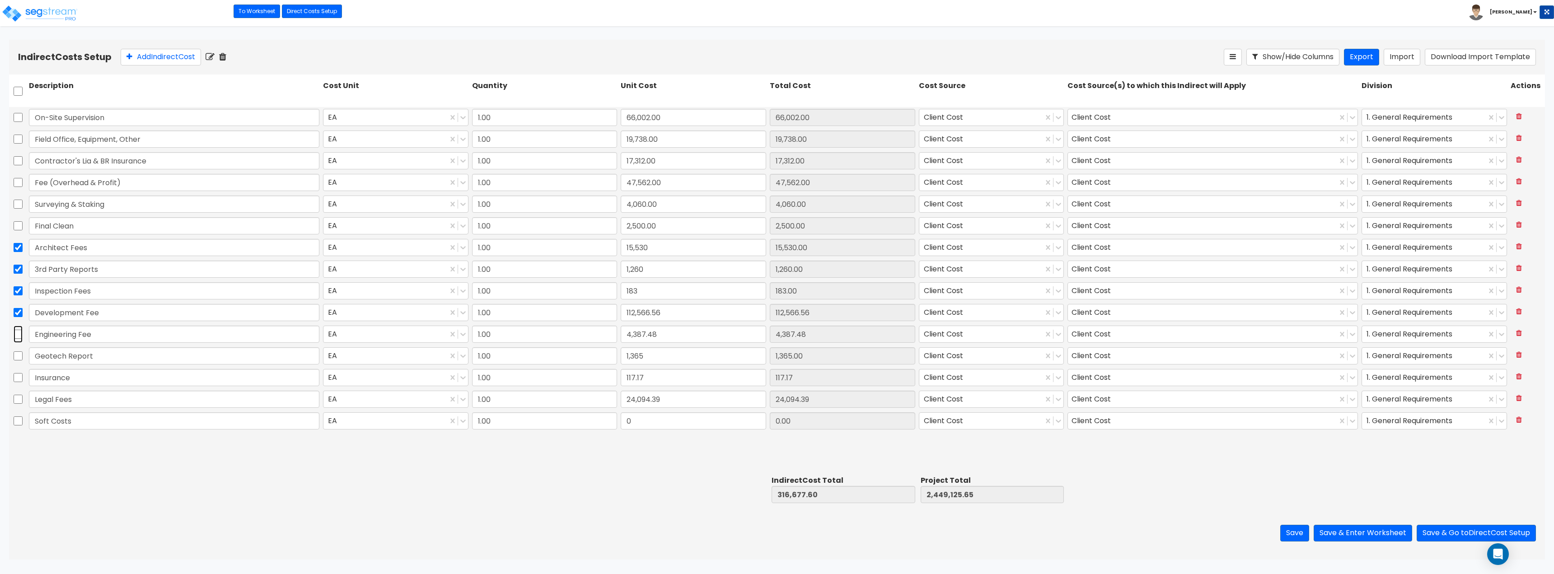
drag, startPoint x: 19, startPoint y: 330, endPoint x: 19, endPoint y: 337, distance: 6.3
click at [19, 331] on input "checkbox" at bounding box center [18, 334] width 9 height 17
checkbox input "true"
drag, startPoint x: 19, startPoint y: 355, endPoint x: 18, endPoint y: 373, distance: 17.6
click at [19, 357] on input "checkbox" at bounding box center [18, 355] width 9 height 17
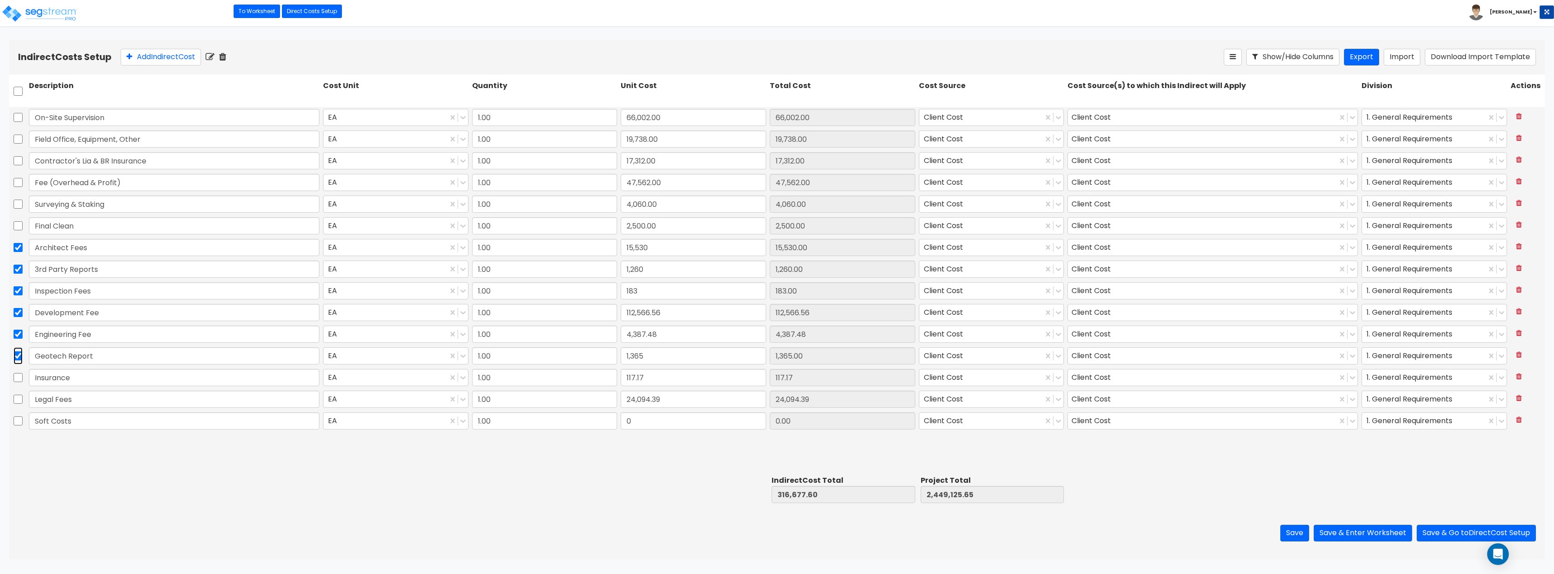
checkbox input "true"
drag, startPoint x: 18, startPoint y: 374, endPoint x: 18, endPoint y: 385, distance: 10.4
click at [18, 375] on input "checkbox" at bounding box center [18, 377] width 9 height 17
checkbox input "true"
drag, startPoint x: 16, startPoint y: 399, endPoint x: 16, endPoint y: 407, distance: 7.7
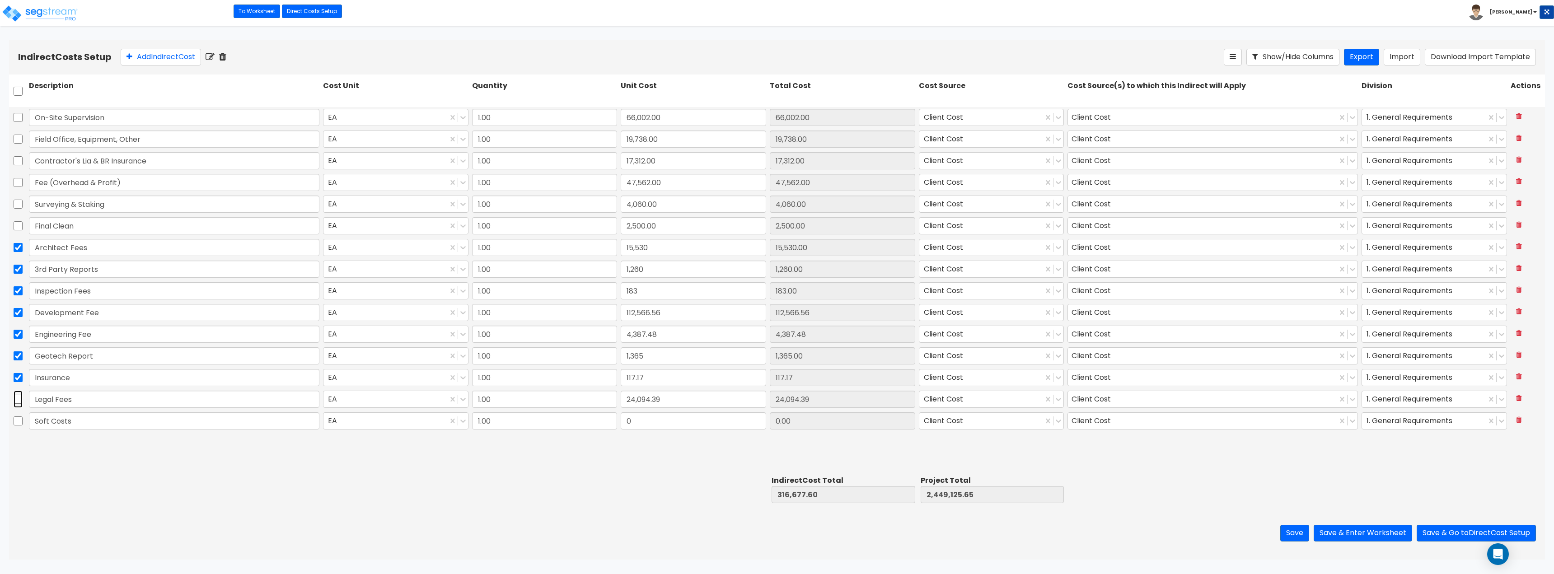
click at [16, 402] on input "checkbox" at bounding box center [18, 399] width 9 height 17
checkbox input "true"
drag, startPoint x: 17, startPoint y: 420, endPoint x: 107, endPoint y: 427, distance: 90.2
click at [17, 420] on input "checkbox" at bounding box center [18, 421] width 9 height 17
checkbox input "true"
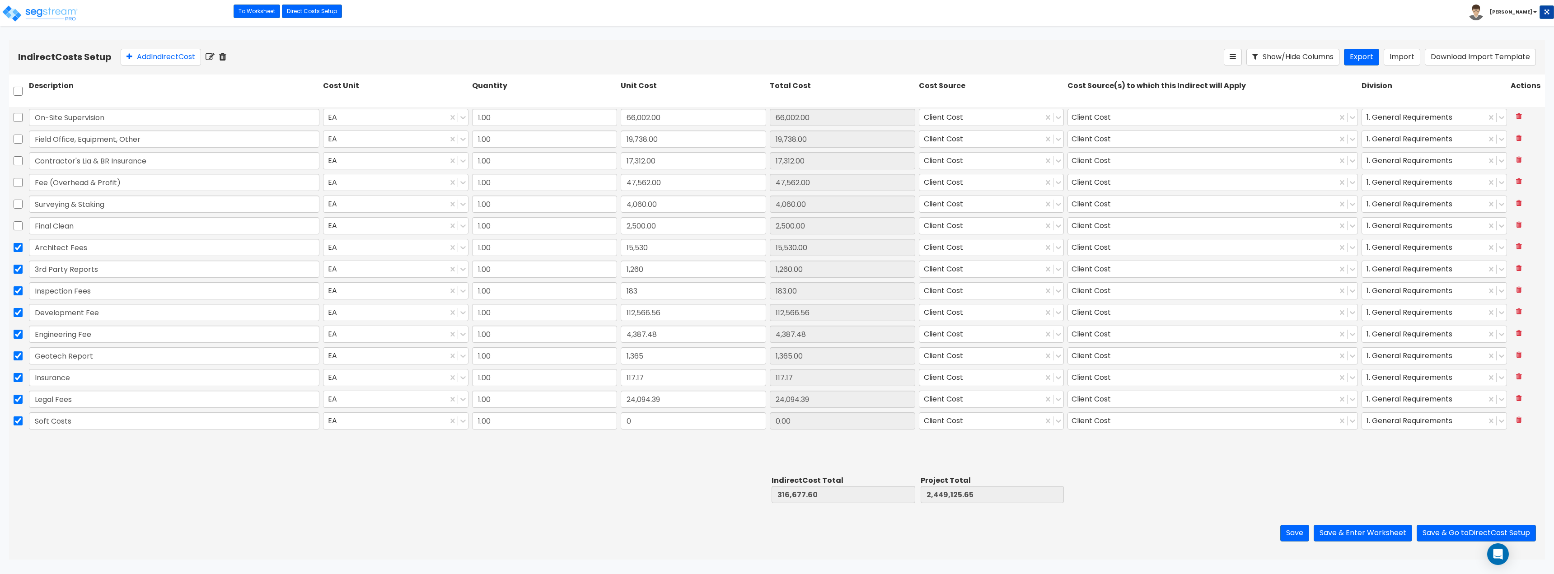
click at [223, 57] on icon at bounding box center [222, 56] width 7 height 9
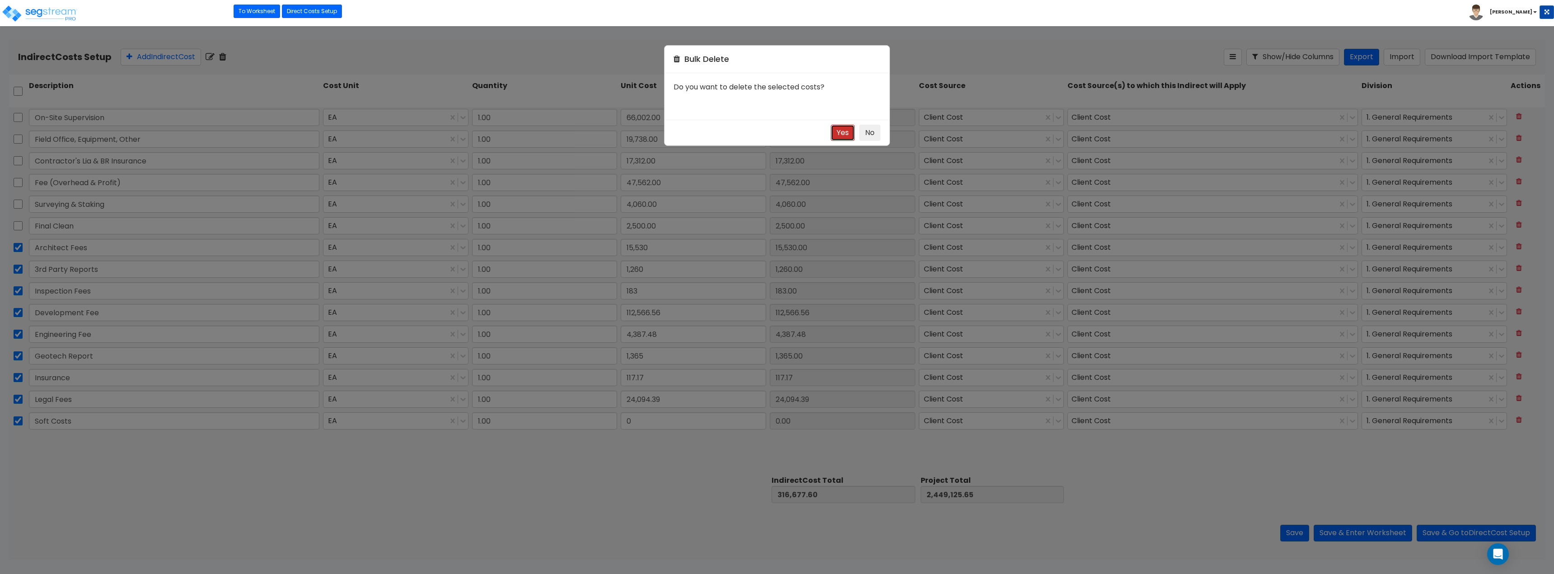
click at [840, 130] on button "Yes" at bounding box center [843, 133] width 24 height 17
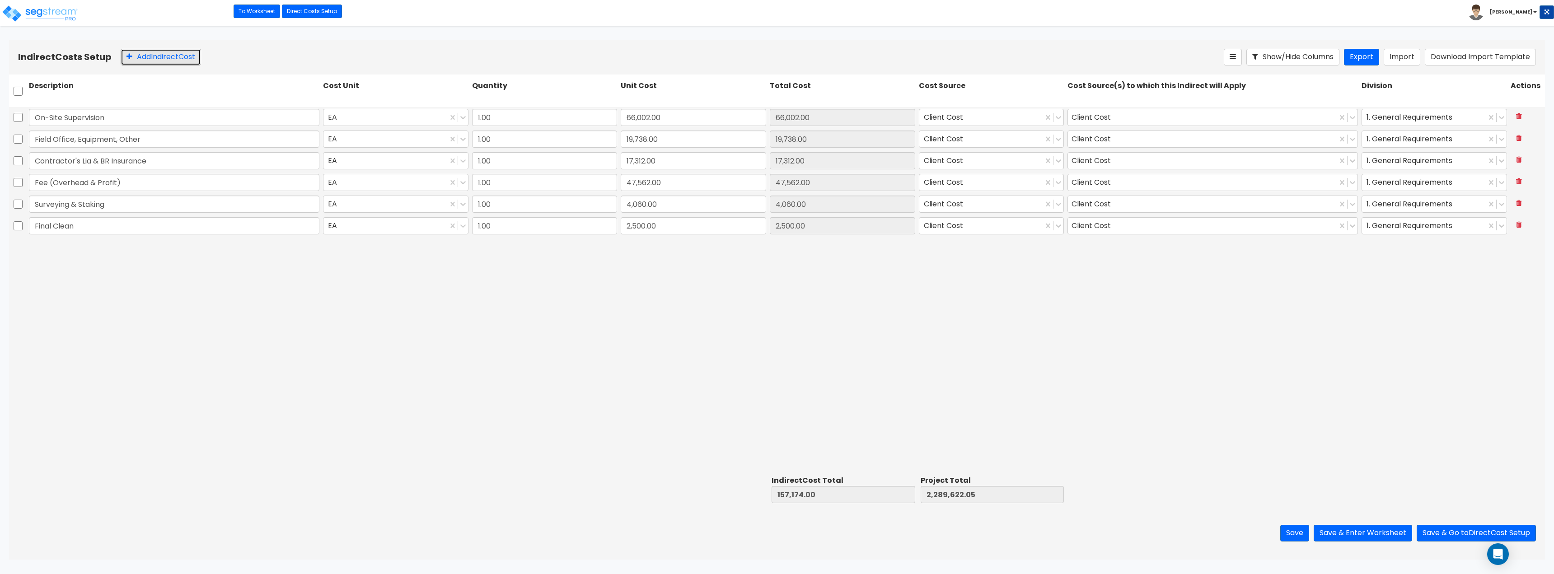
click at [174, 50] on button "Add Indirect Cost" at bounding box center [161, 57] width 80 height 17
click at [1289, 538] on button "Save" at bounding box center [1294, 533] width 29 height 17
click at [1520, 248] on icon at bounding box center [1519, 246] width 6 height 7
click at [1369, 538] on button "Save & Enter Worksheet" at bounding box center [1363, 533] width 98 height 17
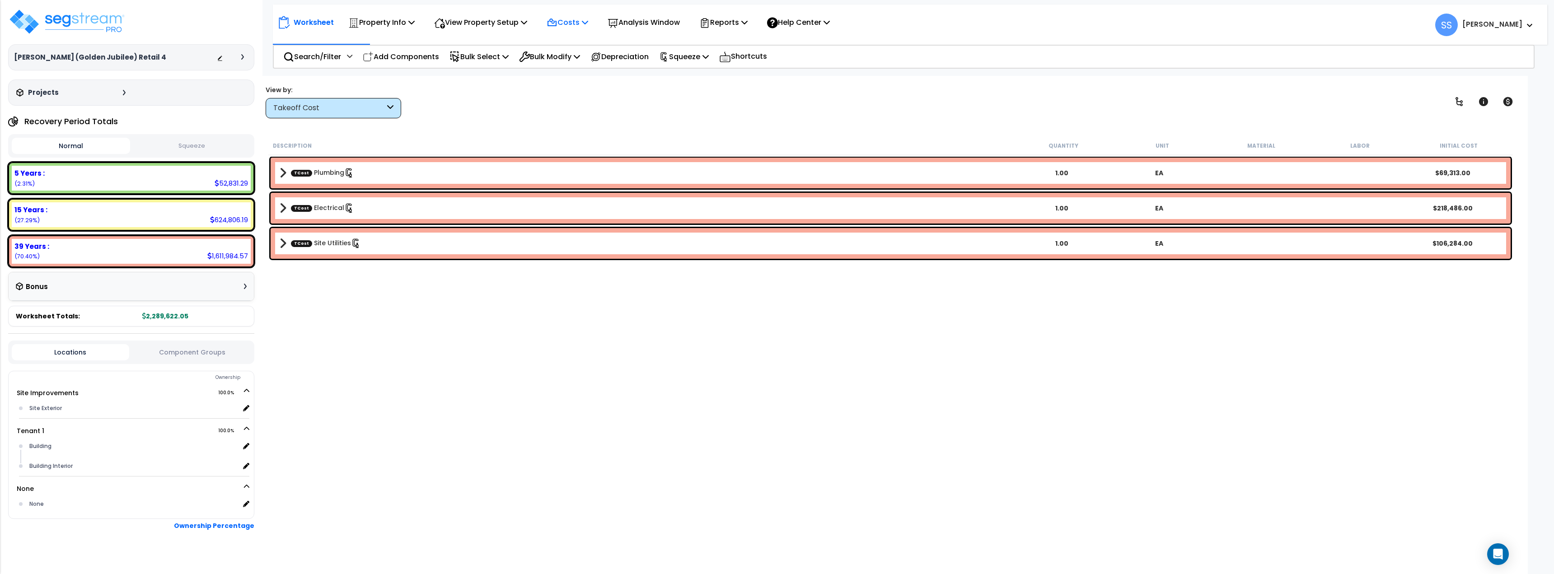
click at [586, 19] on p "Costs" at bounding box center [568, 22] width 42 height 12
click at [586, 41] on link "Indirect Costs" at bounding box center [586, 43] width 89 height 18
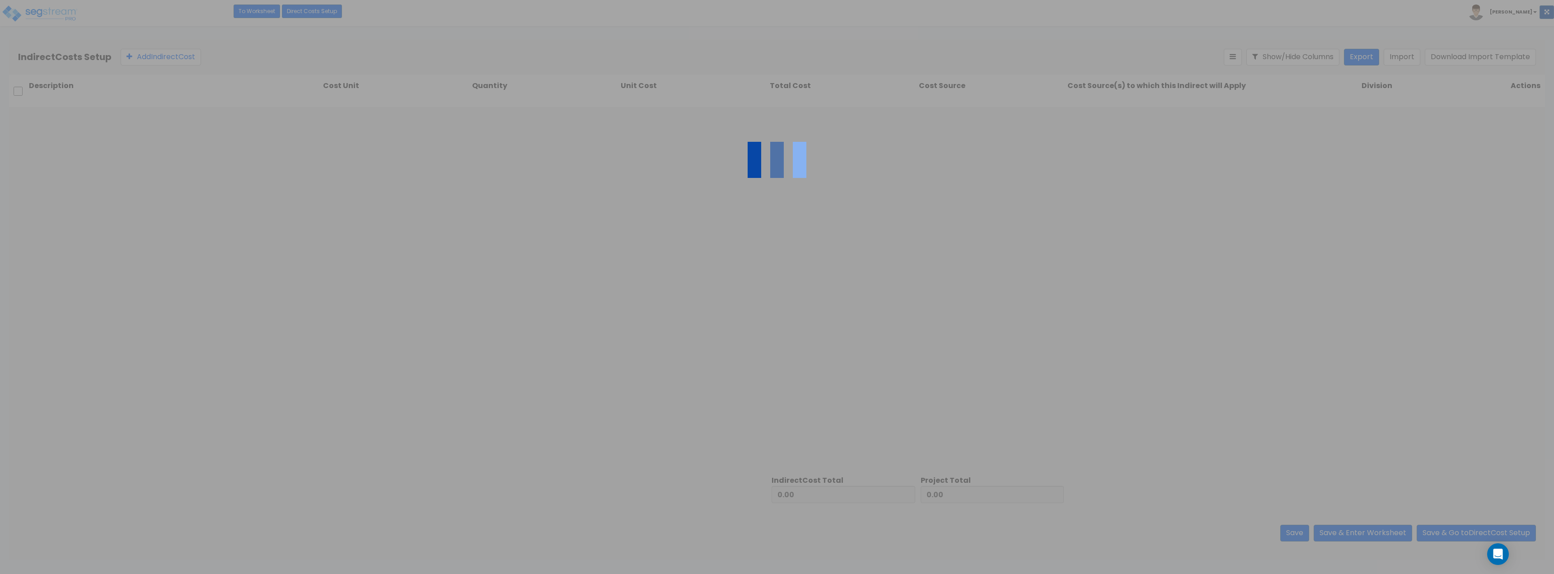
type input "2,132,448.05"
type input "157,174.00"
type input "2,289,622.05"
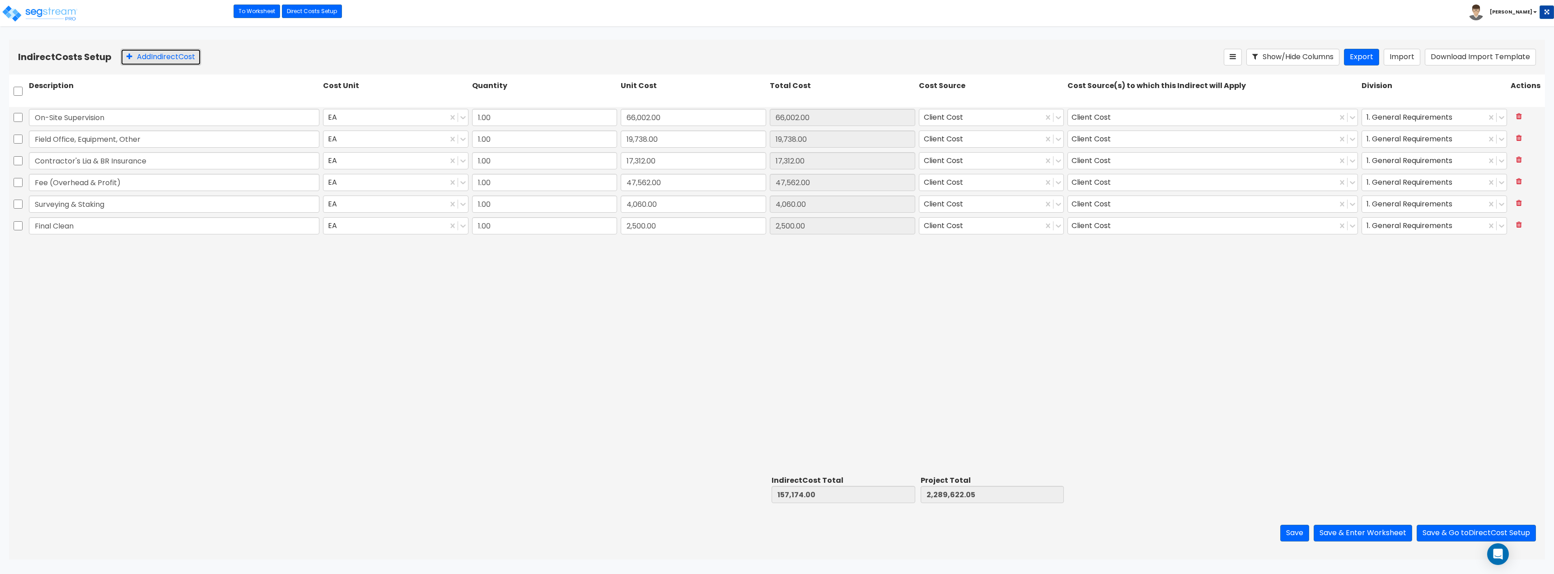
click at [177, 52] on button "Add Indirect Cost" at bounding box center [161, 57] width 80 height 17
type input "3rd Party Reports"
click at [642, 251] on input "0" at bounding box center [693, 247] width 145 height 17
type input "1,160"
type input "158,334.00"
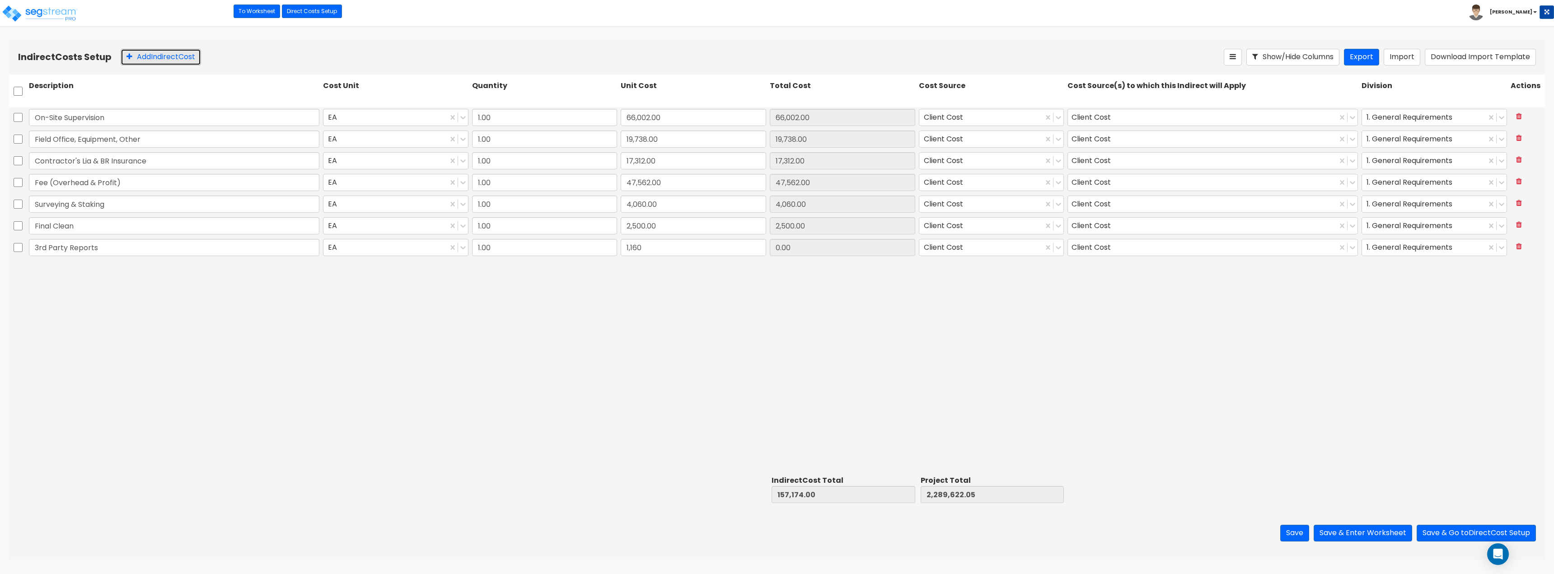
type input "2,290,782.05"
type input "1,160.00"
click at [160, 60] on button "Add Indirect Cost" at bounding box center [161, 57] width 80 height 17
type input "Architect Fees"
click at [750, 272] on input "0" at bounding box center [693, 269] width 145 height 17
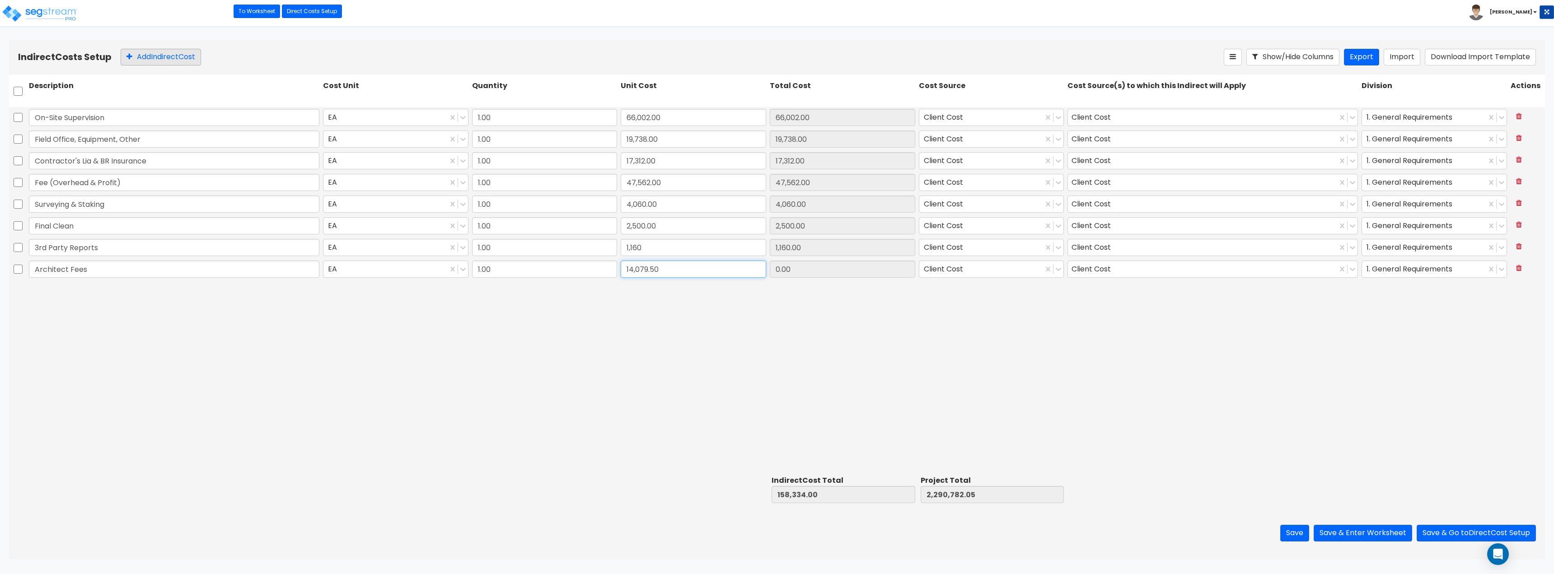
type input "14,079.50"
type input "172,413.50"
type input "2,304,861.55"
type input "14,079.50"
click at [178, 51] on button "Add Indirect Cost" at bounding box center [161, 57] width 80 height 17
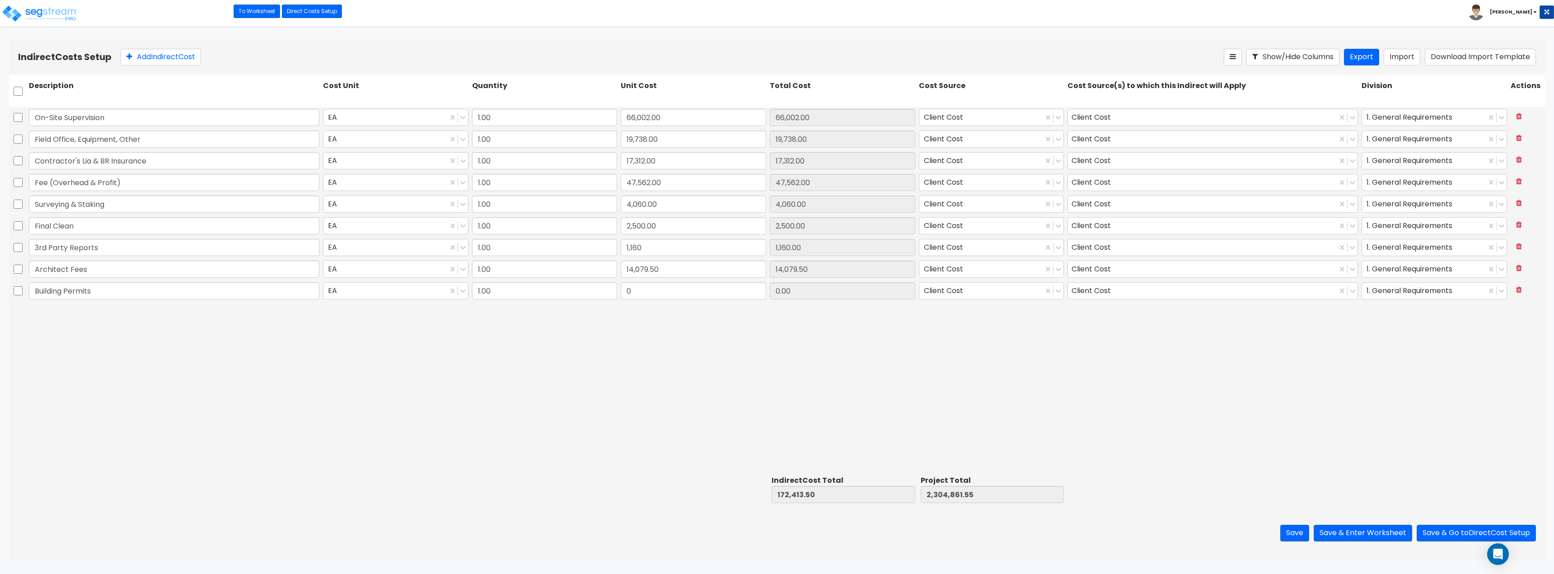
type input "Building Permits"
click at [668, 283] on input "0" at bounding box center [693, 290] width 145 height 17
type input "517.03"
type input "172,930.53"
type input "2,305,378.58"
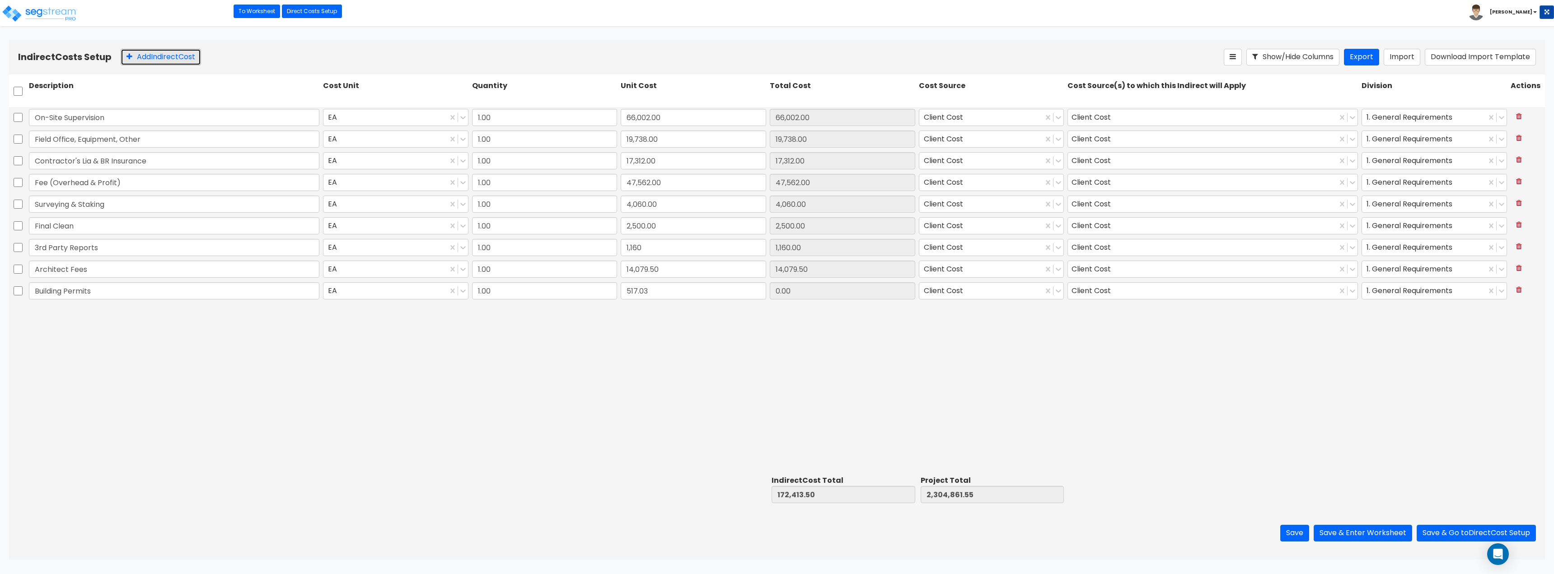
type input "517.03"
click at [169, 56] on button "Add Indirect Cost" at bounding box center [161, 57] width 80 height 17
type input "Closing & Title Costs"
click at [526, 314] on input "1.00" at bounding box center [544, 312] width 145 height 17
click at [657, 320] on input "0" at bounding box center [693, 312] width 145 height 17
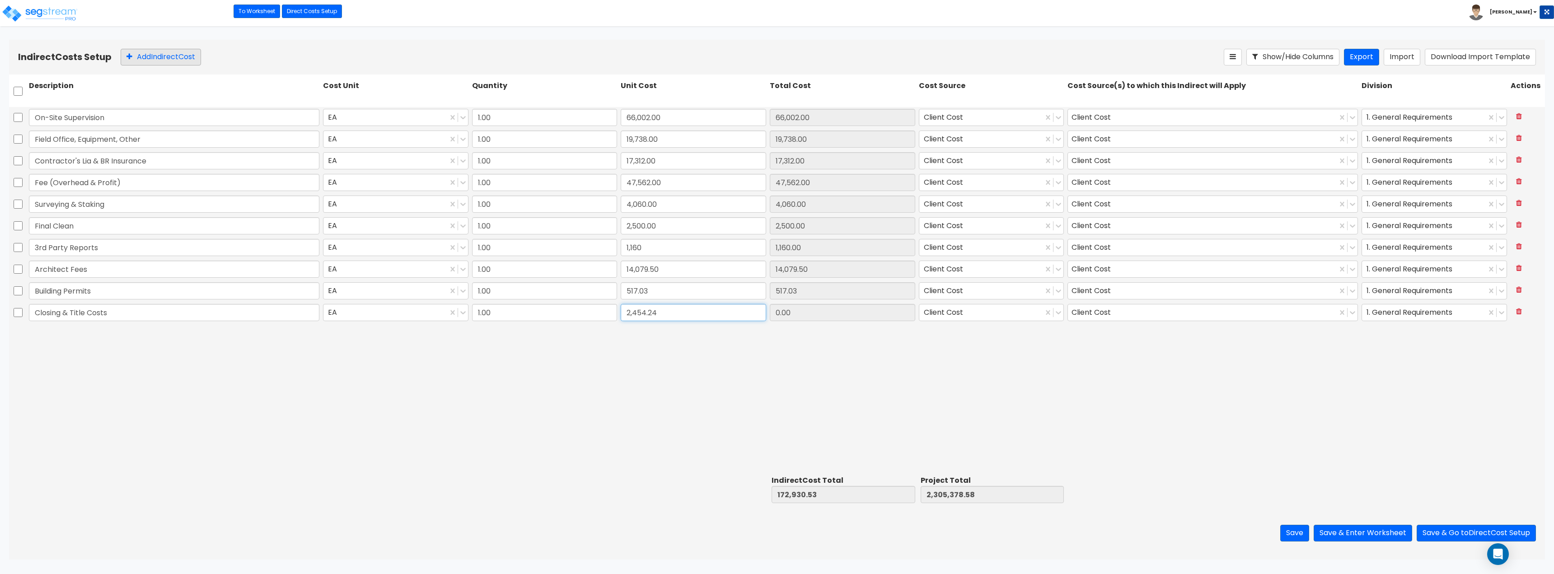
type input "2,454.24"
type input "175,384.77"
type input "2,307,832.82"
type input "2,454.24"
click at [160, 51] on button "Add Indirect Cost" at bounding box center [161, 57] width 80 height 17
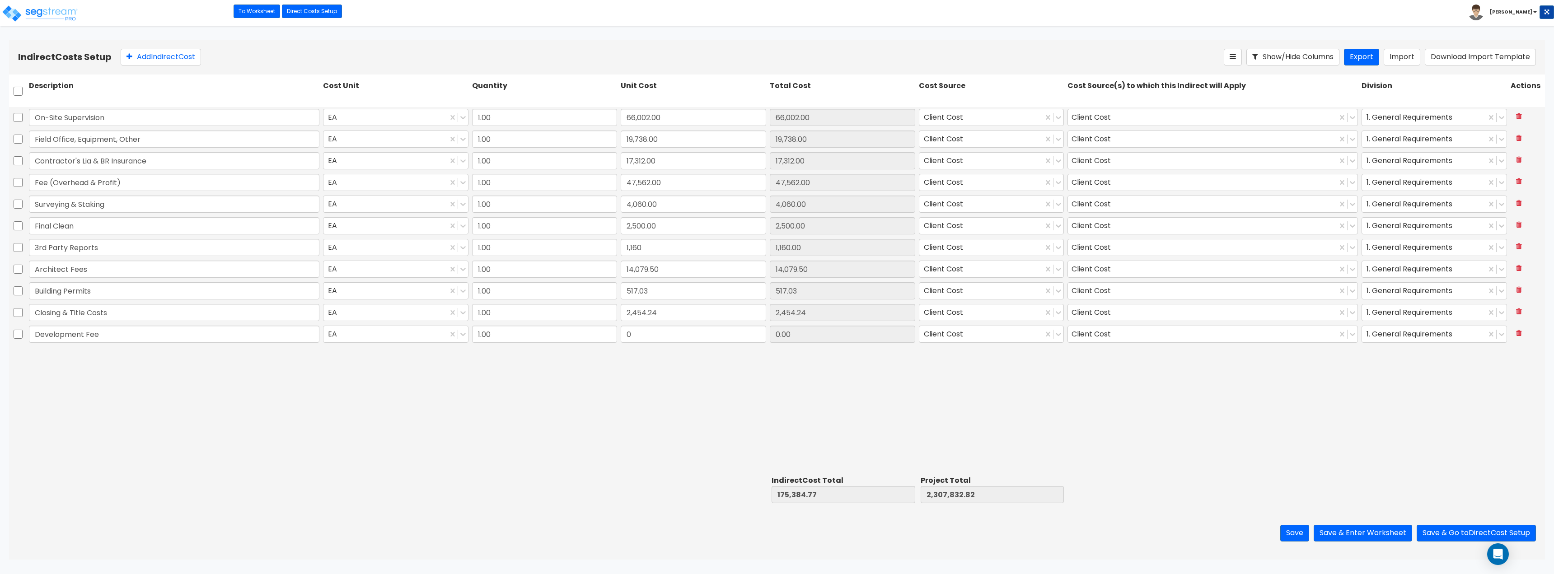
type input "Development Fee"
click at [654, 335] on input "0" at bounding box center [693, 334] width 145 height 17
type input "133,779.06"
type input "309,163.83"
type input "2,441,611.88"
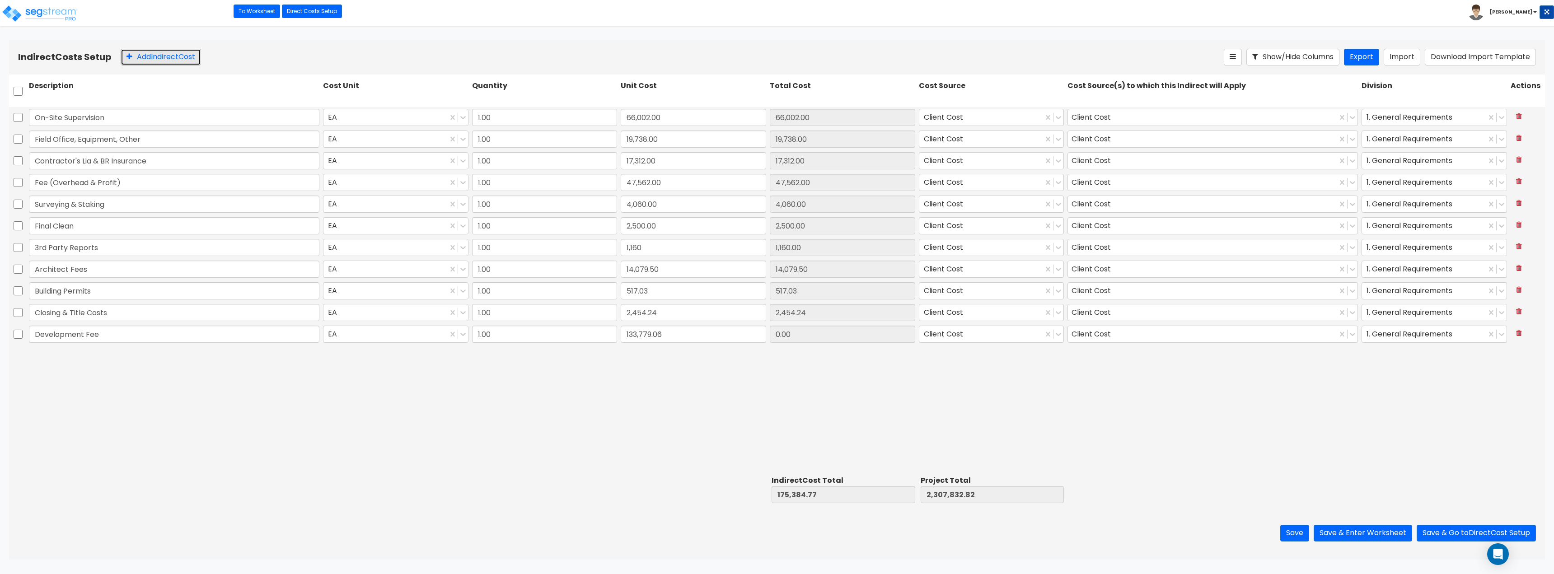
type input "133,779.06"
click at [183, 59] on button "Add Indirect Cost" at bounding box center [161, 57] width 80 height 17
type input "Engineering Fees"
click at [684, 355] on input "0" at bounding box center [693, 355] width 145 height 17
type input "3,102.50"
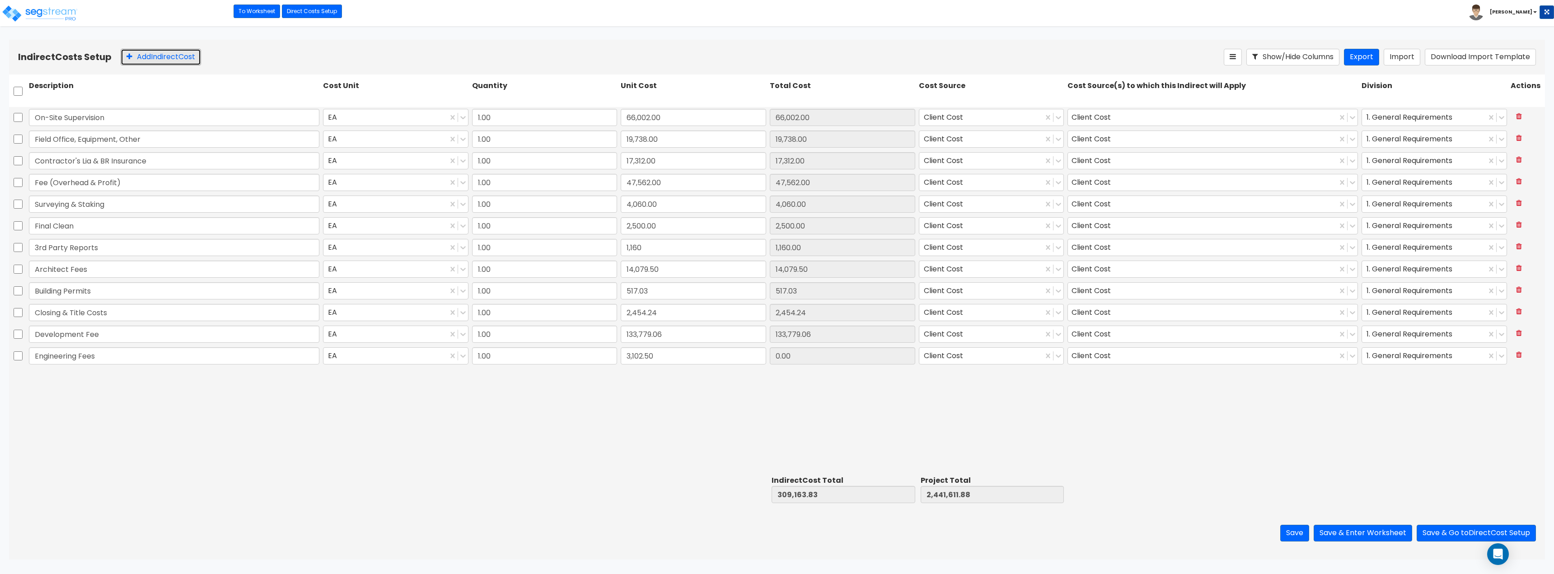
click at [178, 56] on button "Add Indirect Cost" at bounding box center [161, 57] width 80 height 17
type input "312,266.33"
type input "2,444,714.38"
type input "3,102.50"
type input "Survey"
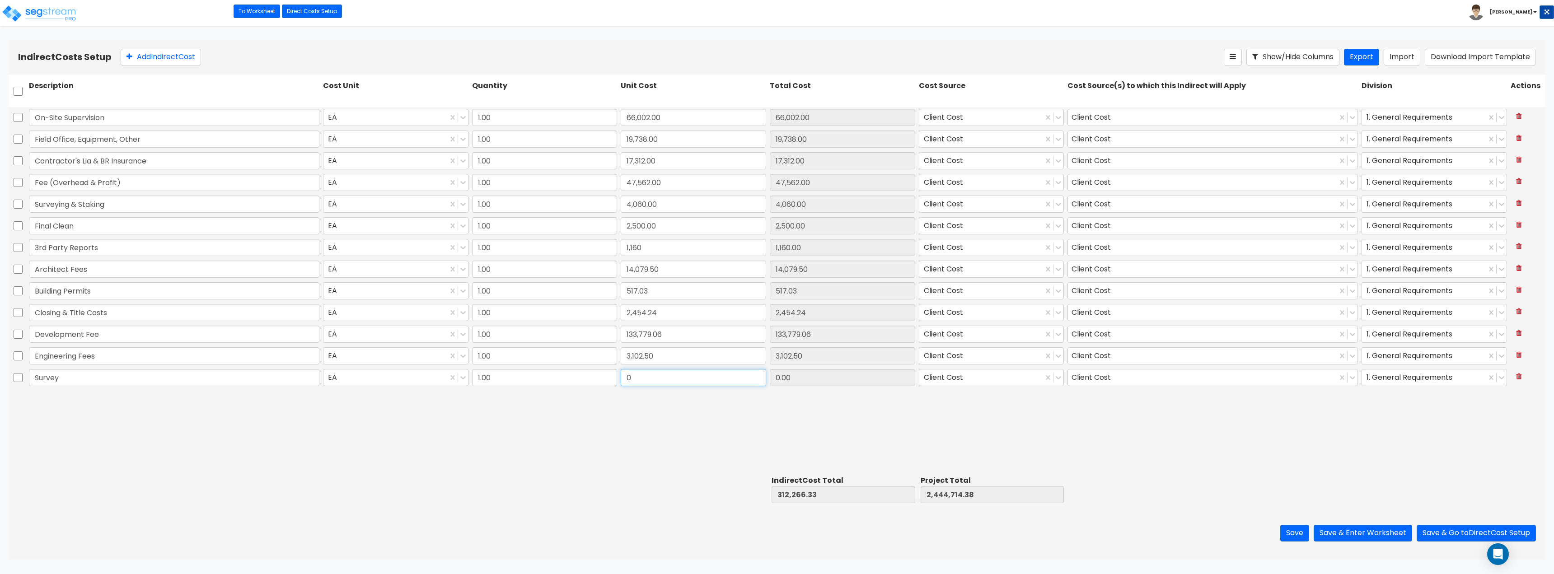
click at [628, 378] on input "0" at bounding box center [693, 377] width 145 height 17
type input "1,365"
click at [163, 54] on button "Add Indirect Cost" at bounding box center [161, 57] width 80 height 17
type input "313,631.33"
type input "2,446,079.38"
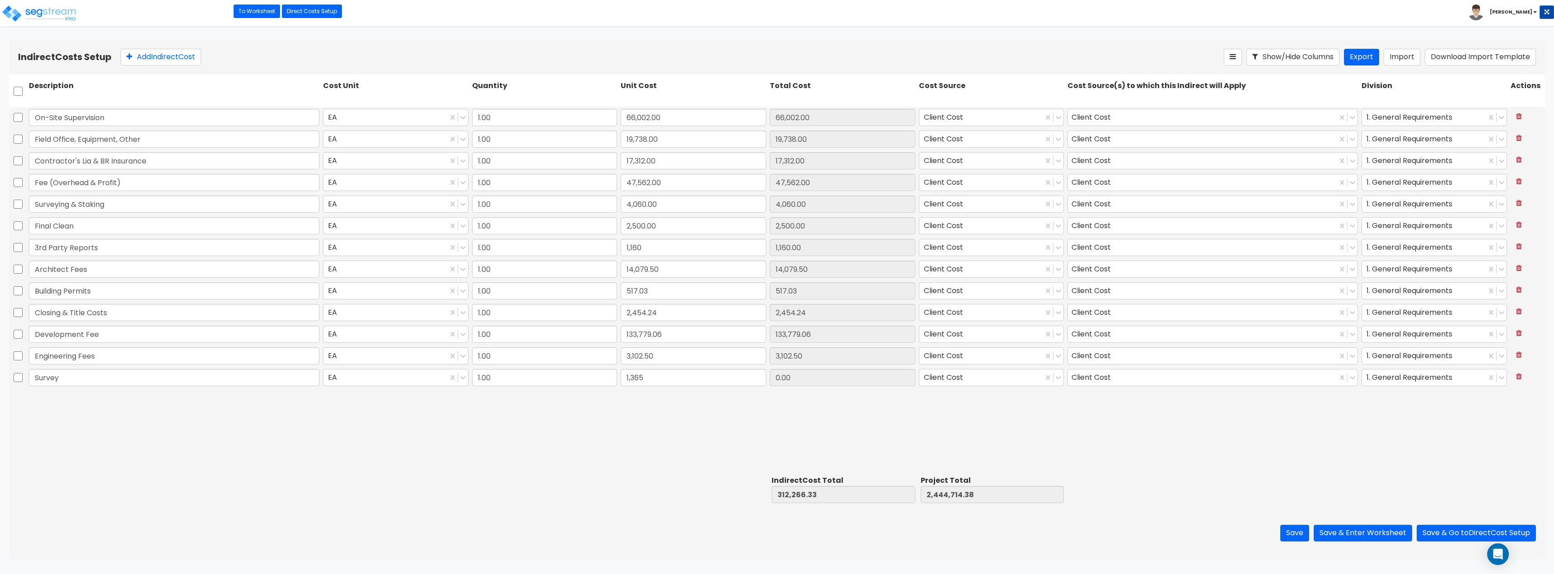
type input "1,365.00"
type input "Soft Costs"
click at [657, 405] on input "0" at bounding box center [693, 399] width 145 height 17
type input "1,364,834.71"
click at [635, 472] on div "On-Site Supervision EA 1.00 66,002.00 66,002.00 Client Cost Client Cost 1. Gene…" at bounding box center [777, 290] width 1536 height 366
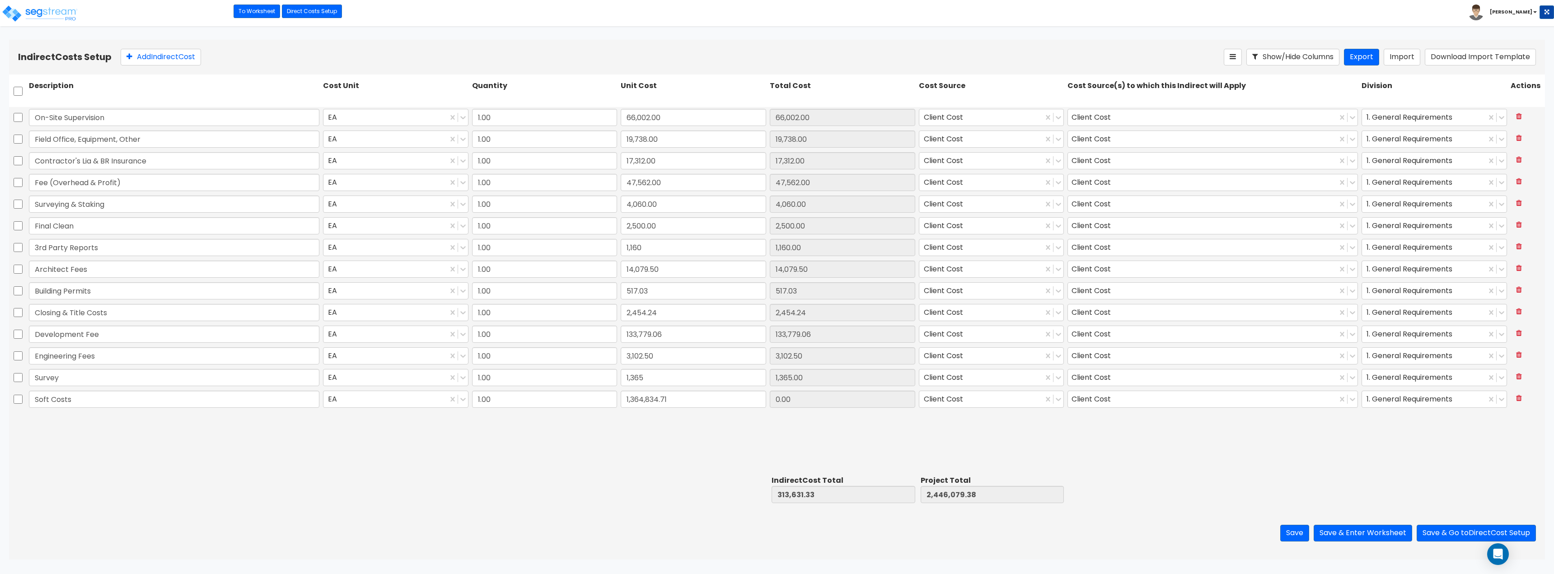
type input "1,678,466.04"
type input "3,810,914.09"
type input "1,364,834.71"
click at [1295, 536] on button "Save" at bounding box center [1294, 533] width 29 height 17
type input "1,160.00"
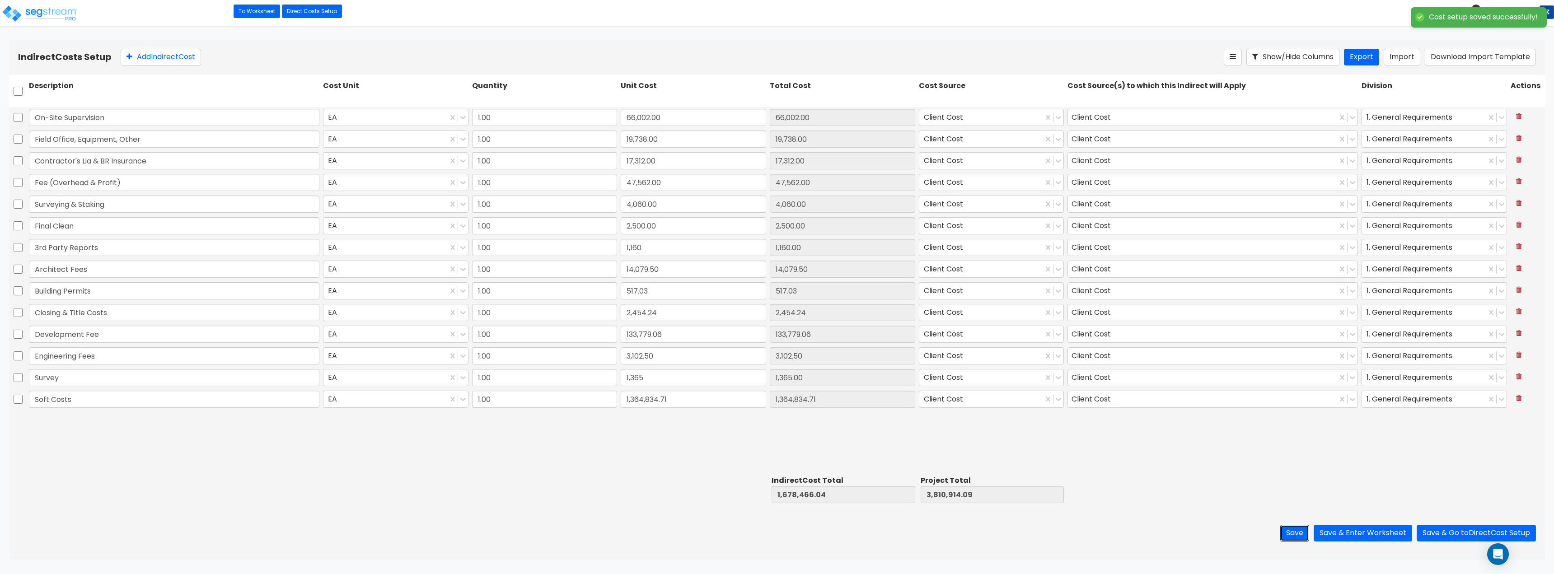
type input "1,365.00"
click at [1393, 528] on button "Save & Enter Worksheet" at bounding box center [1363, 533] width 98 height 17
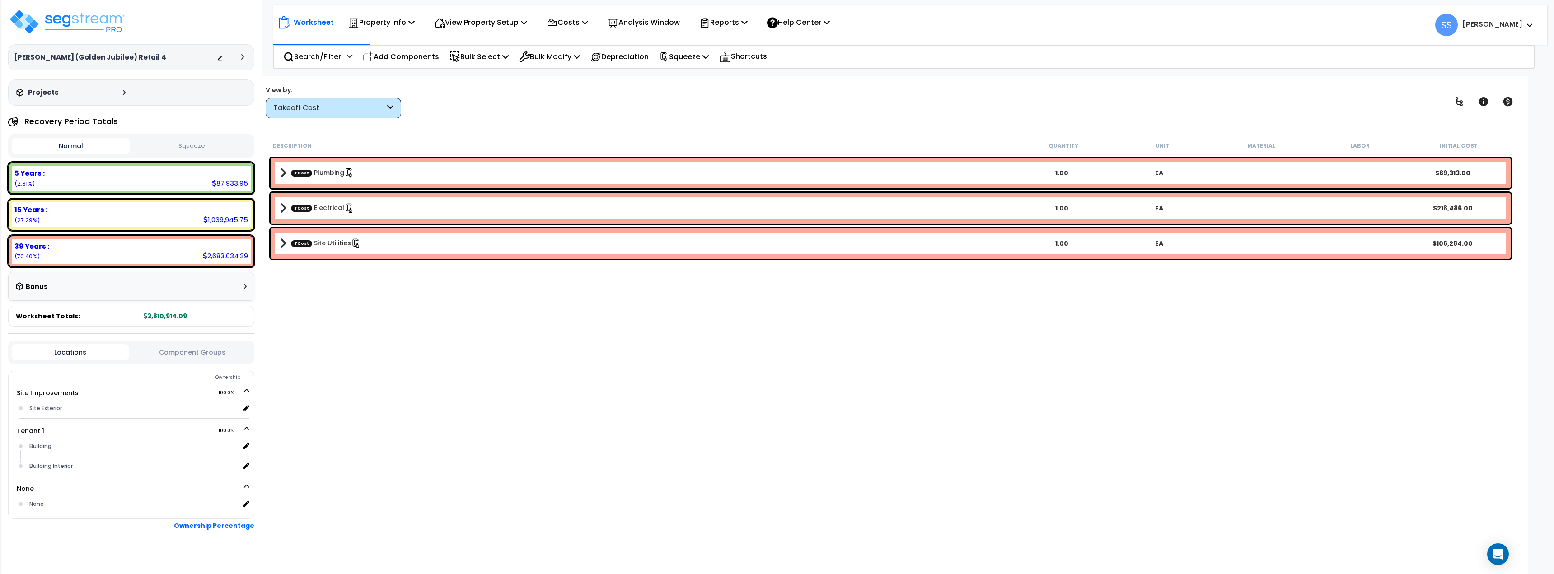
drag, startPoint x: 559, startPoint y: 388, endPoint x: 670, endPoint y: 428, distance: 117.8
click at [569, 389] on div "Description Quantity Unit Material Labor Initial Cost TCost Plumbing 1.00 EA $6…" at bounding box center [891, 328] width 1248 height 385
click at [78, 19] on img at bounding box center [66, 21] width 117 height 27
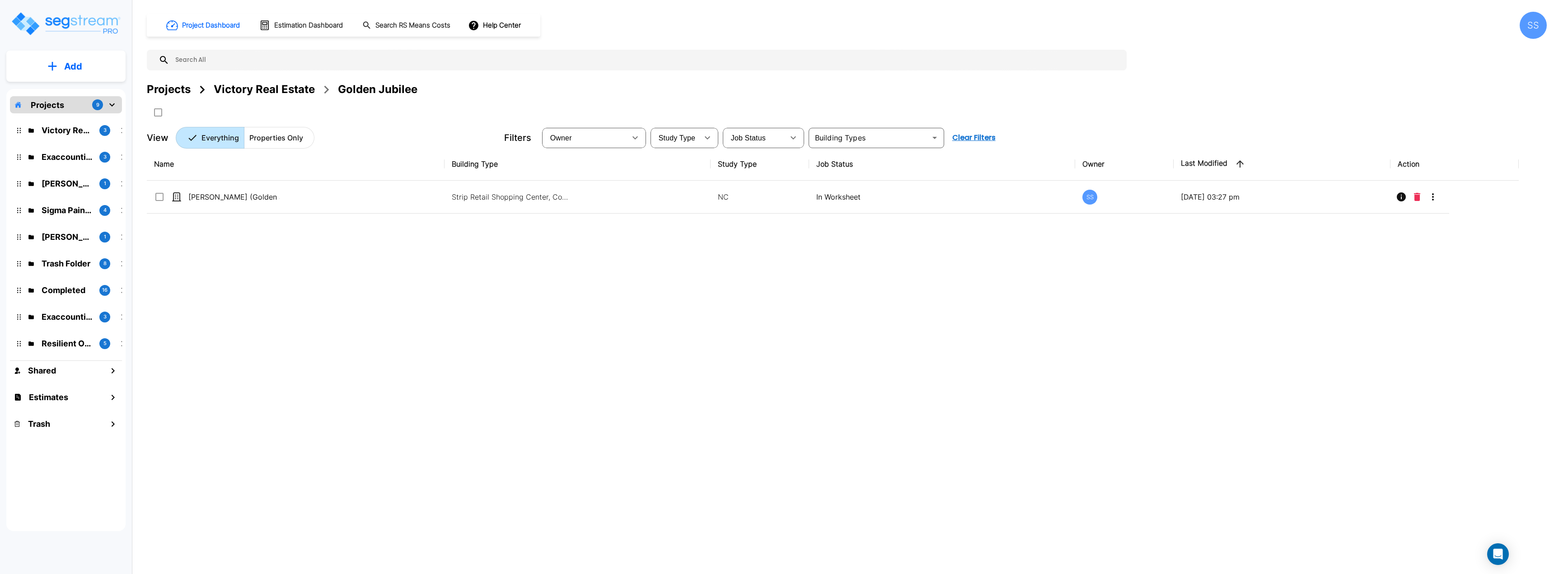
click at [231, 89] on div "Victory Real Estate" at bounding box center [264, 89] width 101 height 16
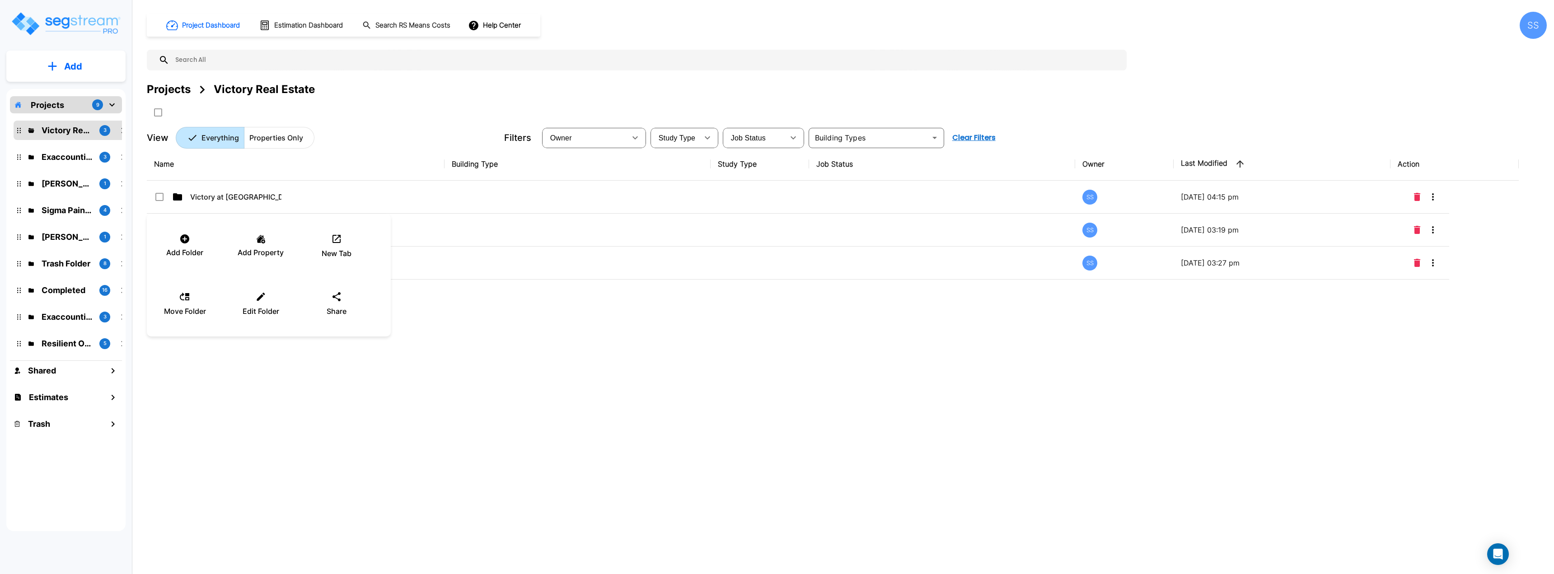
click at [1434, 195] on div at bounding box center [777, 287] width 1554 height 574
click at [1192, 95] on div "Projects Victory Real Estate" at bounding box center [847, 89] width 1400 height 16
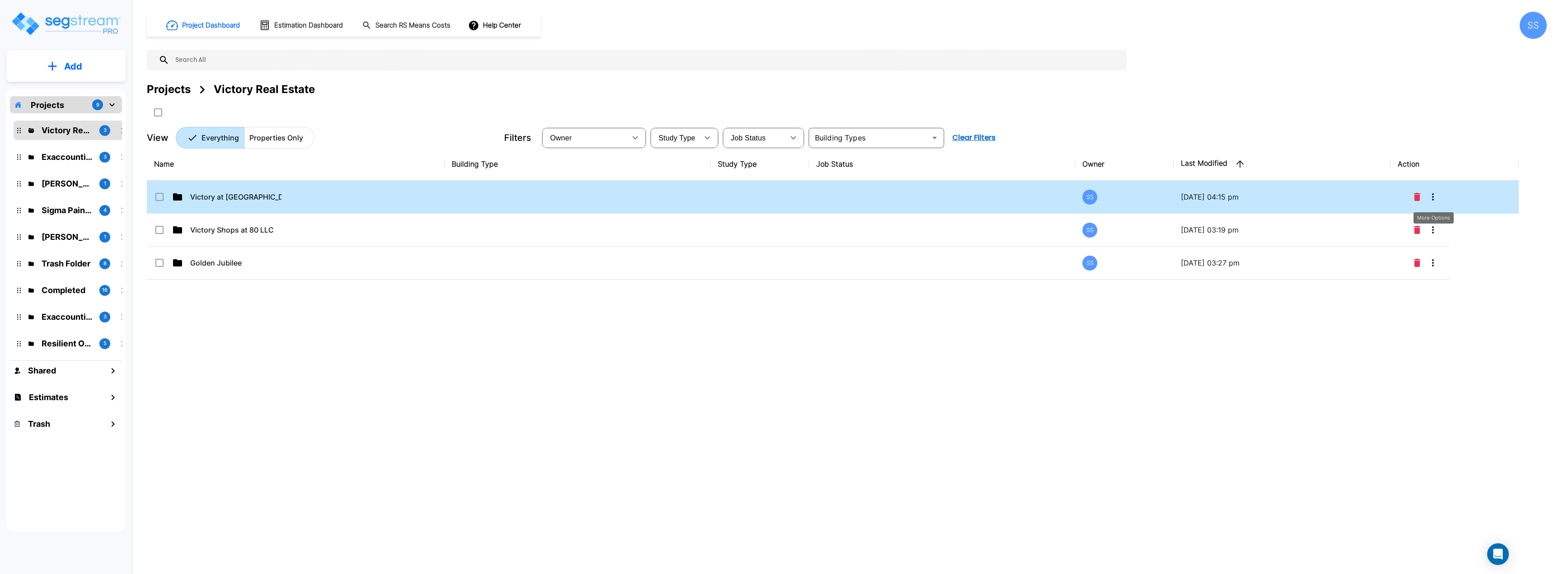
click at [1433, 198] on icon "More-Options" at bounding box center [1433, 197] width 11 height 11
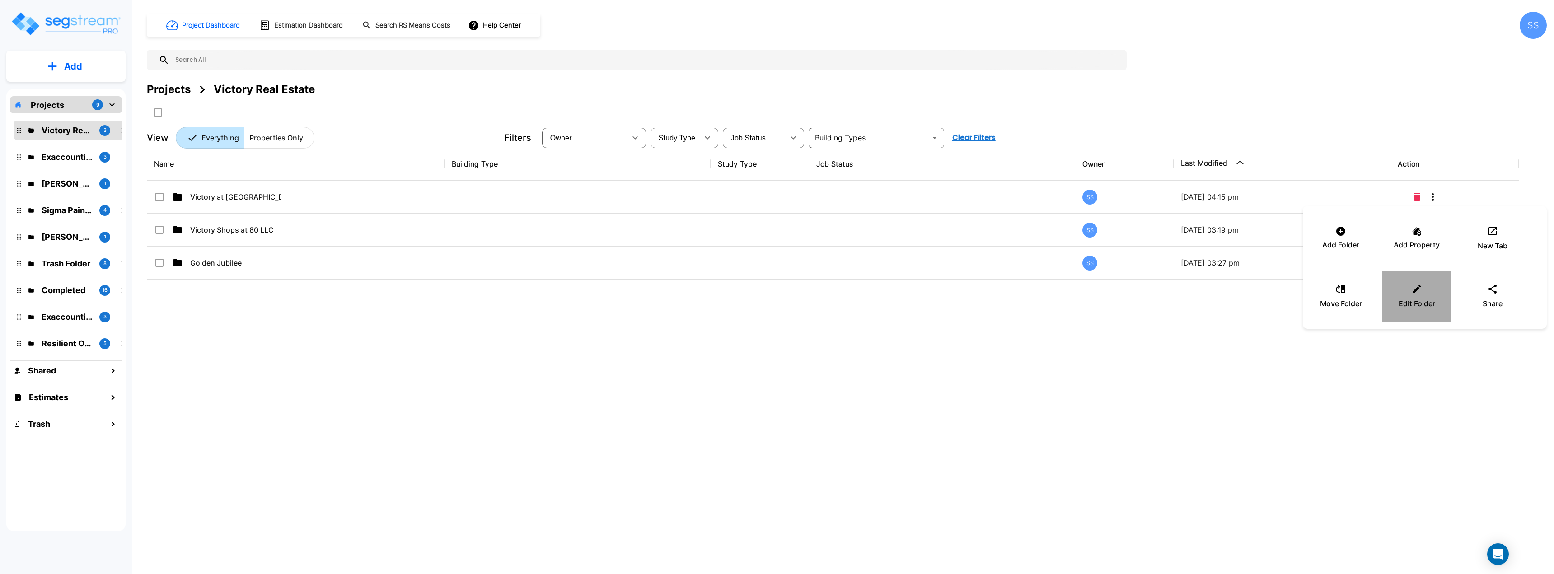
click at [1428, 308] on p "Edit Folder" at bounding box center [1417, 303] width 37 height 11
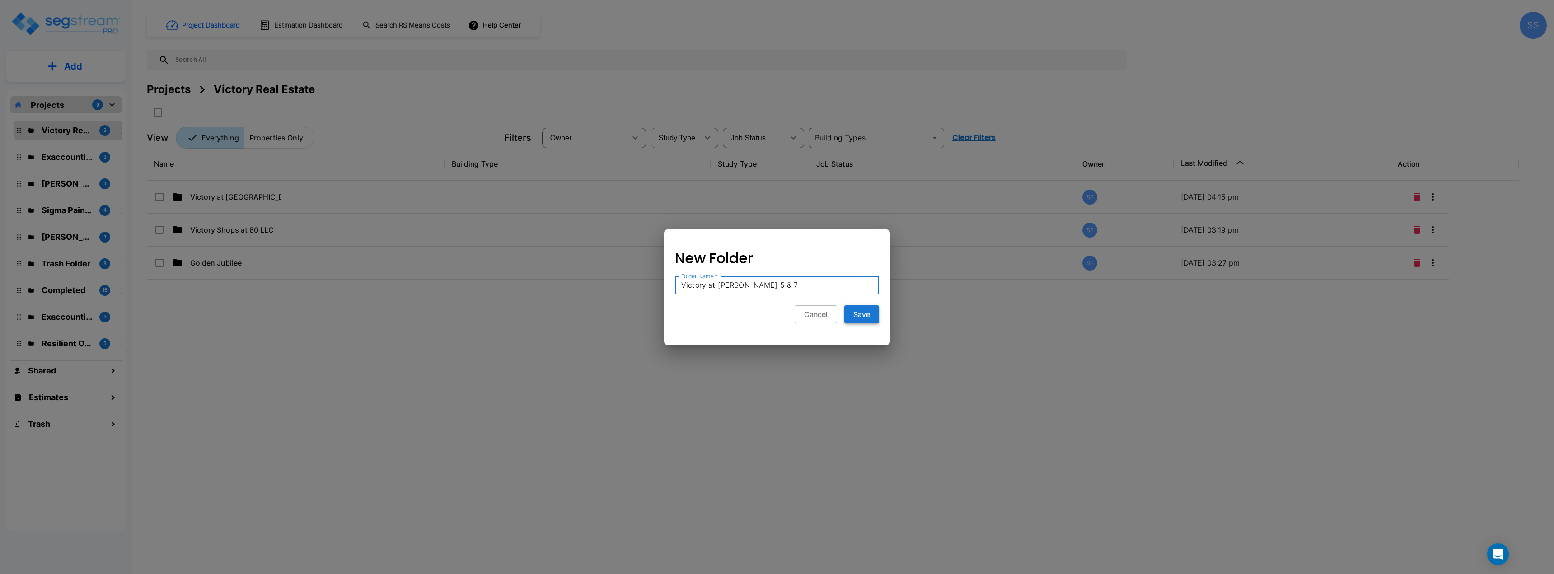
type input "Victory at [PERSON_NAME] 5 & 7"
click at [862, 313] on button "Save" at bounding box center [861, 314] width 35 height 18
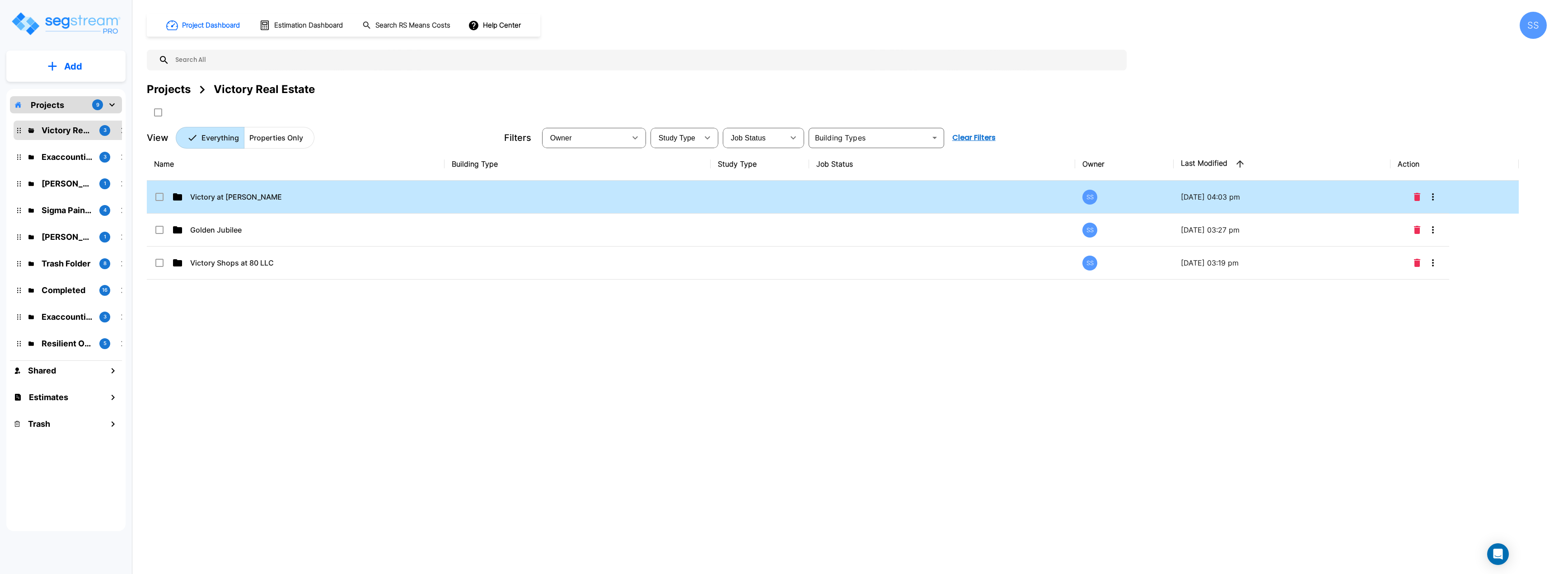
click at [380, 197] on td "Victory at [PERSON_NAME] 5 & 7" at bounding box center [296, 197] width 298 height 33
checkbox input "true"
click at [380, 197] on td "Victory at [PERSON_NAME] 5 & 7" at bounding box center [296, 197] width 298 height 33
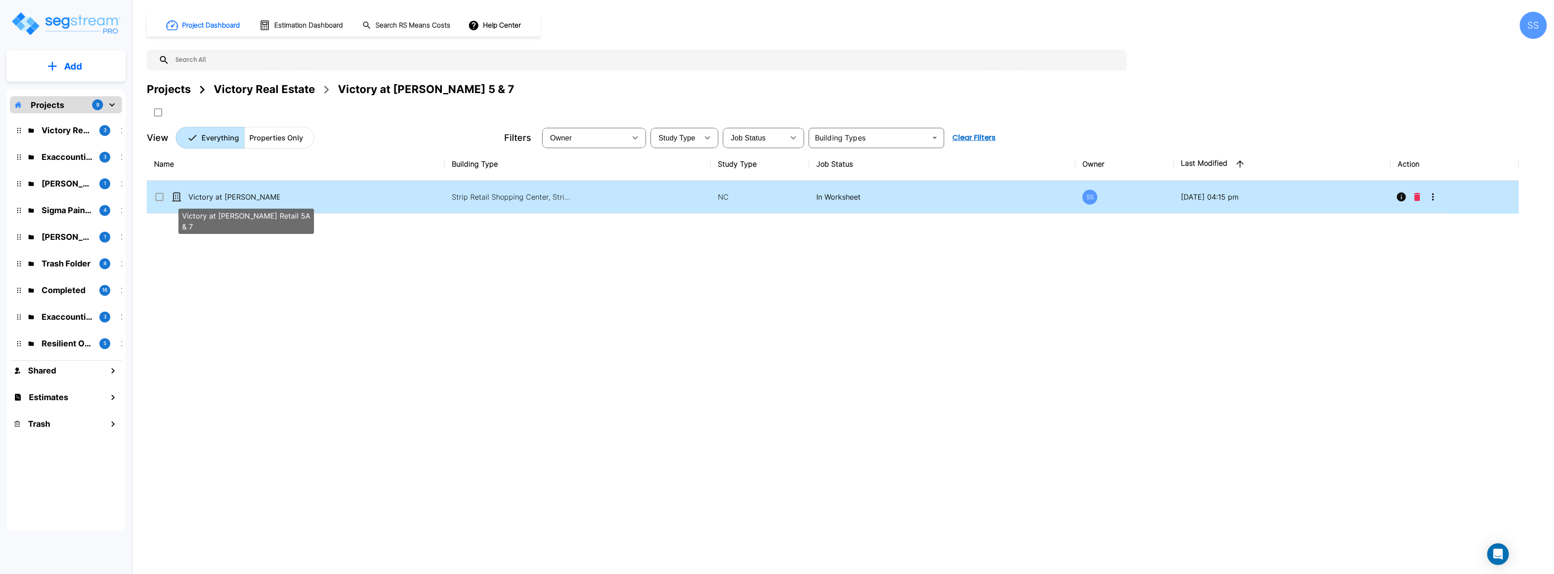
click at [244, 193] on p "Victory at [PERSON_NAME] Retail 5A & 7" at bounding box center [233, 197] width 91 height 11
checkbox input "true"
click at [244, 193] on p "Victory at [PERSON_NAME] Retail 5A & 7" at bounding box center [233, 197] width 91 height 11
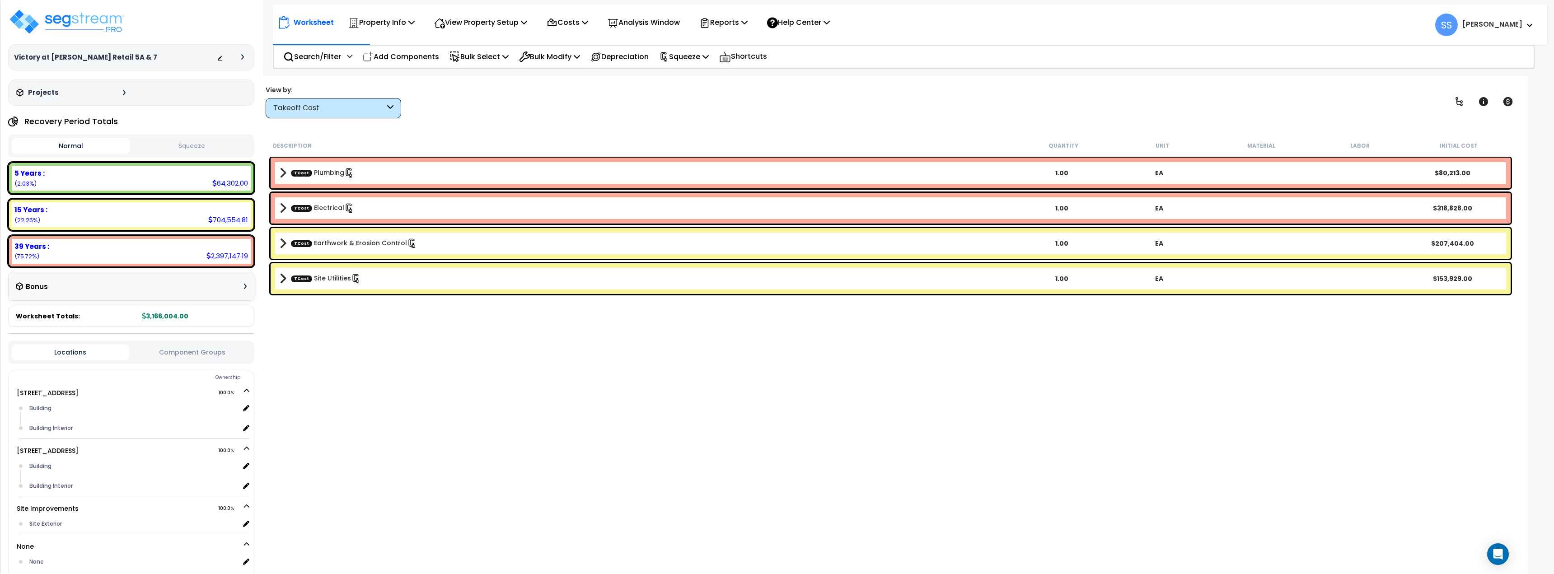
click at [695, 125] on div "Worksheet Property Info Property Setup Add Property Unit Template property Clon…" at bounding box center [890, 363] width 1275 height 574
click at [832, 528] on div "Worksheet Property Info Property Setup Add Property Unit Template property Clon…" at bounding box center [890, 363] width 1275 height 574
